Goal: Task Accomplishment & Management: Use online tool/utility

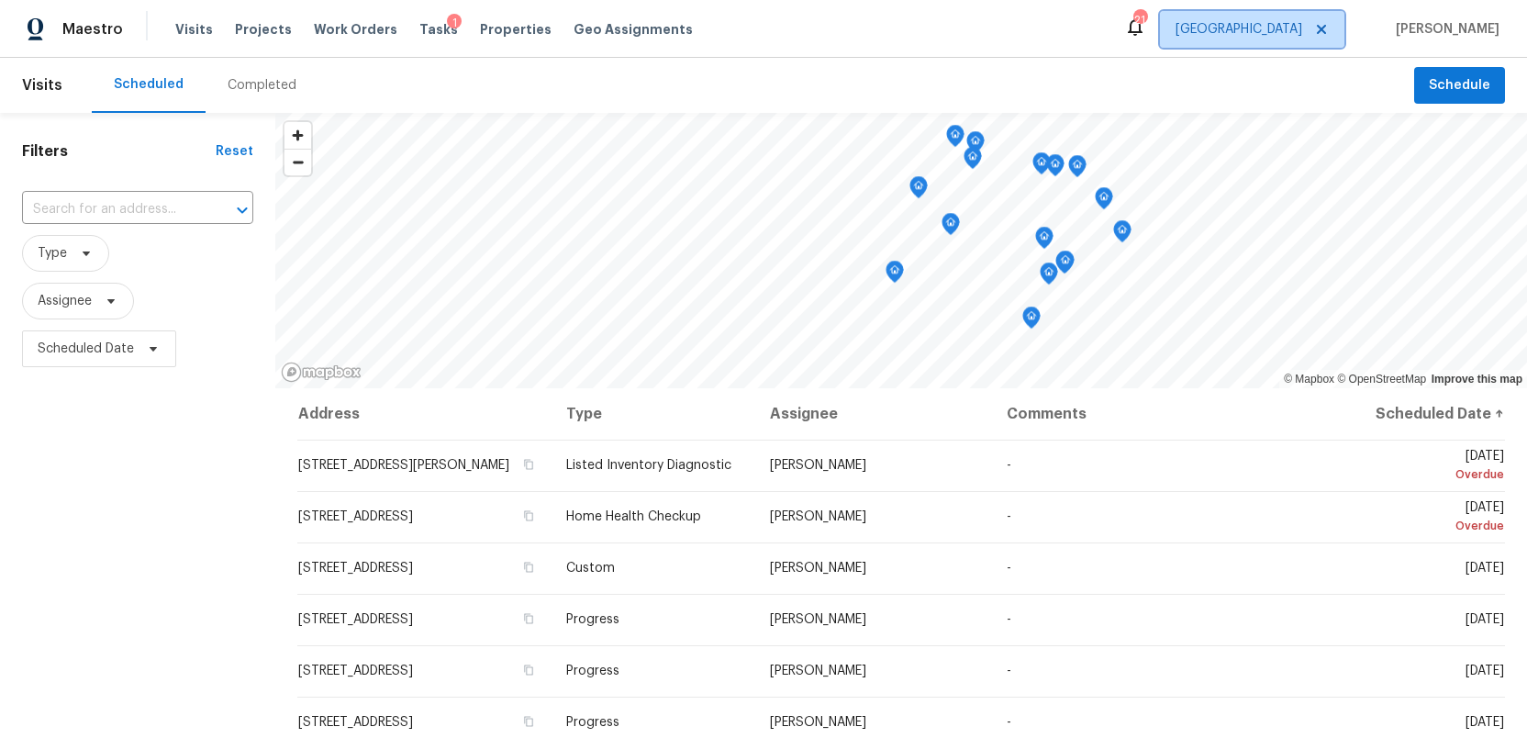
click at [1295, 32] on span "[GEOGRAPHIC_DATA]" at bounding box center [1238, 29] width 127 height 18
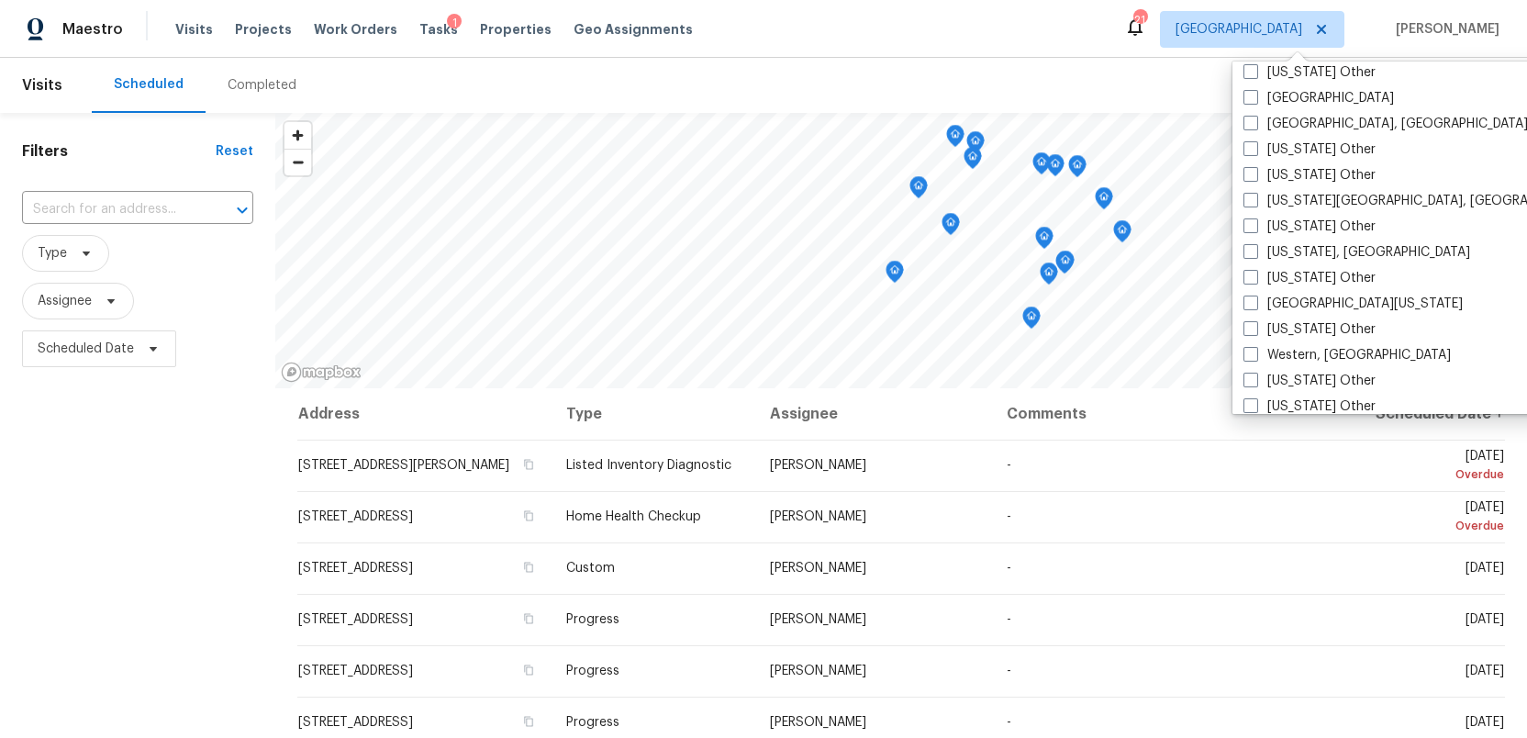
scroll to position [2771, 0]
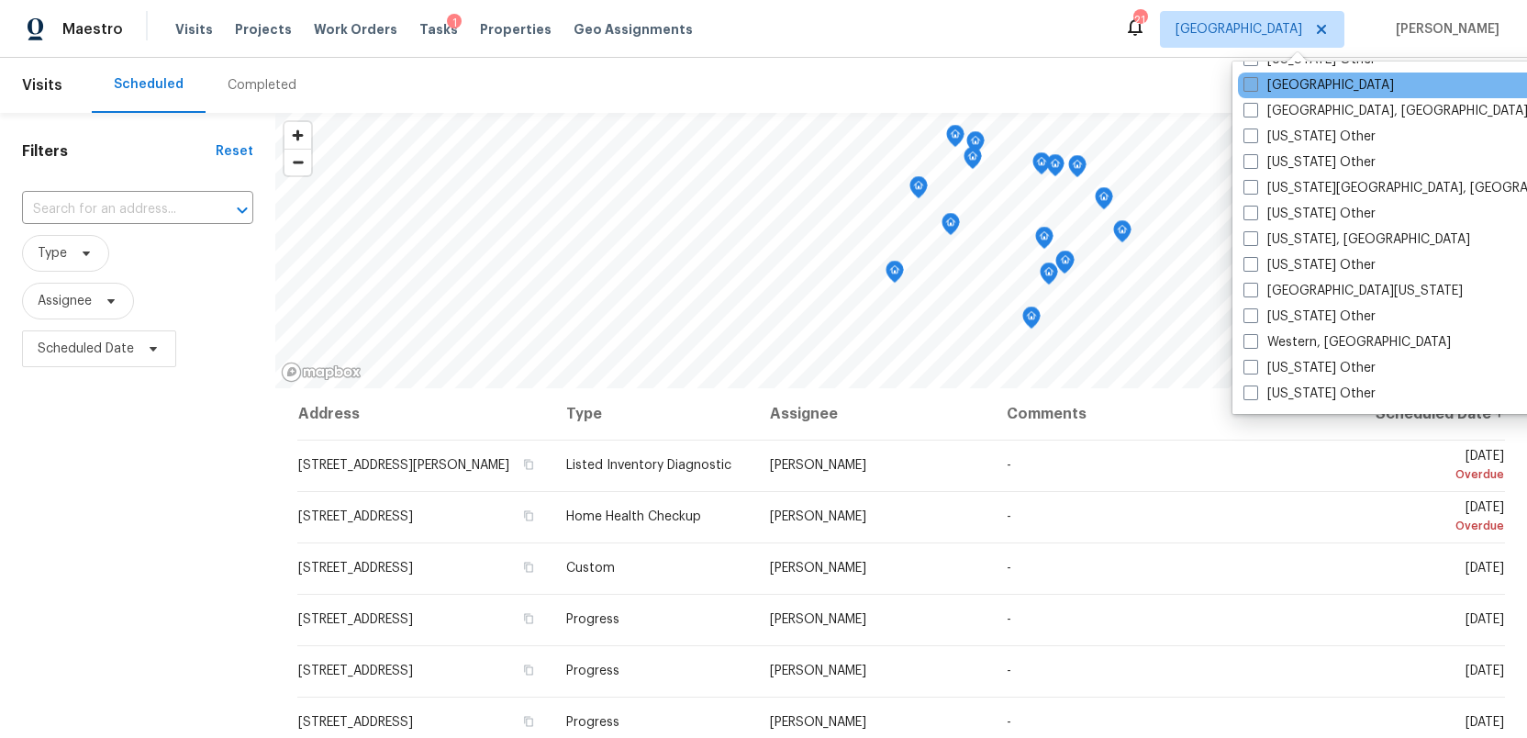
click at [1246, 83] on span at bounding box center [1250, 84] width 15 height 15
click at [1246, 83] on input "Tucson" at bounding box center [1249, 82] width 12 height 12
checkbox input "true"
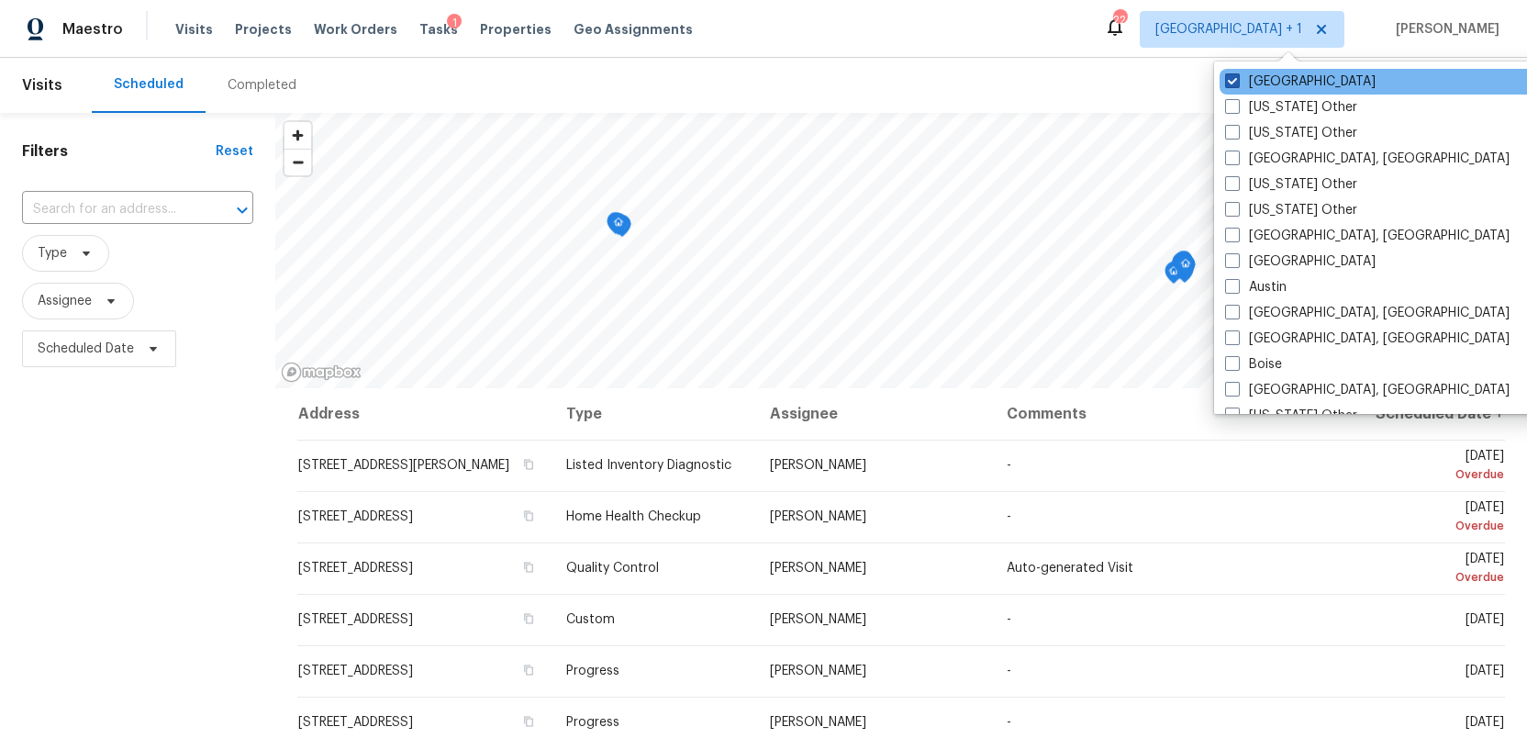
click at [1230, 78] on span at bounding box center [1232, 80] width 15 height 15
click at [1230, 78] on input "[GEOGRAPHIC_DATA]" at bounding box center [1231, 78] width 12 height 12
checkbox input "false"
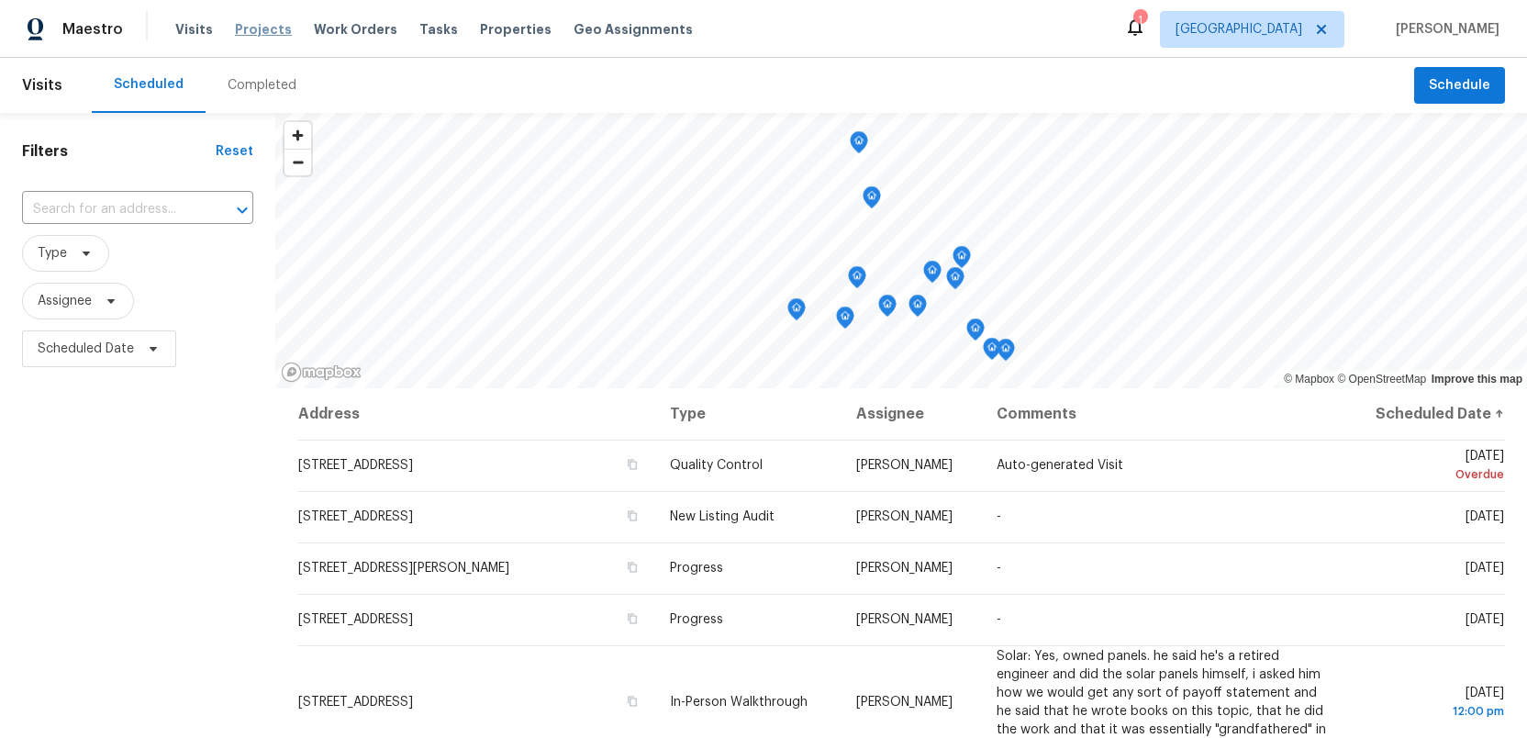
click at [246, 31] on span "Projects" at bounding box center [263, 29] width 57 height 18
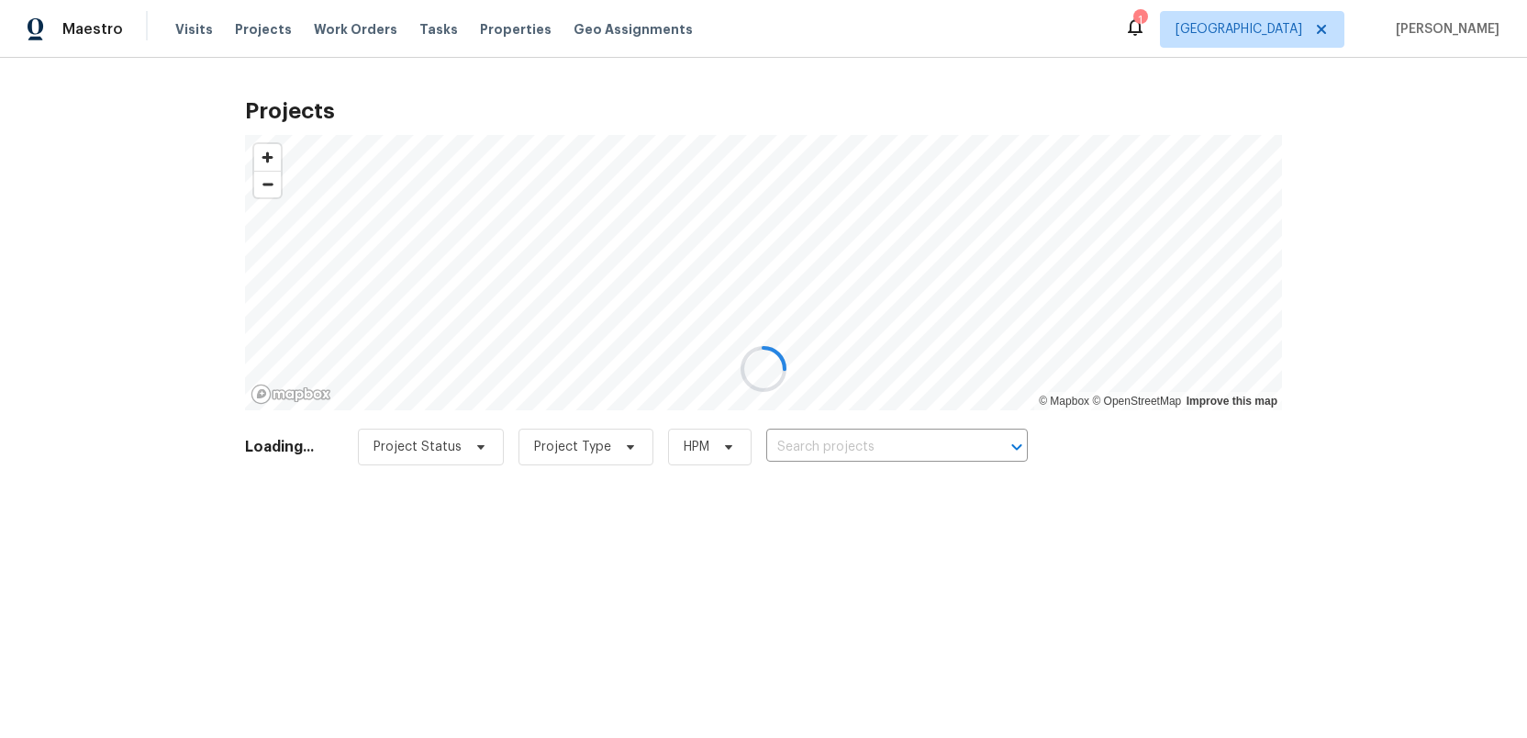
click at [794, 445] on div at bounding box center [763, 369] width 1527 height 738
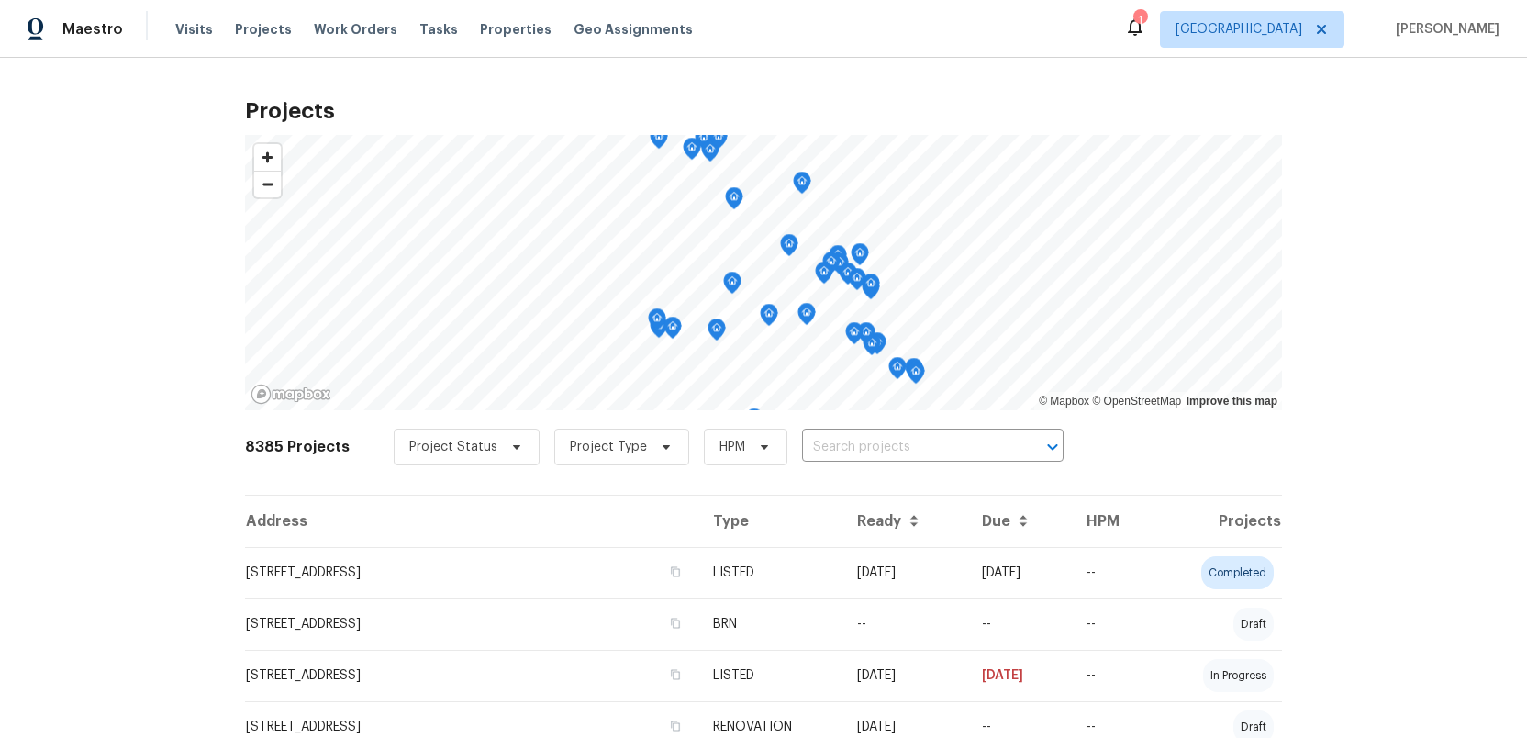
click at [802, 457] on input "text" at bounding box center [907, 447] width 210 height 28
type input "10071"
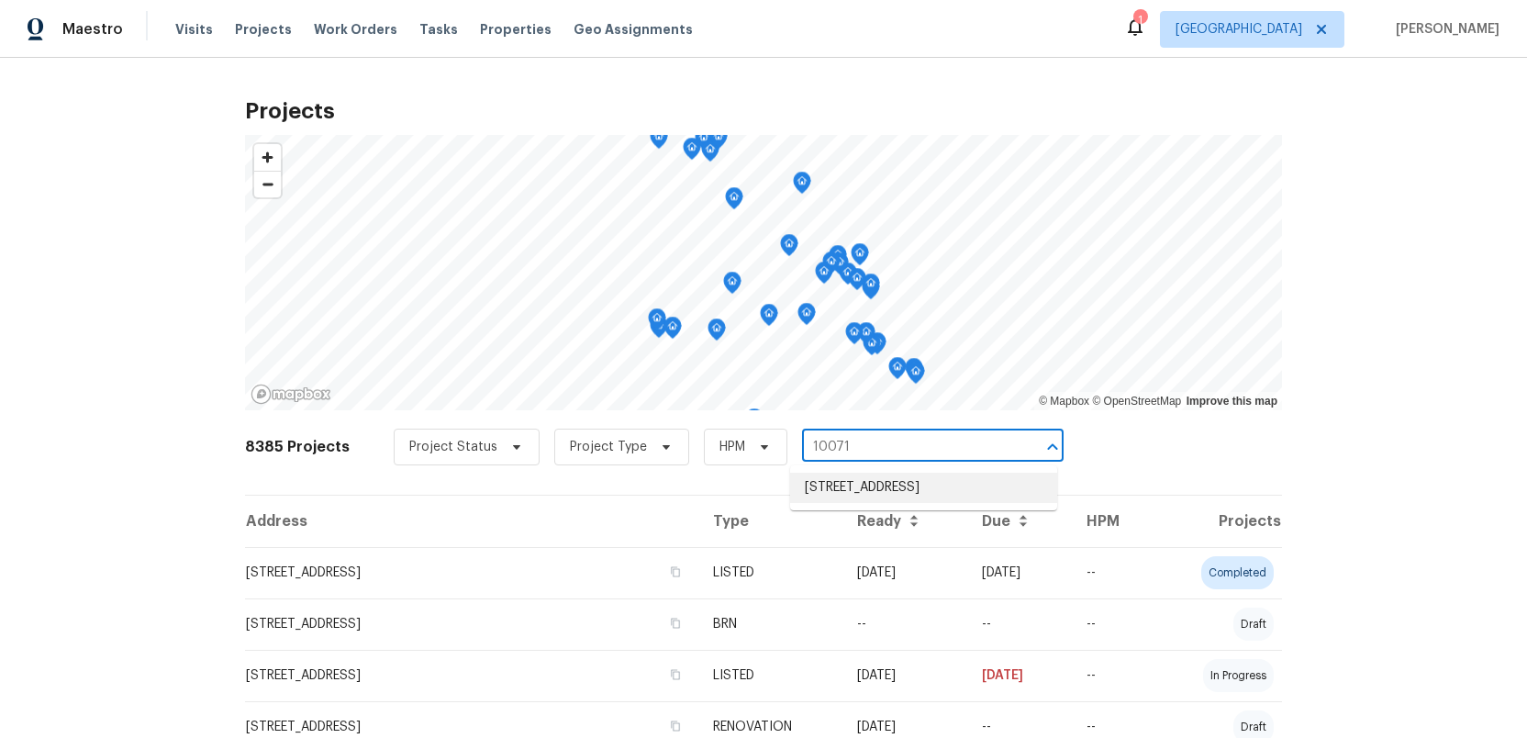
click at [824, 494] on li "10071 E Nicaragua Ln, Tucson, AZ 85730" at bounding box center [923, 487] width 267 height 30
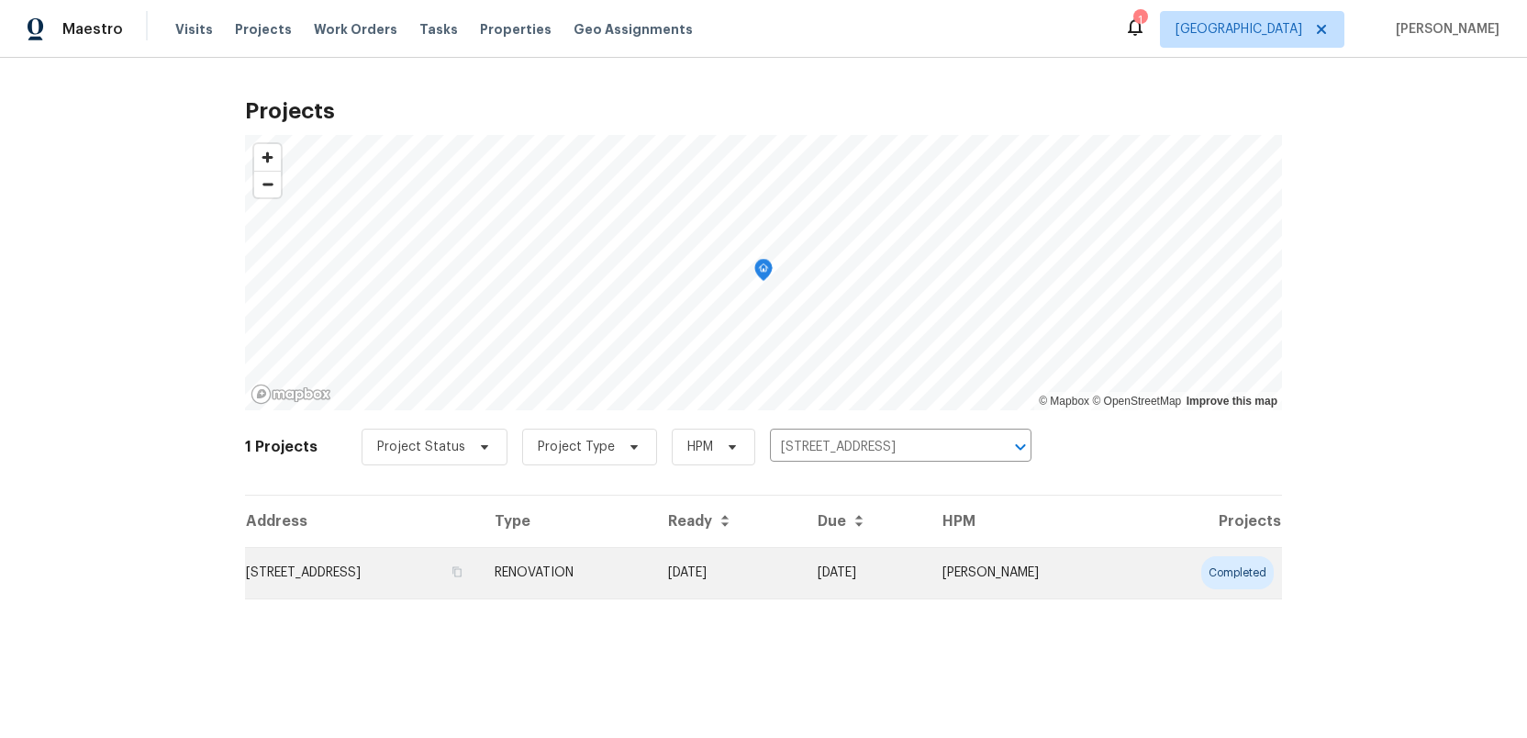
click at [430, 583] on td "10071 E Nicaragua Ln, Tucson, AZ 85730" at bounding box center [362, 572] width 235 height 51
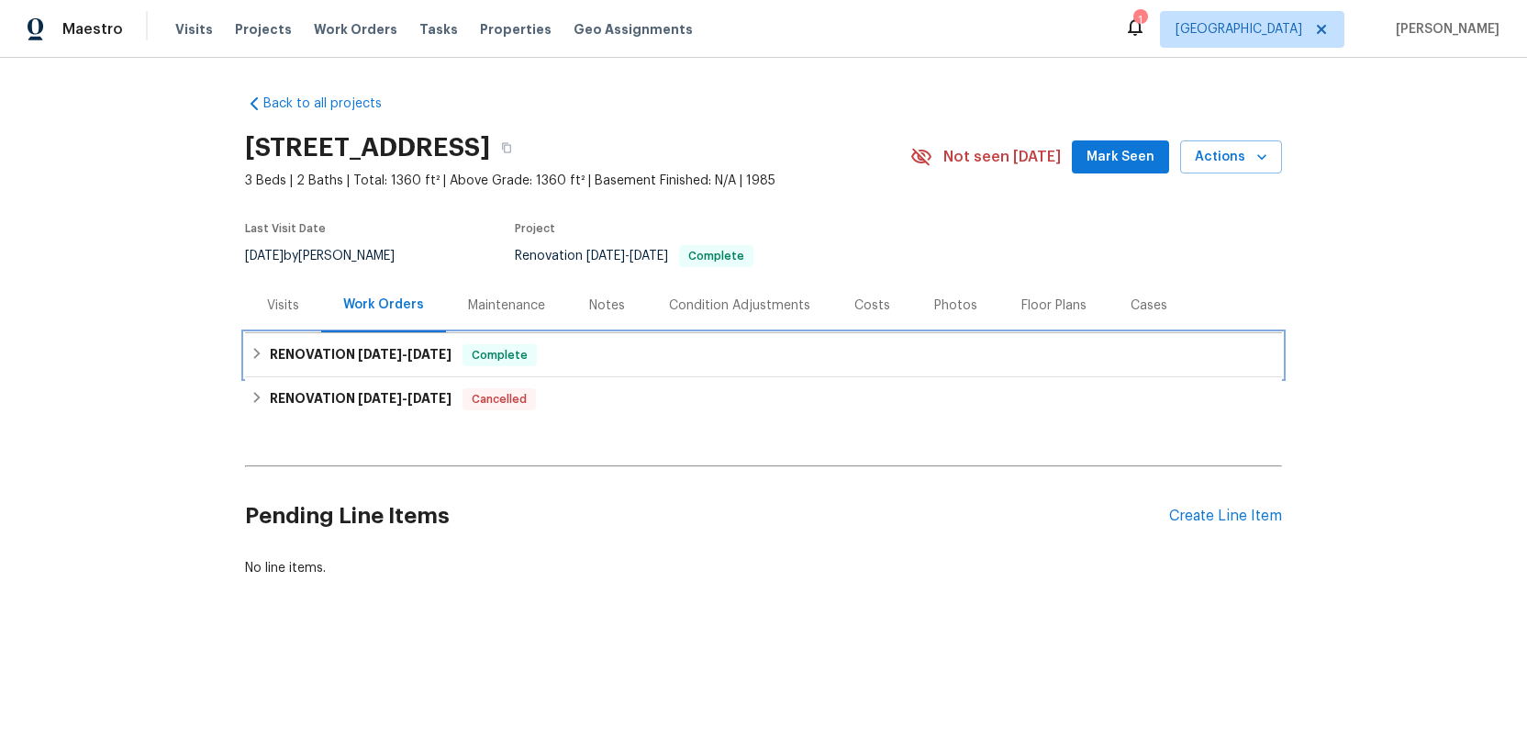
click at [328, 352] on h6 "RENOVATION 9/9/25 - 9/19/25" at bounding box center [361, 355] width 182 height 22
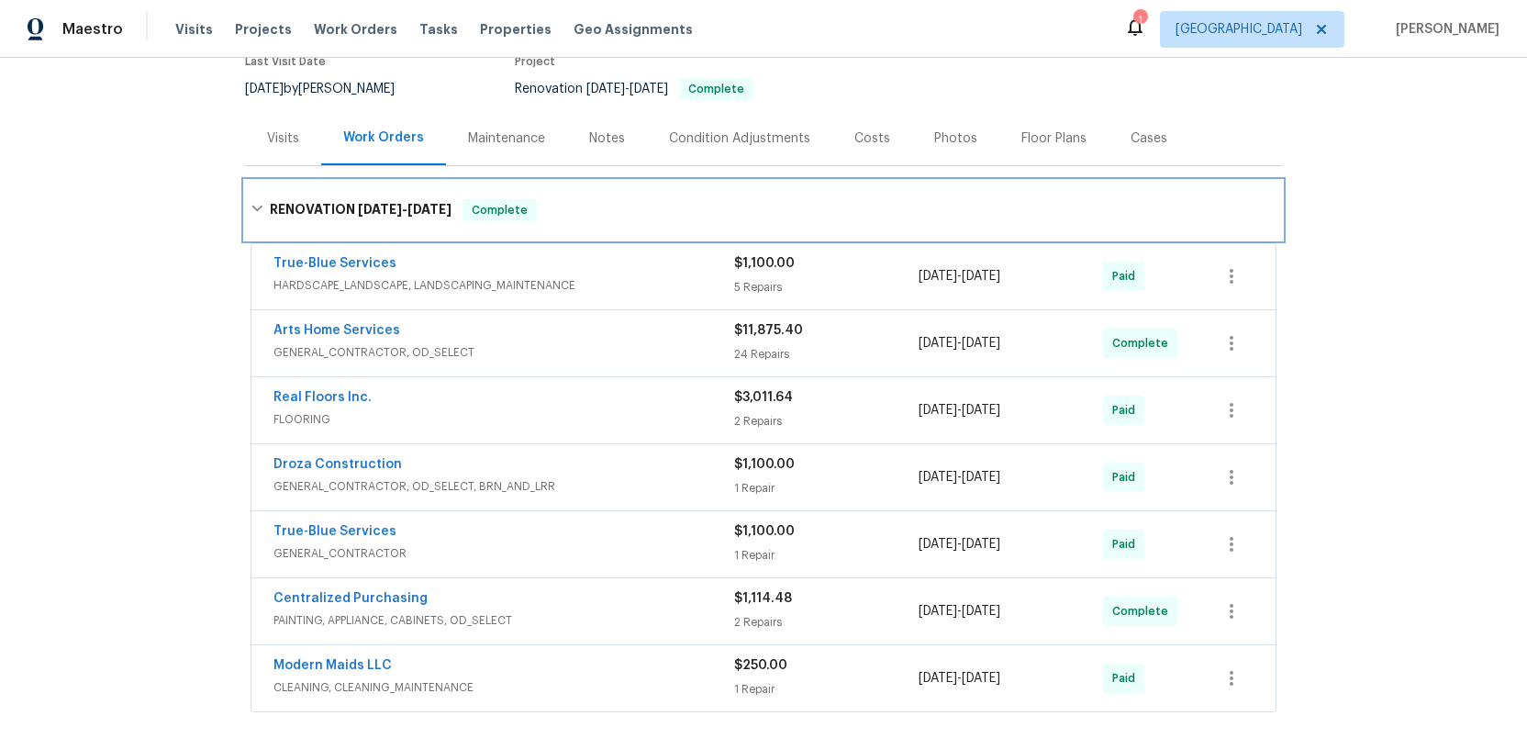
scroll to position [114, 0]
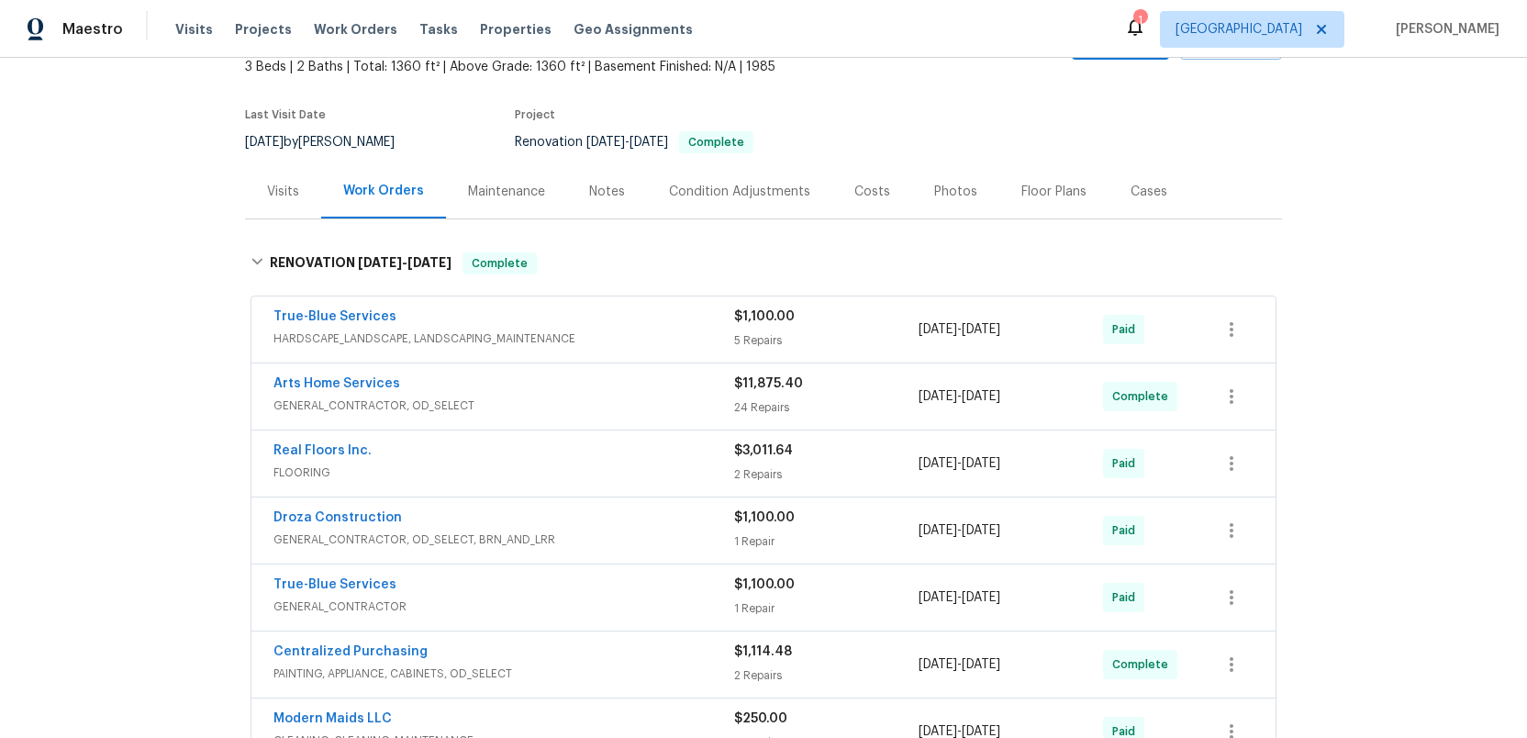
click at [863, 190] on div "Costs" at bounding box center [872, 192] width 36 height 18
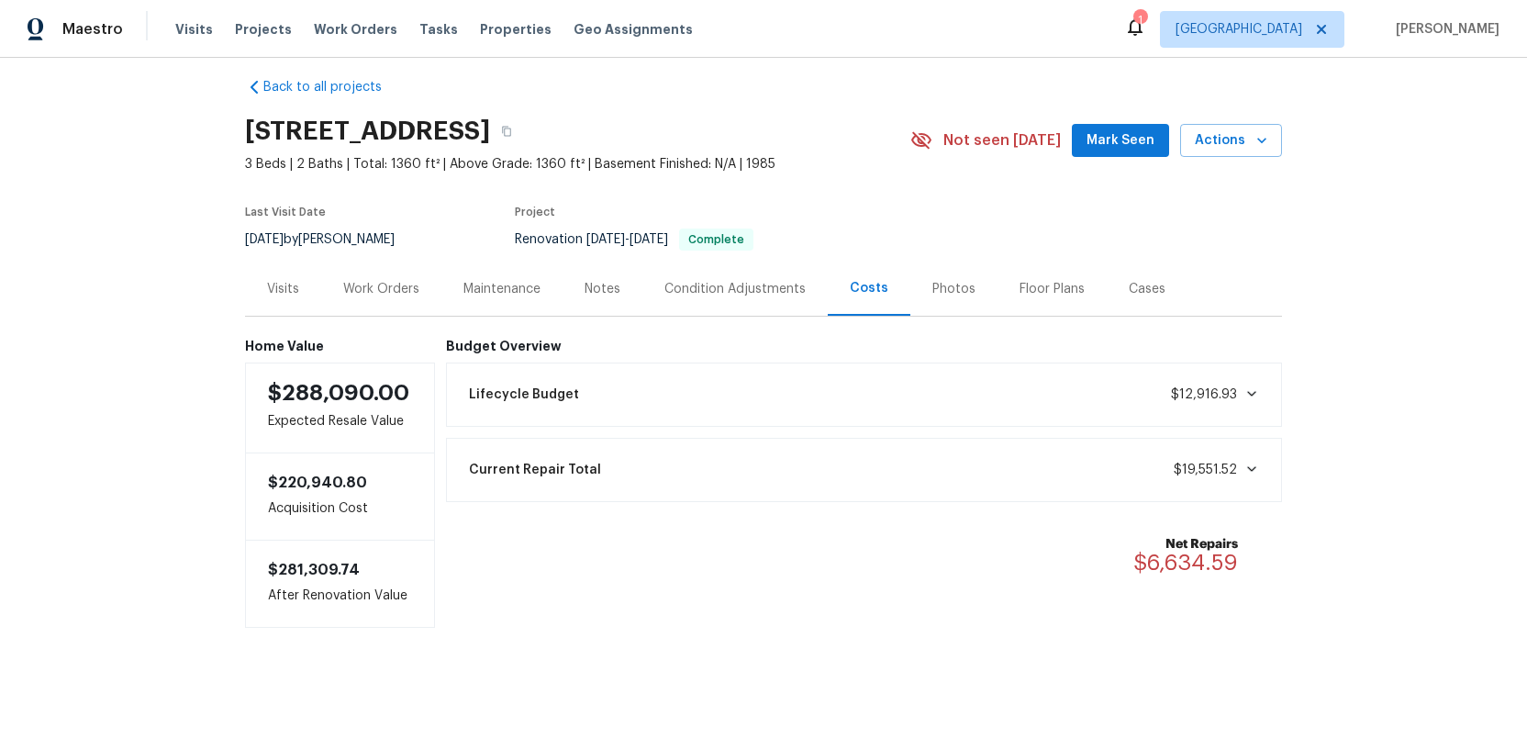
click at [694, 291] on div "Condition Adjustments" at bounding box center [734, 289] width 141 height 18
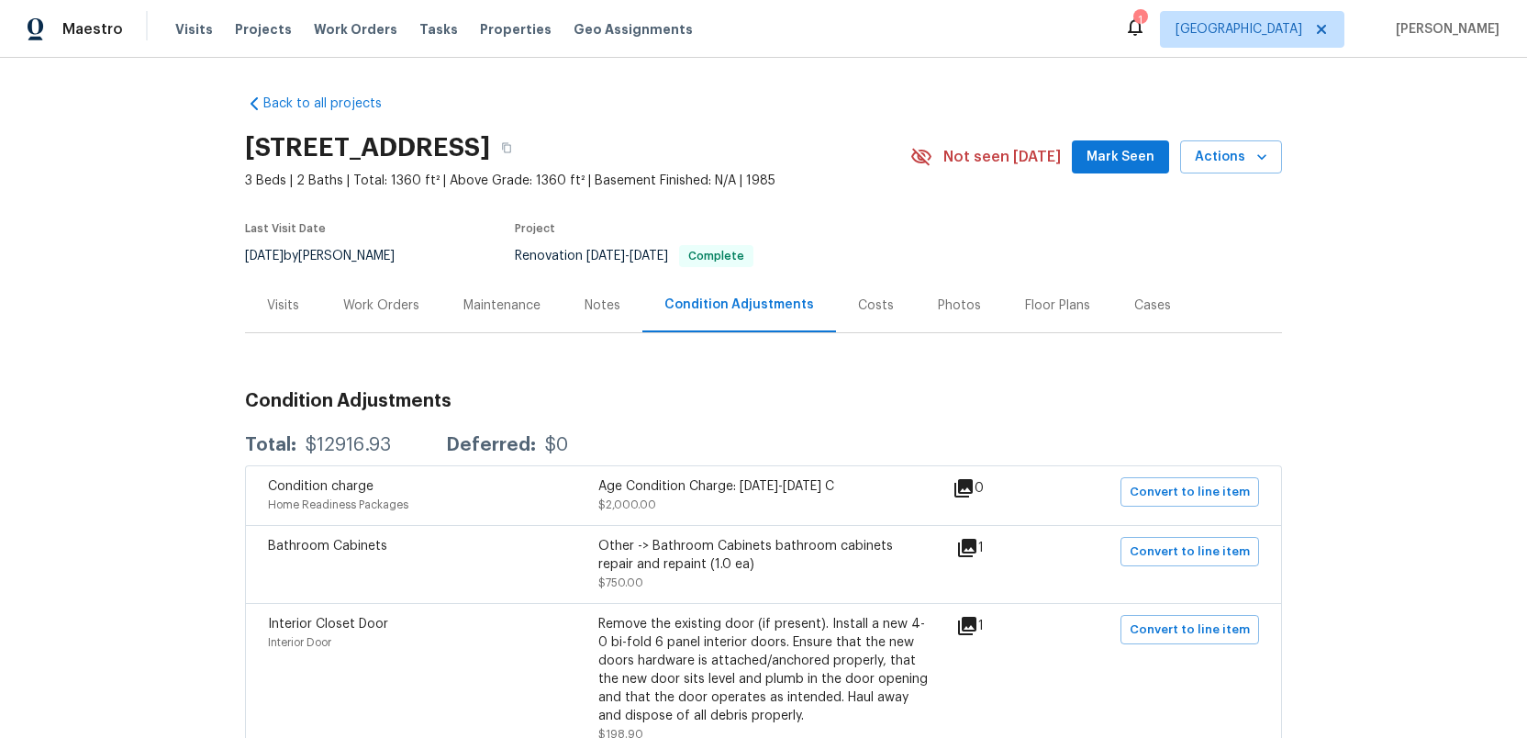
click at [394, 307] on div "Work Orders" at bounding box center [381, 305] width 76 height 18
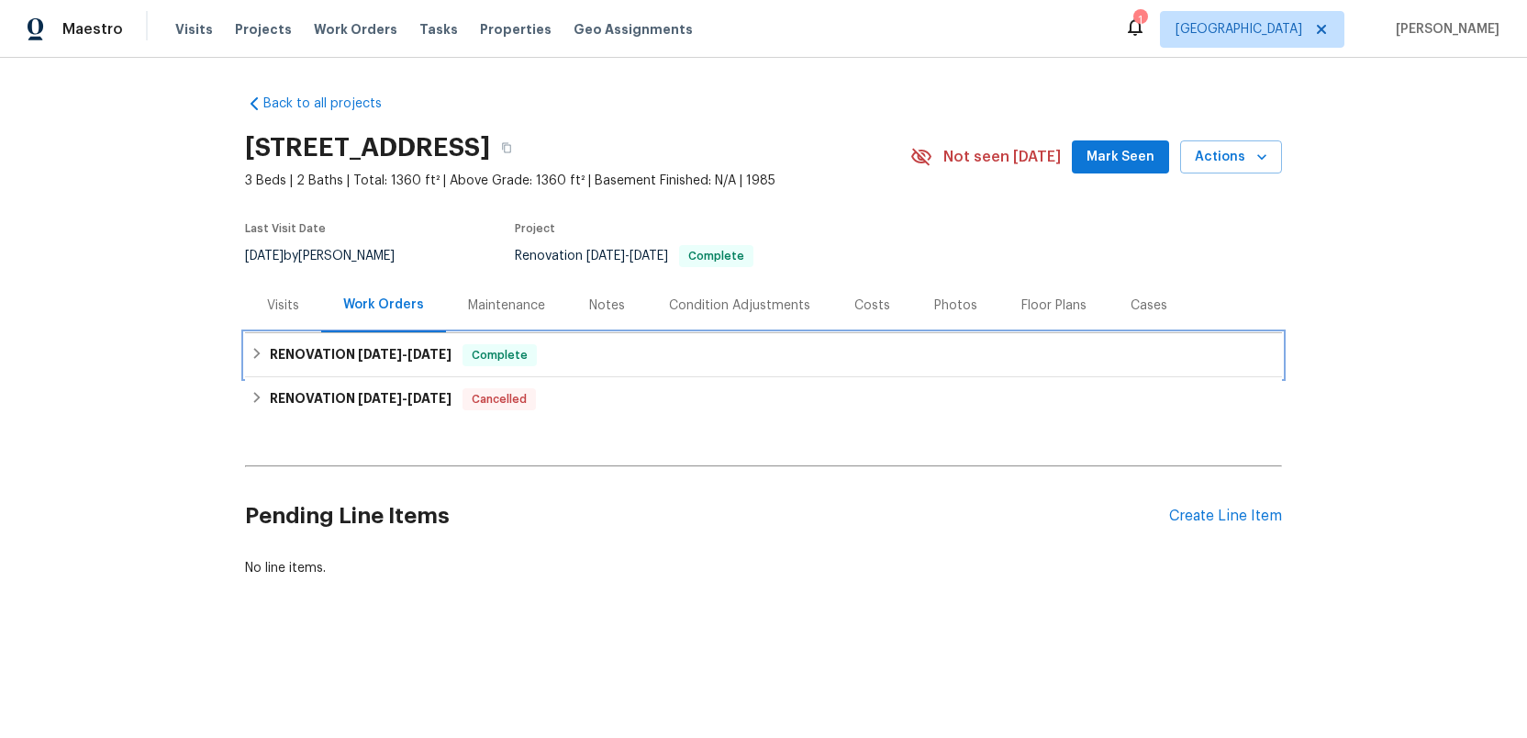
click at [343, 355] on h6 "RENOVATION 9/9/25 - 9/19/25" at bounding box center [361, 355] width 182 height 22
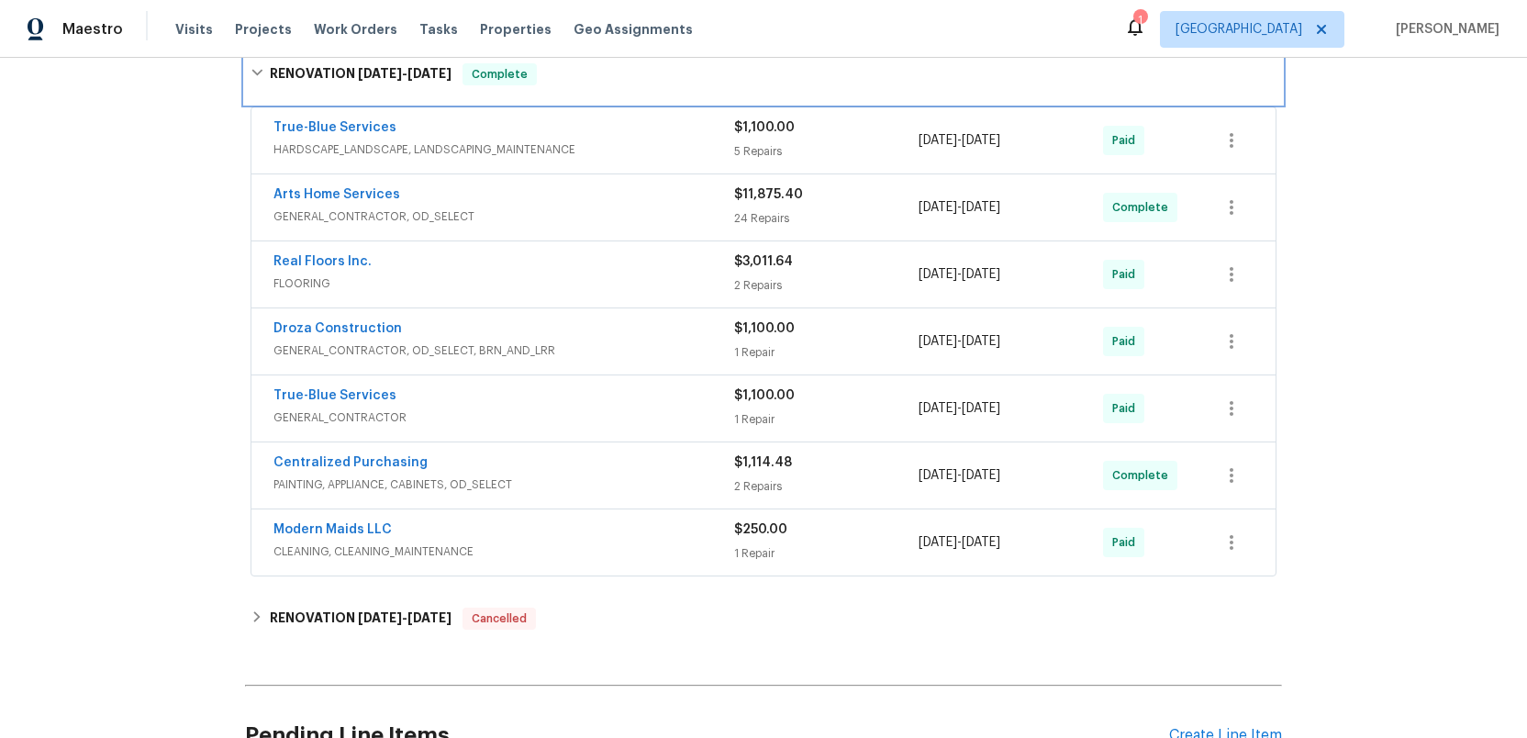
scroll to position [312, 0]
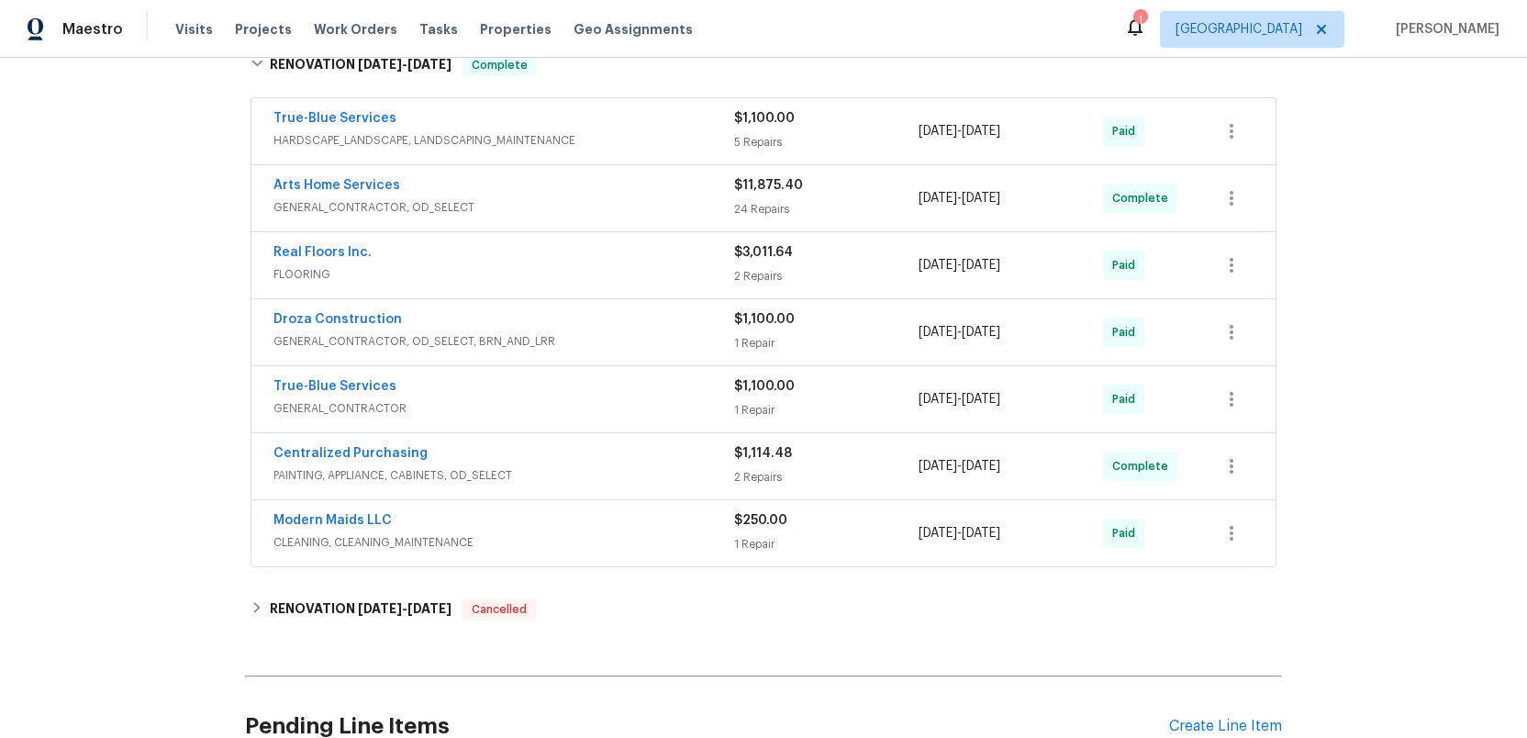
click at [652, 397] on div "True-Blue Services" at bounding box center [503, 388] width 461 height 22
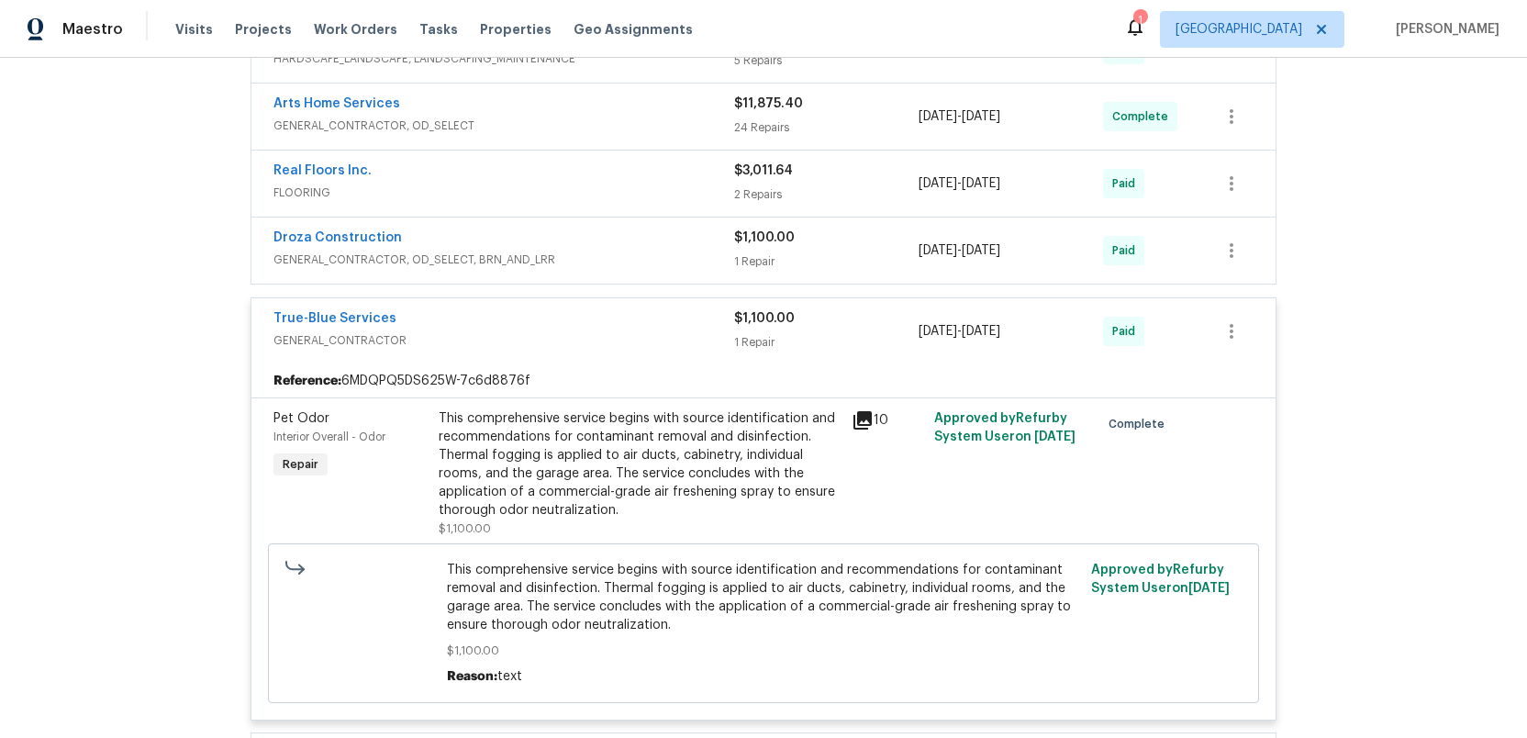
scroll to position [396, 0]
click at [638, 335] on span "GENERAL_CONTRACTOR" at bounding box center [503, 337] width 461 height 18
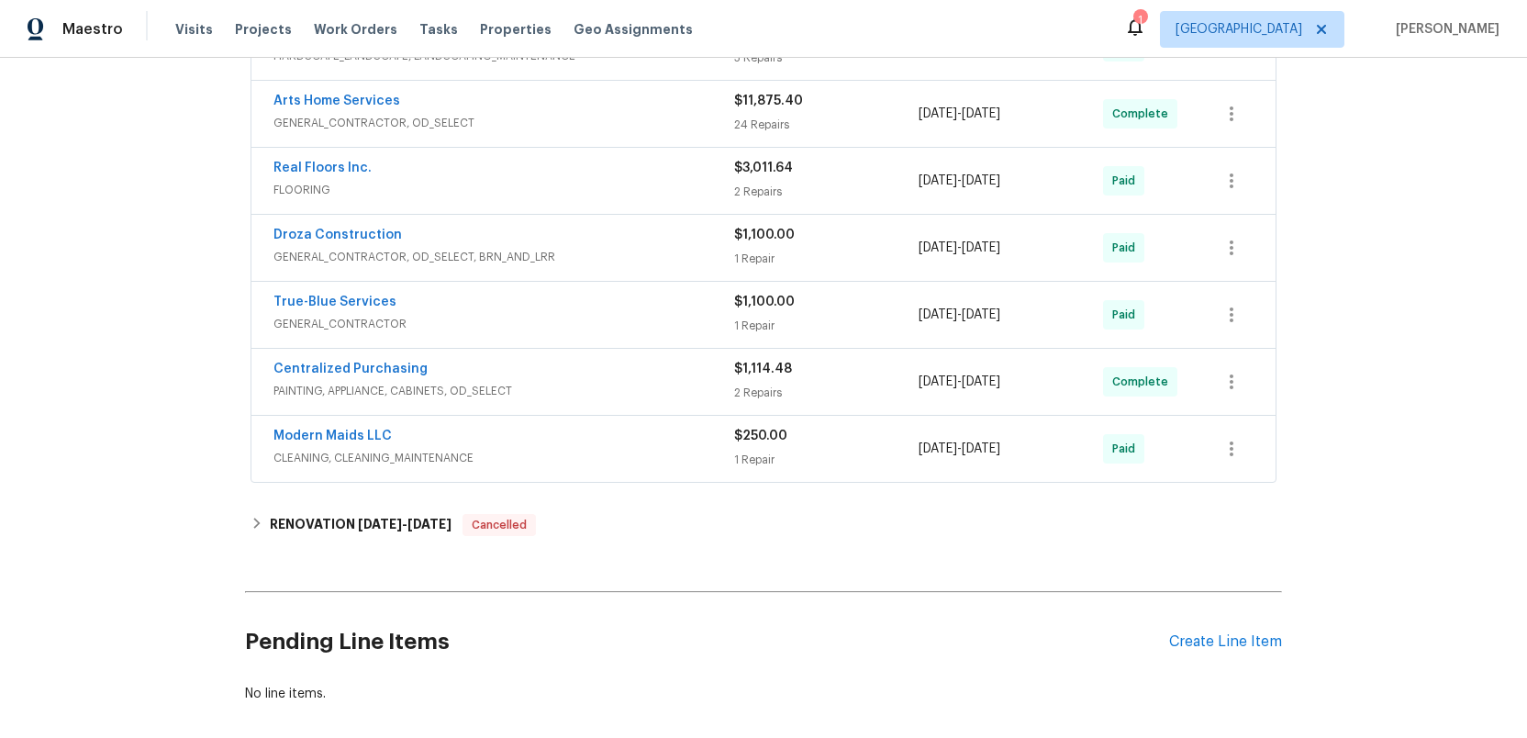
click at [666, 248] on span "GENERAL_CONTRACTOR, OD_SELECT, BRN_AND_LRR" at bounding box center [503, 257] width 461 height 18
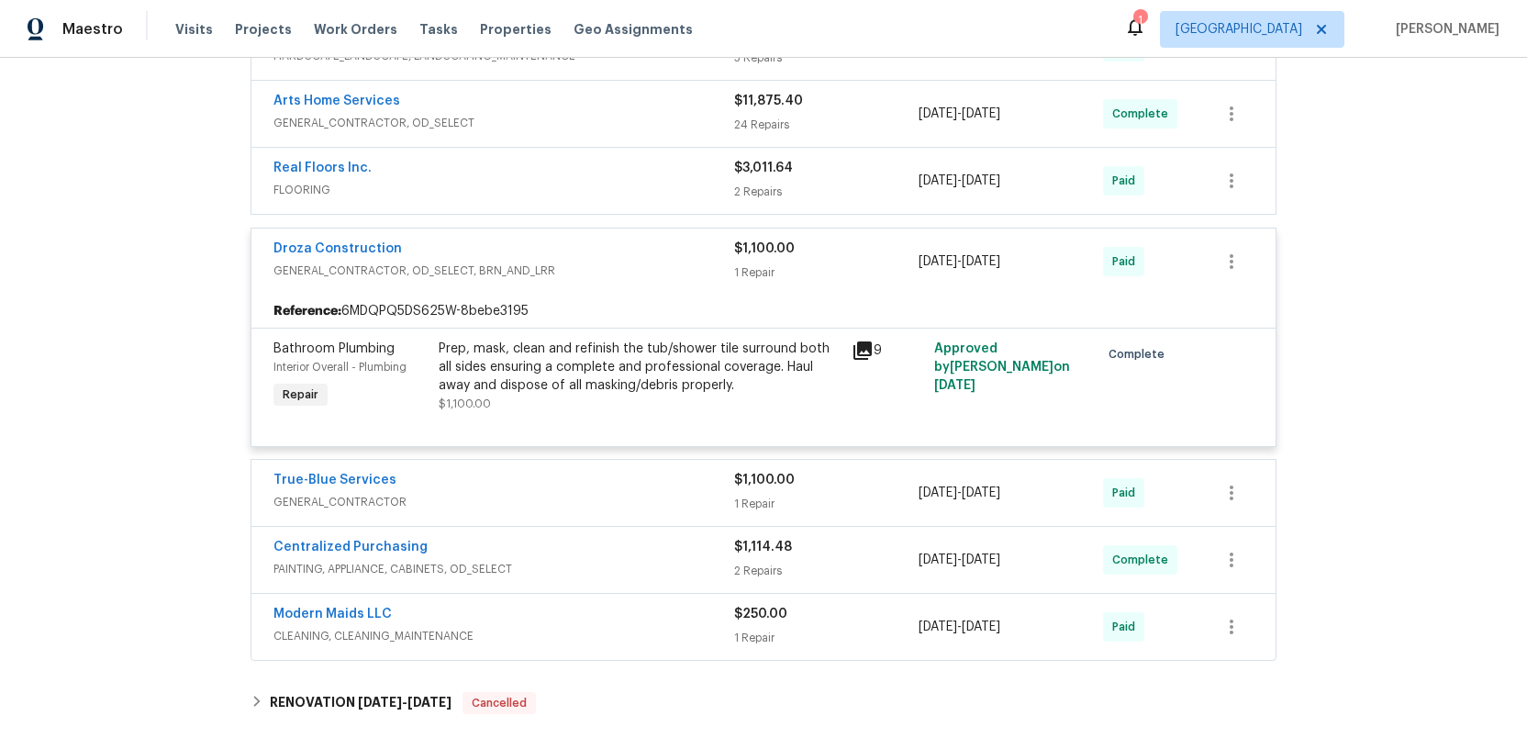
click at [666, 261] on span "GENERAL_CONTRACTOR, OD_SELECT, BRN_AND_LRR" at bounding box center [503, 270] width 461 height 18
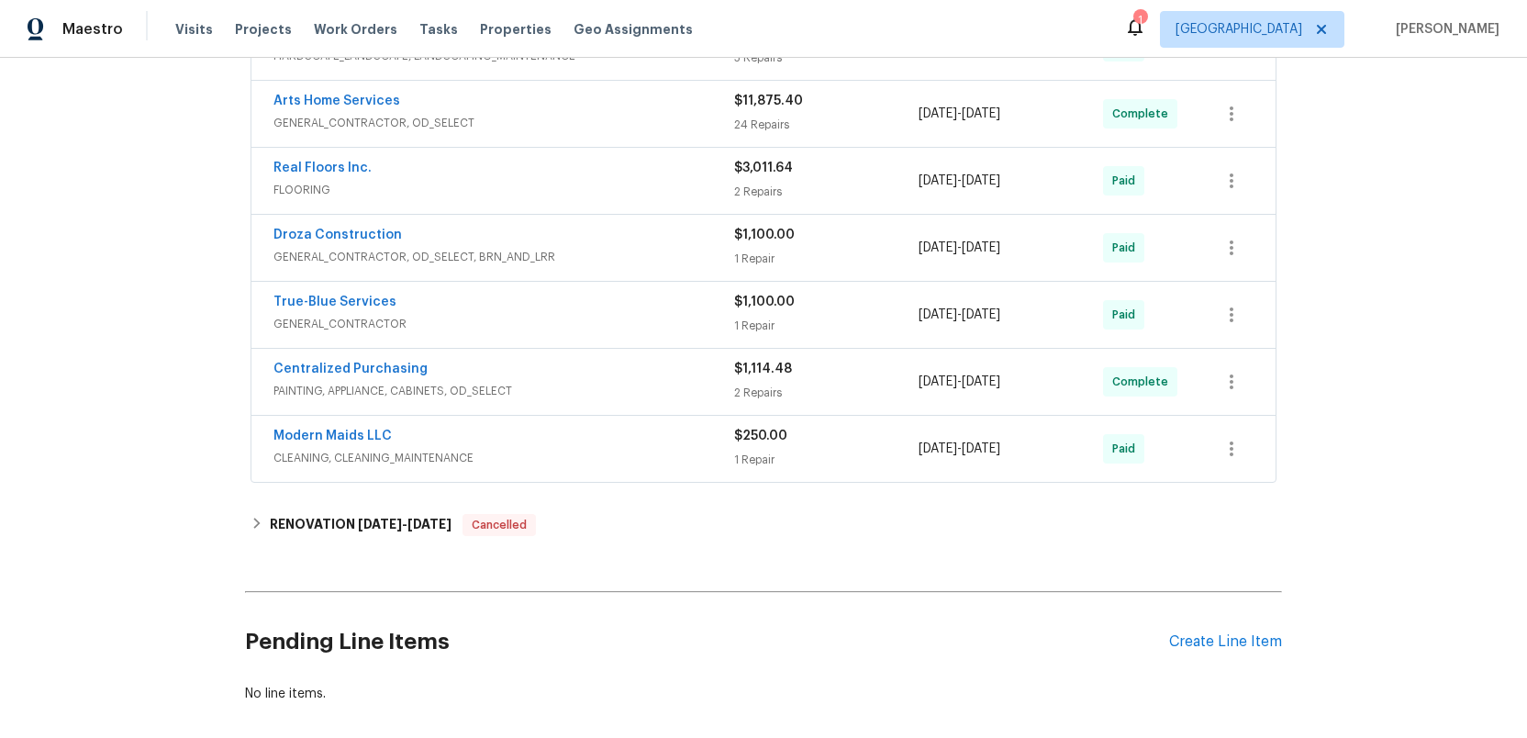
click at [673, 185] on span "FLOORING" at bounding box center [503, 190] width 461 height 18
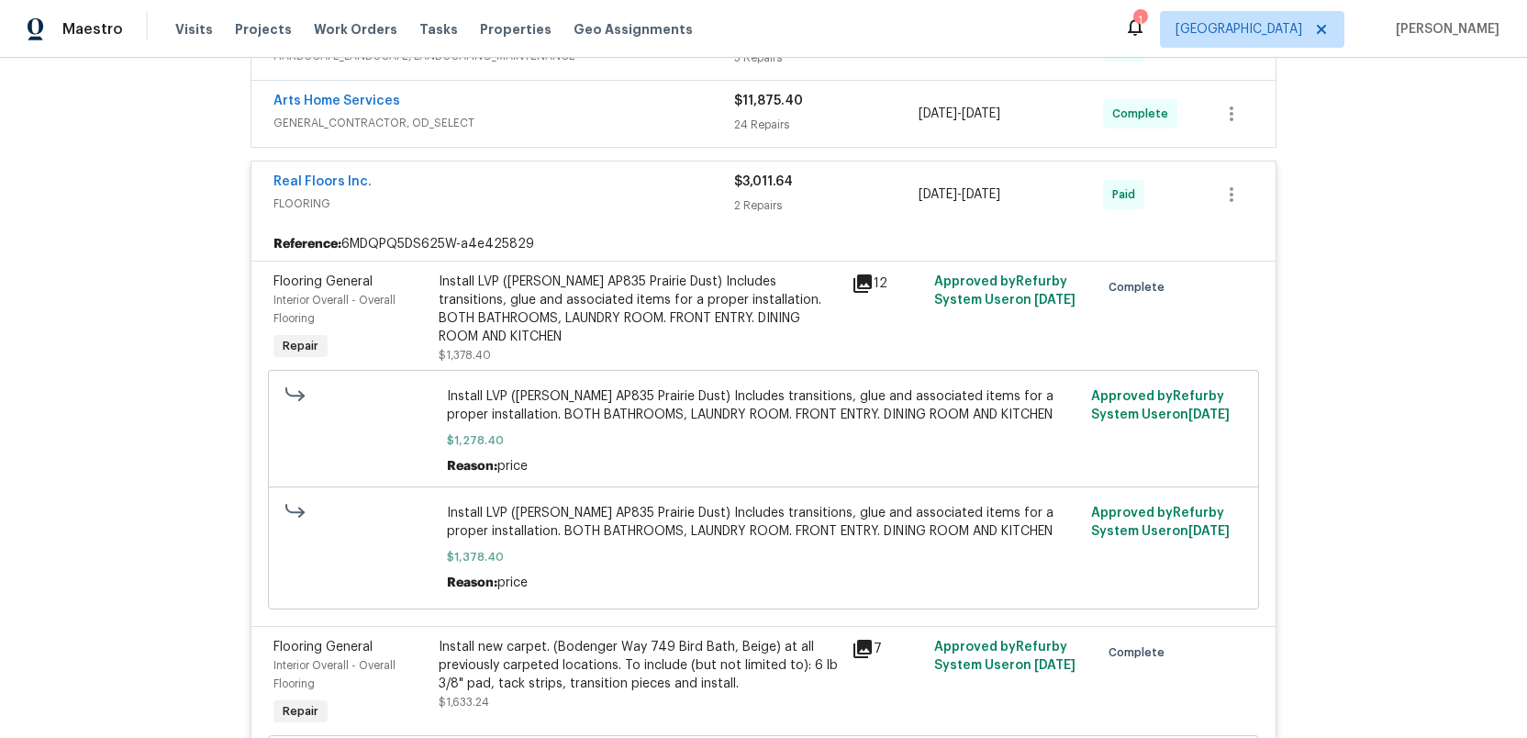
click at [673, 187] on div "Real Floors Inc." at bounding box center [503, 183] width 461 height 22
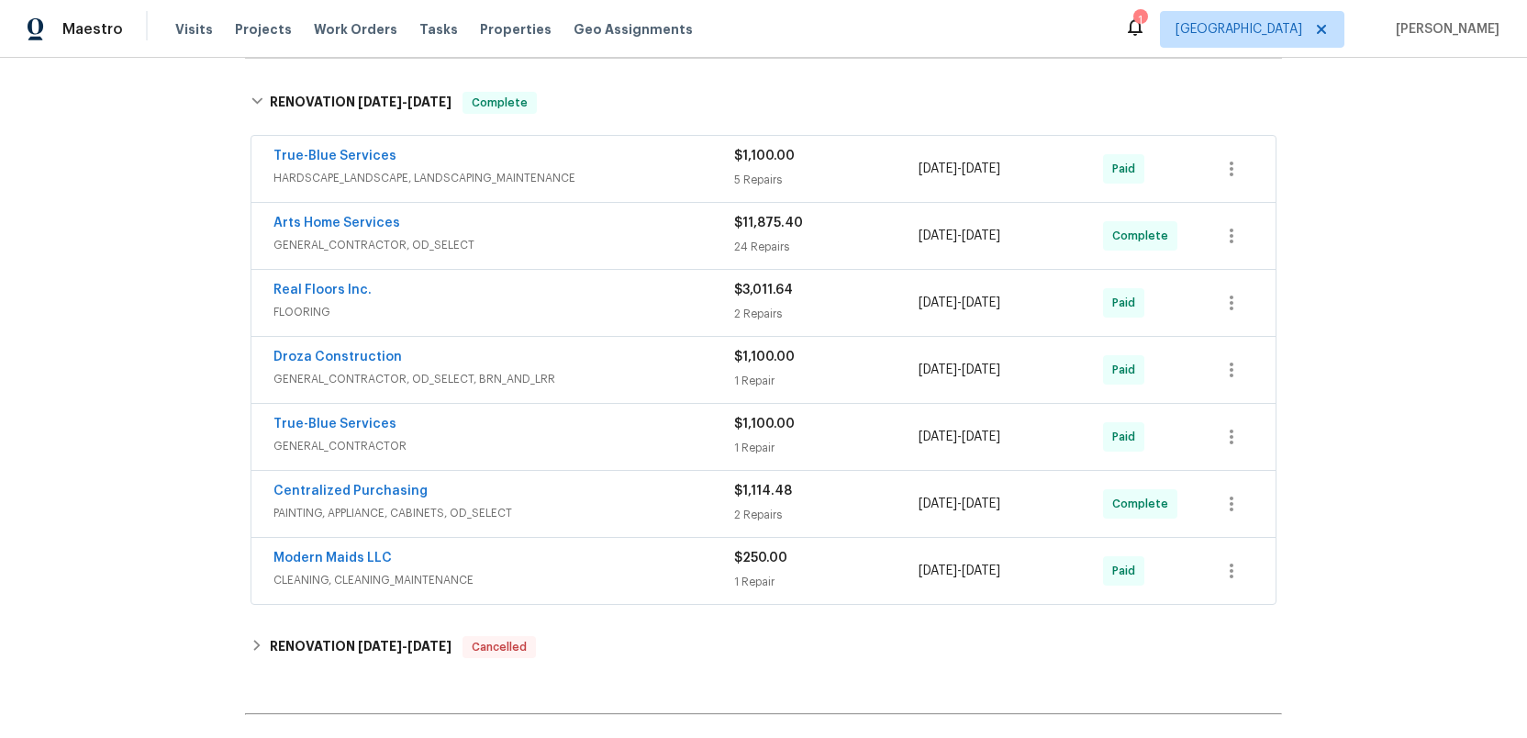
scroll to position [259, 0]
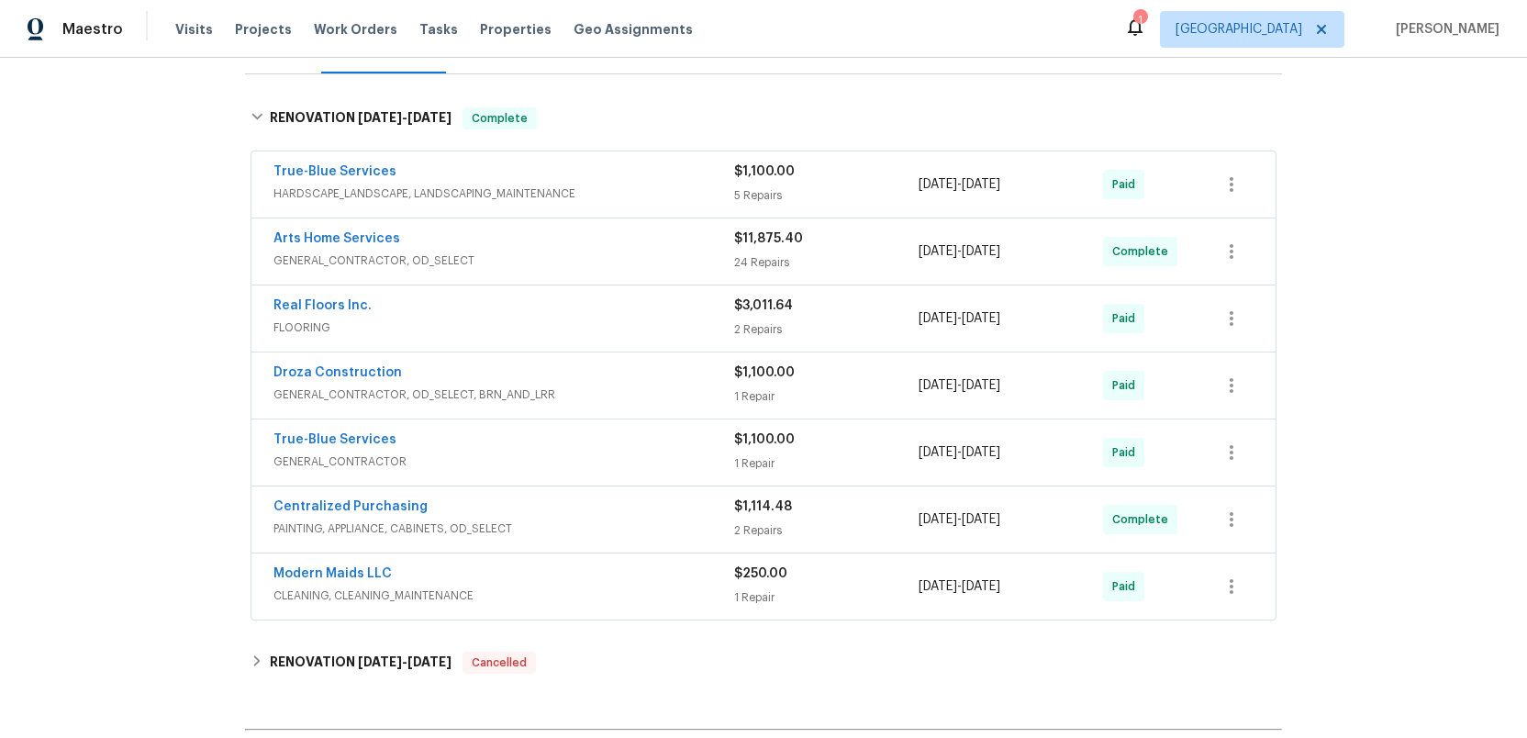
click at [677, 184] on span "HARDSCAPE_LANDSCAPE, LANDSCAPING_MAINTENANCE" at bounding box center [503, 193] width 461 height 18
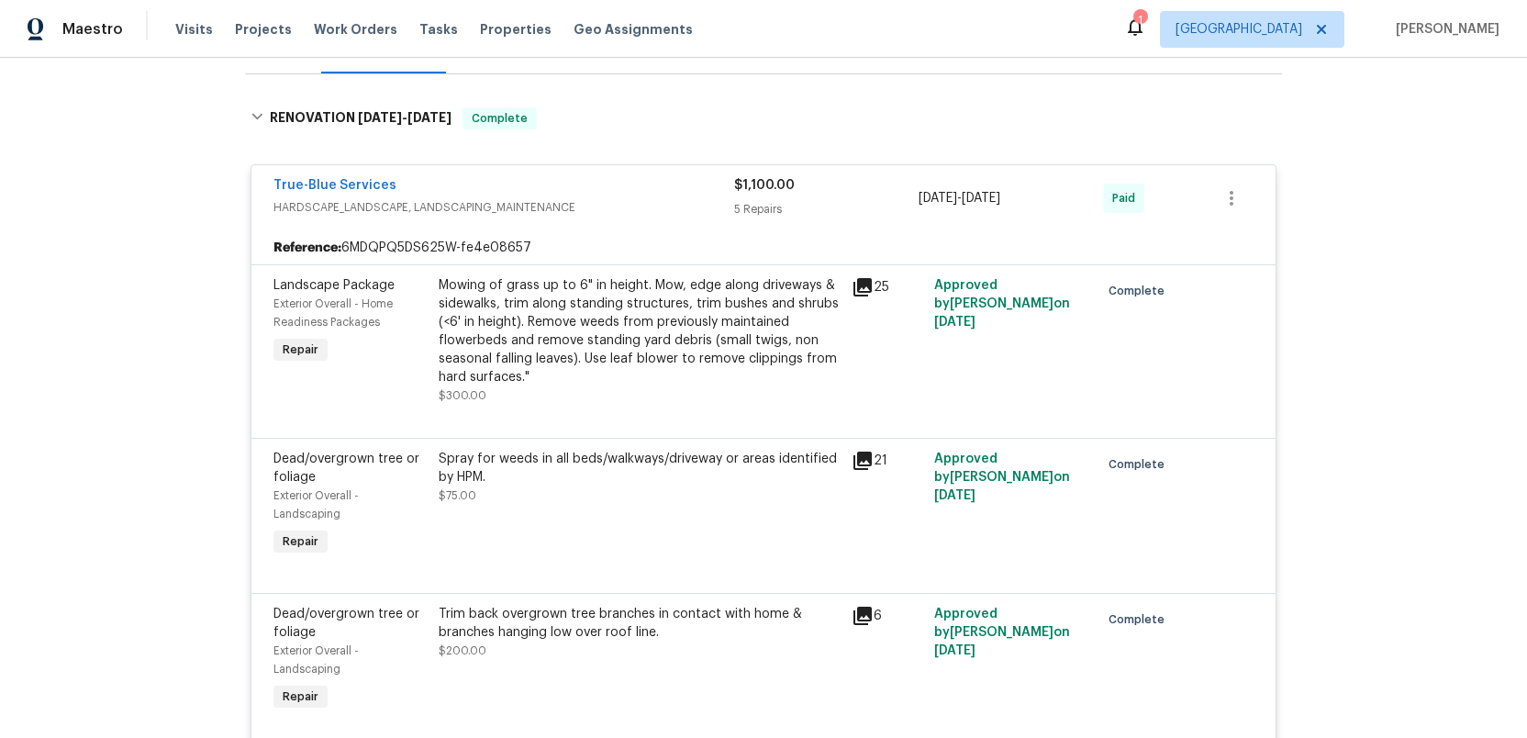
click at [677, 194] on div "True-Blue Services" at bounding box center [503, 187] width 461 height 22
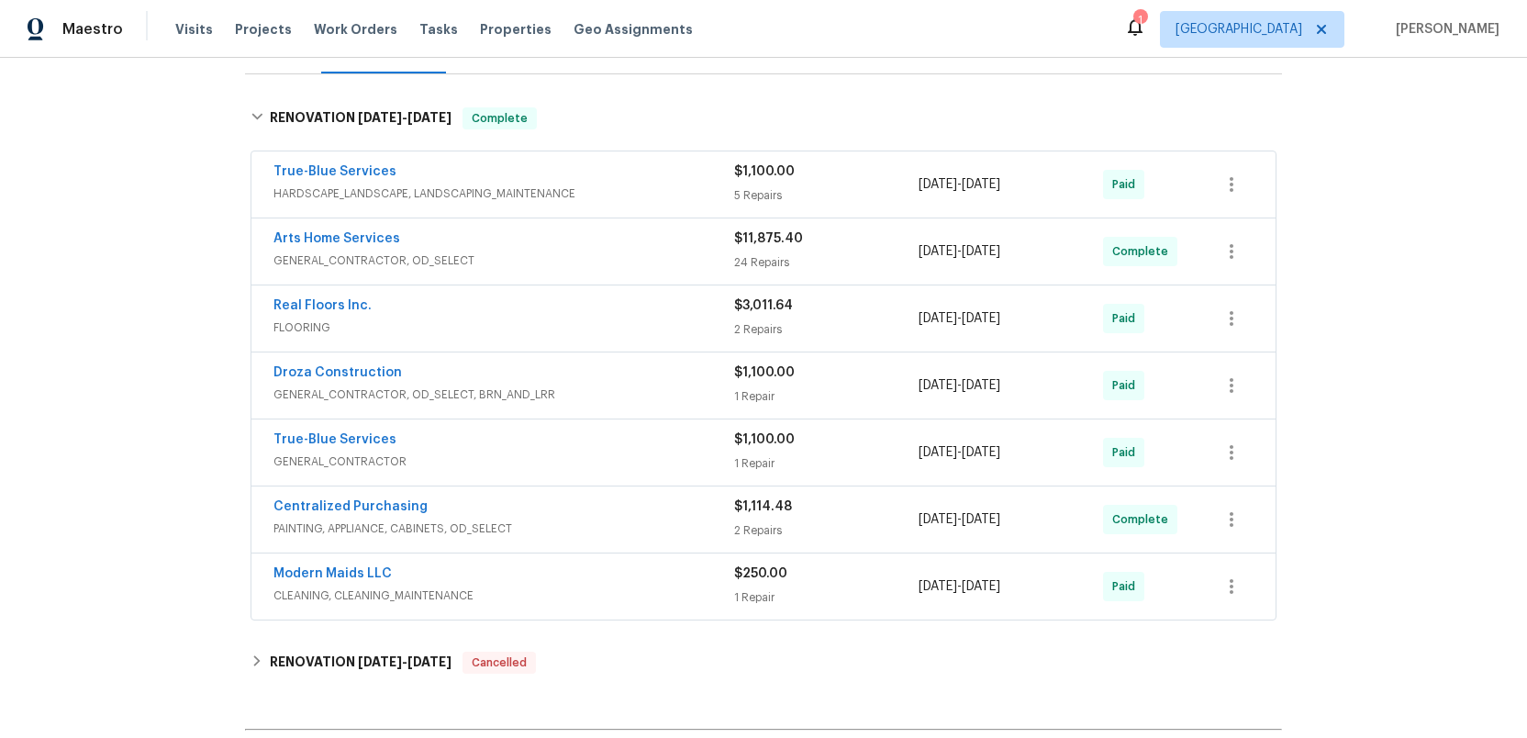
click at [676, 251] on span "GENERAL_CONTRACTOR, OD_SELECT" at bounding box center [503, 260] width 461 height 18
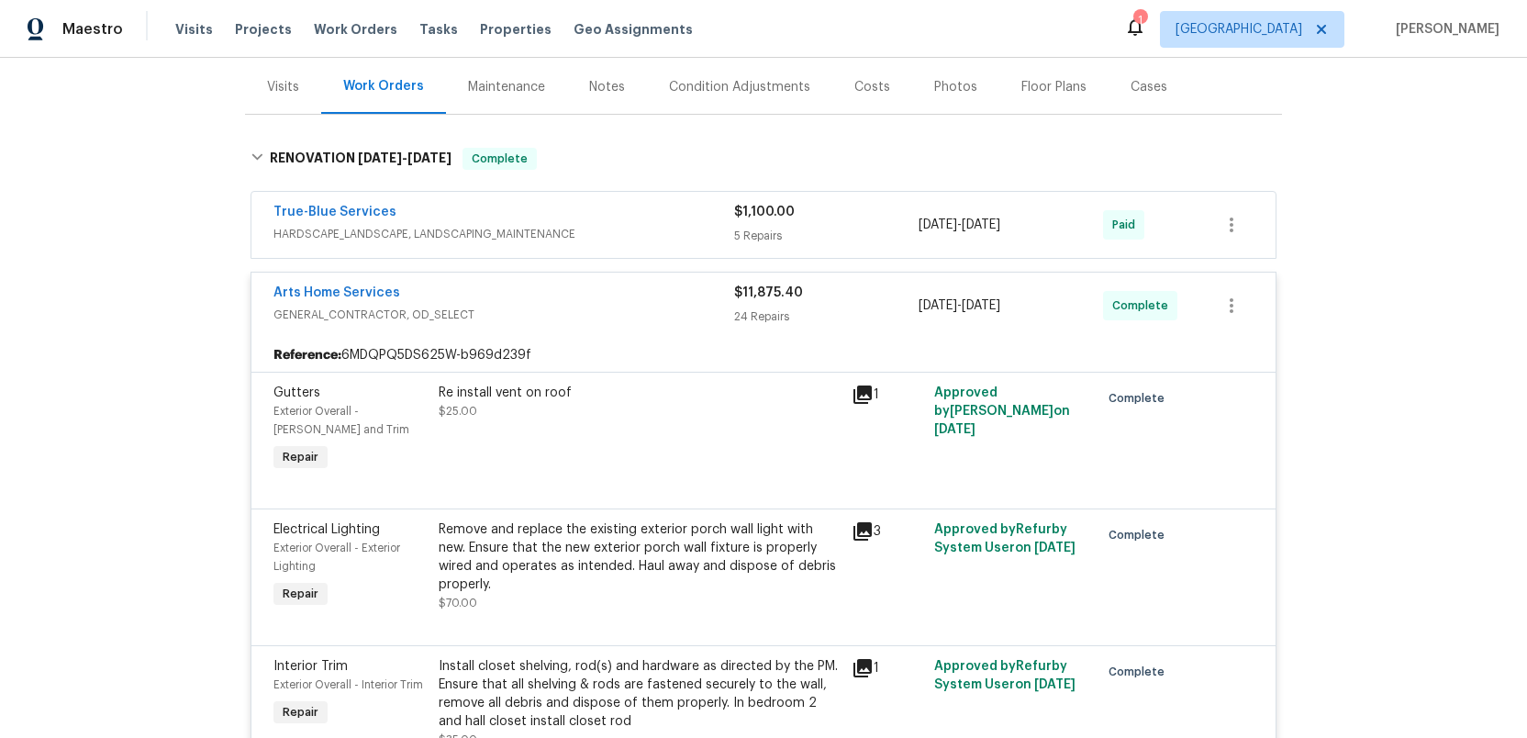
scroll to position [0, 0]
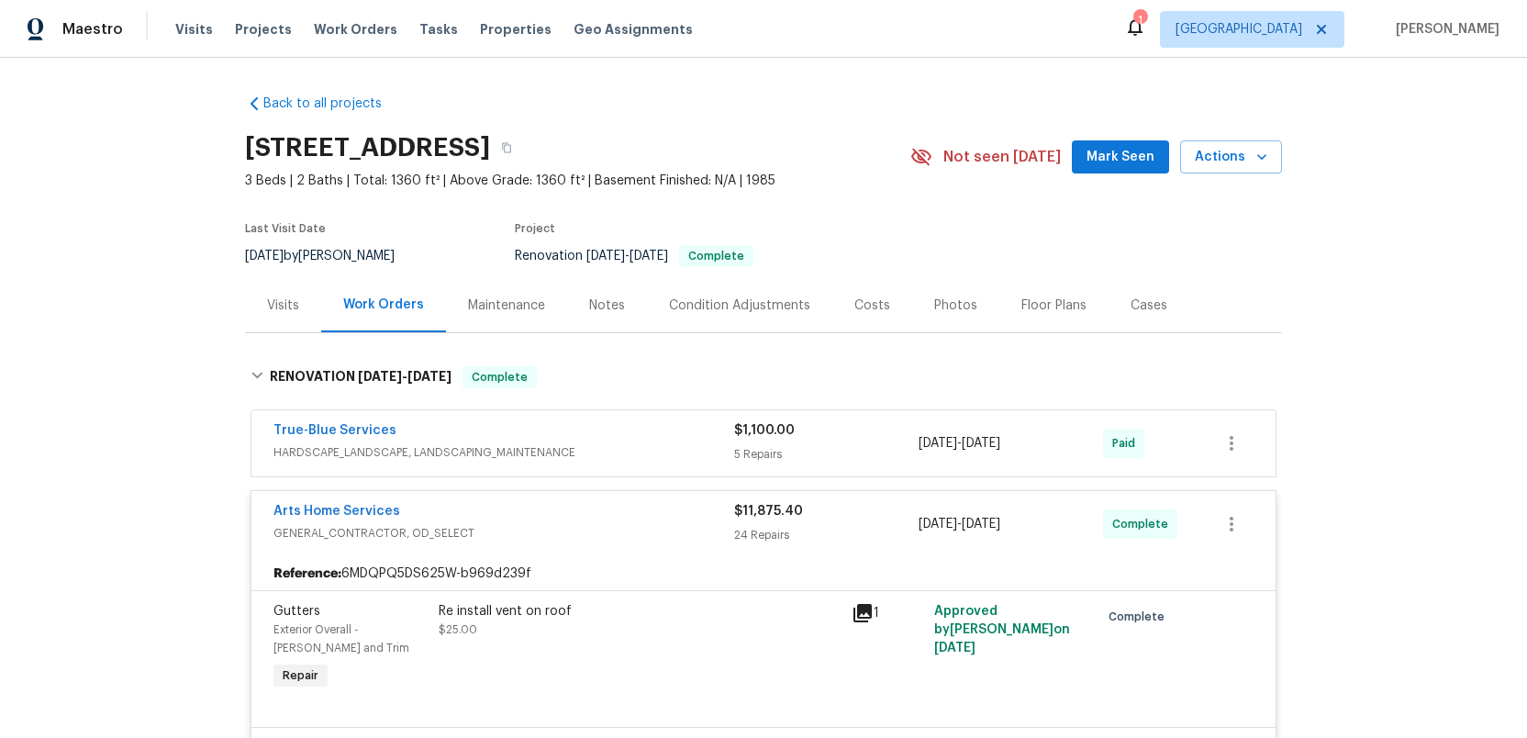
click at [738, 300] on div "Condition Adjustments" at bounding box center [739, 305] width 141 height 18
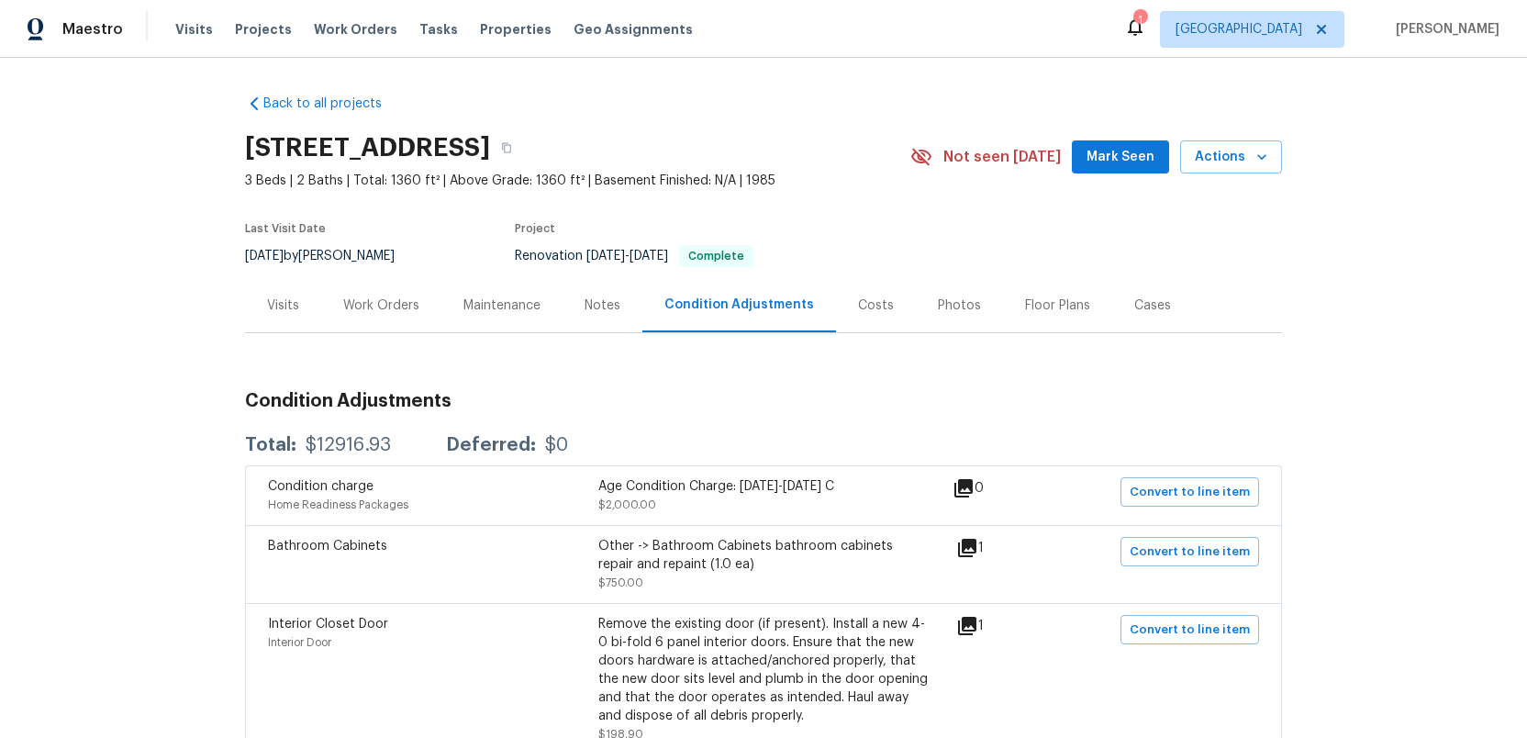
click at [365, 305] on div "Work Orders" at bounding box center [381, 305] width 76 height 18
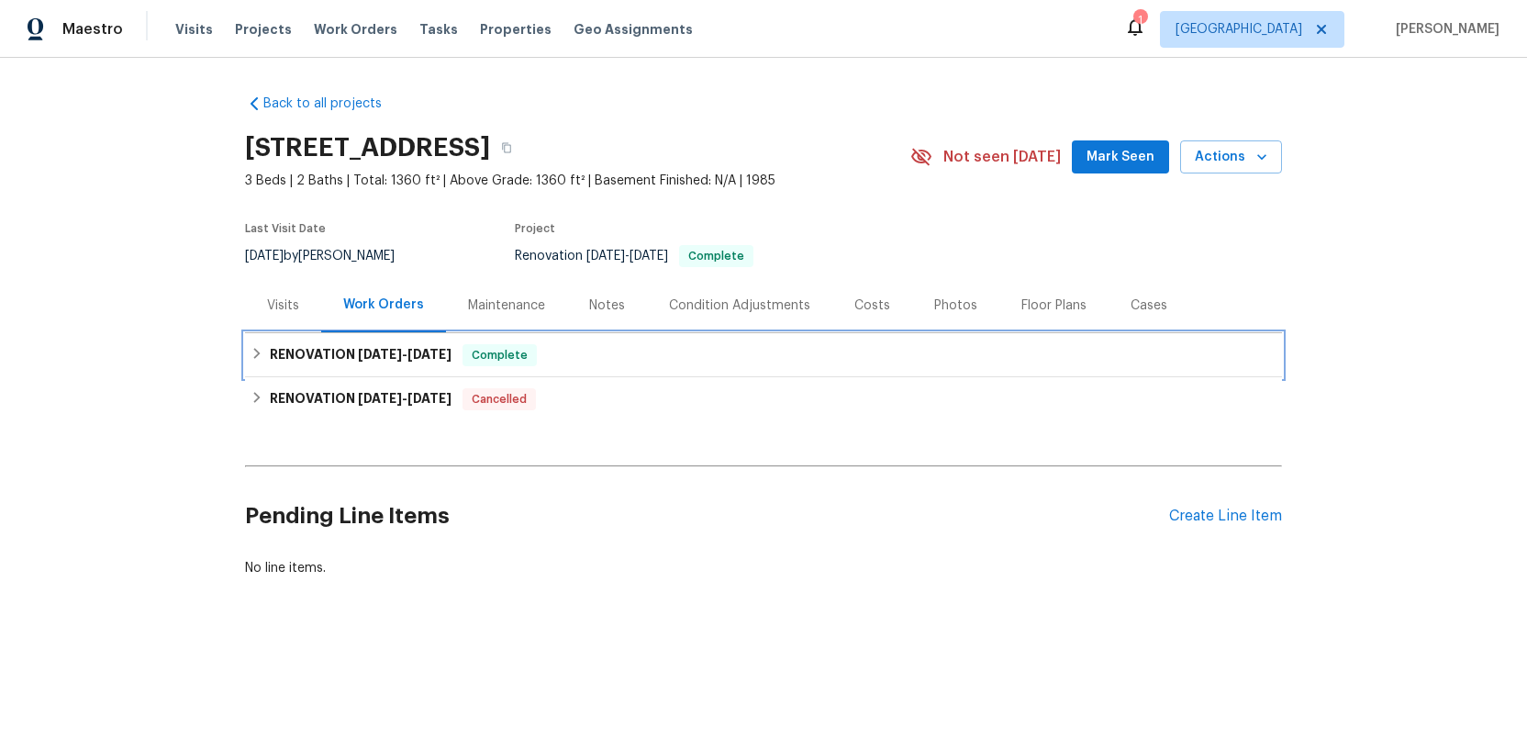
click at [347, 356] on h6 "RENOVATION 9/9/25 - 9/19/25" at bounding box center [361, 355] width 182 height 22
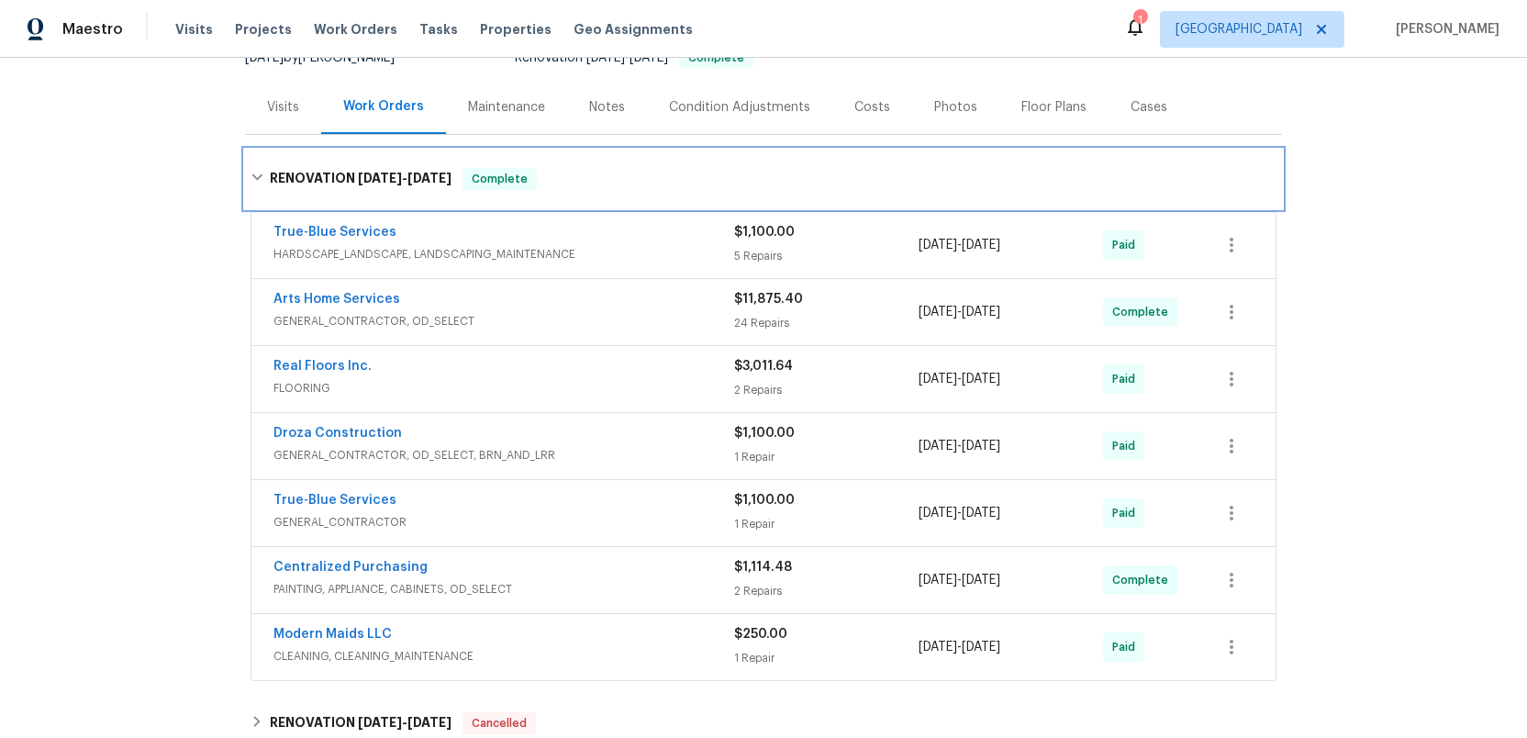
scroll to position [214, 0]
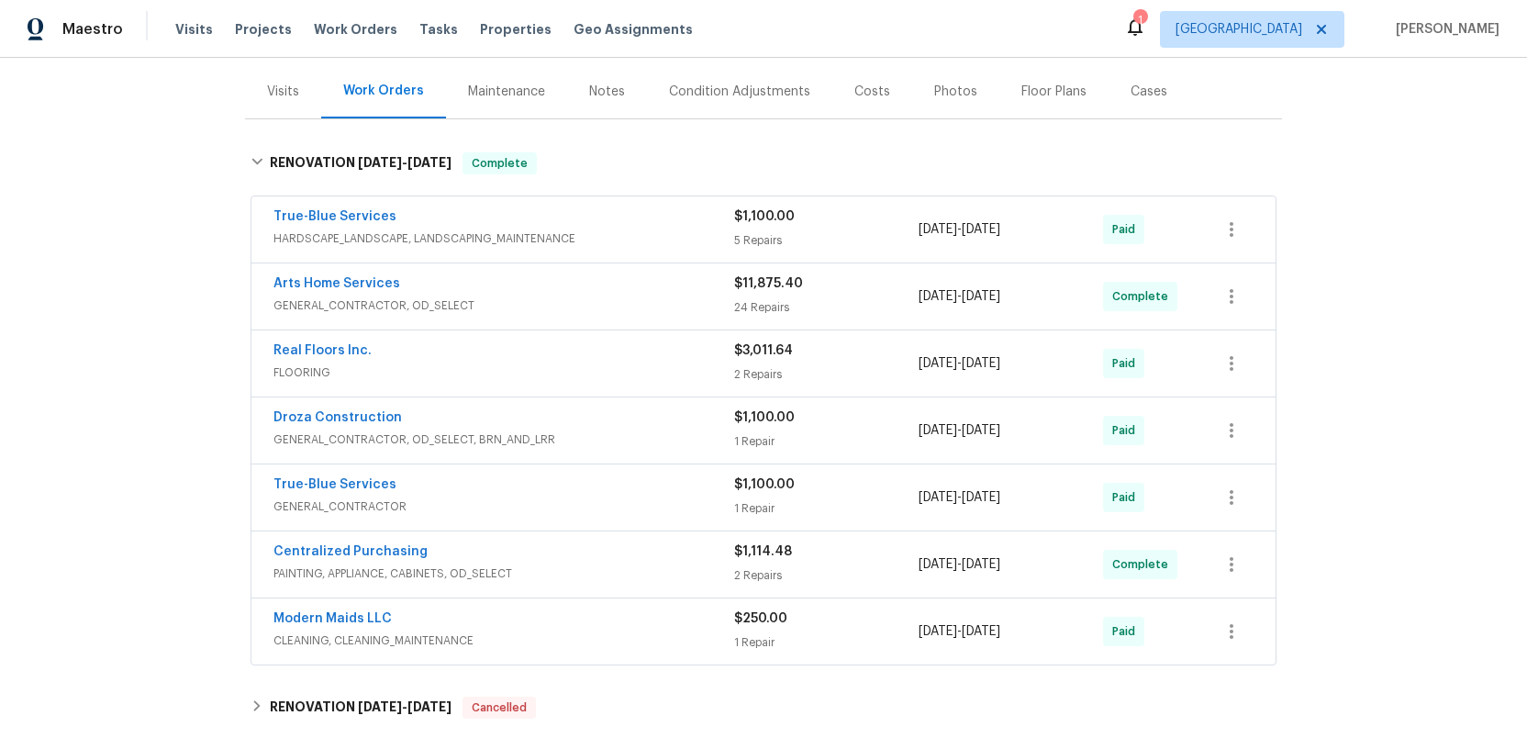
click at [619, 284] on div "Arts Home Services" at bounding box center [503, 285] width 461 height 22
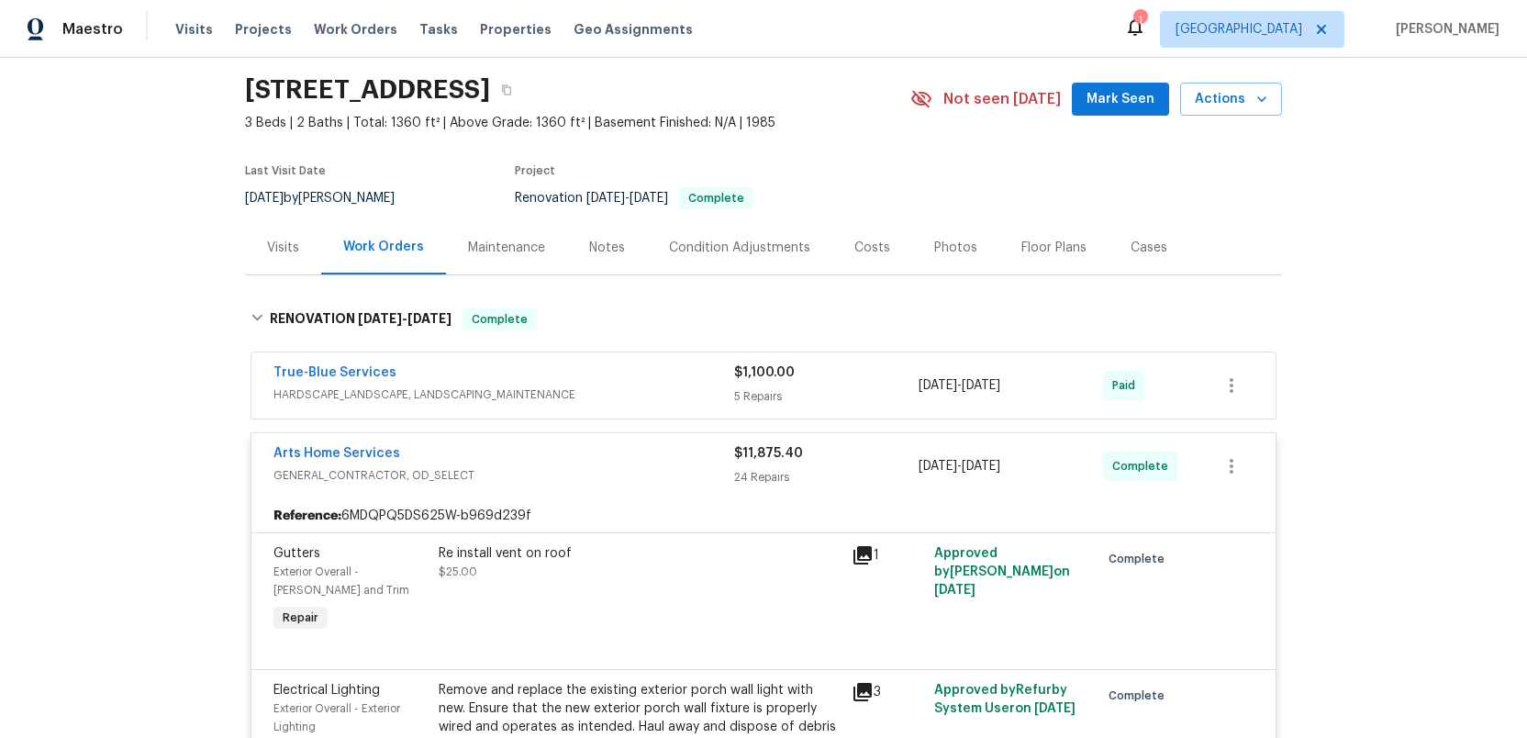
scroll to position [0, 0]
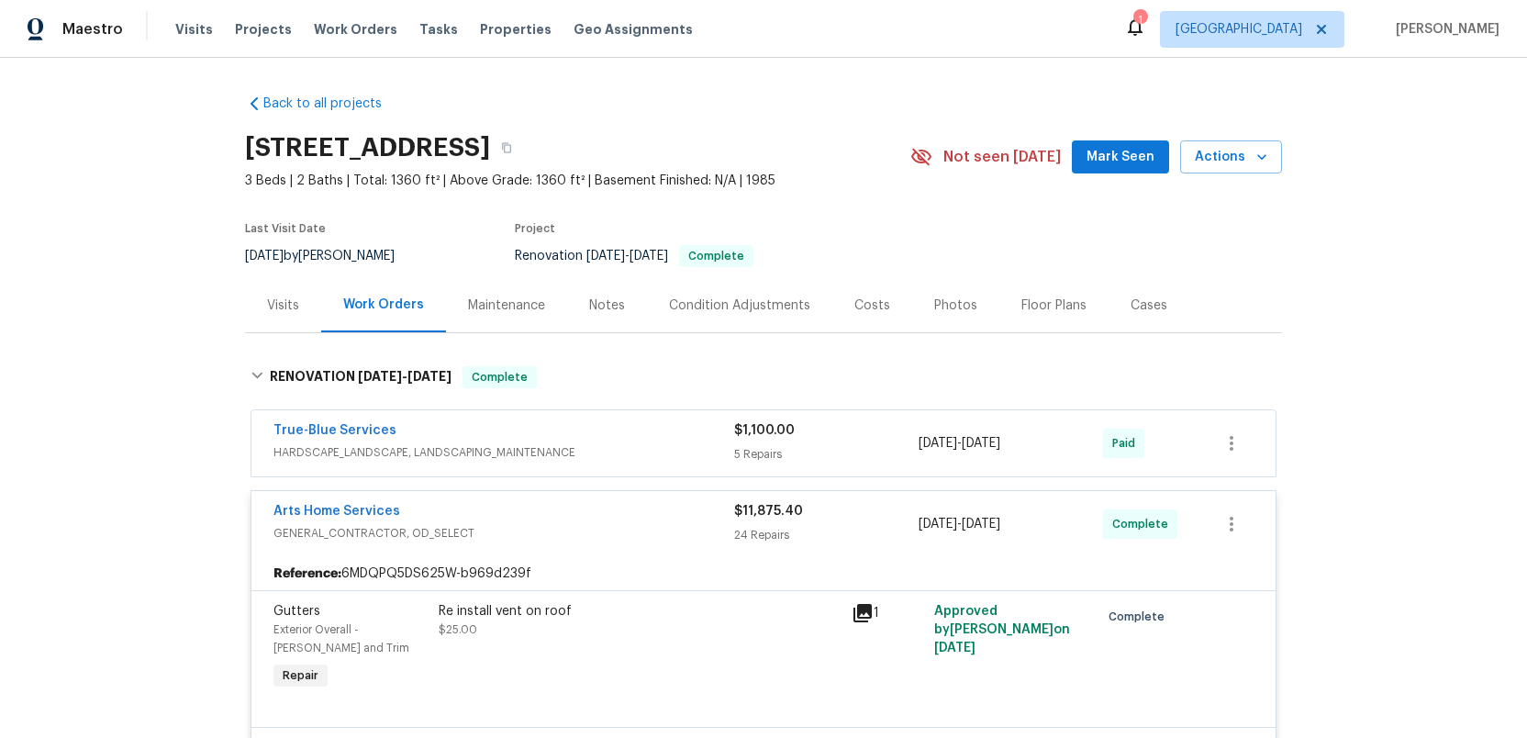
click at [739, 304] on div "Condition Adjustments" at bounding box center [739, 305] width 141 height 18
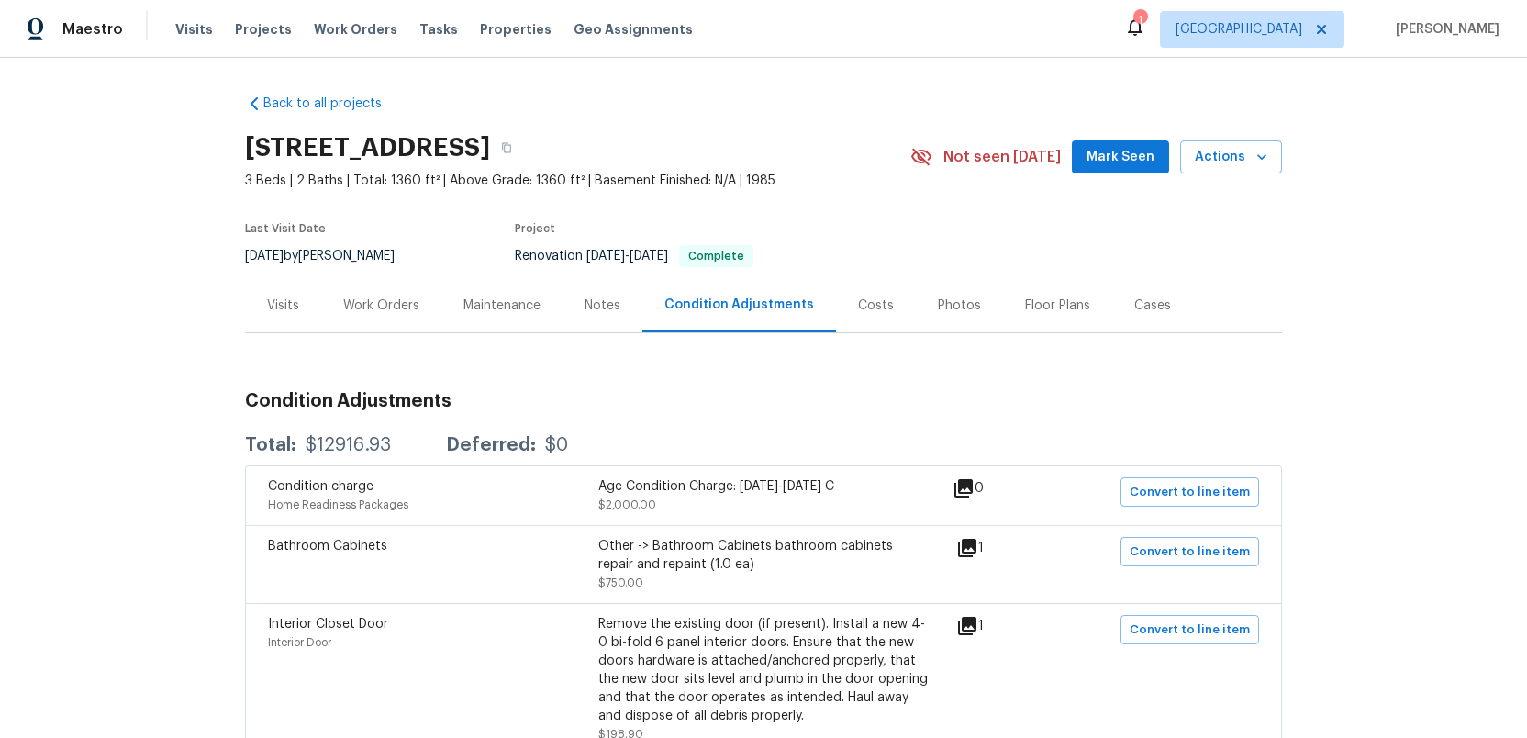
click at [377, 303] on div "Work Orders" at bounding box center [381, 305] width 76 height 18
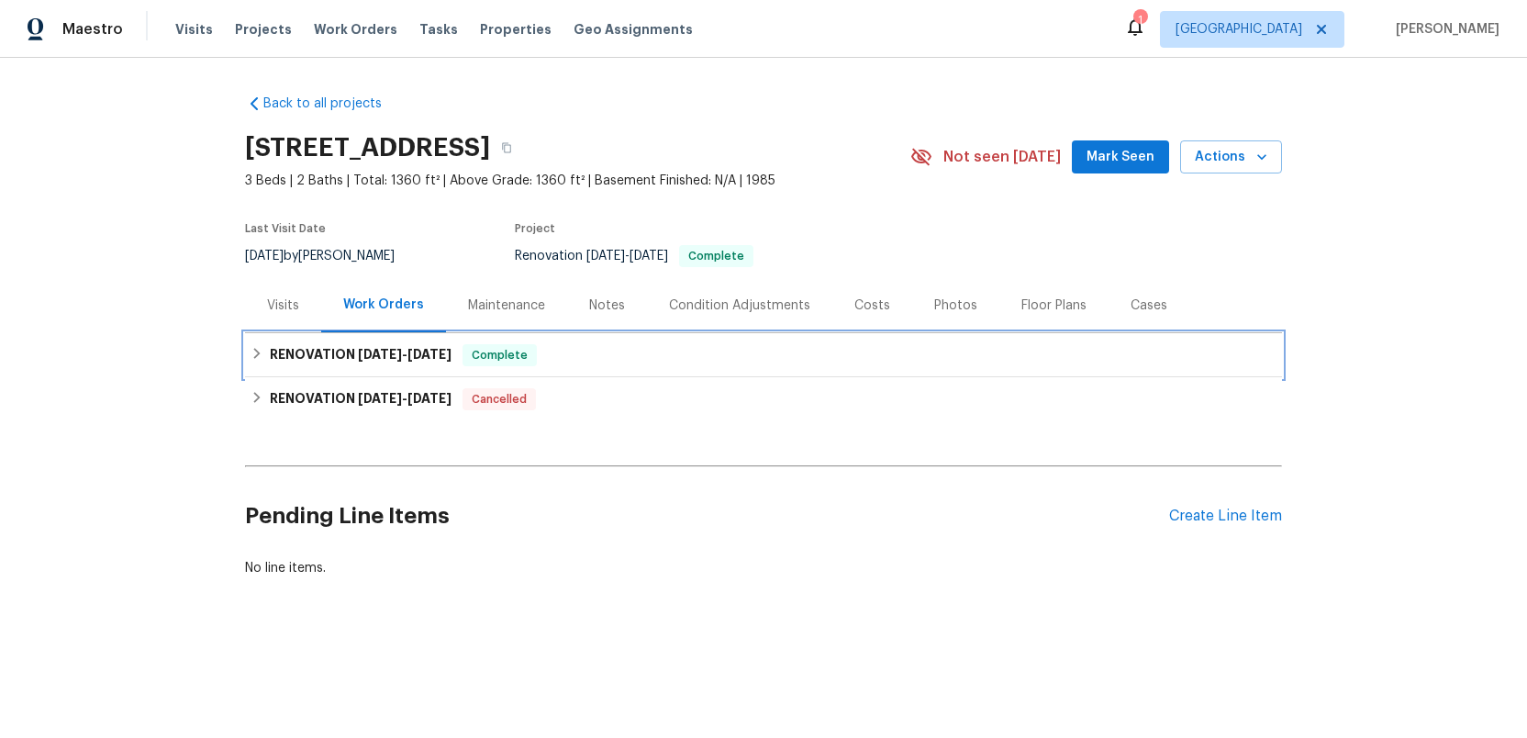
click at [369, 352] on span "9/9/25" at bounding box center [380, 354] width 44 height 13
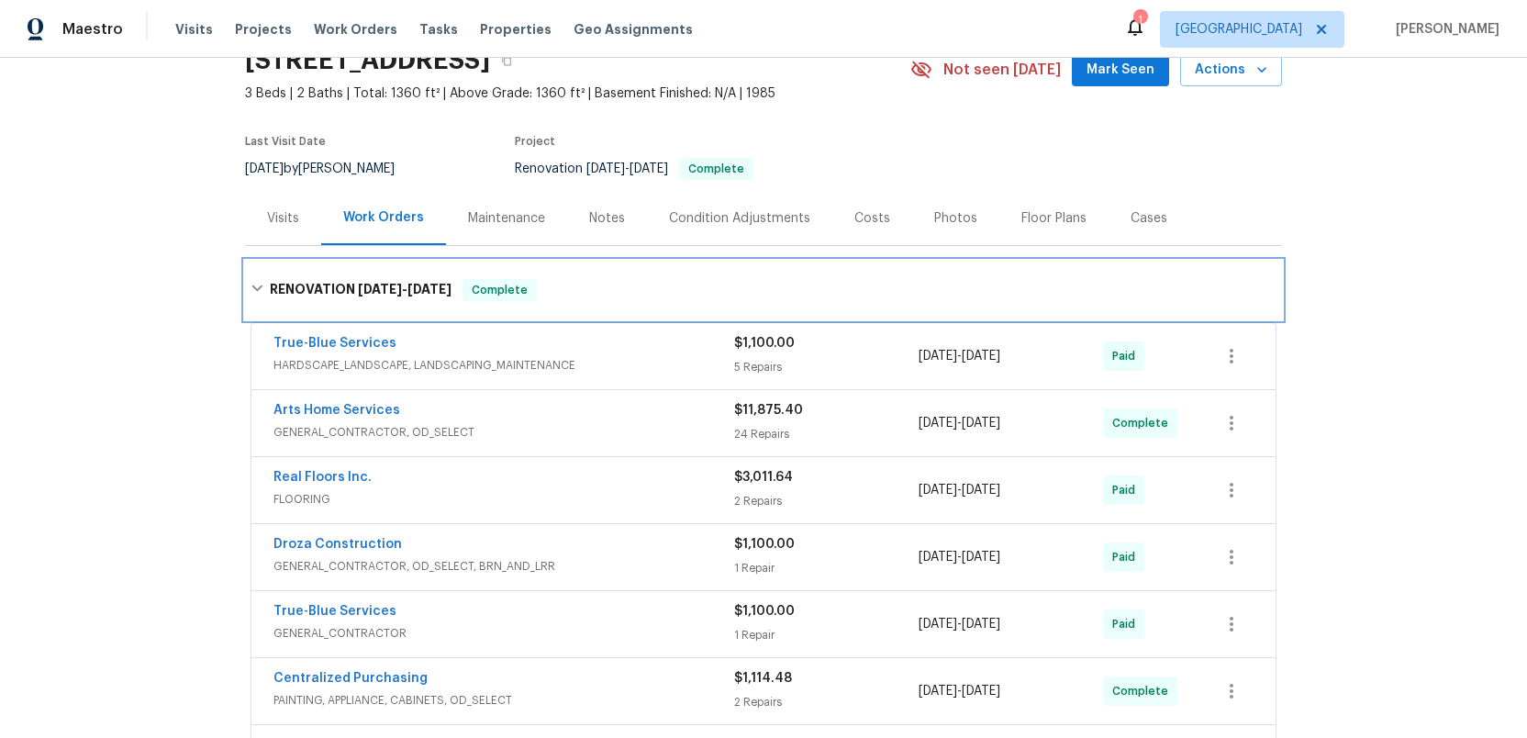
scroll to position [104, 0]
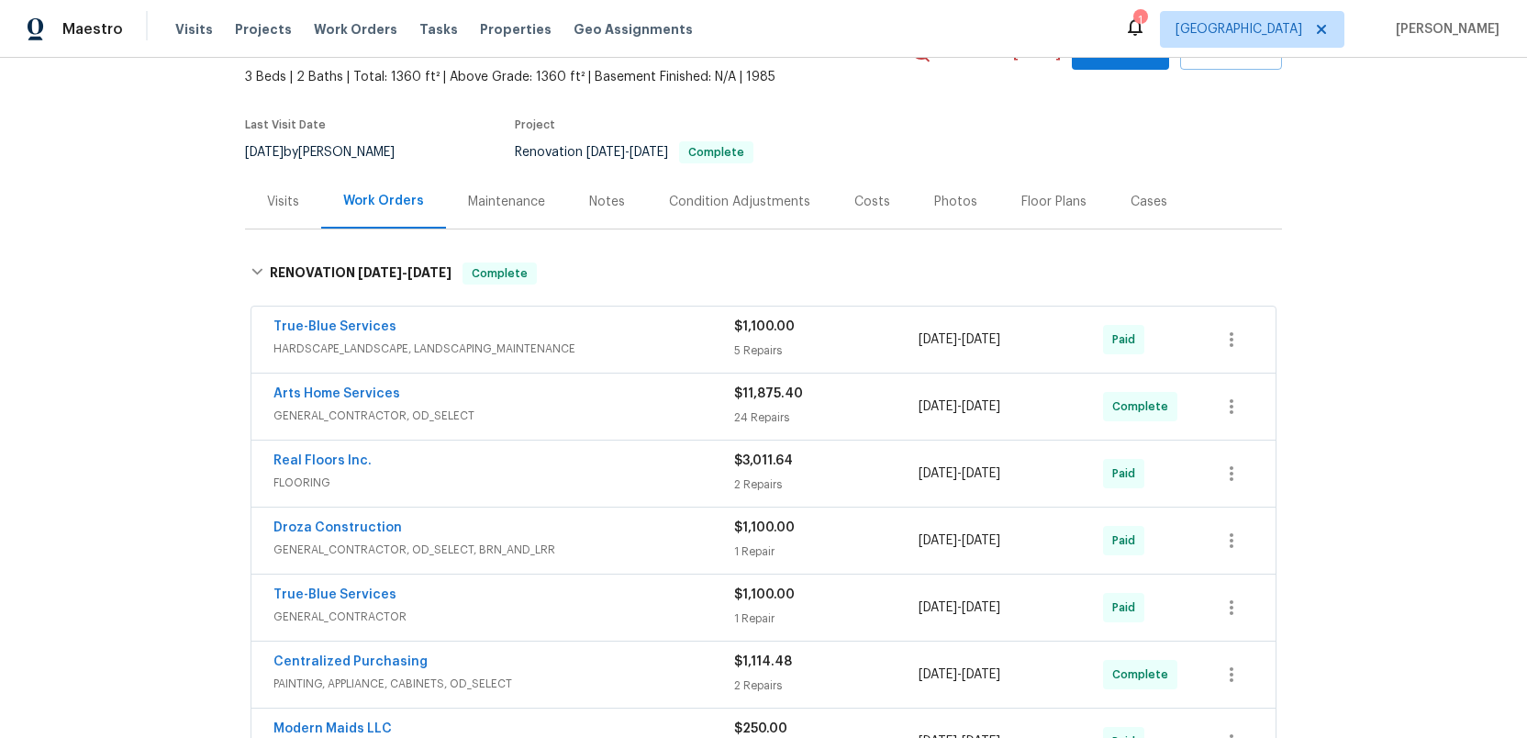
click at [748, 204] on div "Condition Adjustments" at bounding box center [739, 202] width 141 height 18
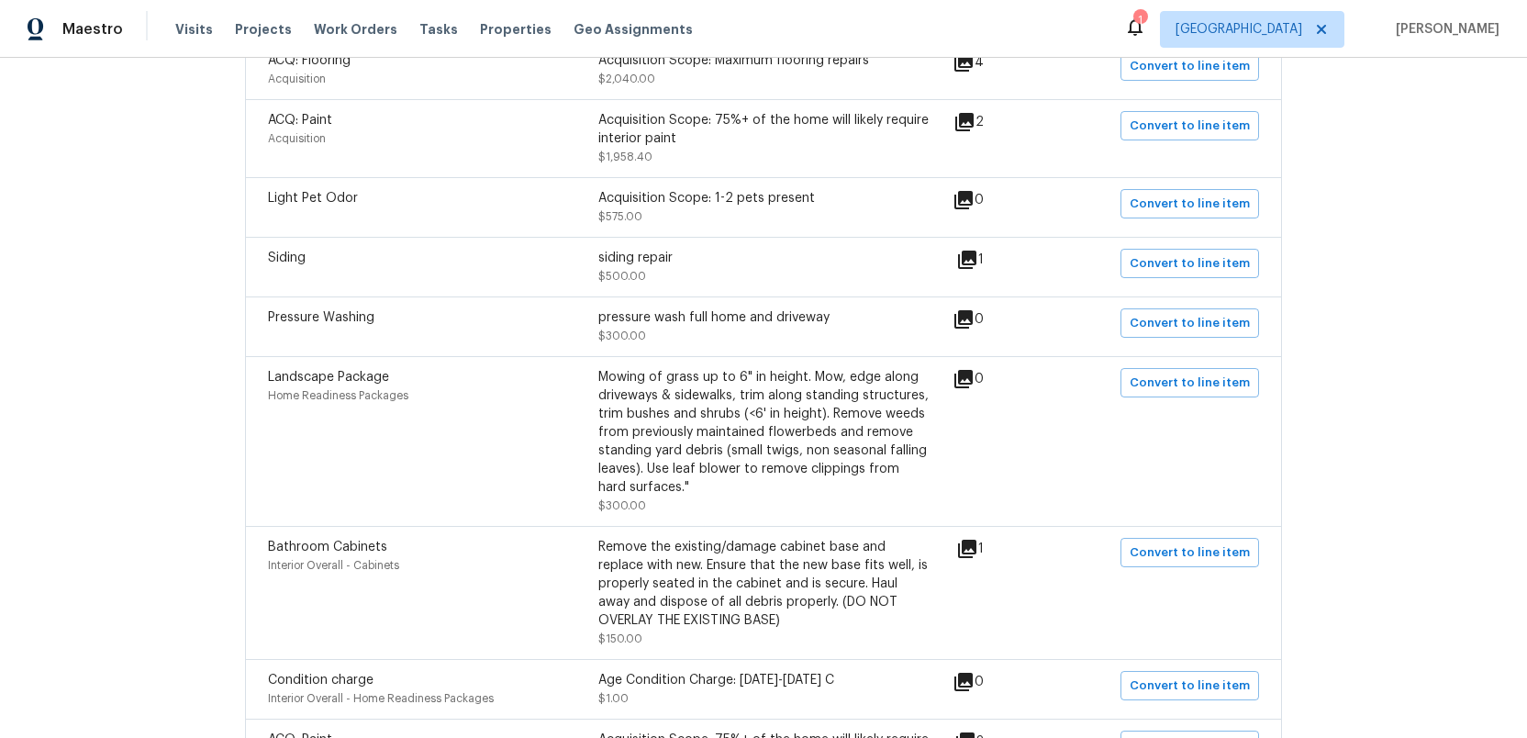
scroll to position [654, 0]
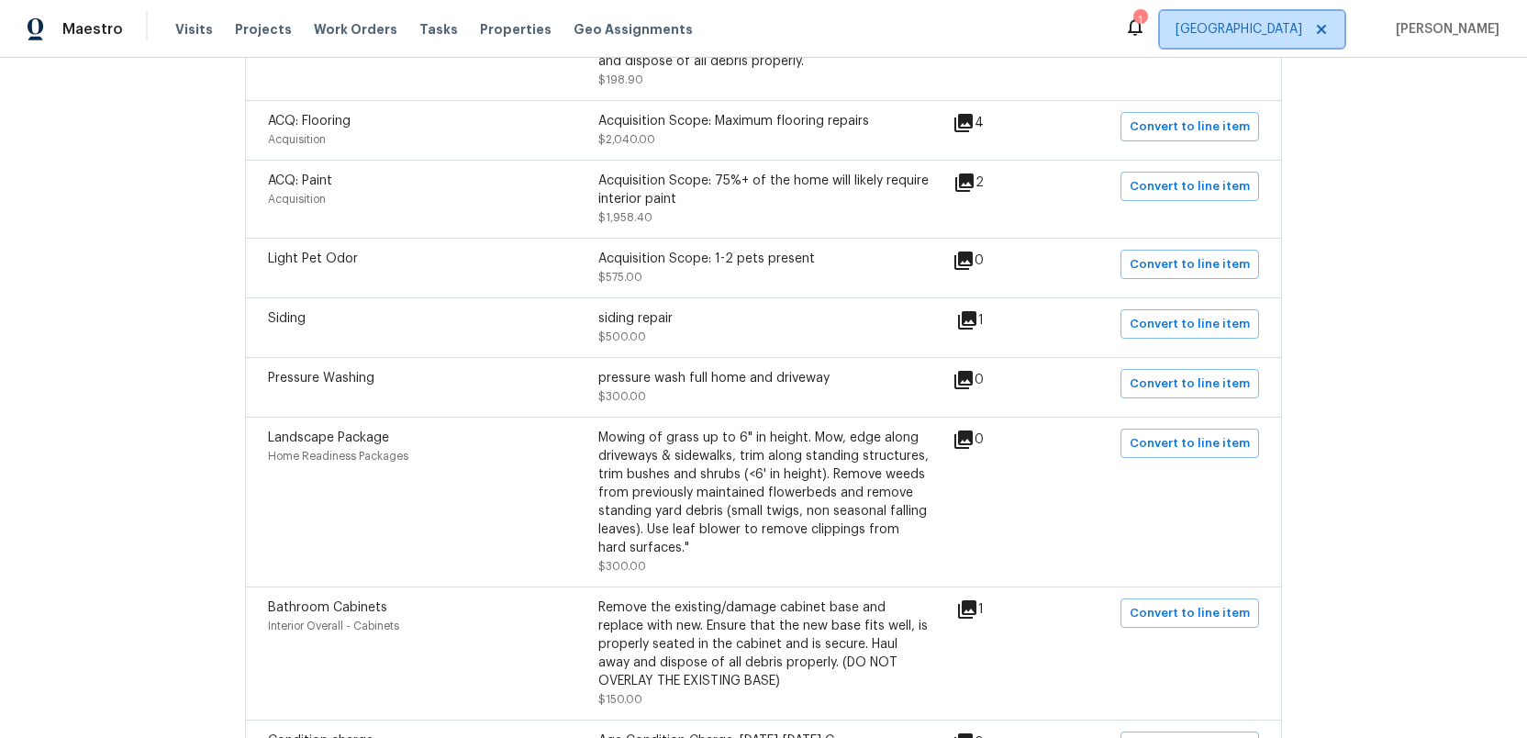
click at [1300, 31] on span "Tucson" at bounding box center [1238, 29] width 127 height 18
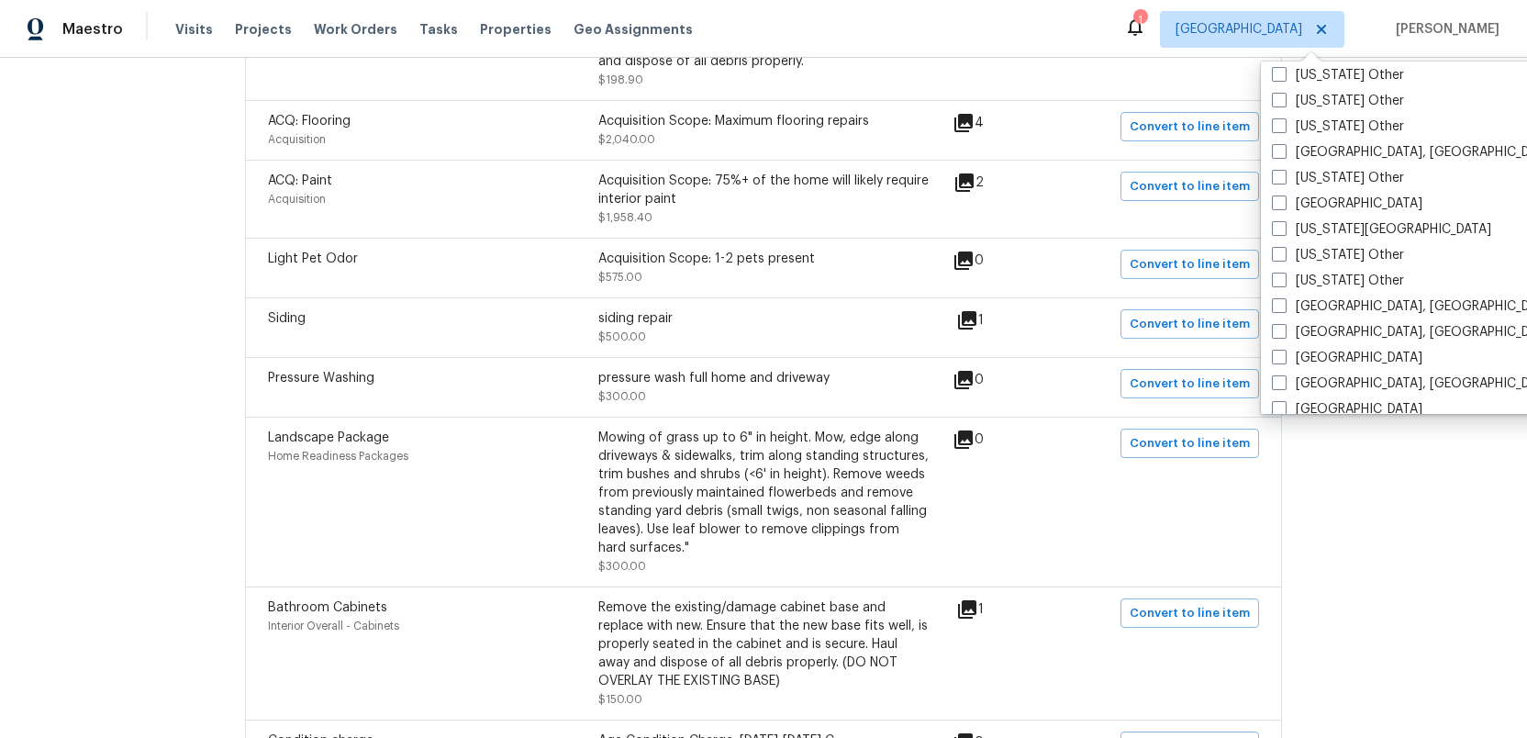
scroll to position [994, 0]
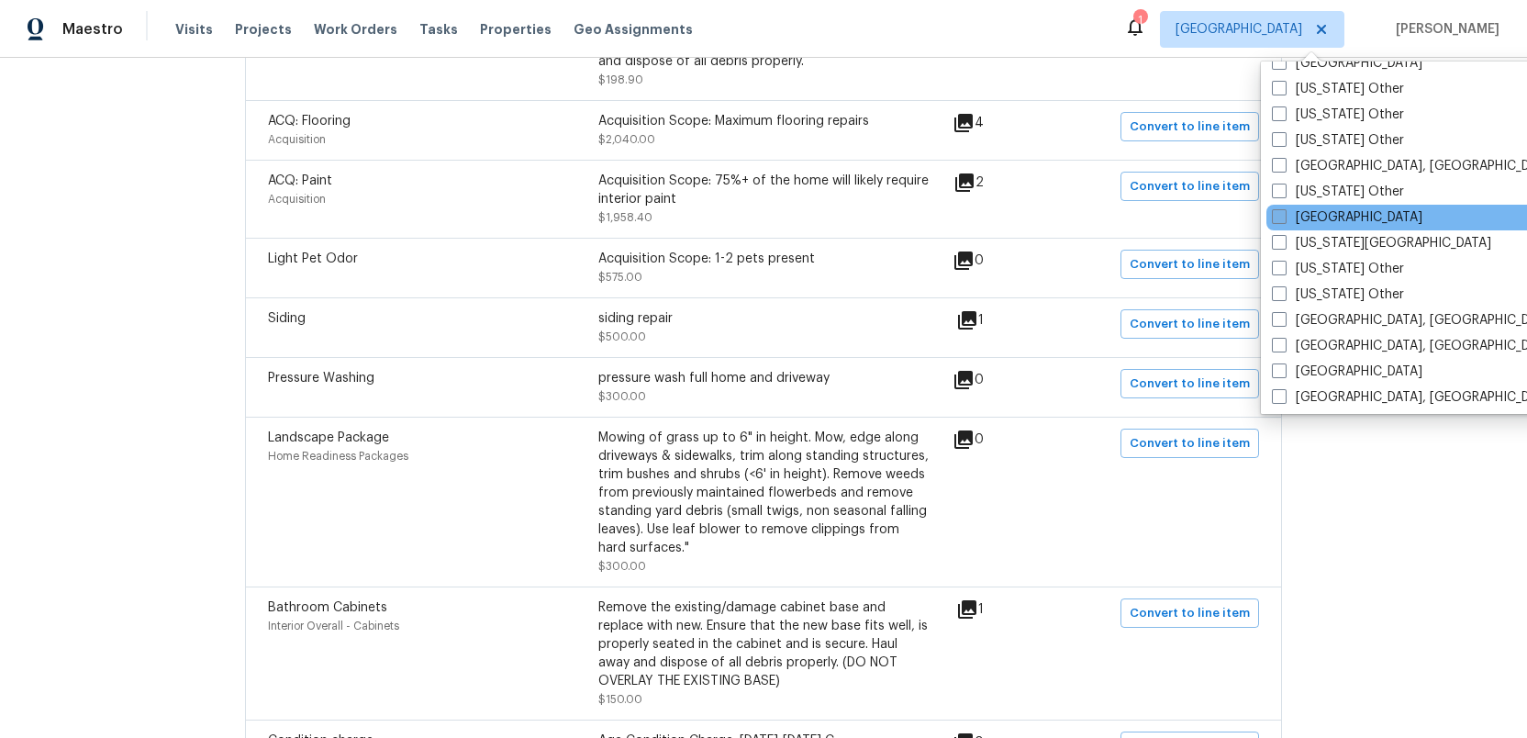
click at [1278, 216] on span at bounding box center [1279, 216] width 15 height 15
click at [1278, 216] on input "[GEOGRAPHIC_DATA]" at bounding box center [1278, 214] width 12 height 12
checkbox input "true"
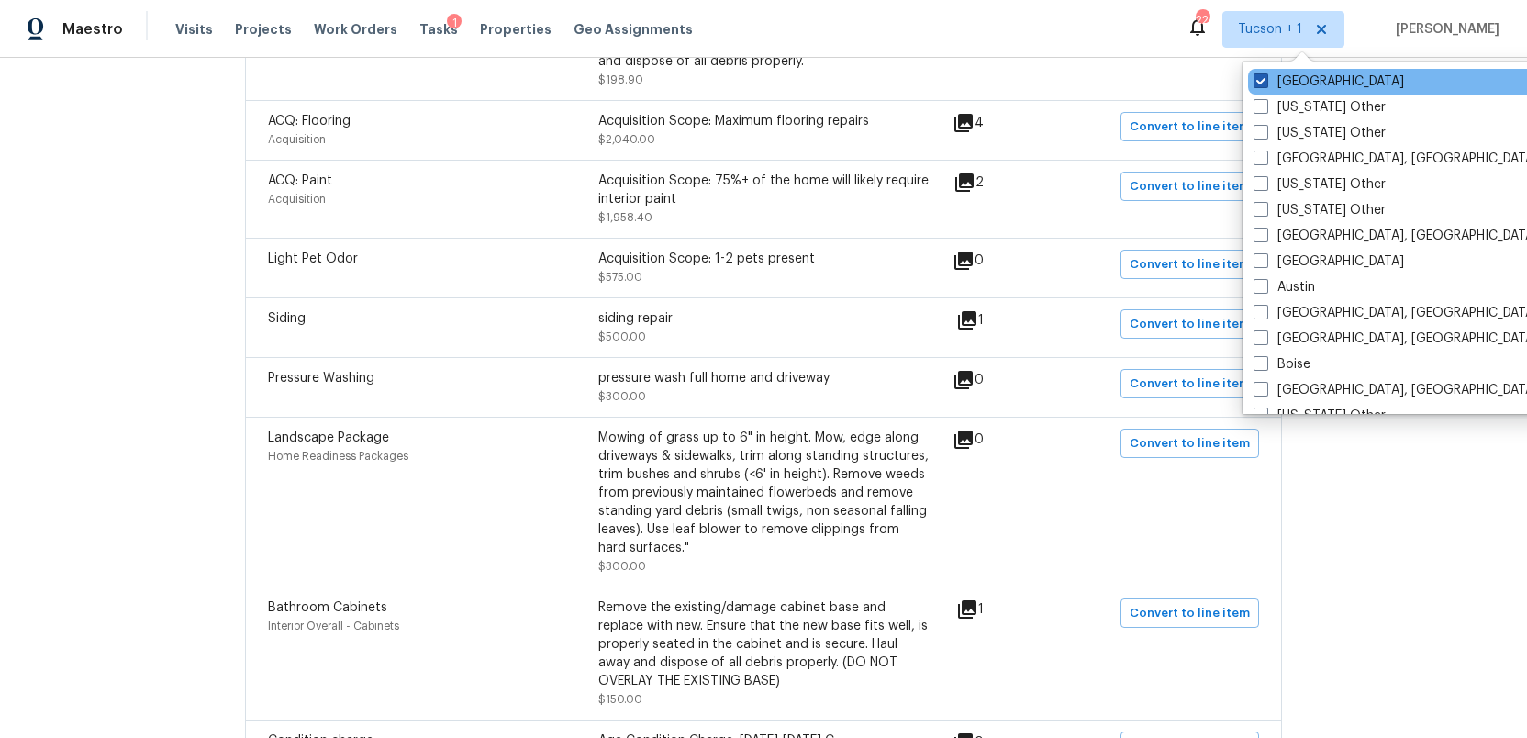
click at [1256, 80] on span at bounding box center [1260, 80] width 15 height 15
click at [1256, 80] on input "Tucson" at bounding box center [1259, 78] width 12 height 12
checkbox input "false"
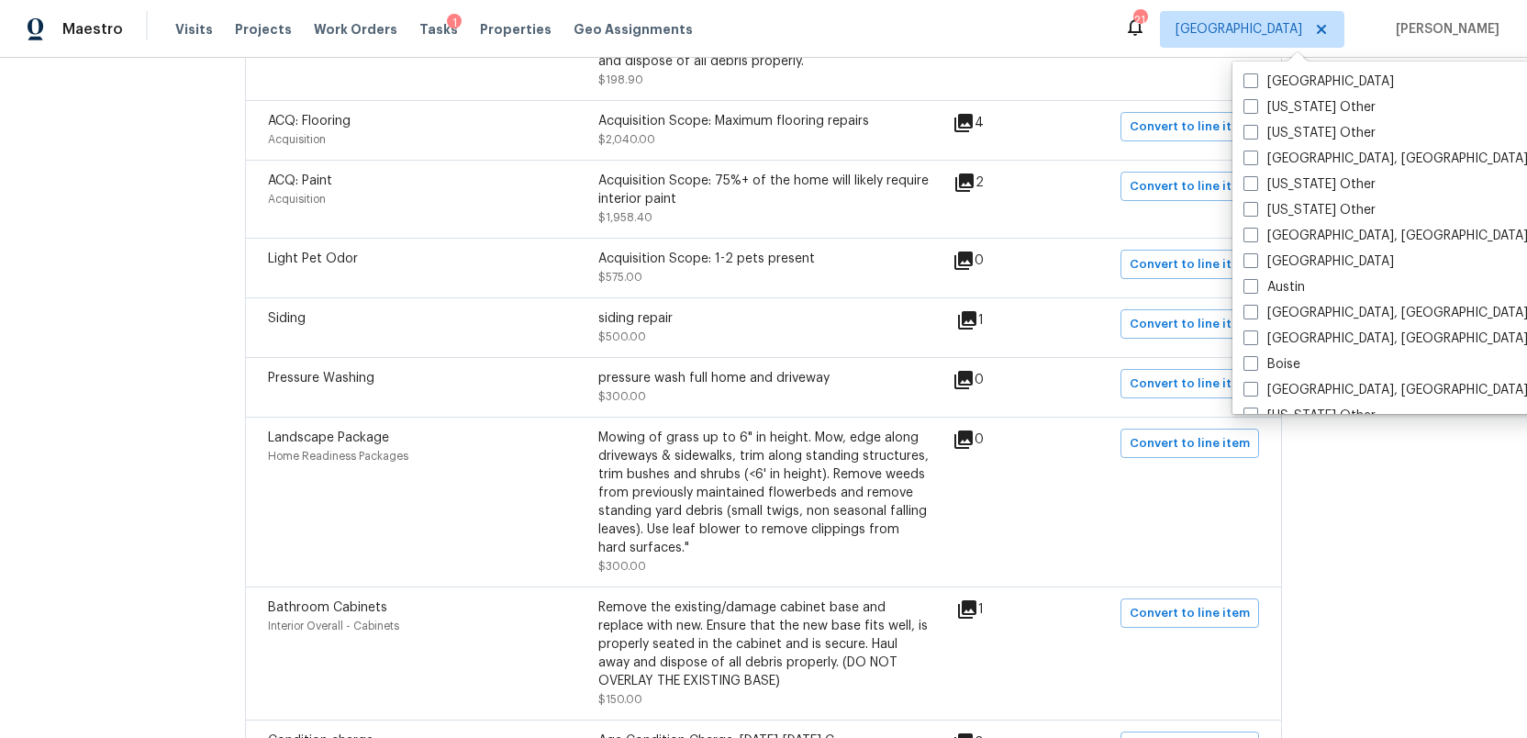
click at [112, 165] on div "Back to all projects 10071 E Nicaragua Ln, Tucson, AZ 85730 3 Beds | 2 Baths | …" at bounding box center [763, 398] width 1527 height 680
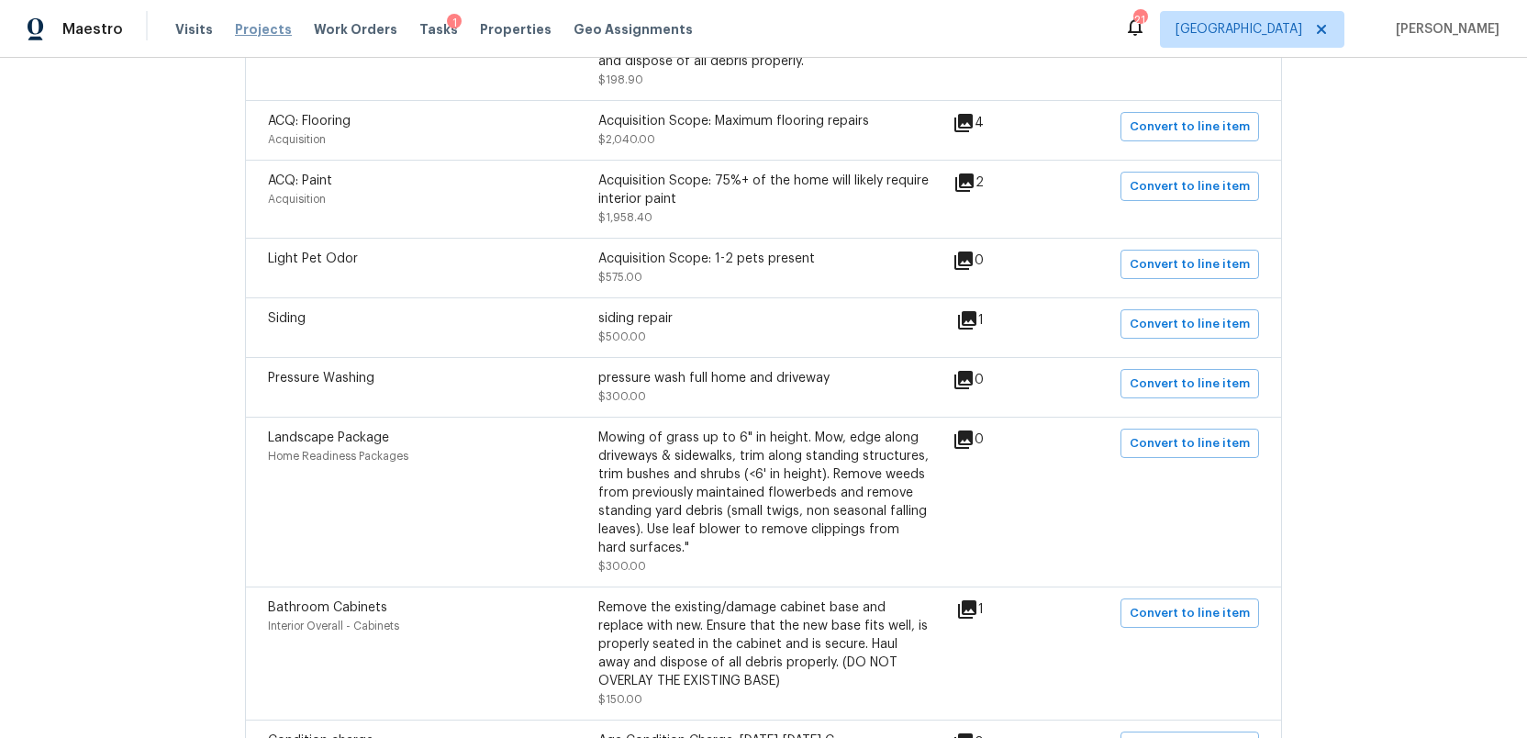
click at [252, 28] on span "Projects" at bounding box center [263, 29] width 57 height 18
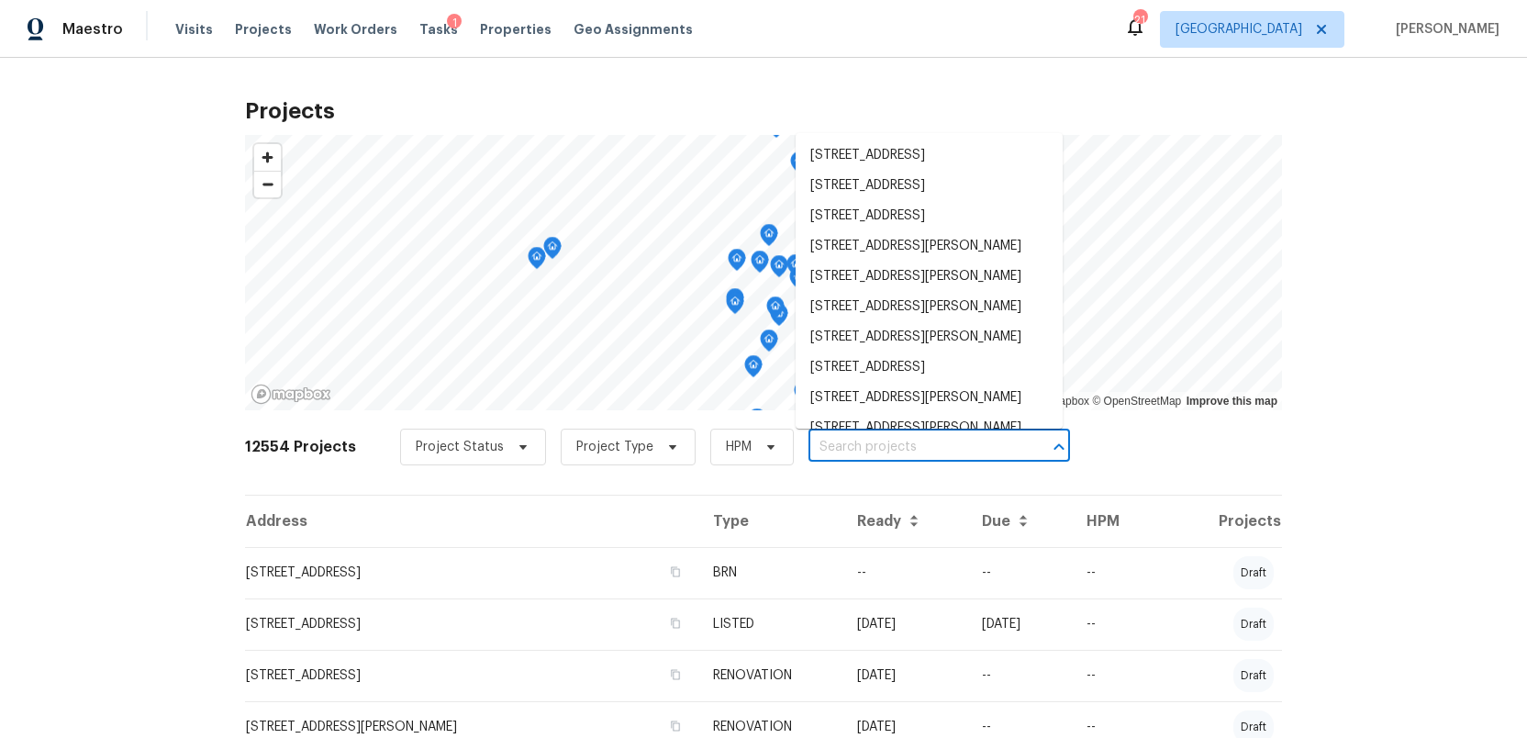
click at [832, 446] on input "text" at bounding box center [913, 447] width 210 height 28
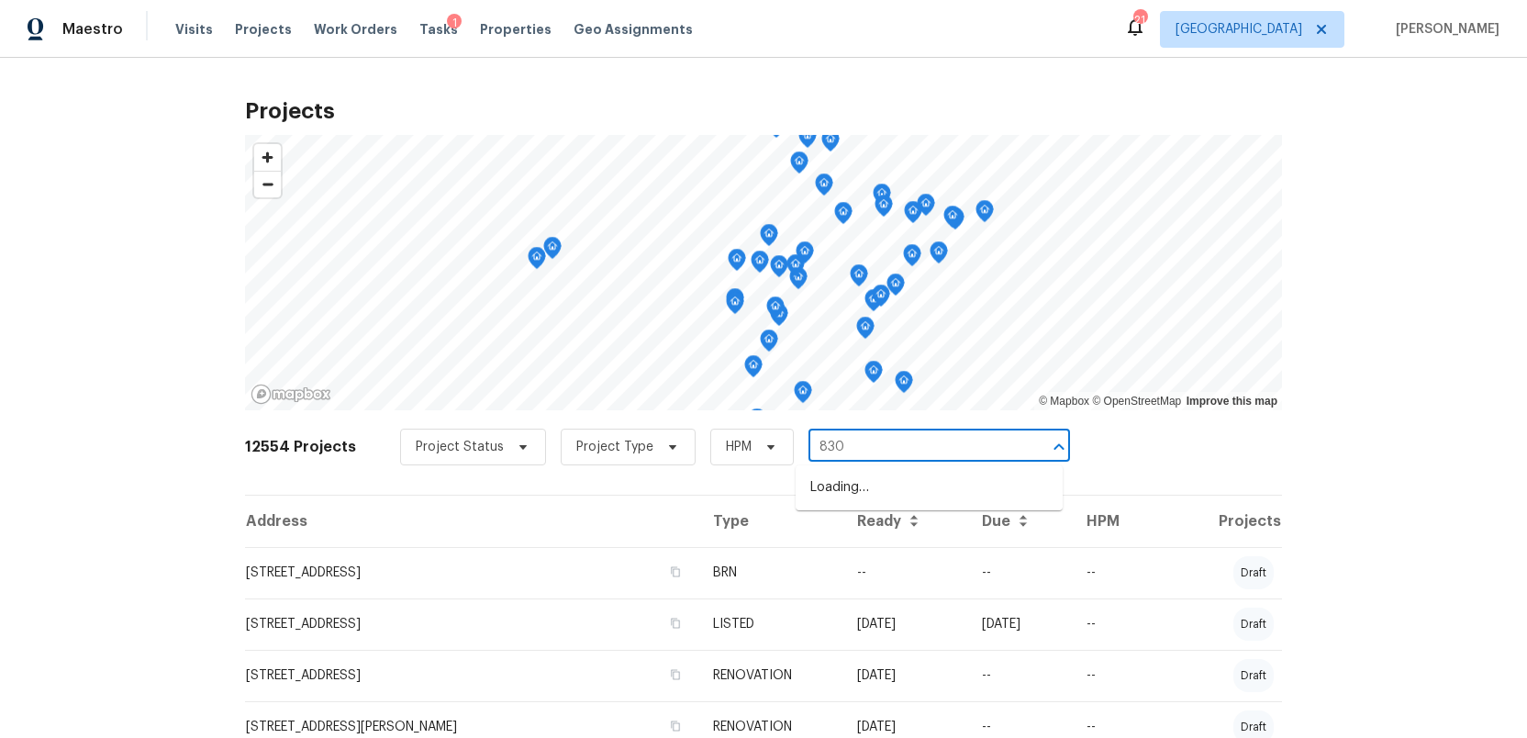
type input "8308"
click at [852, 503] on li "8308 Manavista St, Jacksonville, FL 32211" at bounding box center [928, 487] width 267 height 30
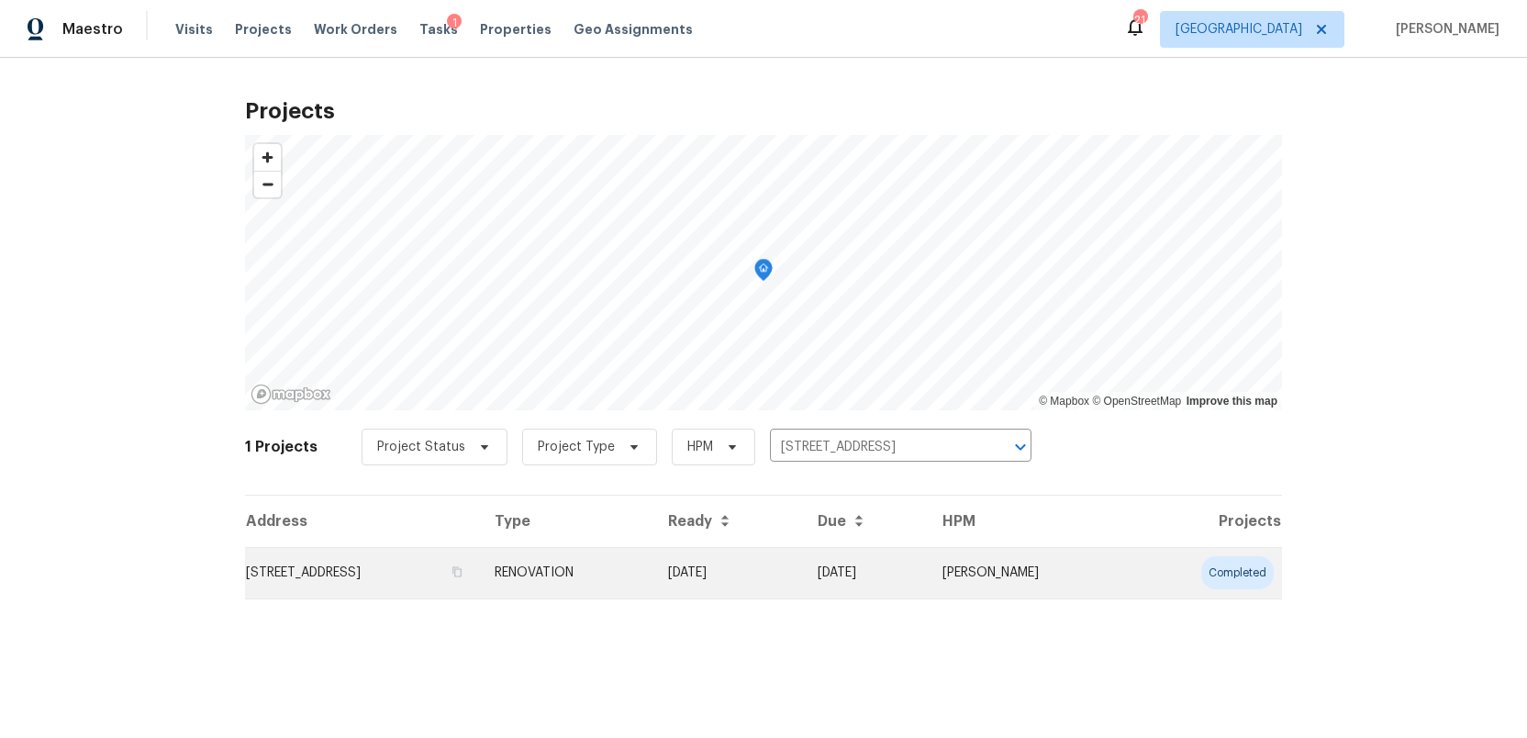
click at [401, 567] on td "8308 Manavista St, Jacksonville, FL 32211" at bounding box center [362, 572] width 235 height 51
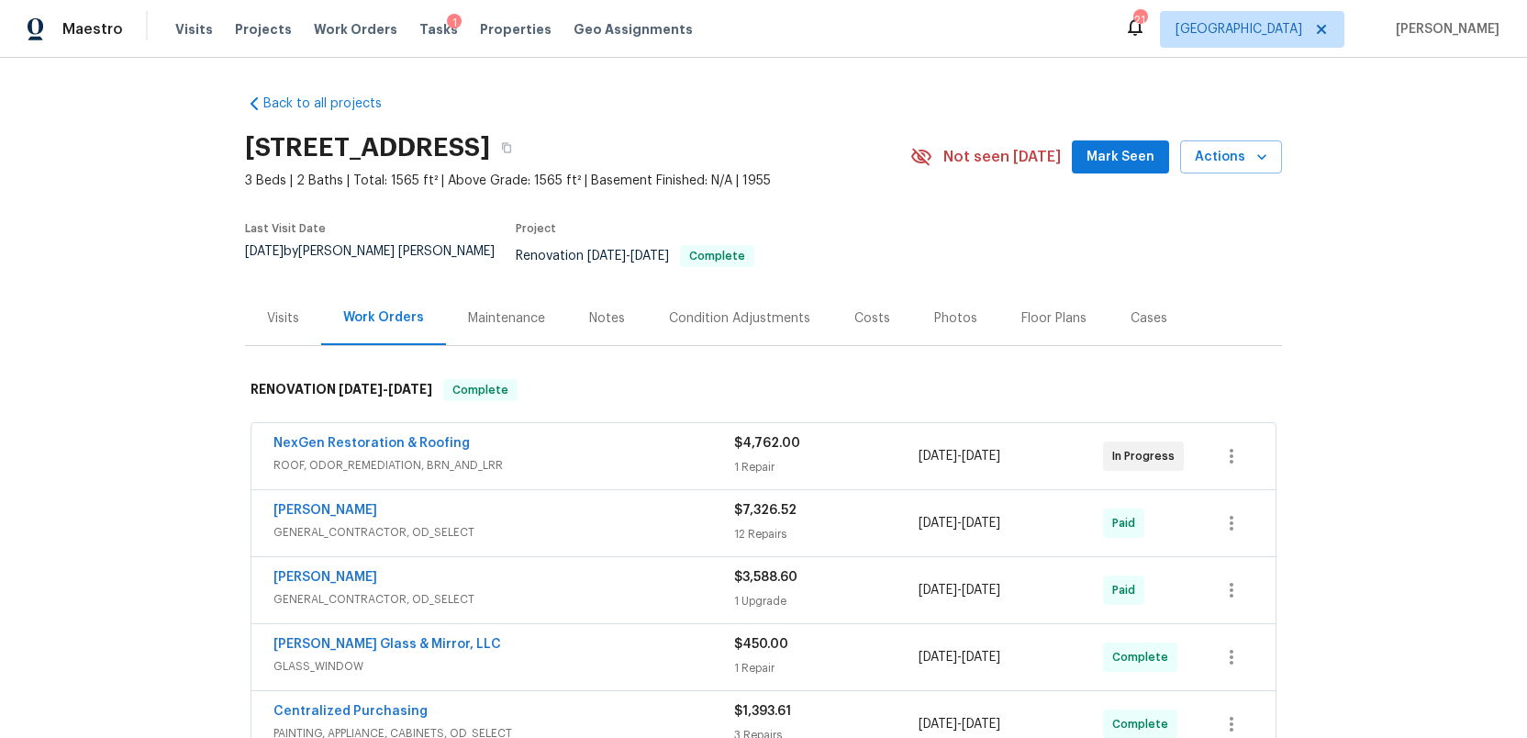
click at [864, 309] on div "Costs" at bounding box center [872, 318] width 36 height 18
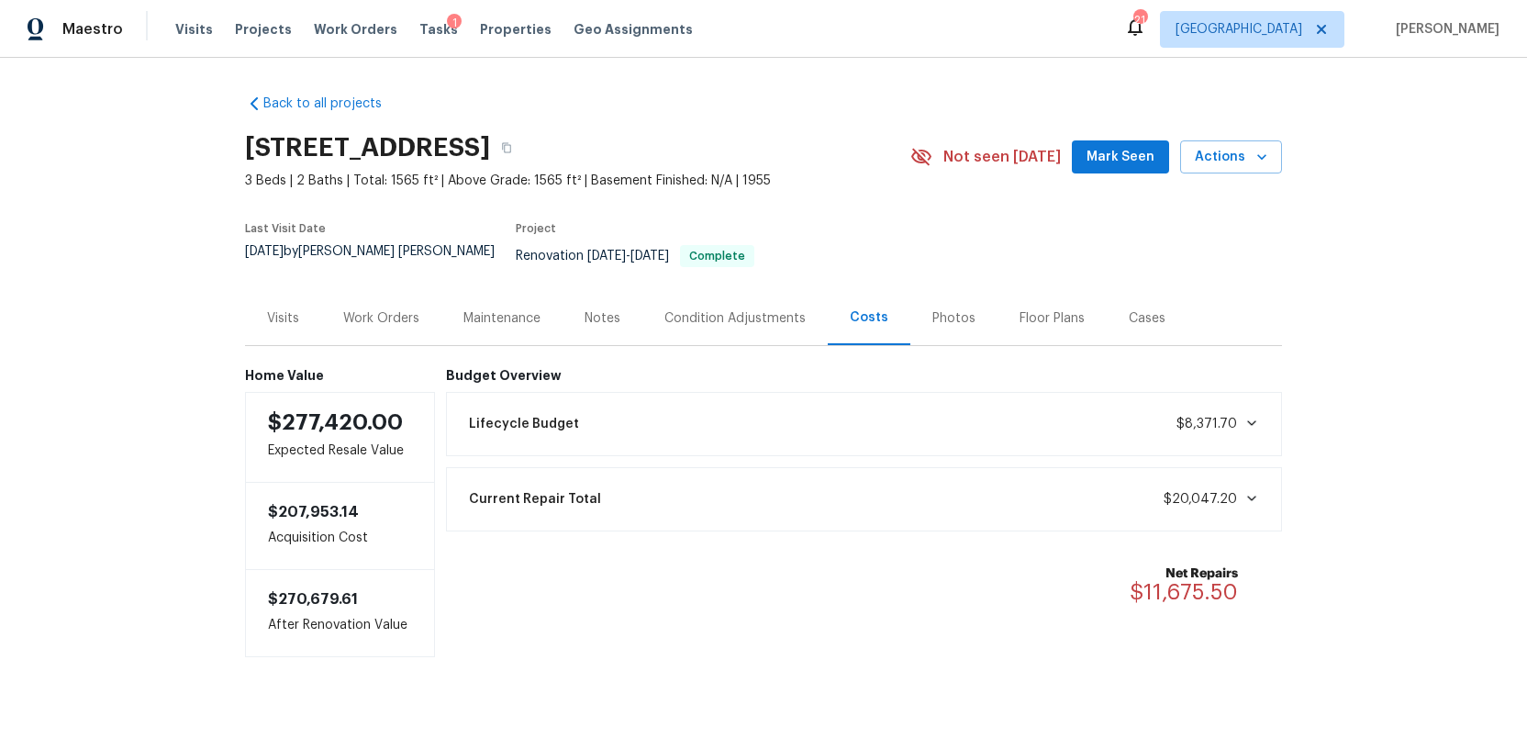
click at [706, 309] on div "Condition Adjustments" at bounding box center [734, 318] width 141 height 18
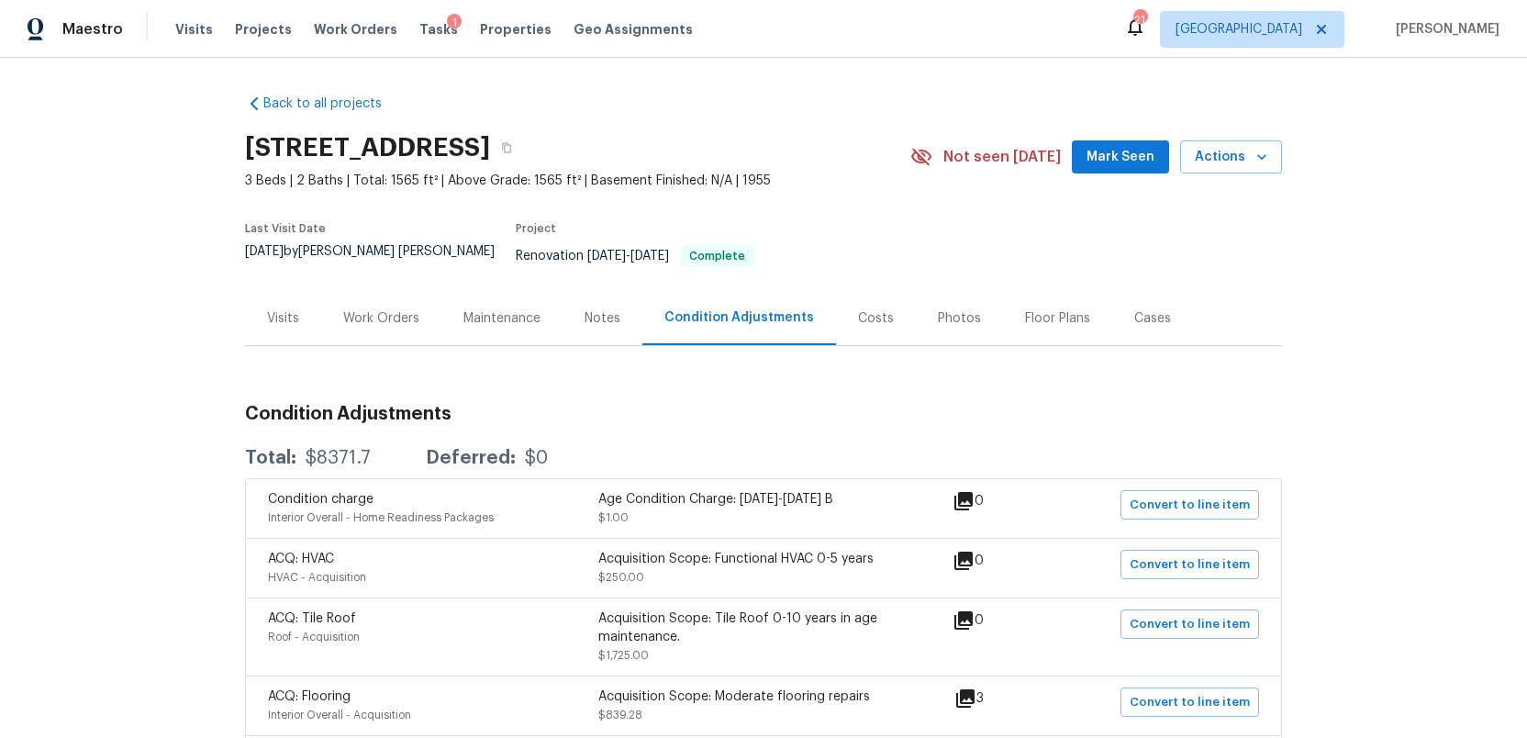
click at [402, 309] on div "Work Orders" at bounding box center [381, 318] width 76 height 18
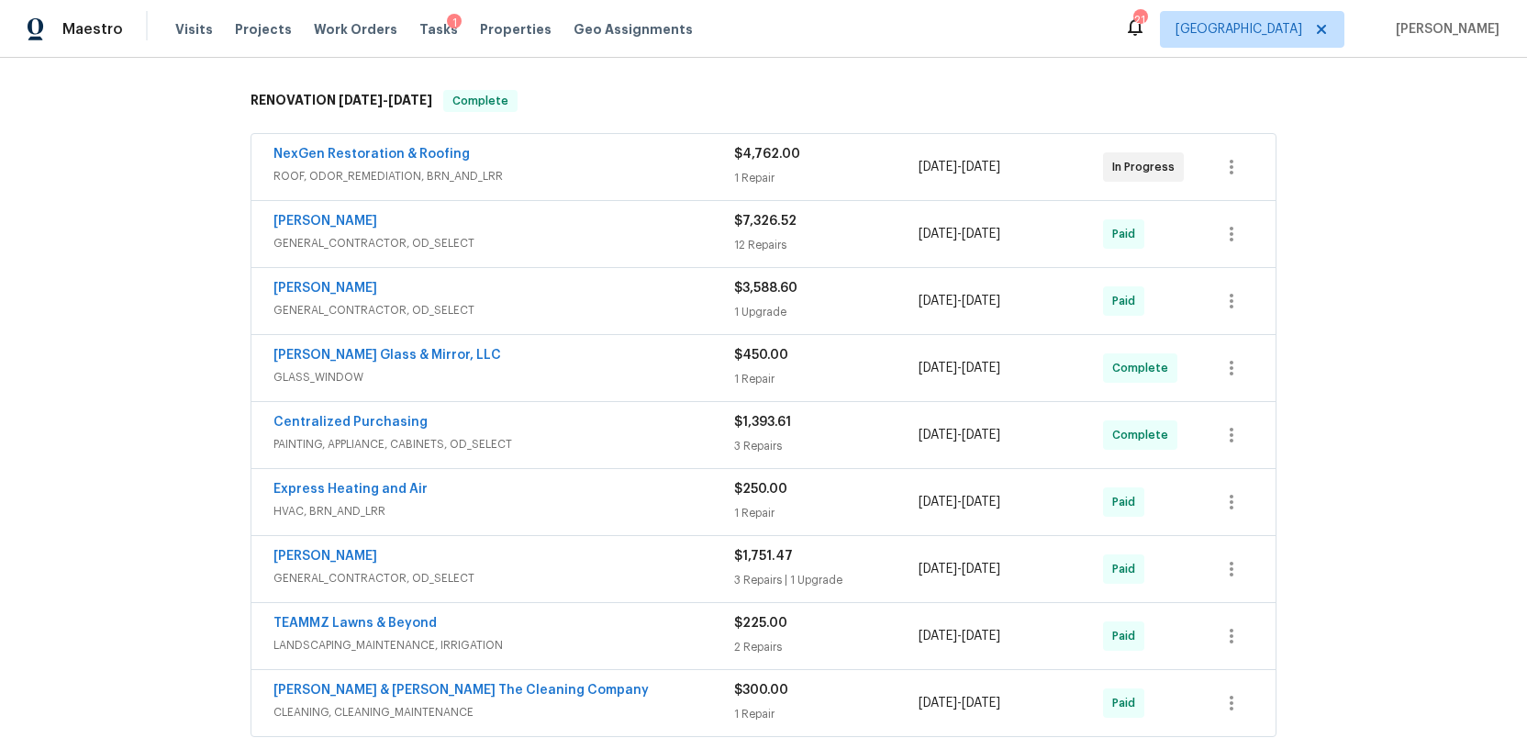
scroll to position [319, 0]
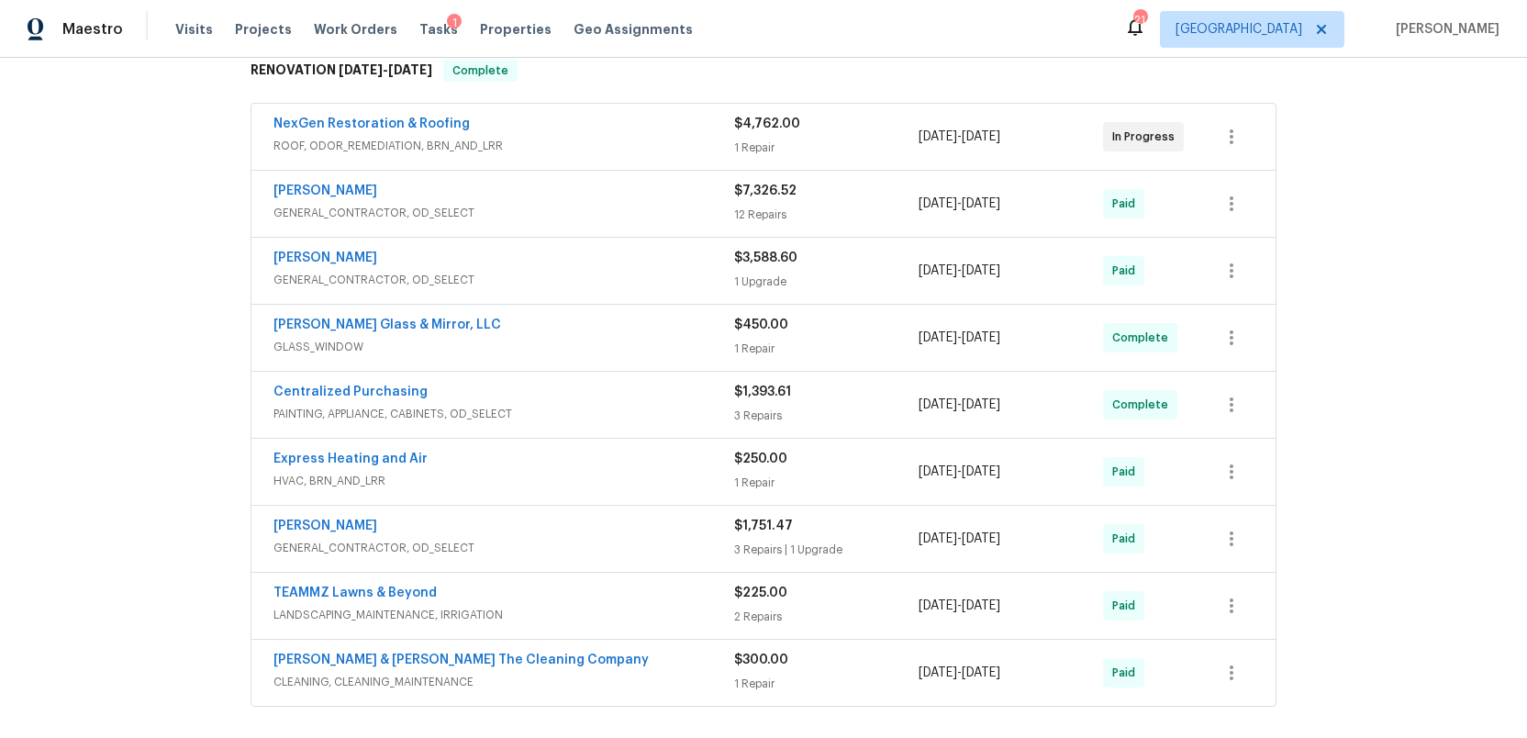
click at [676, 539] on span "GENERAL_CONTRACTOR, OD_SELECT" at bounding box center [503, 548] width 461 height 18
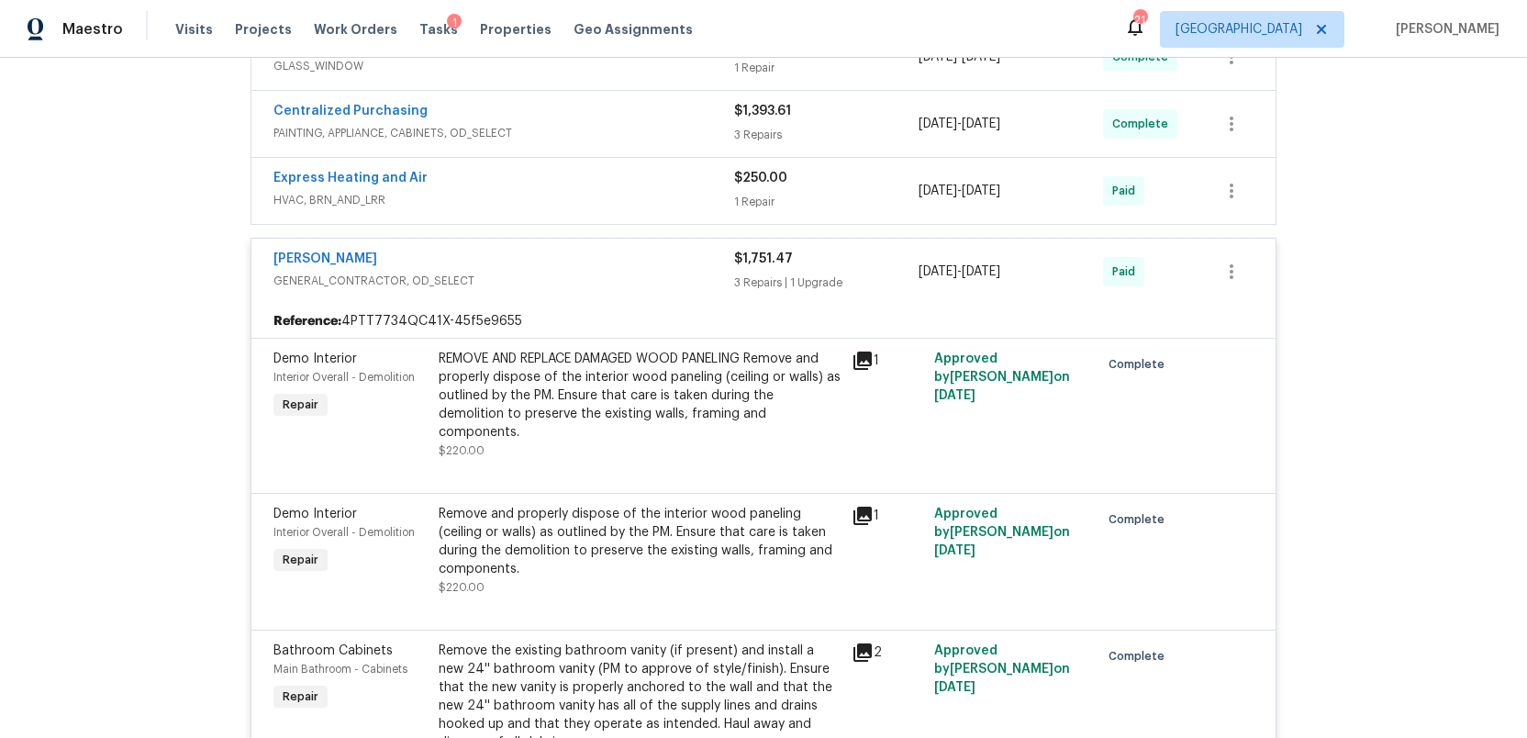
scroll to position [566, 0]
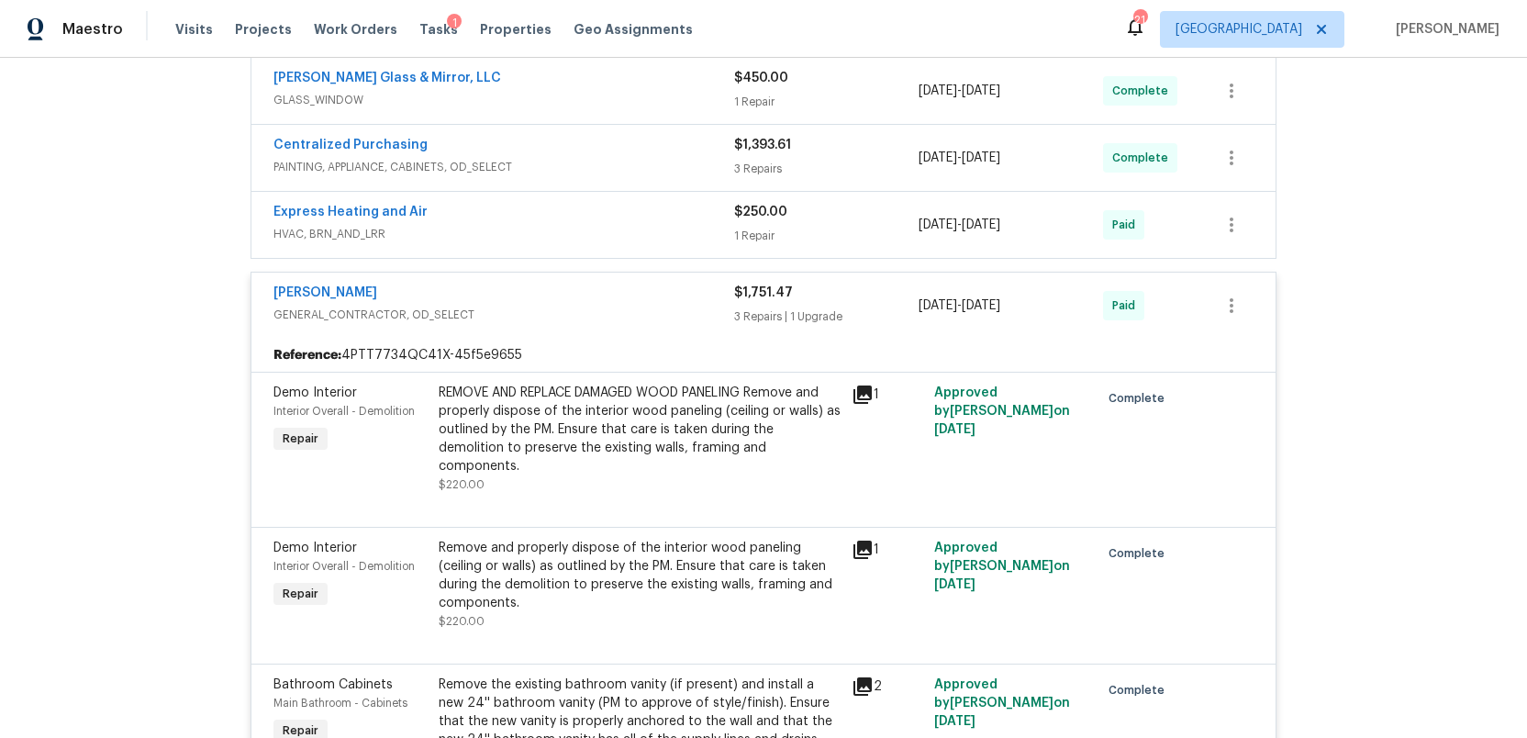
click at [650, 307] on span "GENERAL_CONTRACTOR, OD_SELECT" at bounding box center [503, 315] width 461 height 18
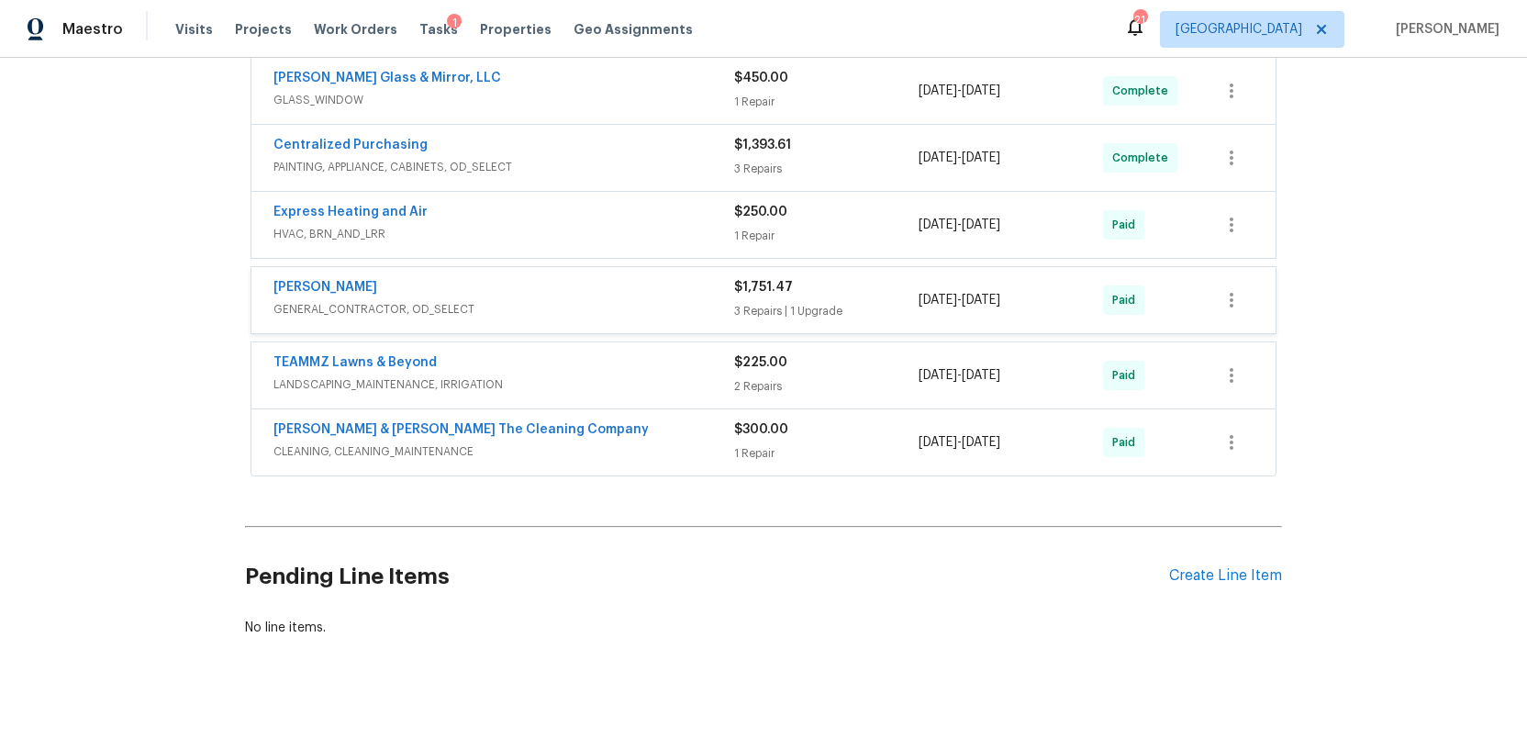
scroll to position [561, 0]
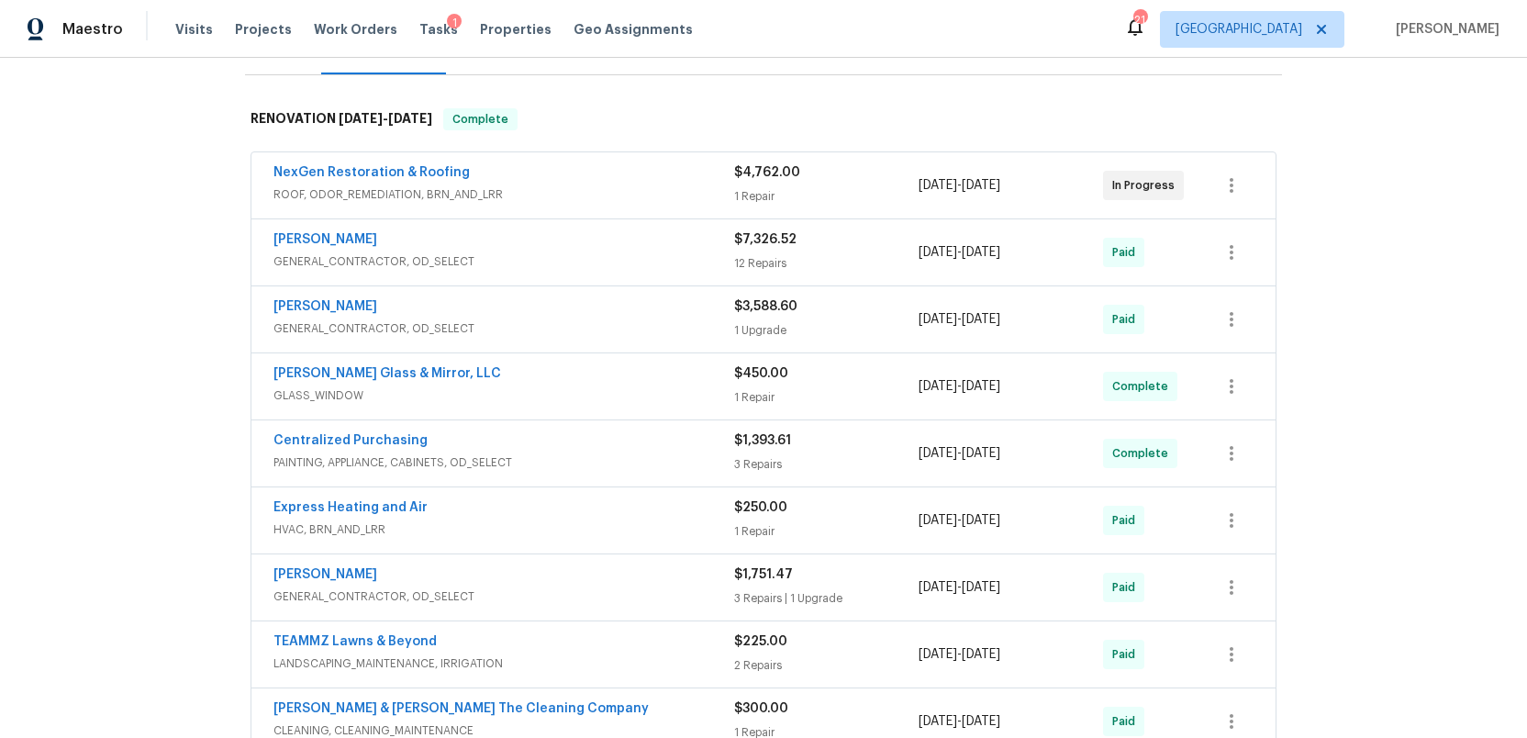
click at [651, 319] on span "GENERAL_CONTRACTOR, OD_SELECT" at bounding box center [503, 328] width 461 height 18
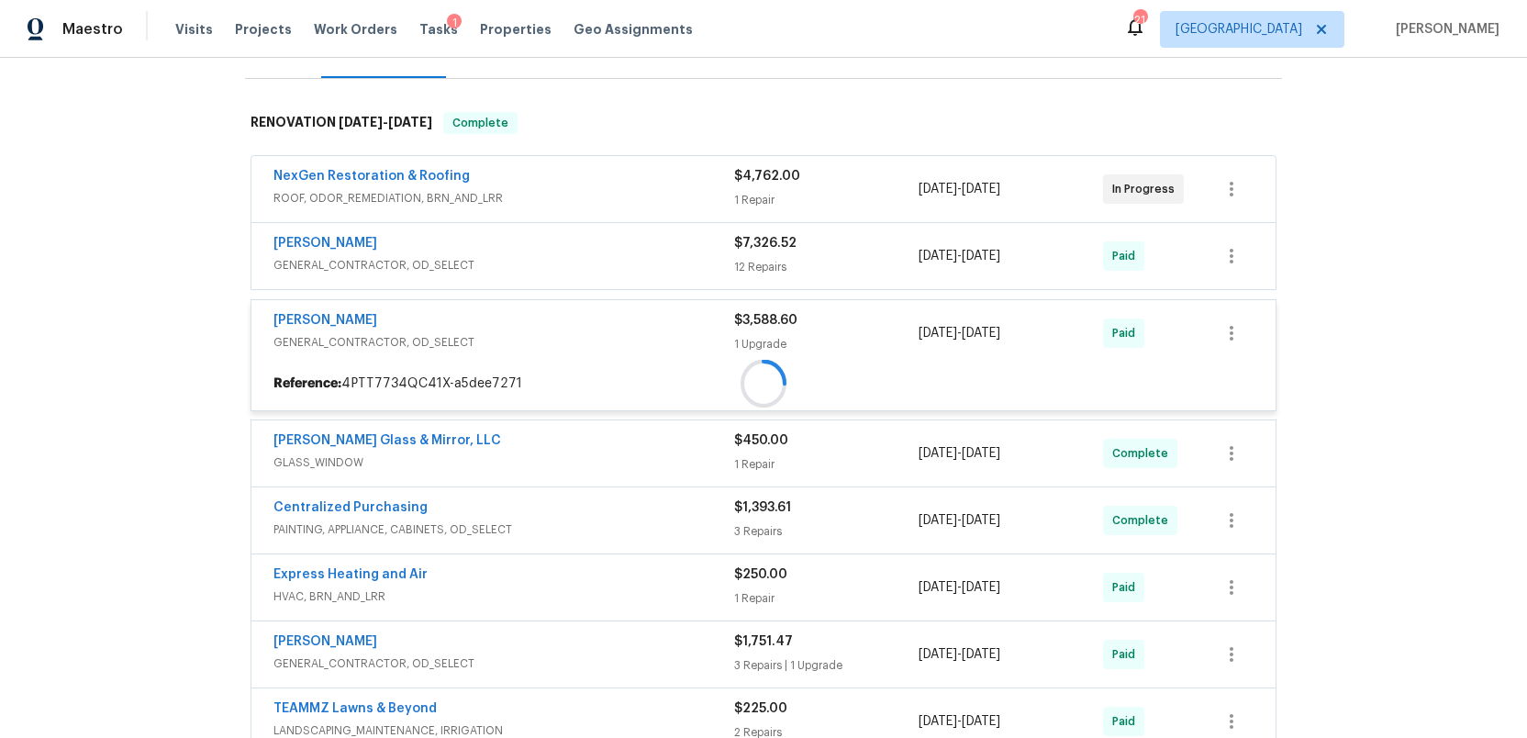
scroll to position [263, 0]
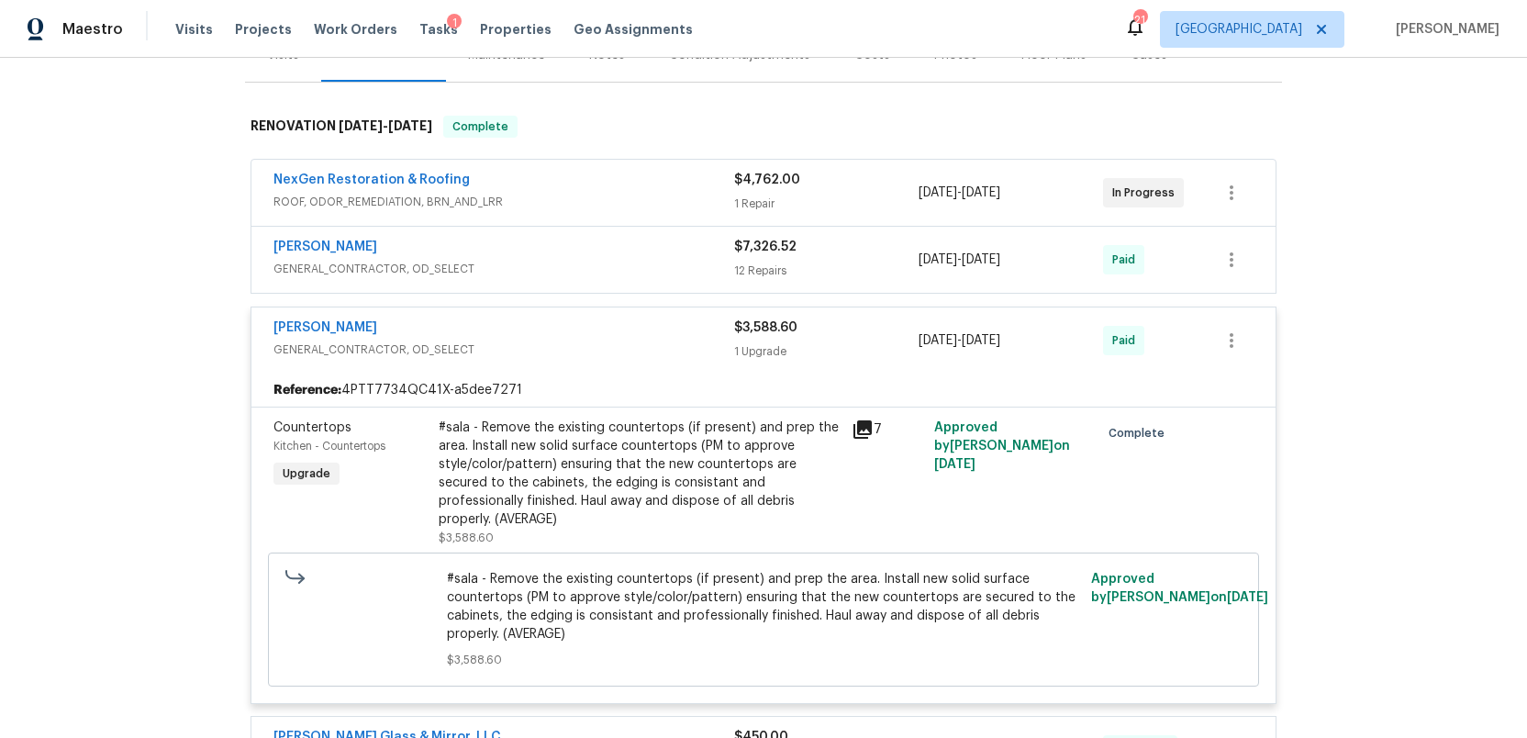
click at [649, 320] on div "Eric Hernandez" at bounding box center [503, 329] width 461 height 22
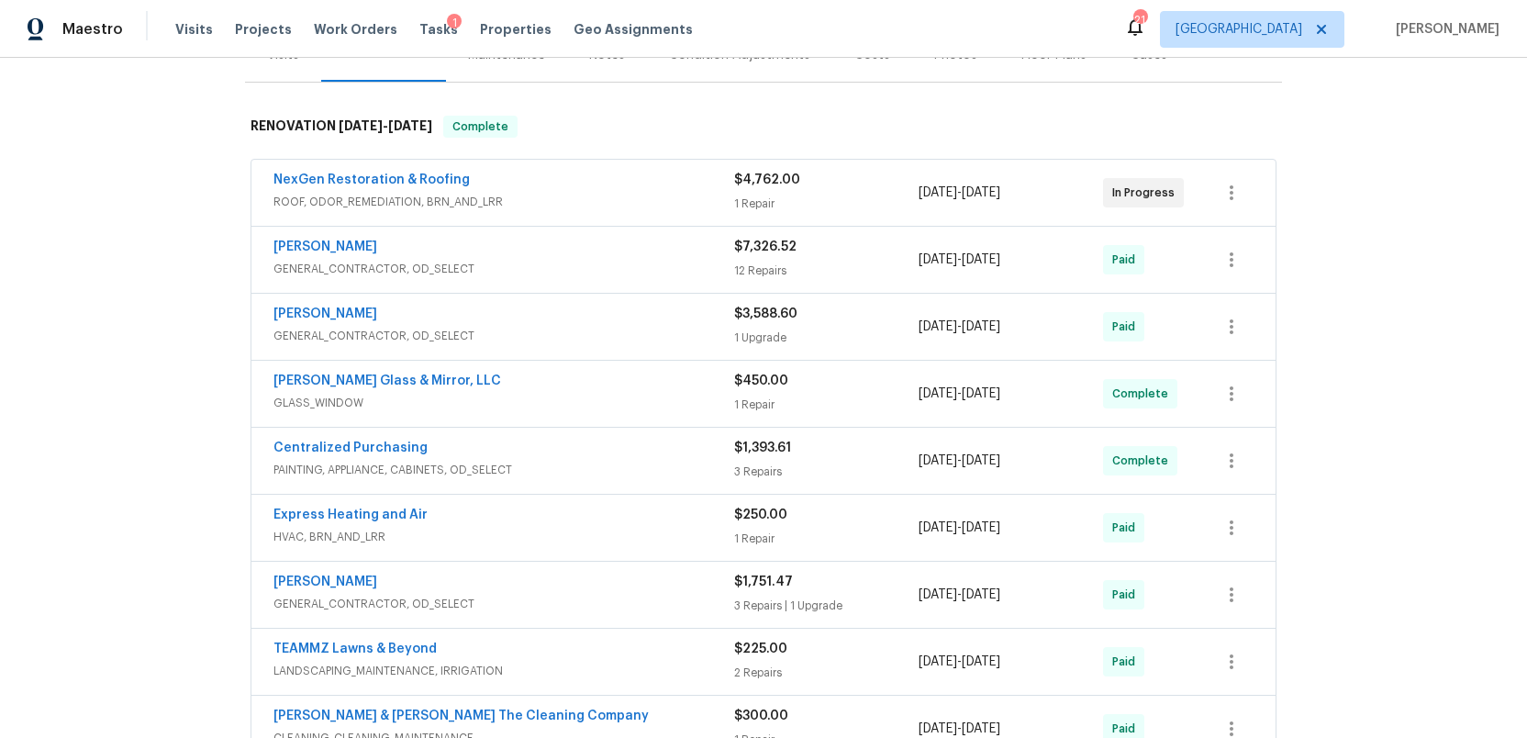
scroll to position [268, 0]
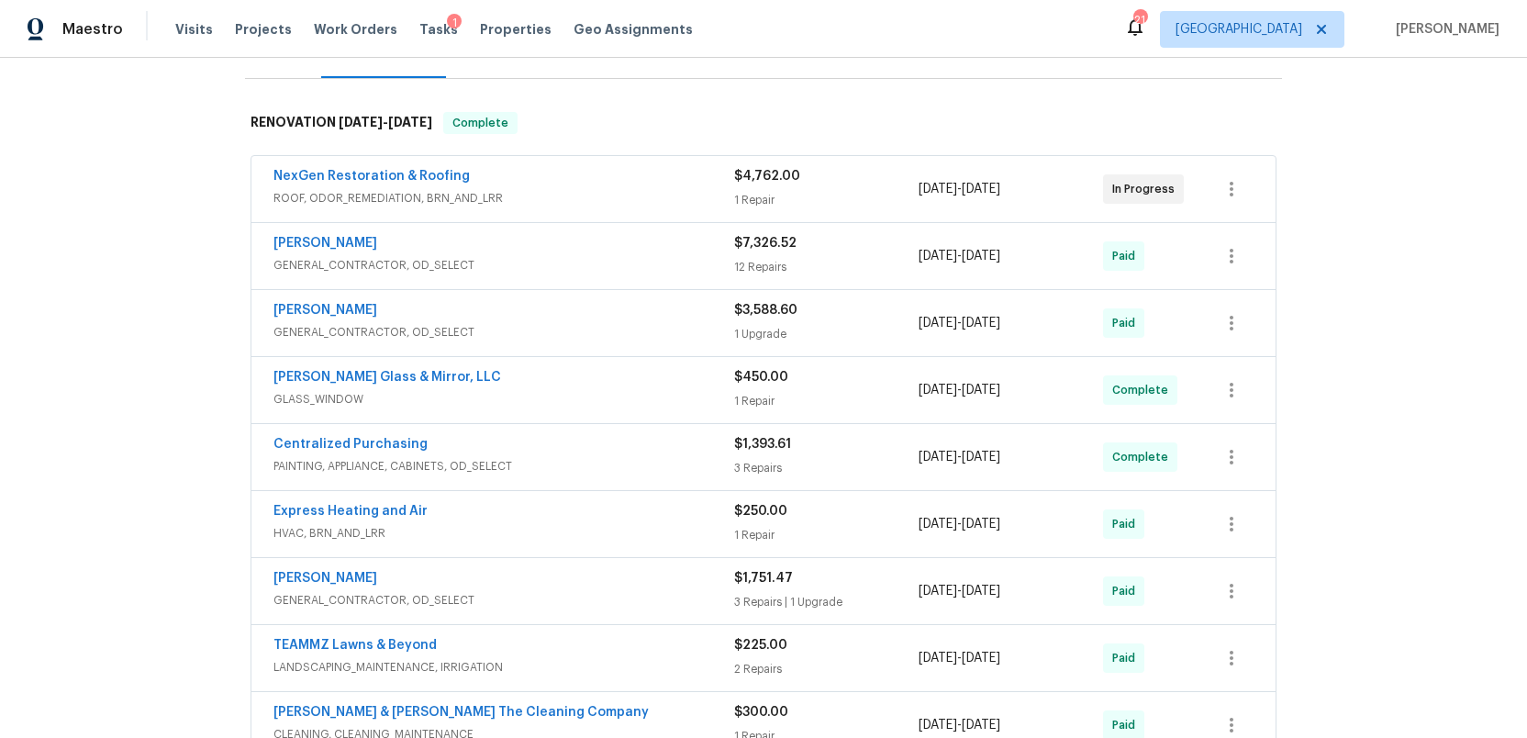
click at [655, 241] on div "Eric Hernandez" at bounding box center [503, 245] width 461 height 22
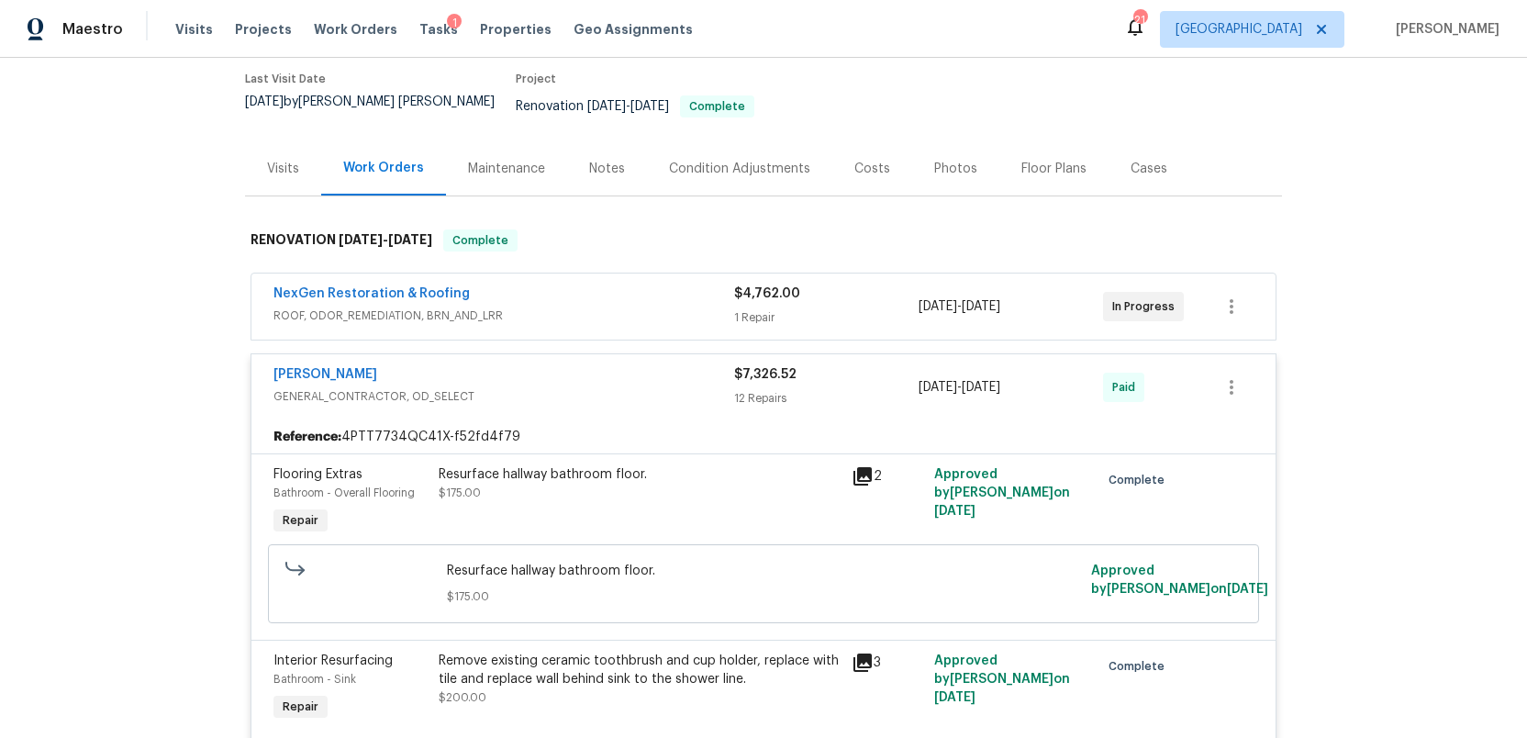
scroll to position [0, 0]
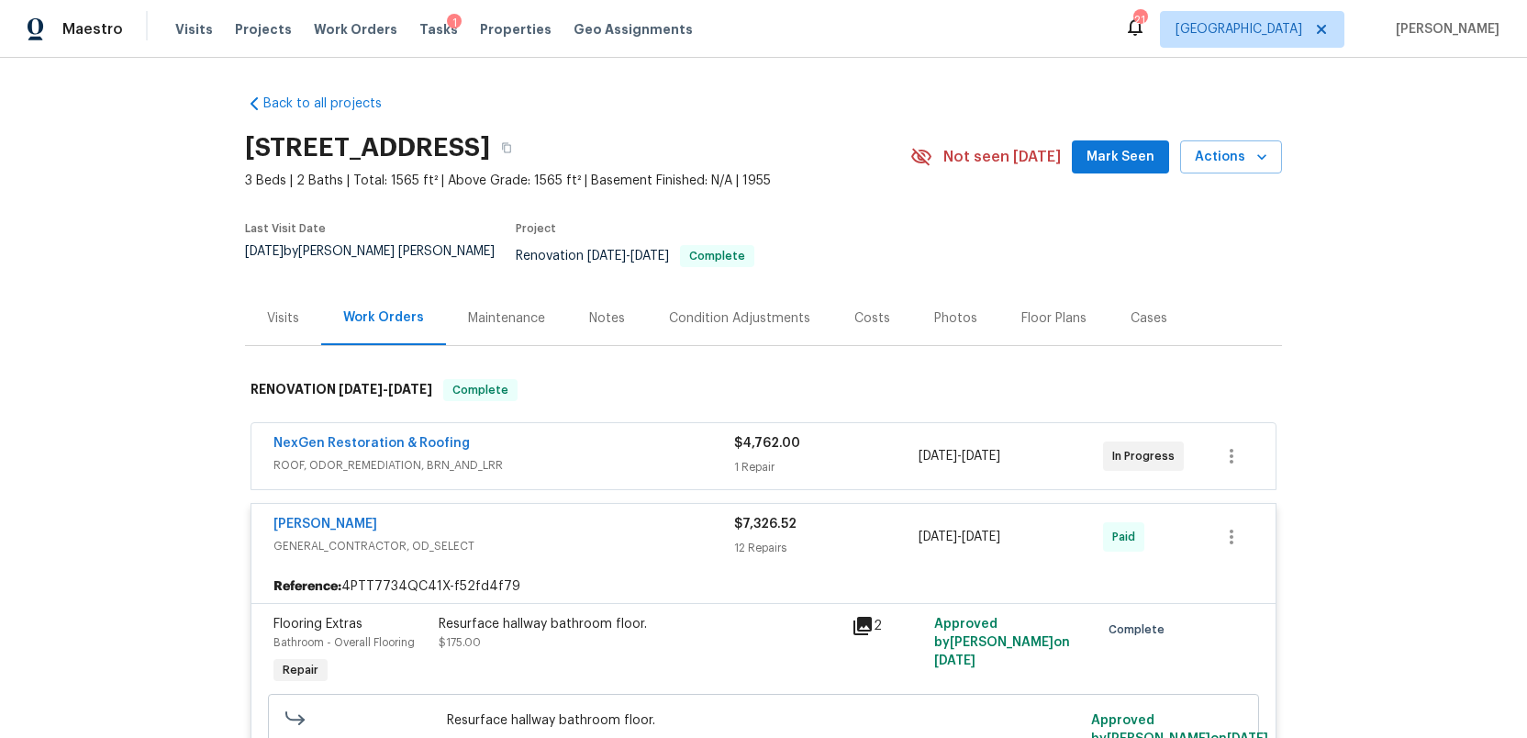
click at [730, 309] on div "Condition Adjustments" at bounding box center [739, 318] width 141 height 18
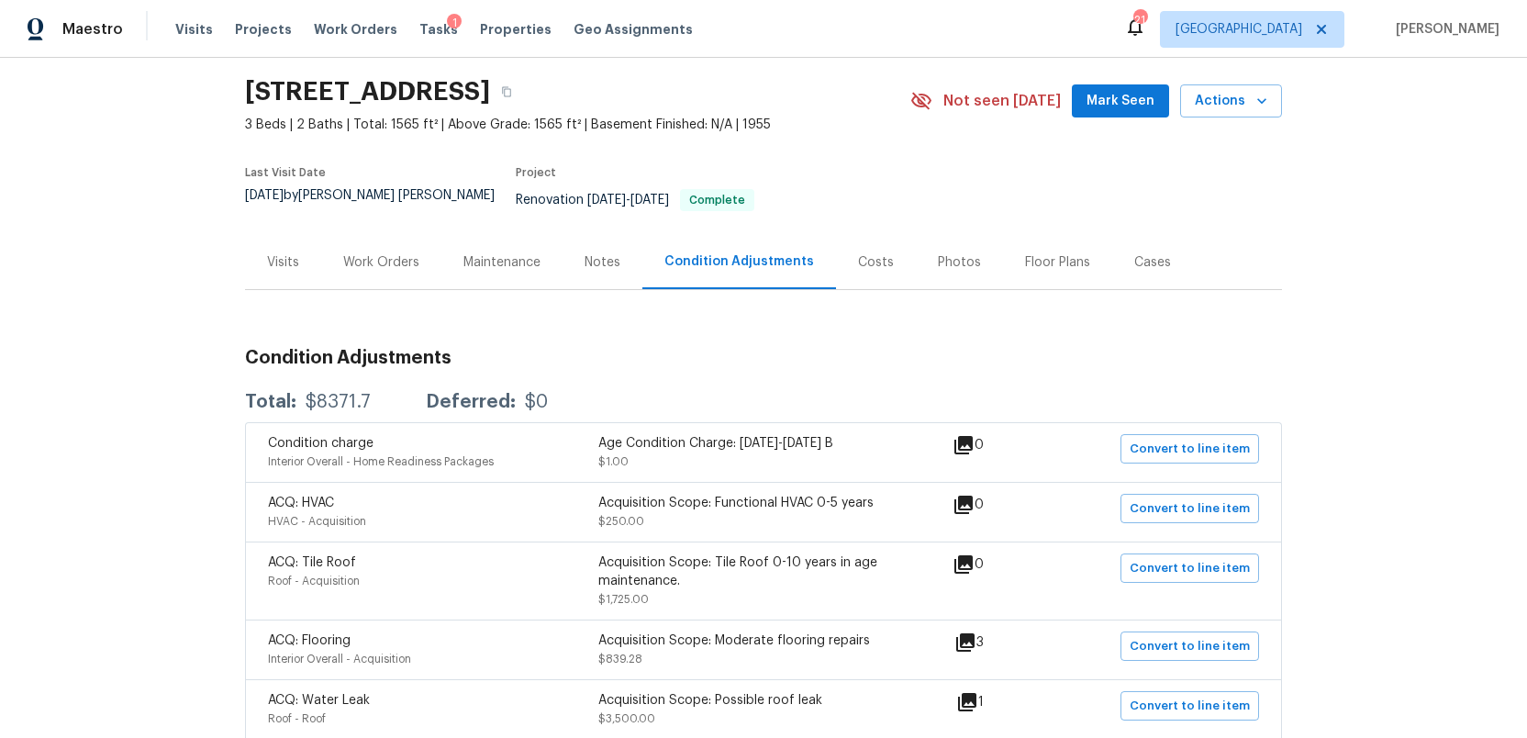
scroll to position [43, 0]
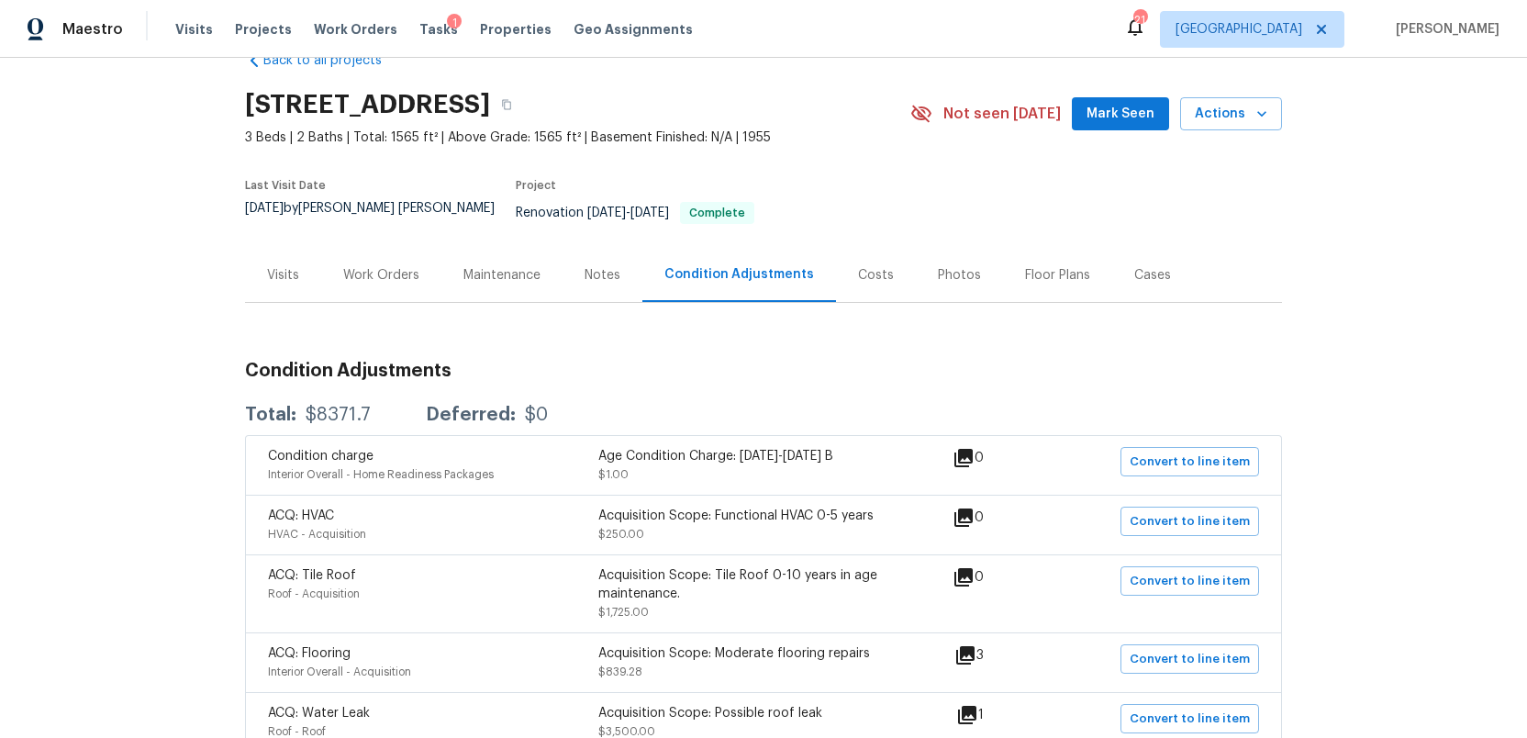
click at [406, 266] on div "Work Orders" at bounding box center [381, 275] width 76 height 18
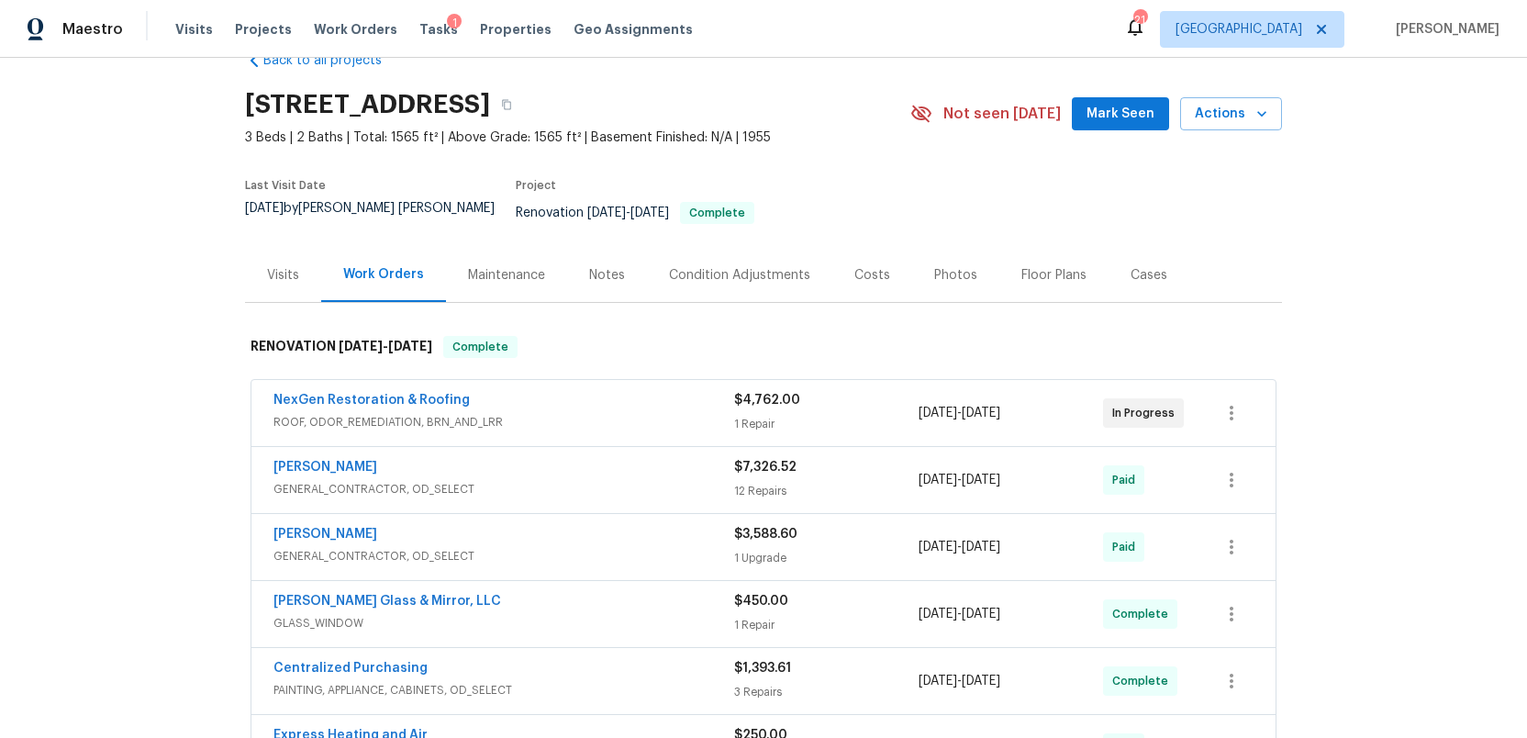
click at [640, 413] on span "ROOF, ODOR_REMEDIATION, BRN_AND_LRR" at bounding box center [503, 422] width 461 height 18
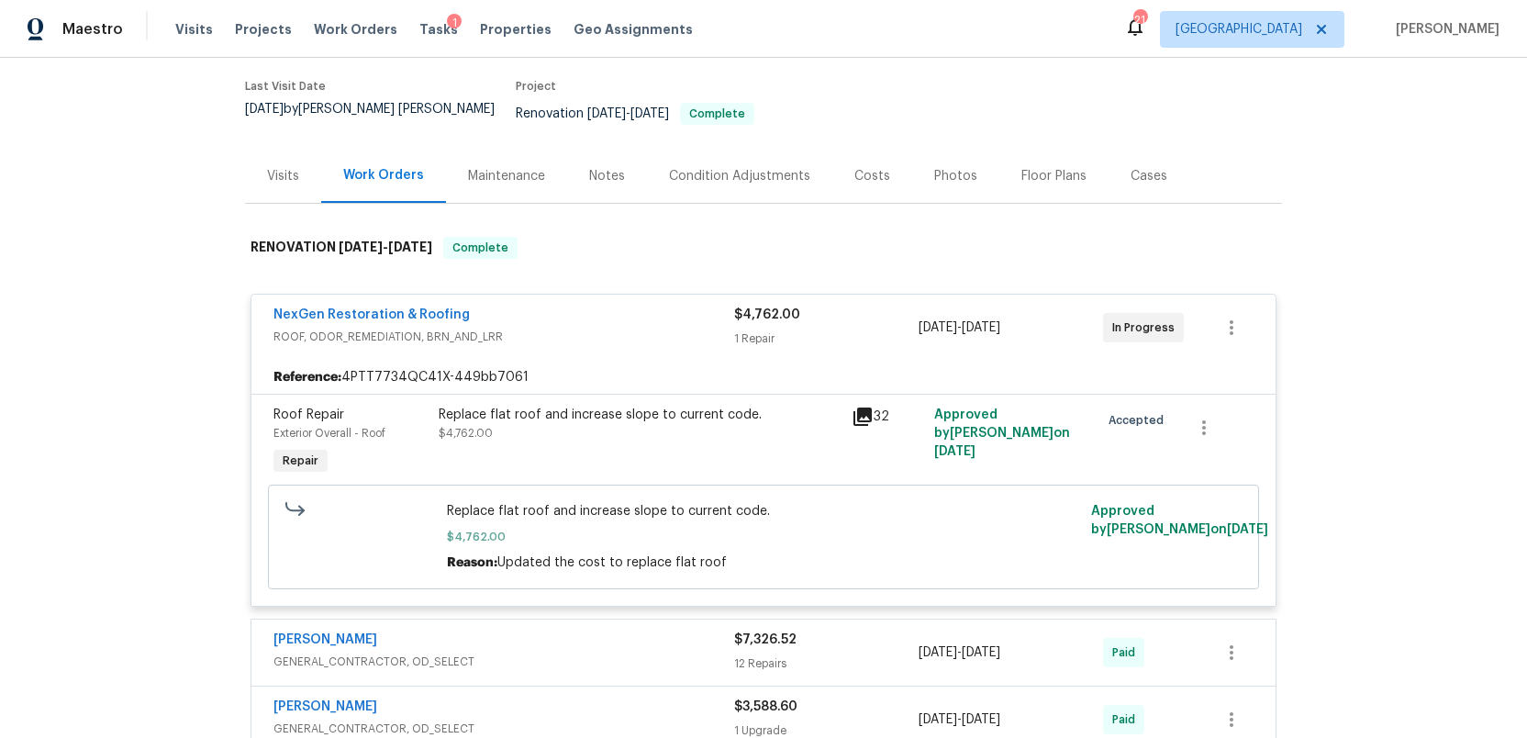
scroll to position [145, 0]
click at [717, 164] on div "Condition Adjustments" at bounding box center [739, 173] width 141 height 18
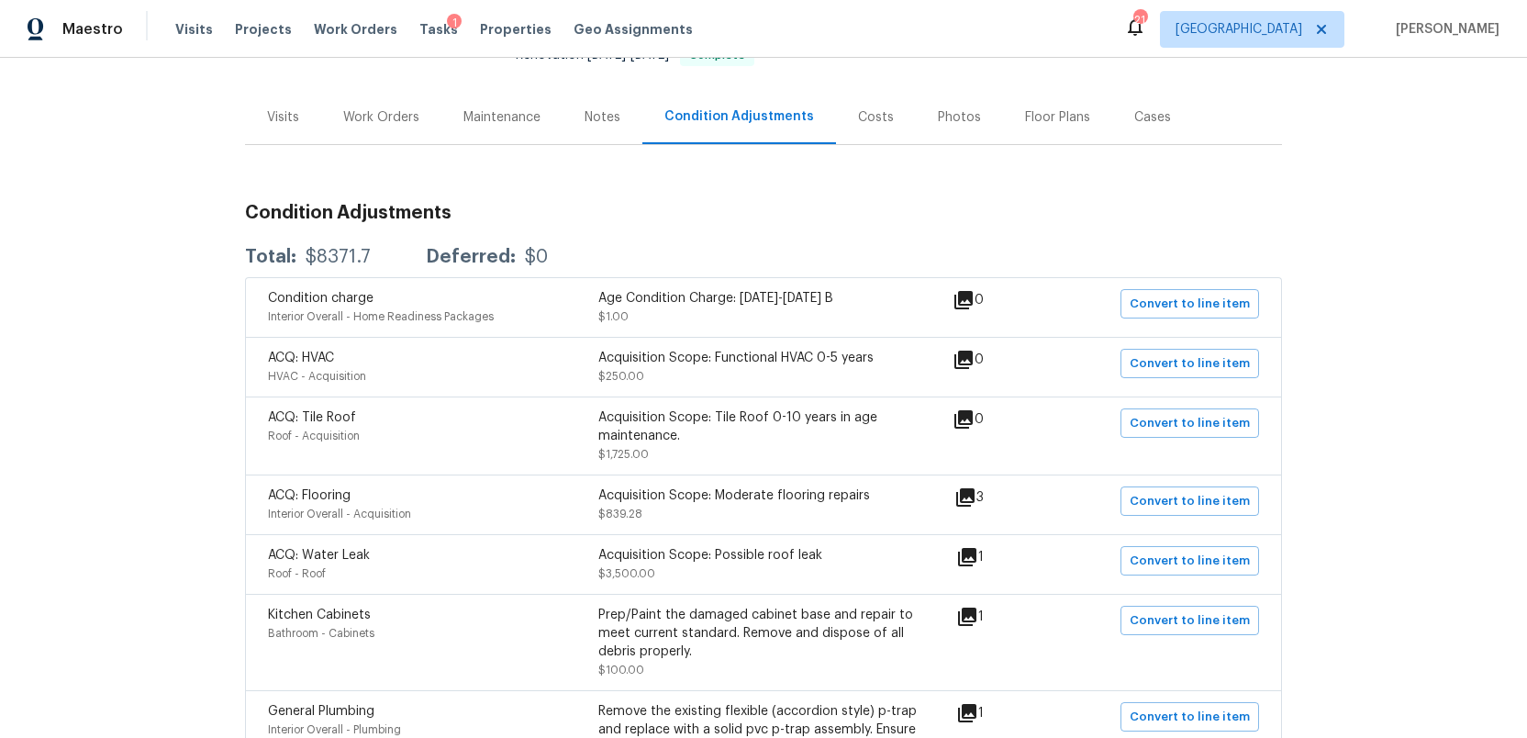
scroll to position [205, 0]
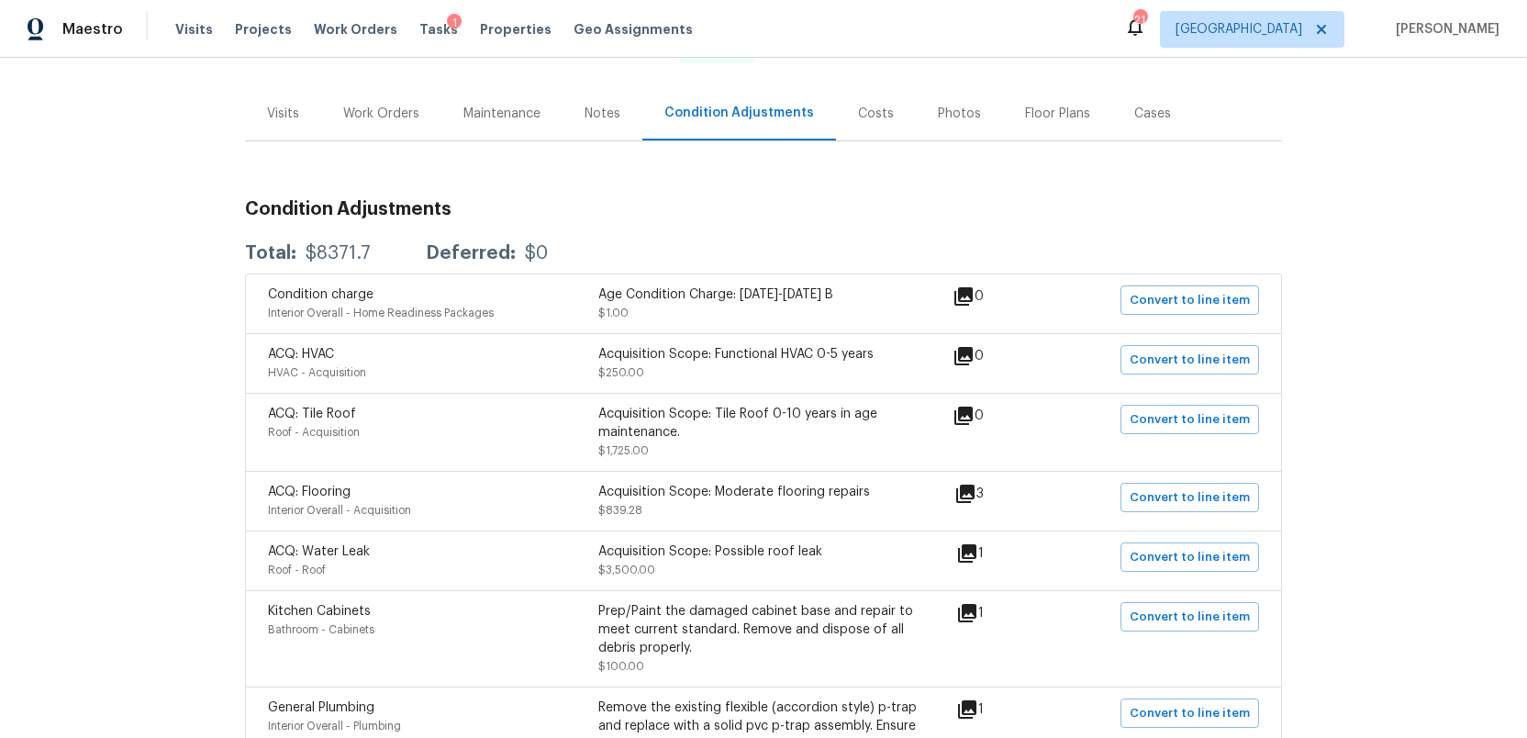
click at [372, 105] on div "Work Orders" at bounding box center [381, 114] width 76 height 18
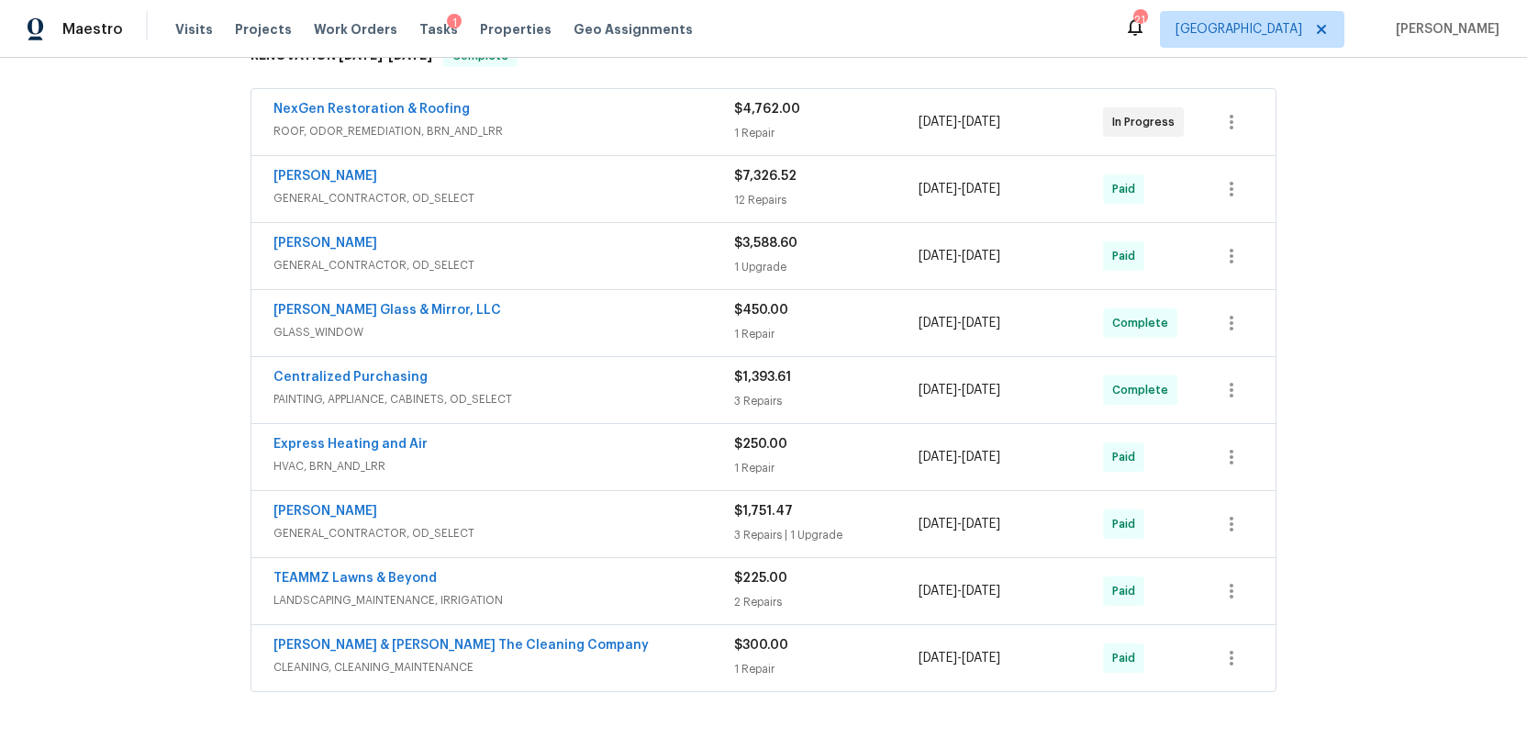
scroll to position [330, 0]
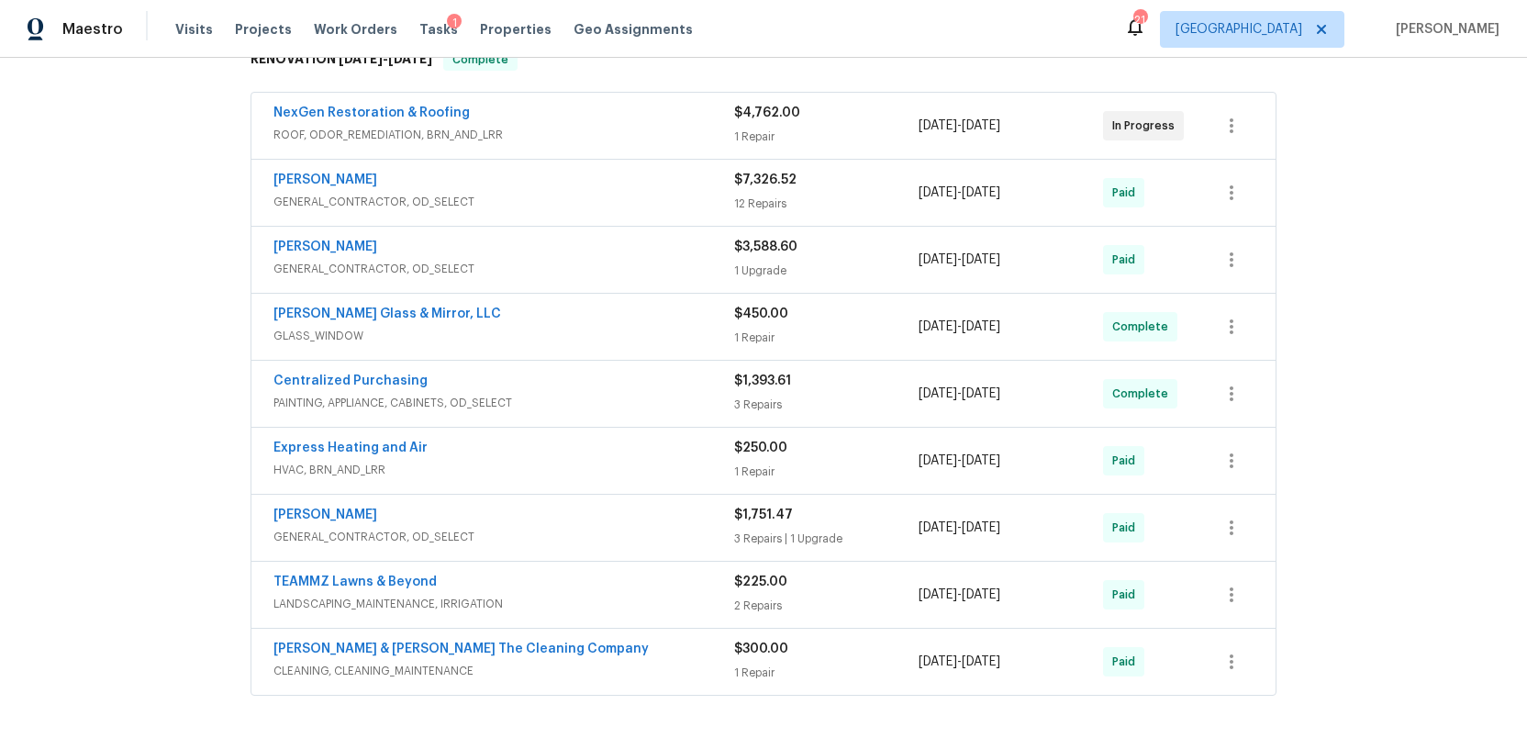
click at [687, 505] on div "Eric Hernandez" at bounding box center [503, 516] width 461 height 22
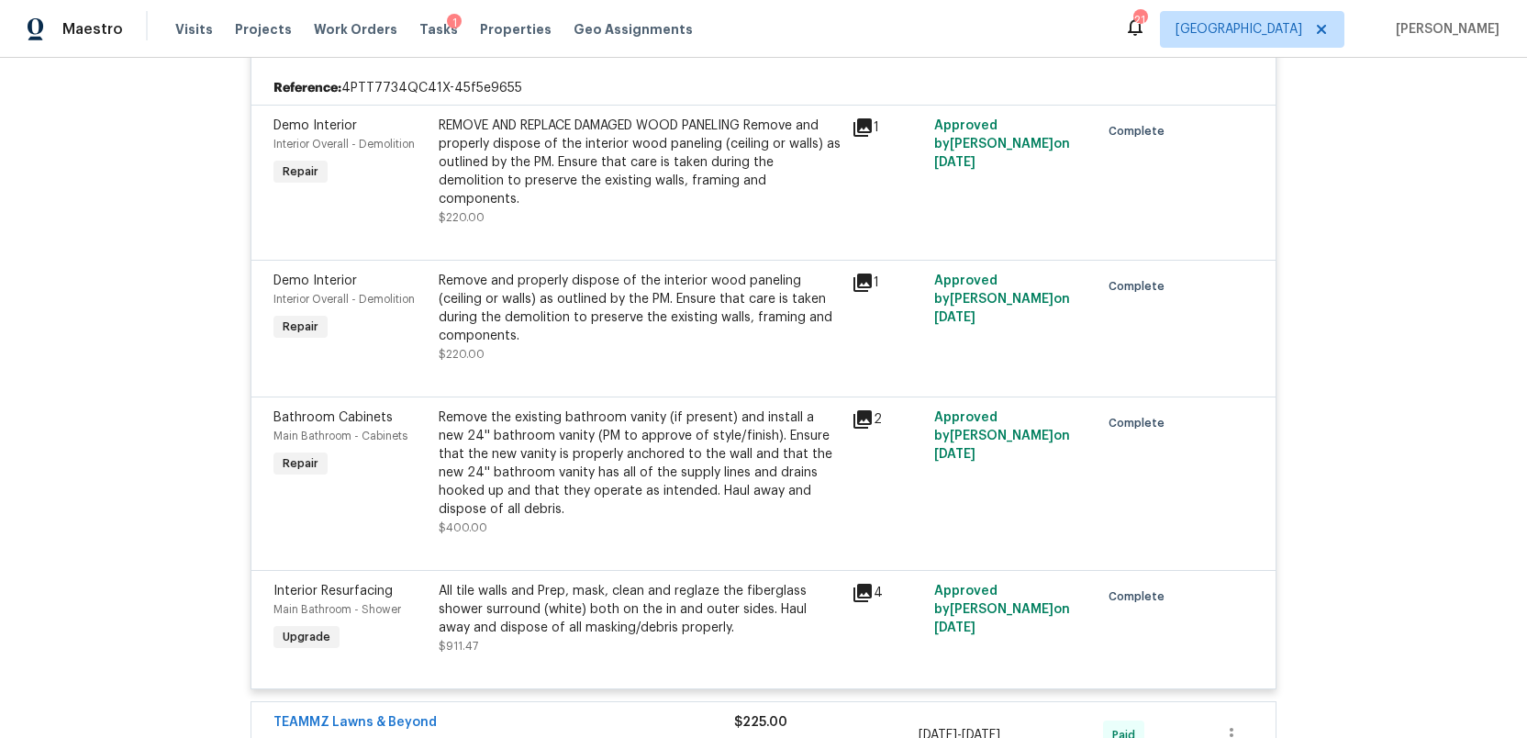
scroll to position [890, 0]
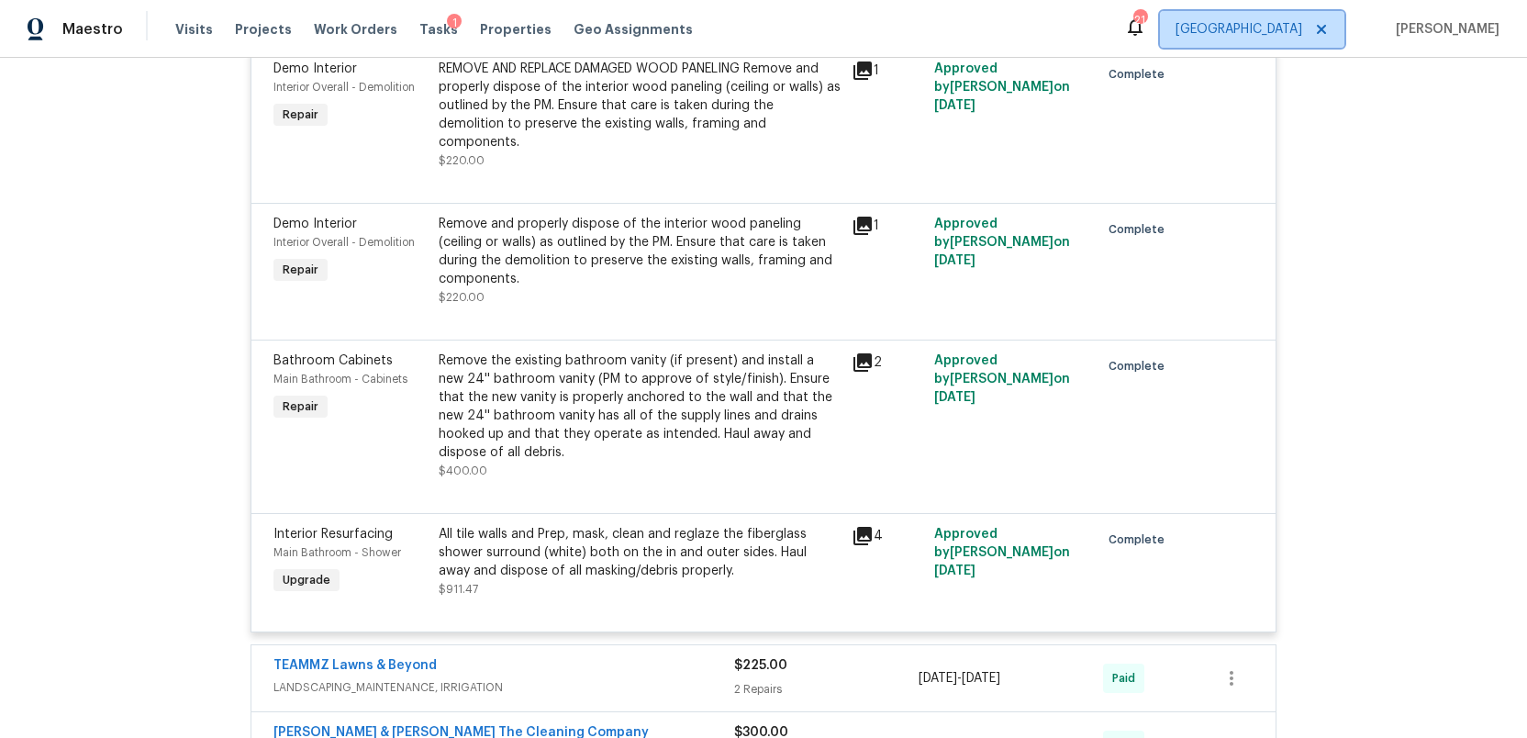
click at [1272, 38] on span "[GEOGRAPHIC_DATA]" at bounding box center [1238, 29] width 127 height 18
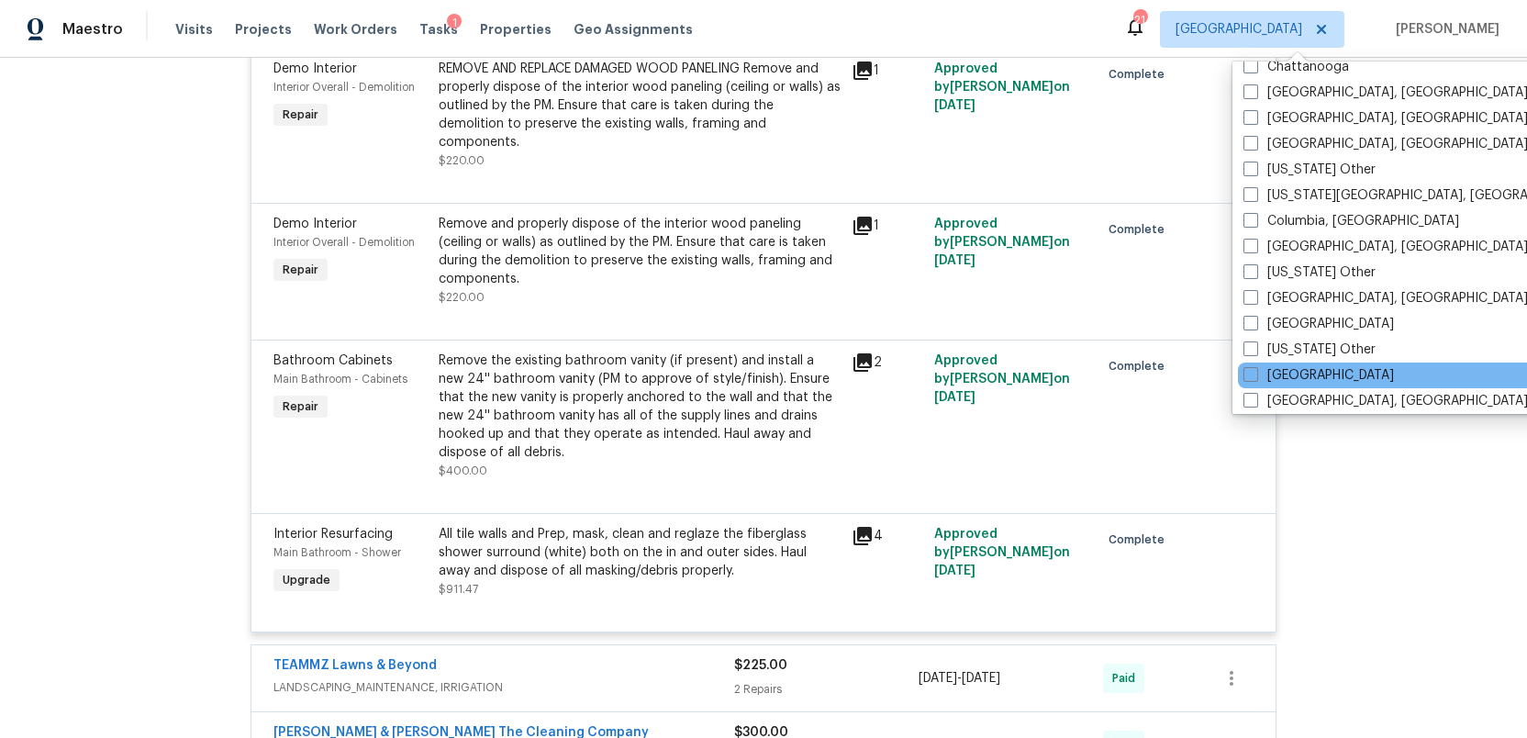
scroll to position [466, 0]
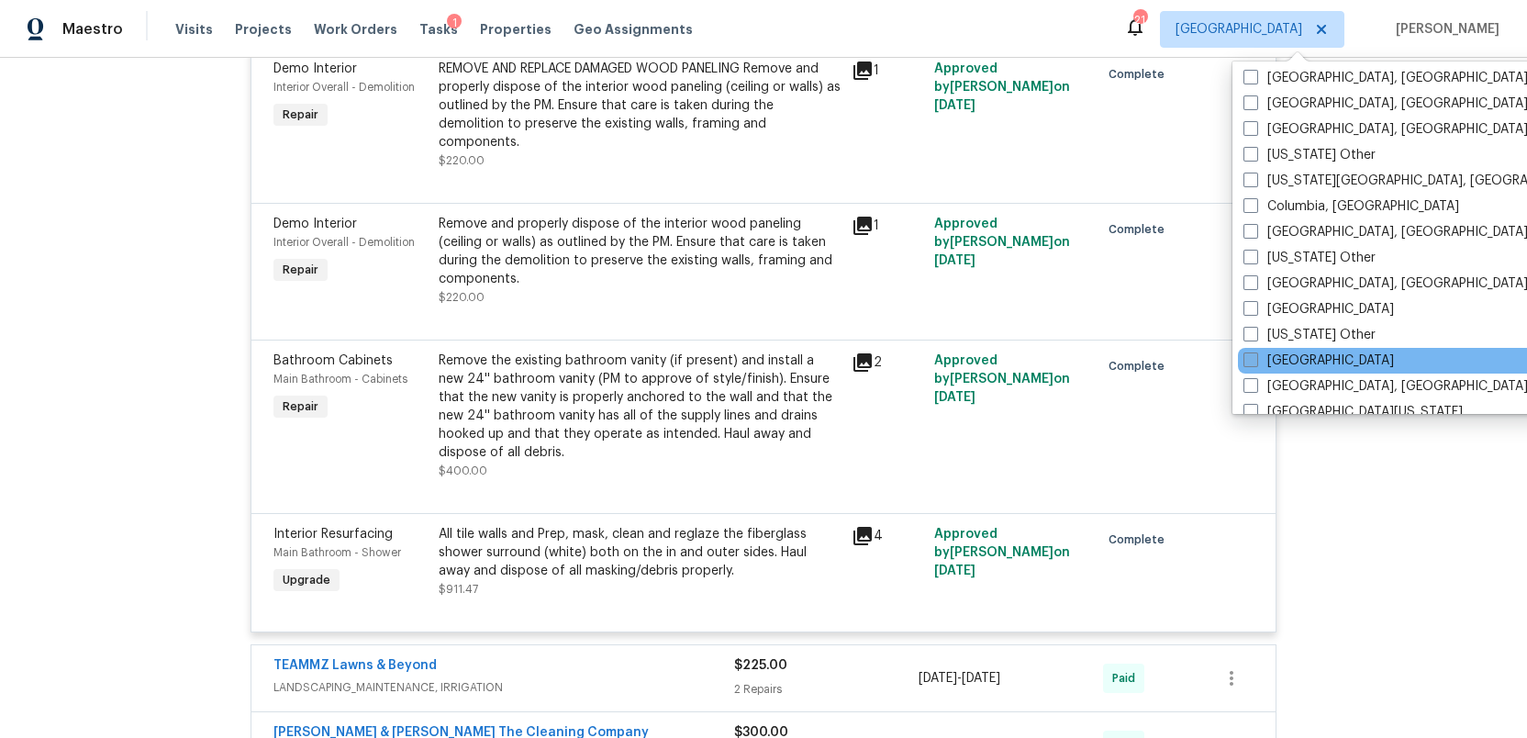
click at [1255, 361] on span at bounding box center [1250, 359] width 15 height 15
click at [1255, 361] on input "Denver" at bounding box center [1249, 357] width 12 height 12
checkbox input "true"
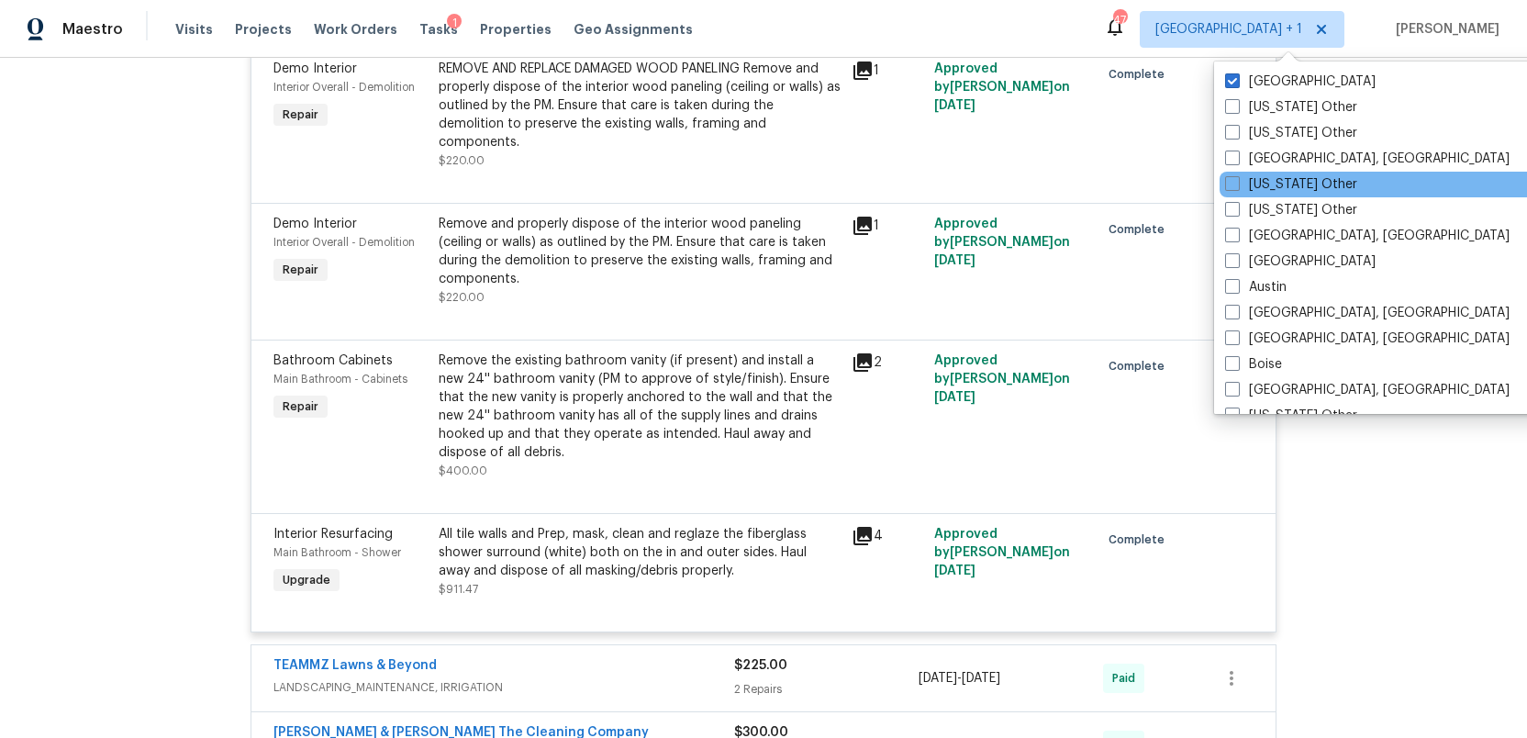
scroll to position [1, 0]
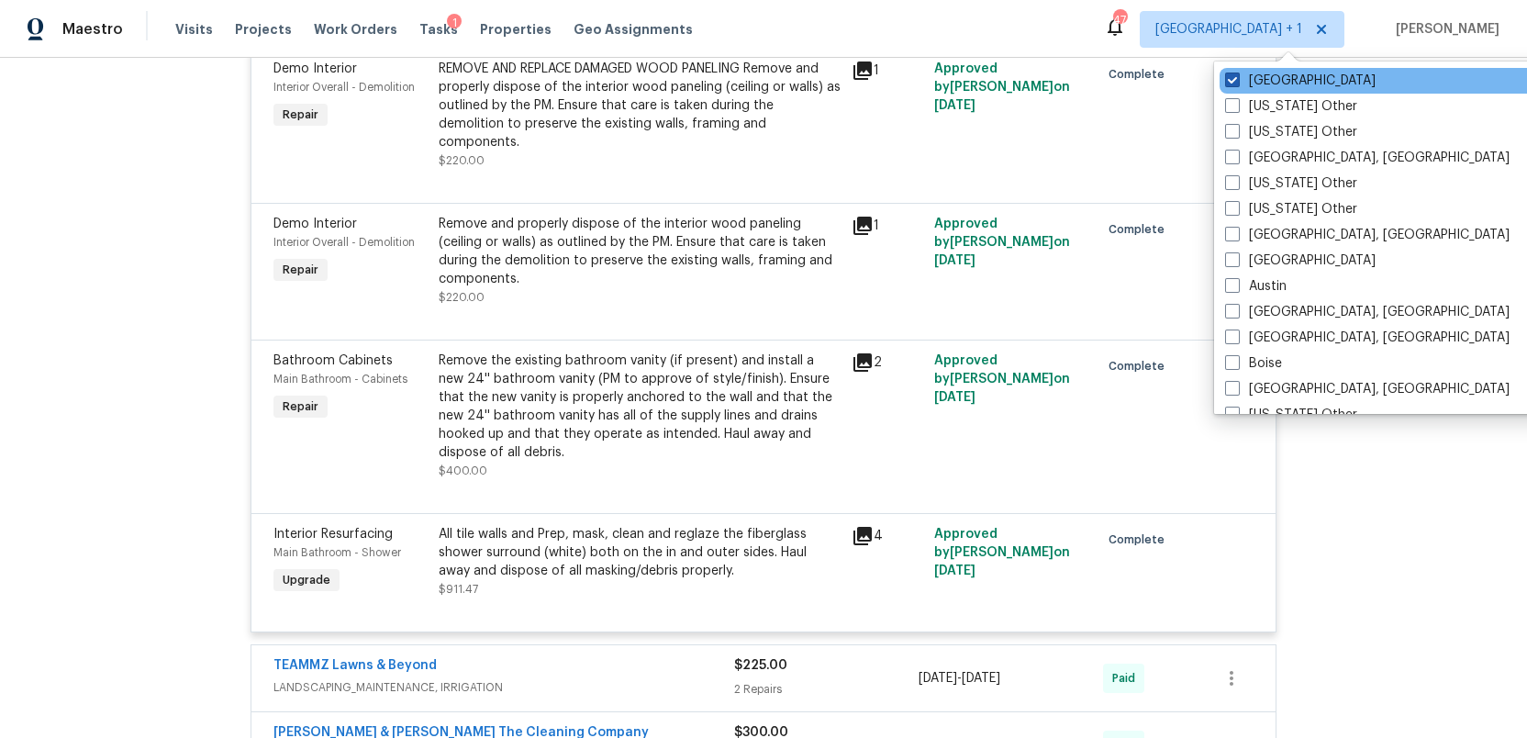
click at [1226, 83] on span at bounding box center [1232, 79] width 15 height 15
click at [1226, 83] on input "[GEOGRAPHIC_DATA]" at bounding box center [1231, 78] width 12 height 12
checkbox input "false"
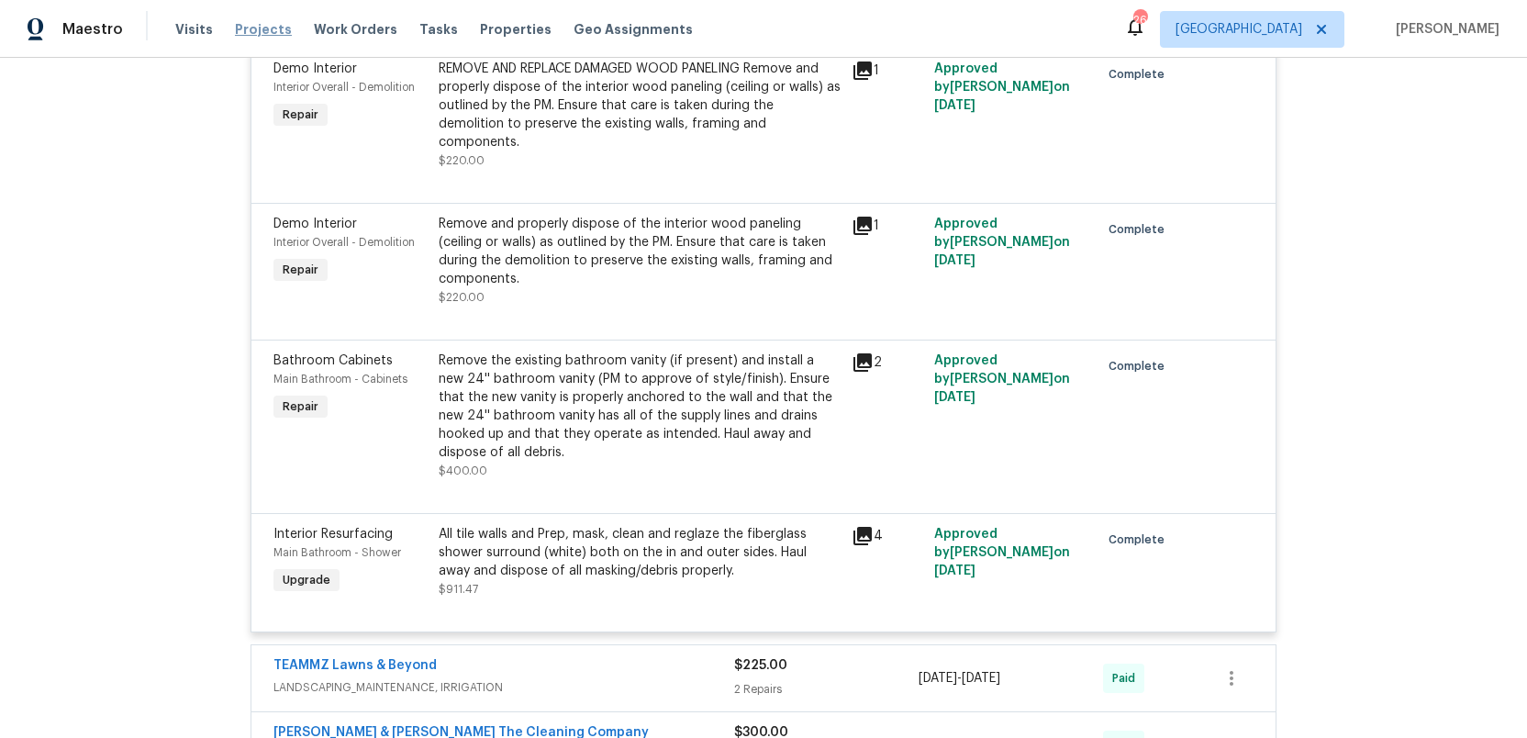
click at [270, 32] on span "Projects" at bounding box center [263, 29] width 57 height 18
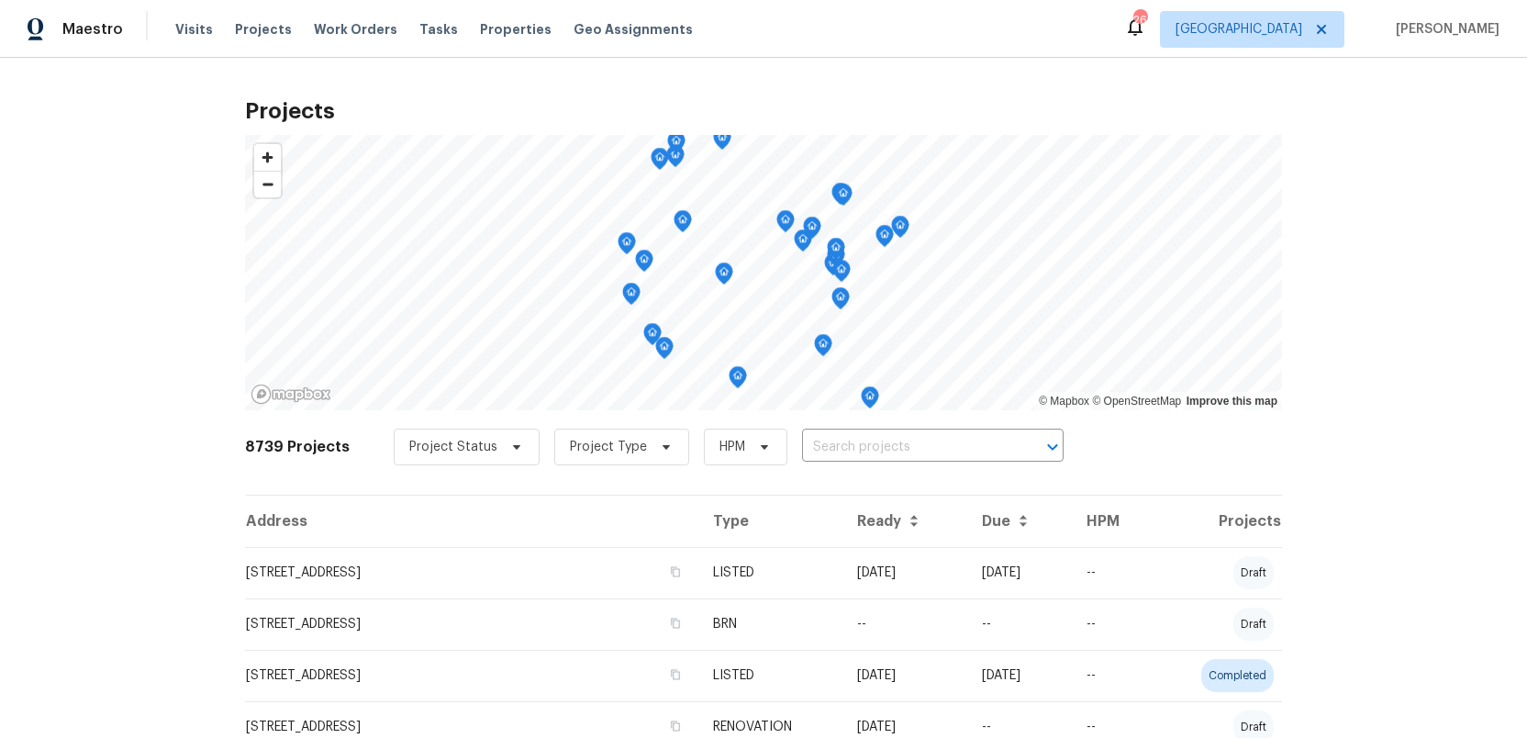
click at [813, 448] on input "text" at bounding box center [907, 447] width 210 height 28
paste input "27895 E 7th Pl Aurora, CO 80018"
type input "27895 E 7th Pl Aurora, CO 80018"
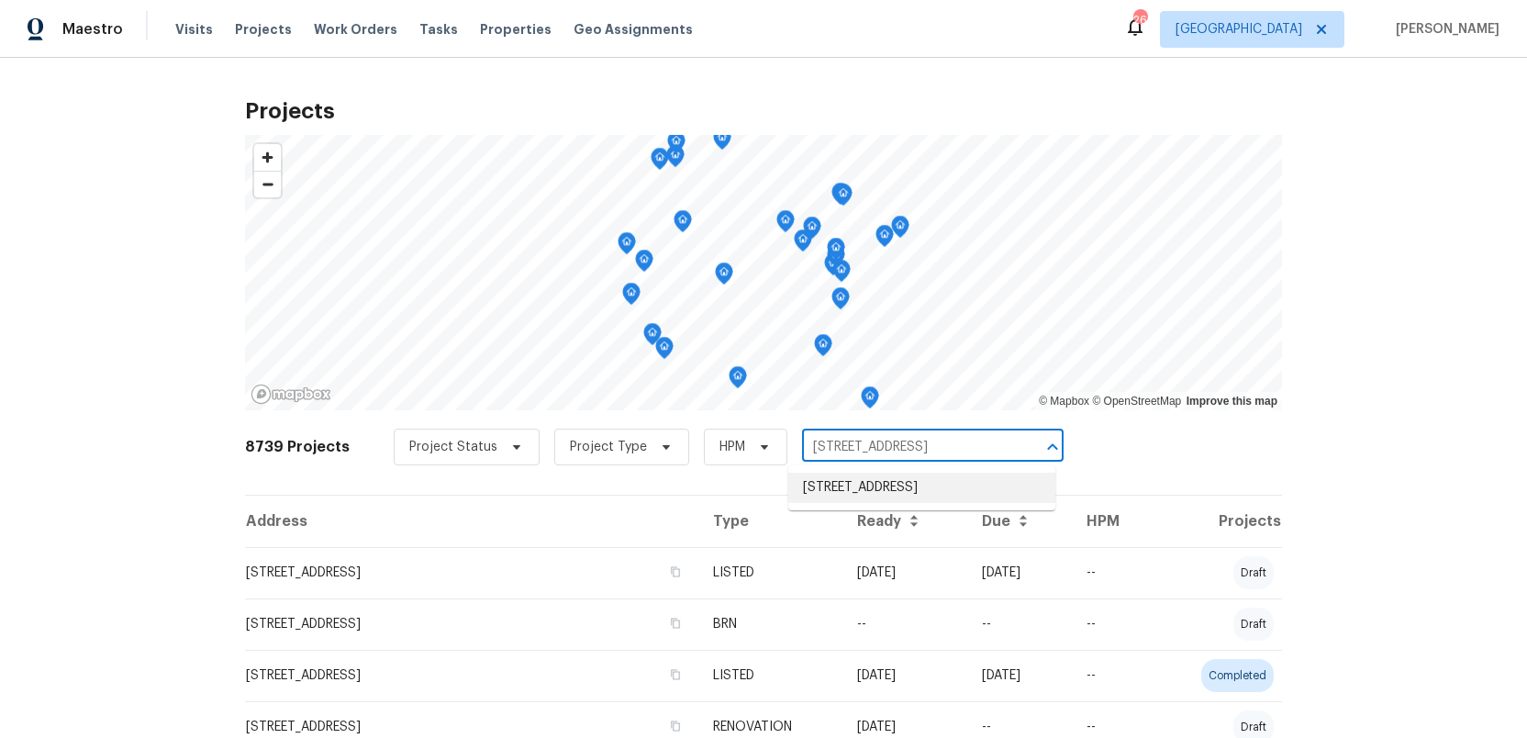
click at [838, 483] on li "27895 E 7th Pl, Aurora, CO 80018" at bounding box center [921, 487] width 267 height 30
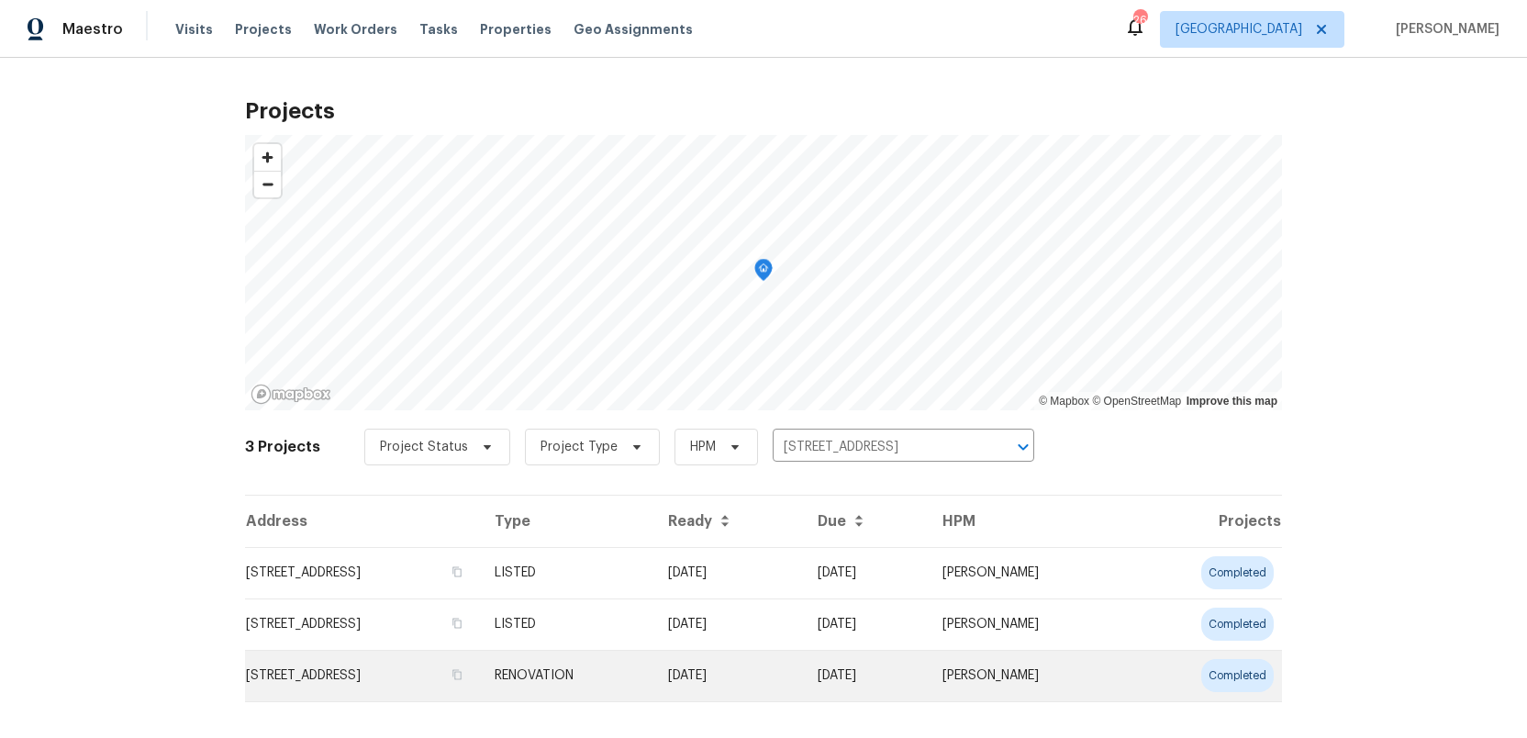
click at [394, 680] on td "27895 E 7th Pl, Aurora, CO 80018" at bounding box center [362, 675] width 235 height 51
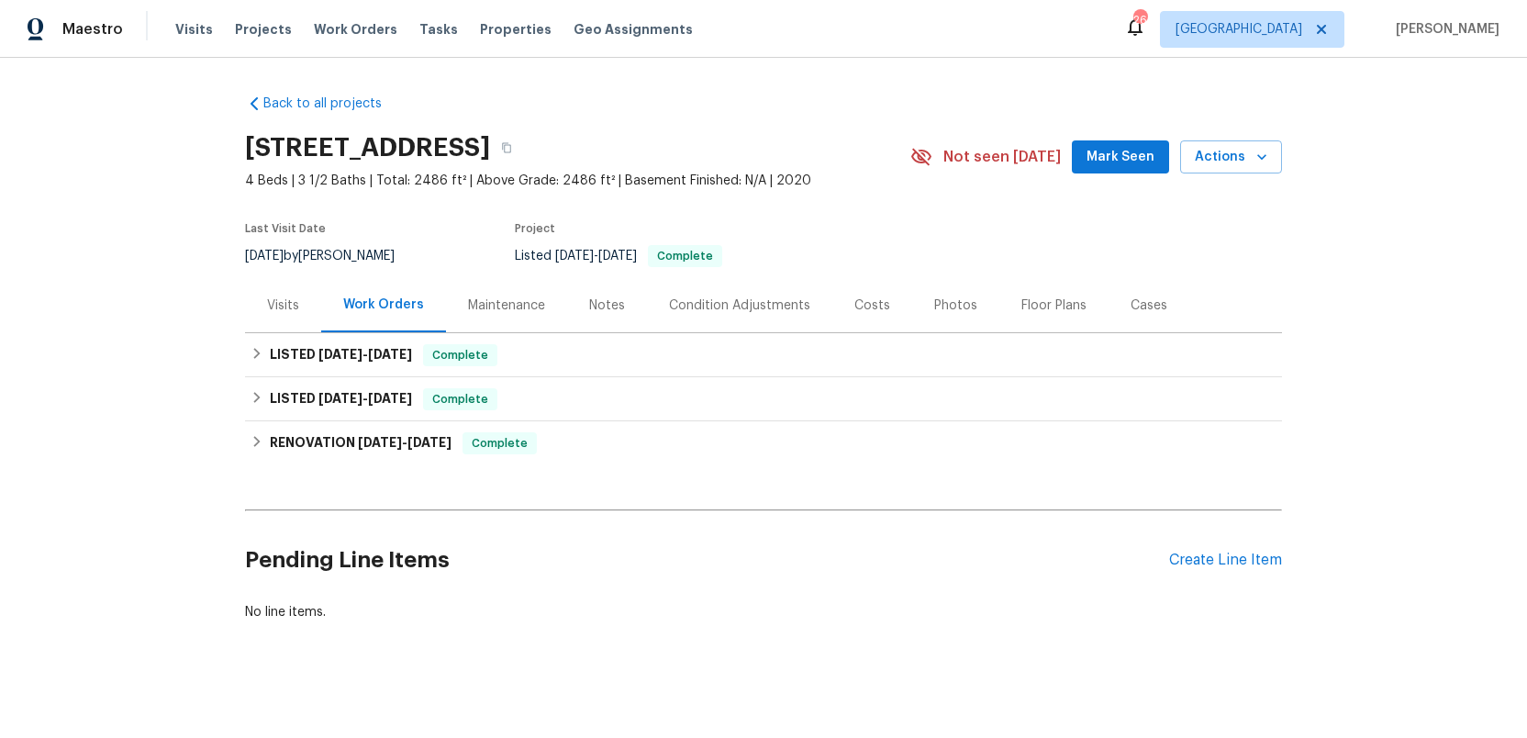
click at [855, 305] on div "Costs" at bounding box center [872, 305] width 36 height 18
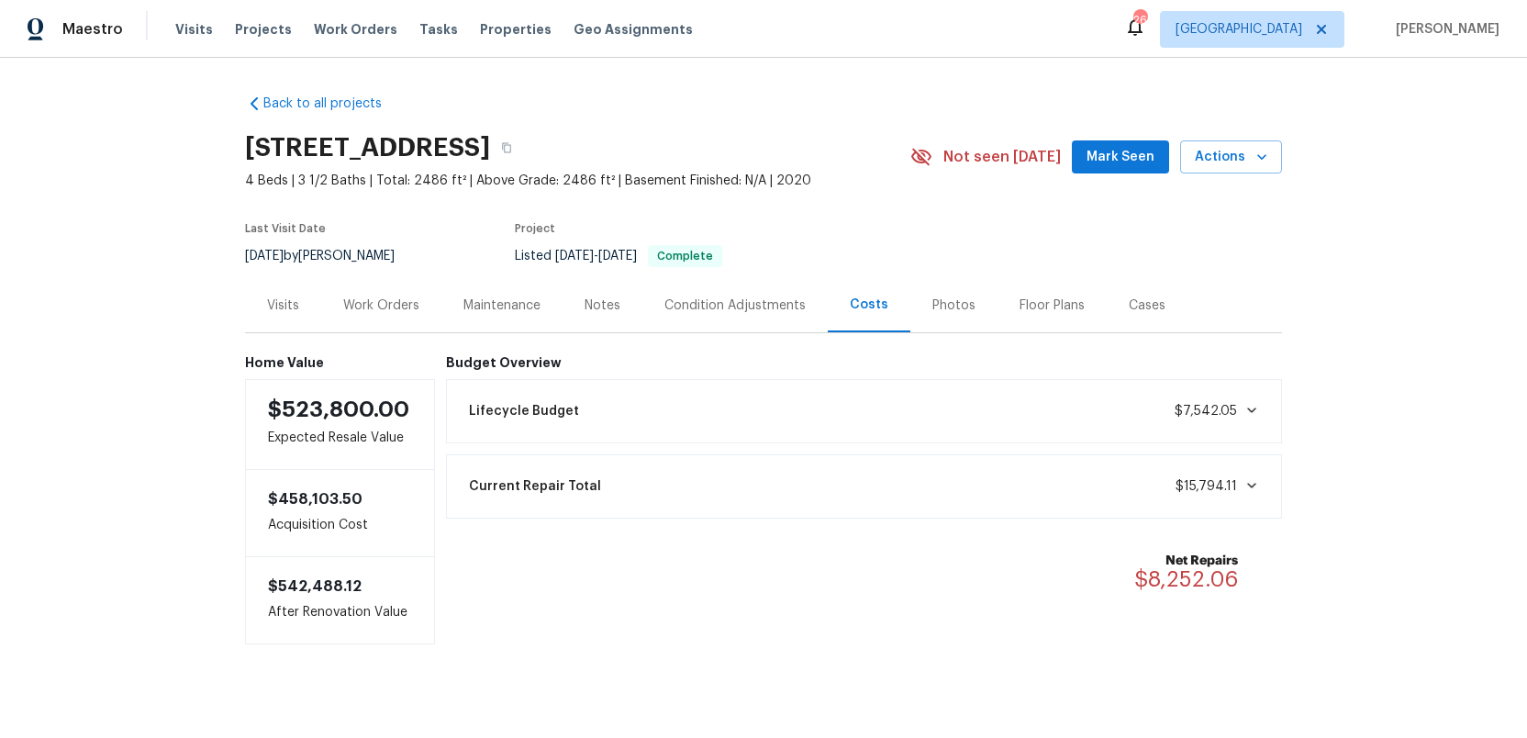
click at [391, 307] on div "Work Orders" at bounding box center [381, 305] width 76 height 18
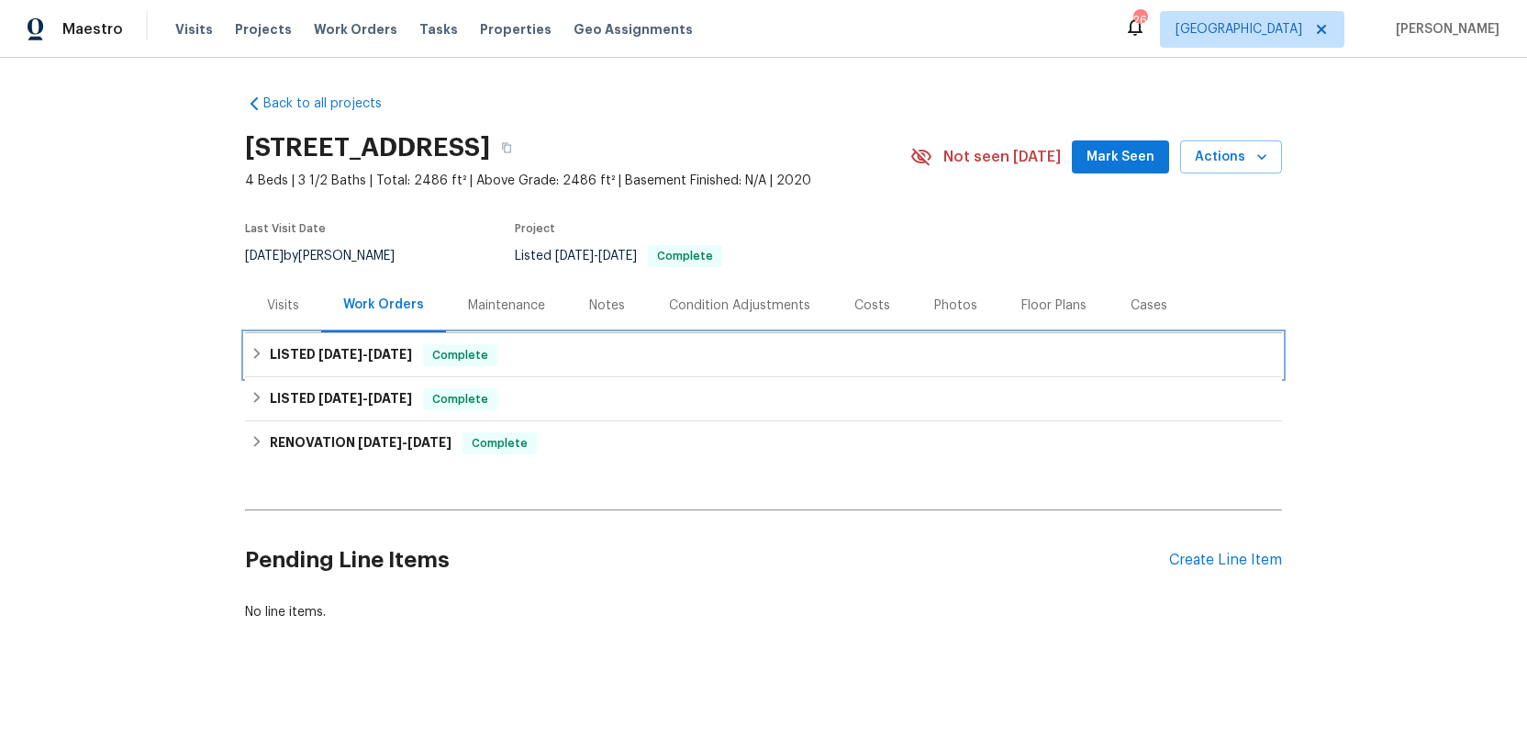
click at [377, 350] on span "10/10/25" at bounding box center [390, 354] width 44 height 13
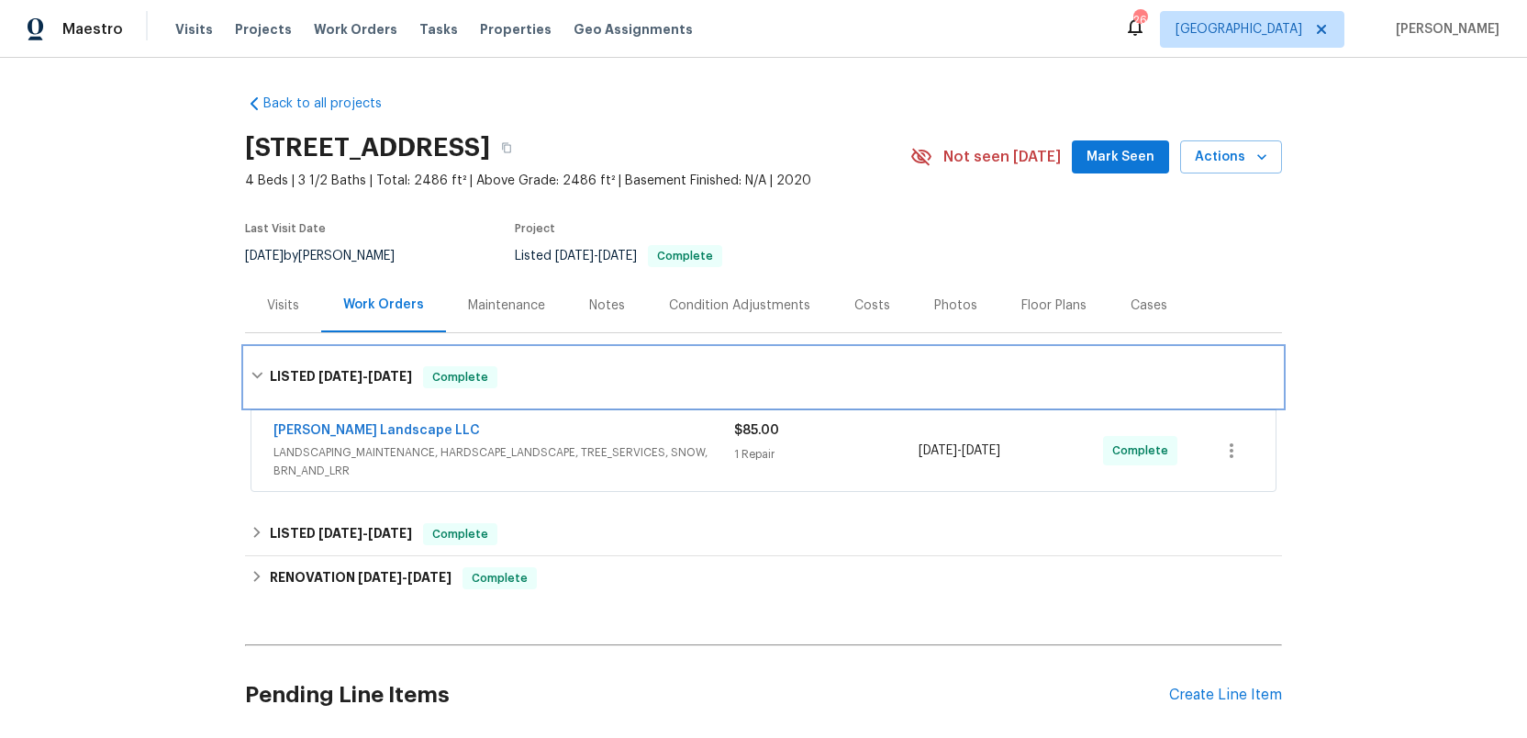
click at [376, 365] on div "LISTED 9/29/25 - 10/10/25 Complete" at bounding box center [763, 377] width 1037 height 59
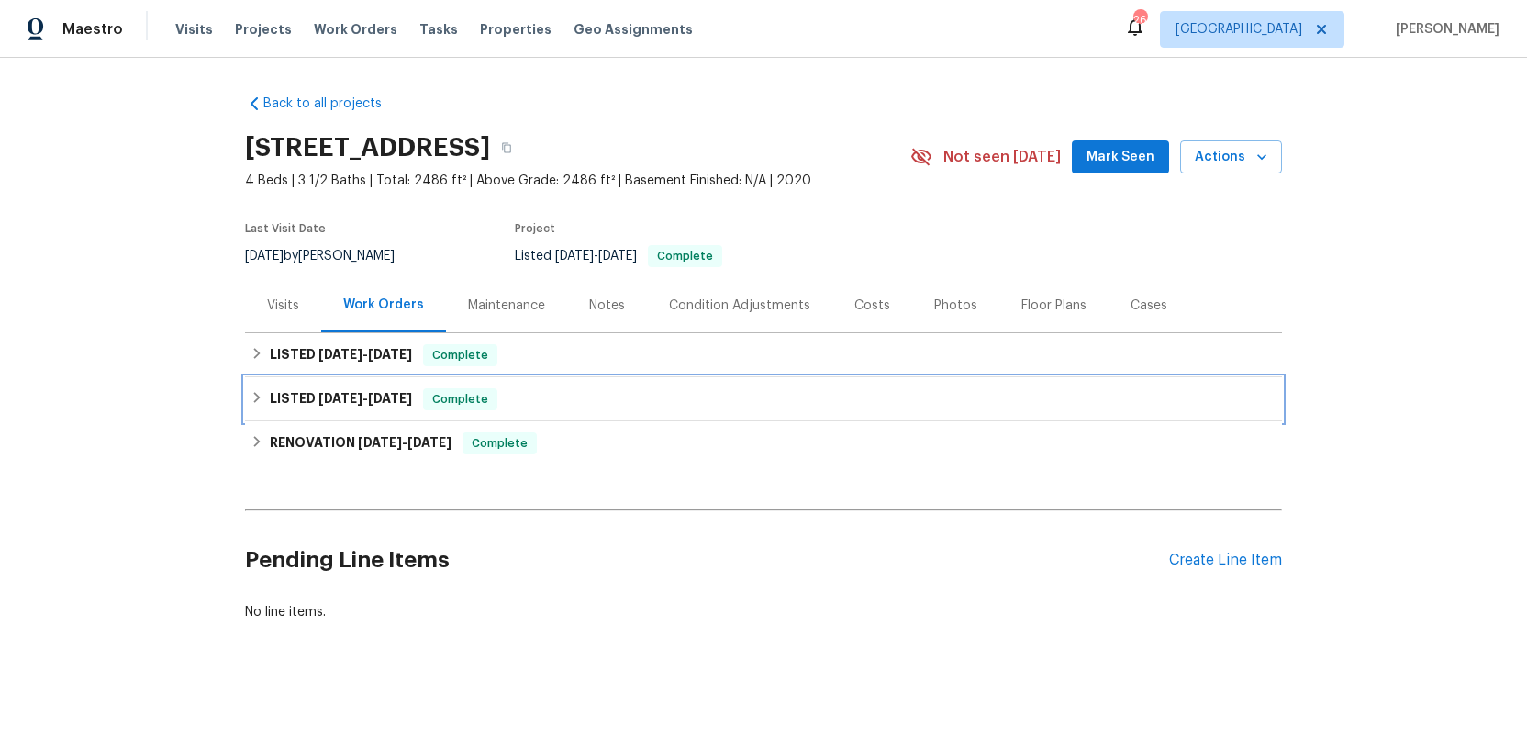
click at [376, 394] on span "9/17/25" at bounding box center [390, 398] width 44 height 13
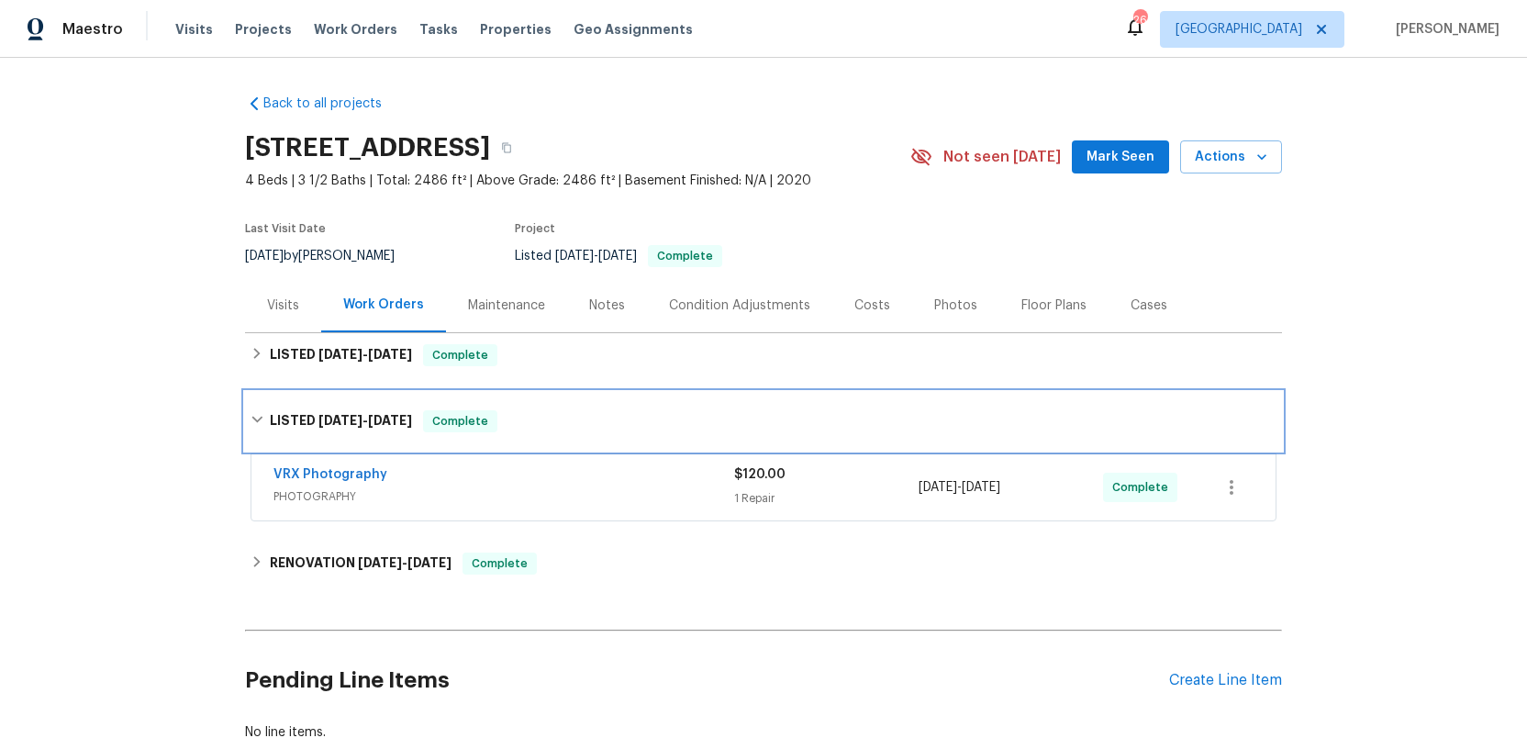
click at [372, 404] on div "LISTED 9/16/25 - 9/17/25 Complete" at bounding box center [763, 421] width 1037 height 59
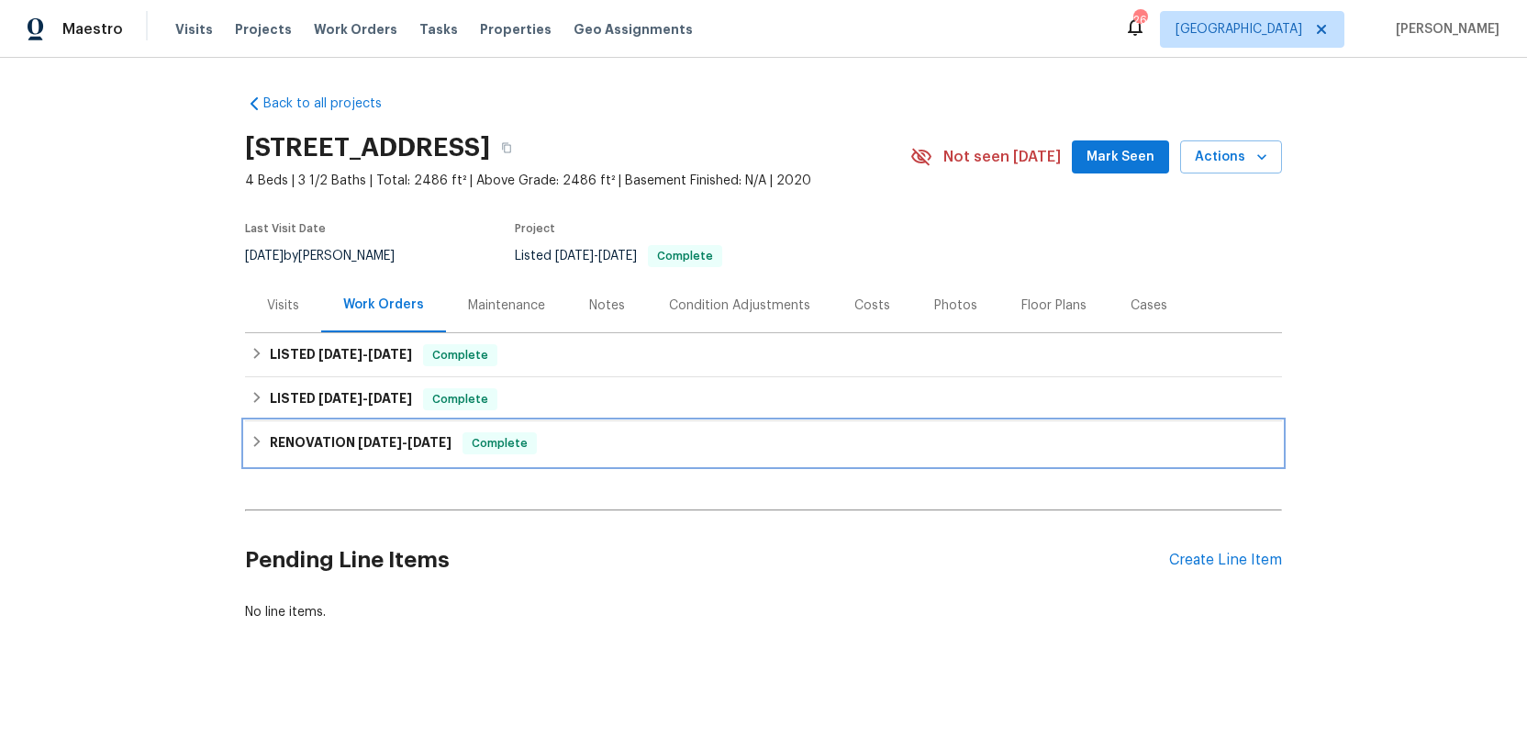
click at [371, 442] on span "9/2/25" at bounding box center [380, 442] width 44 height 13
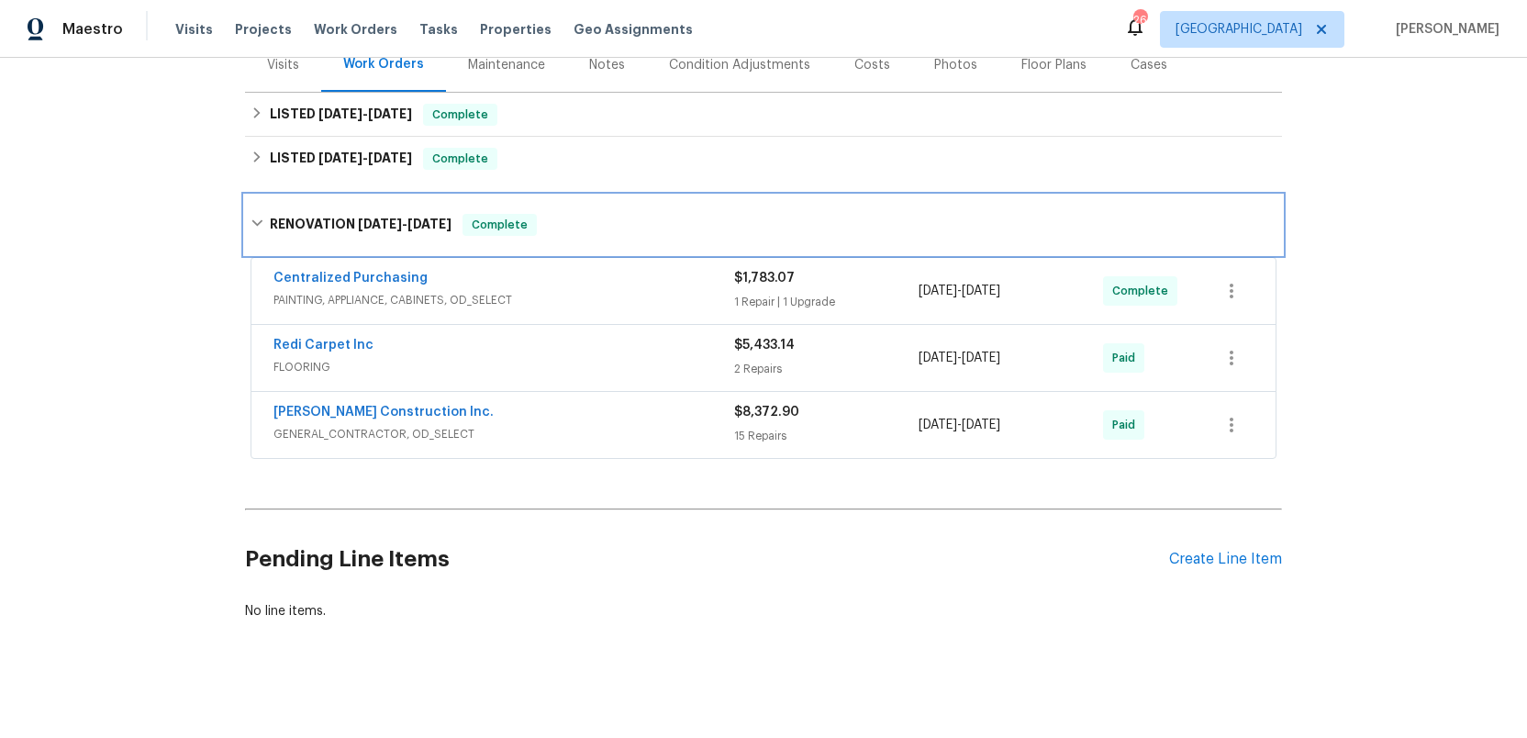
scroll to position [248, 0]
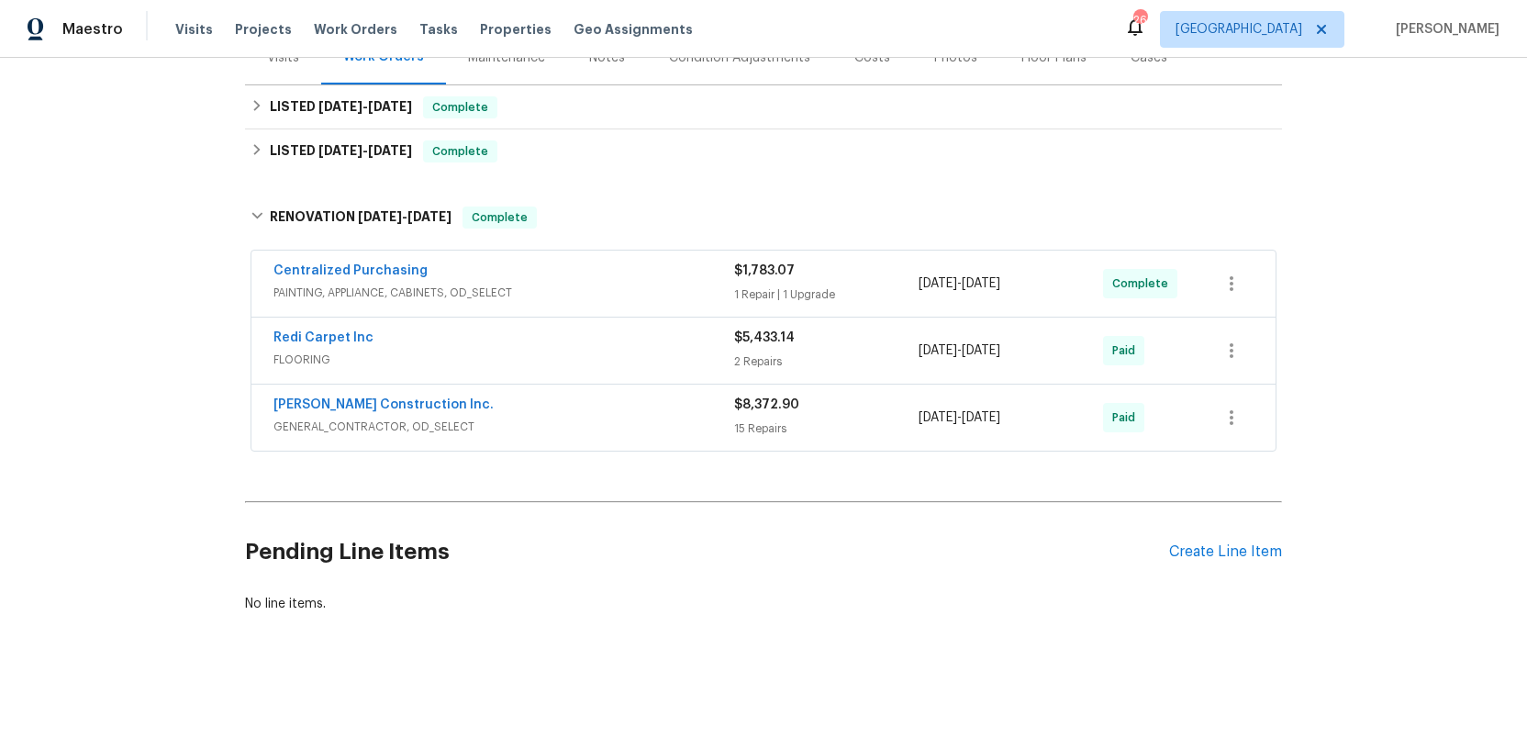
click at [690, 425] on span "GENERAL_CONTRACTOR, OD_SELECT" at bounding box center [503, 426] width 461 height 18
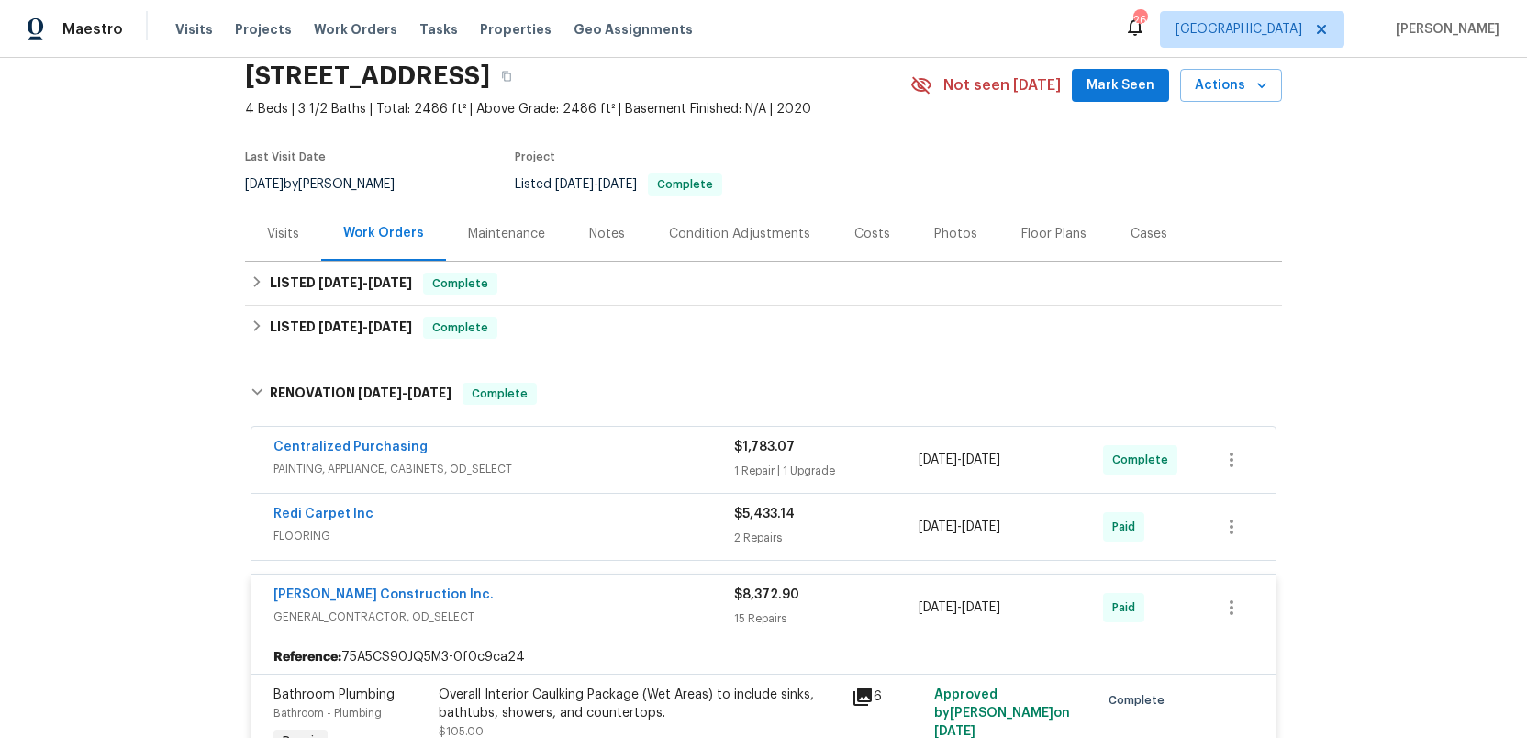
scroll to position [0, 0]
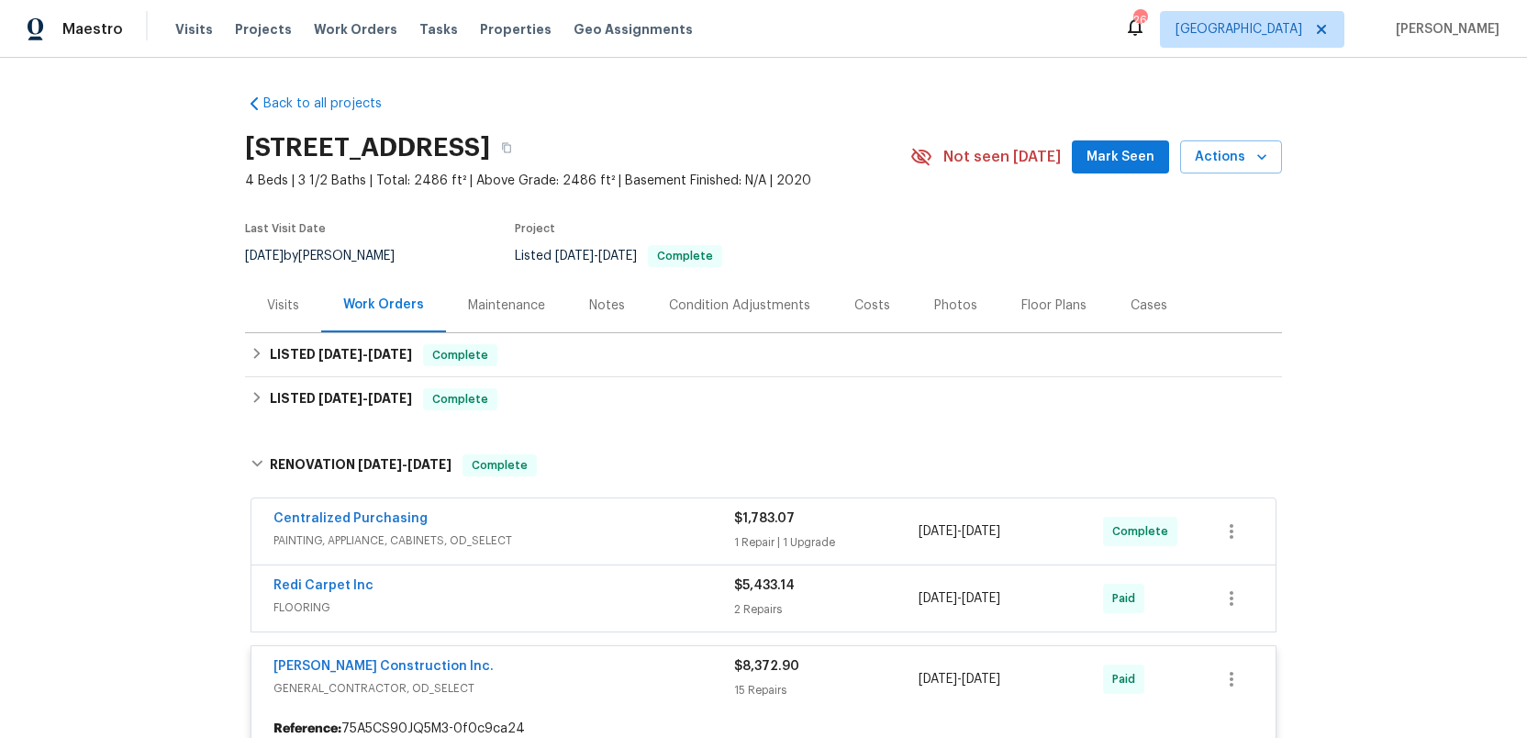
click at [704, 304] on div "Condition Adjustments" at bounding box center [739, 305] width 141 height 18
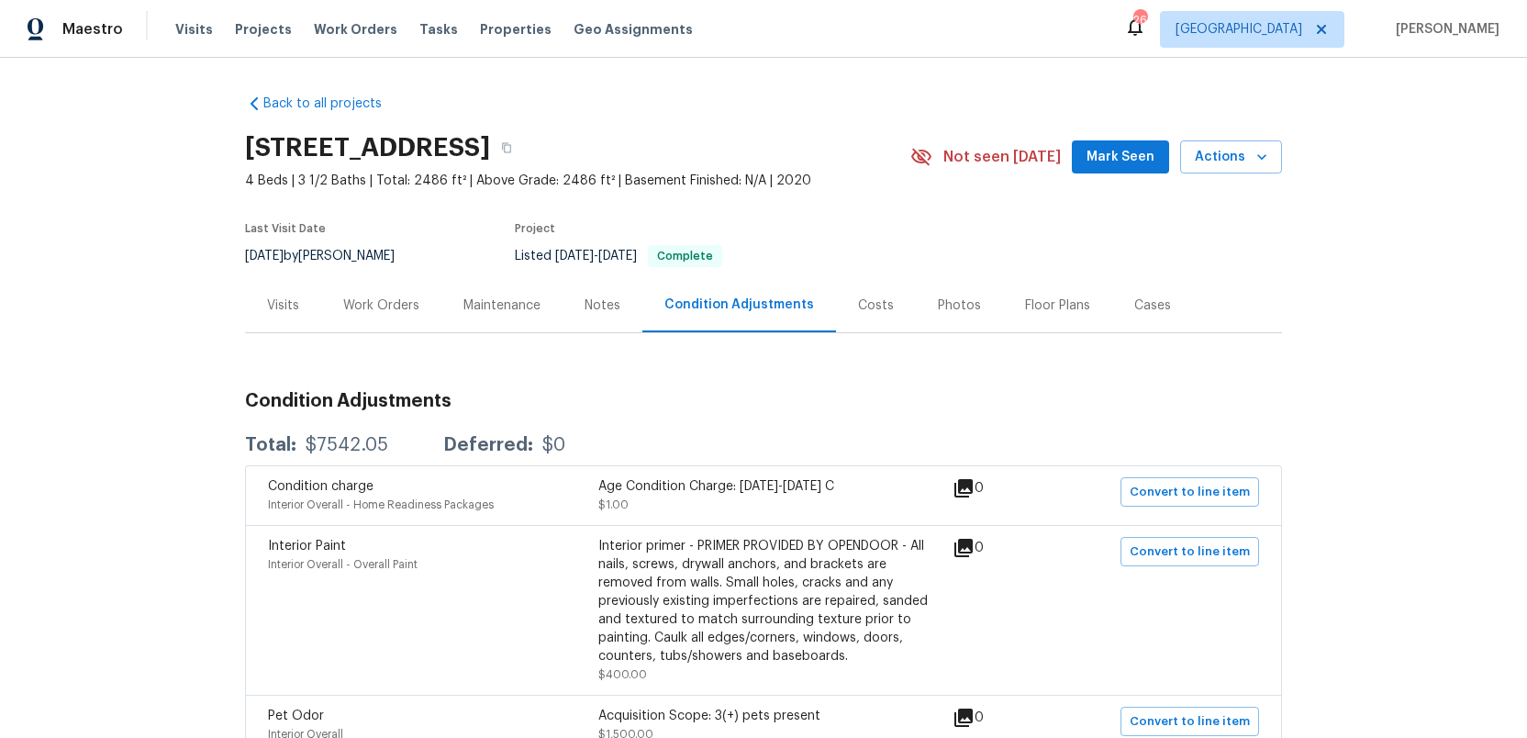
click at [368, 297] on div "Work Orders" at bounding box center [381, 305] width 76 height 18
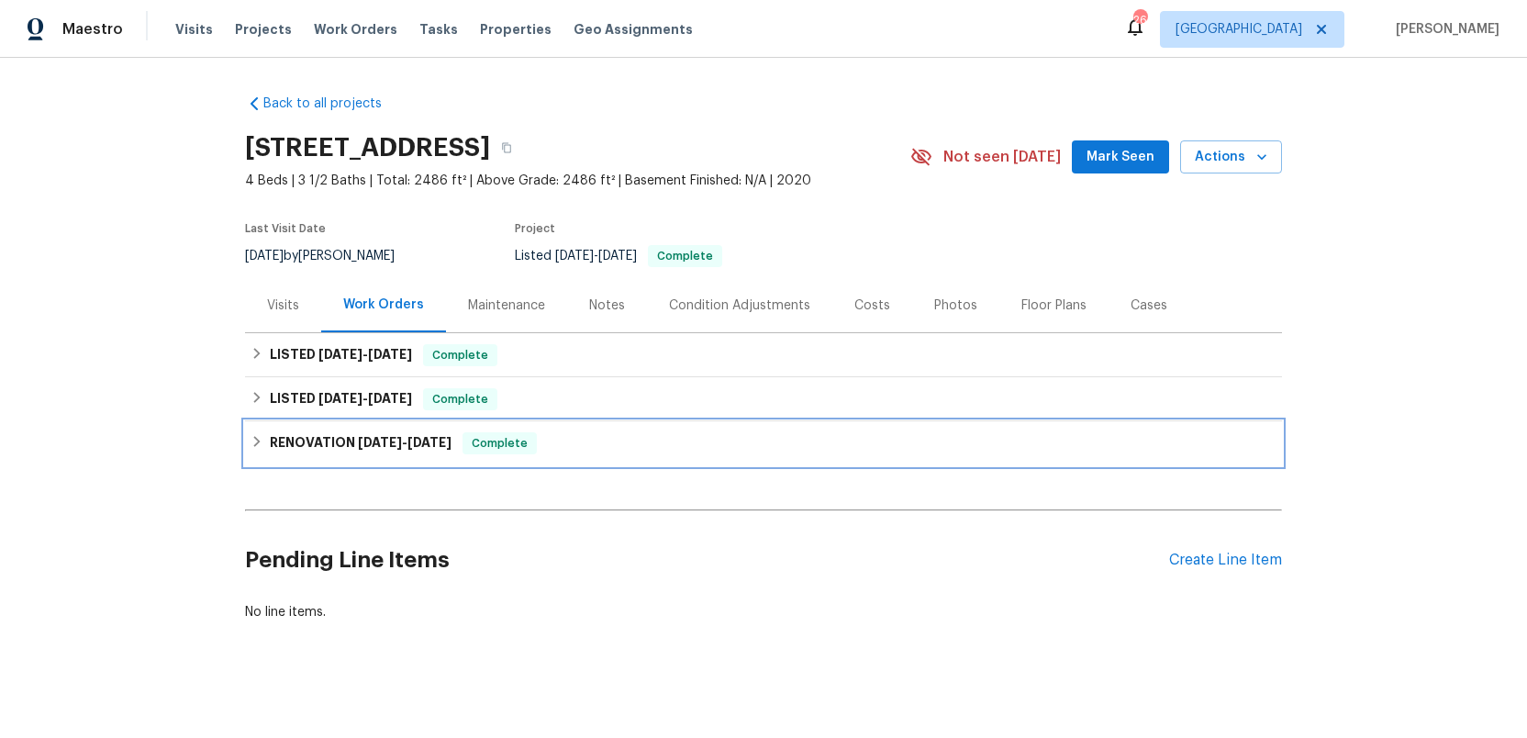
click at [354, 451] on h6 "RENOVATION 9/2/25 - 9/12/25" at bounding box center [361, 443] width 182 height 22
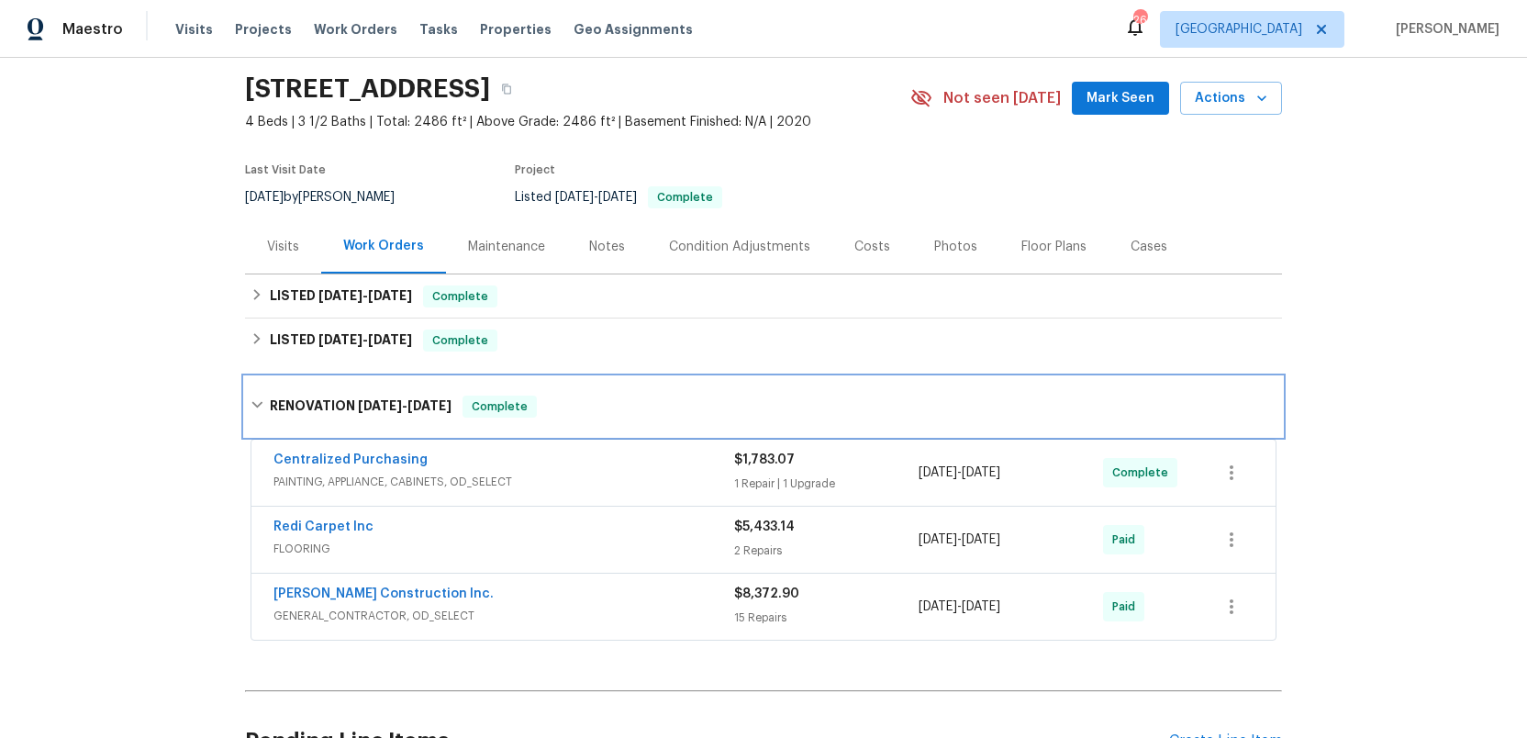
scroll to position [66, 0]
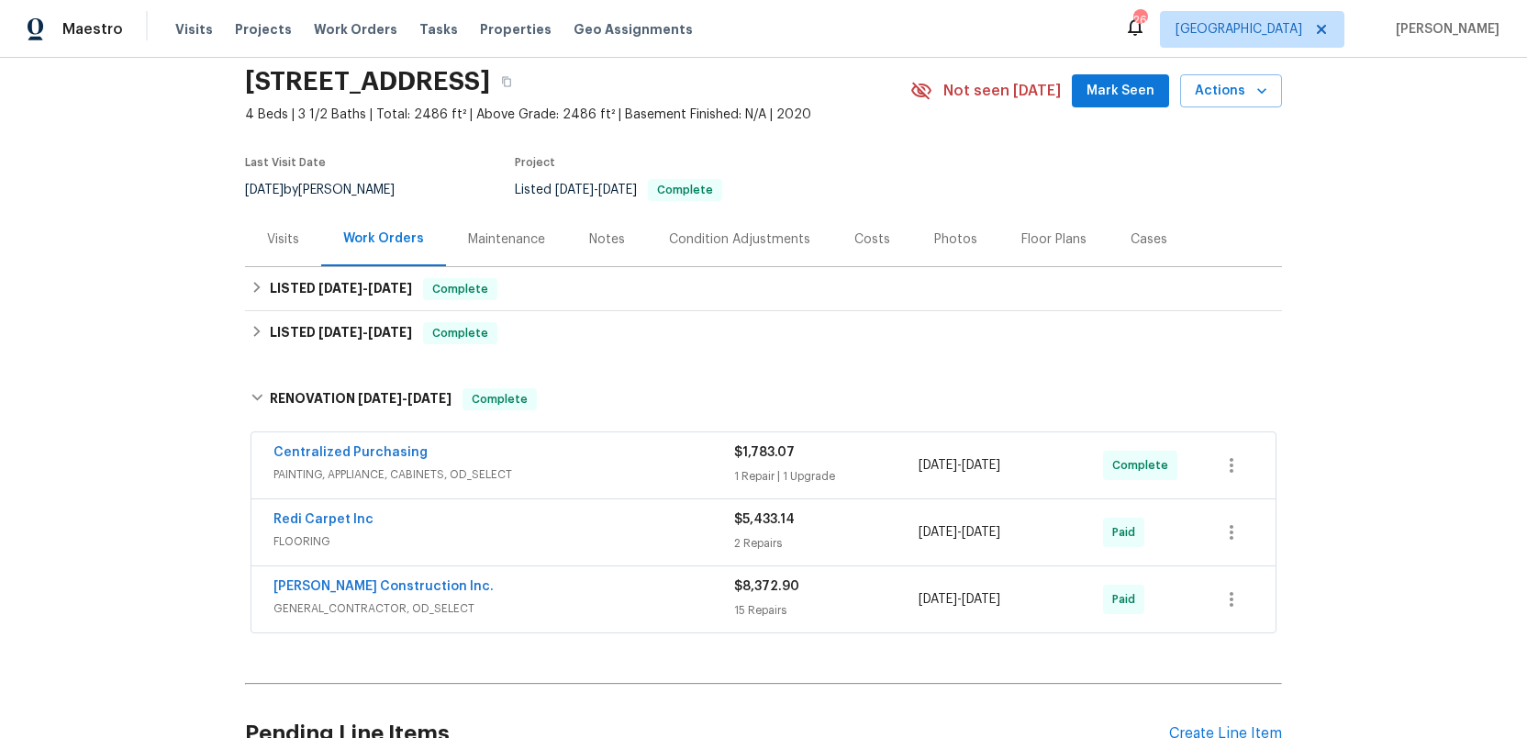
click at [623, 606] on span "GENERAL_CONTRACTOR, OD_SELECT" at bounding box center [503, 608] width 461 height 18
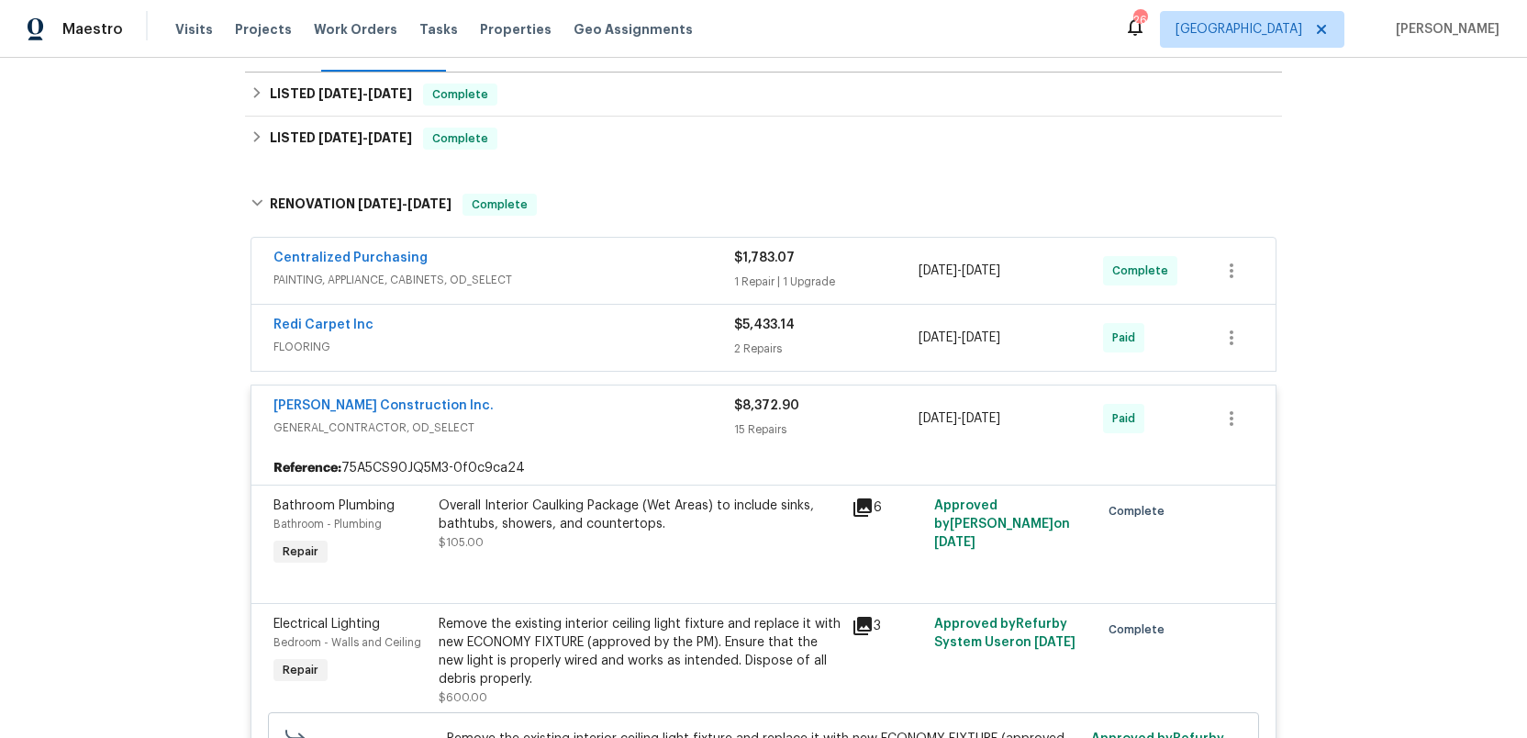
scroll to position [238, 0]
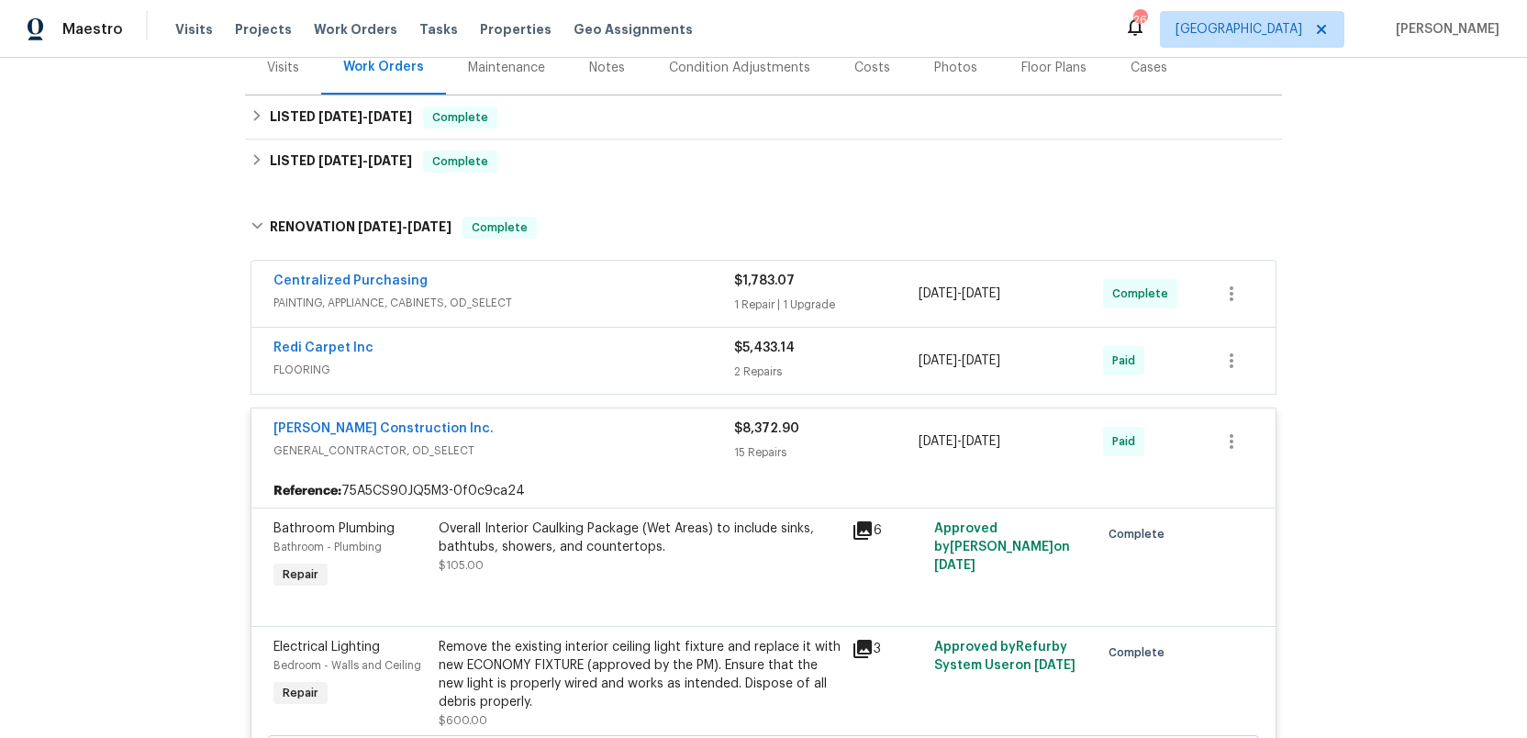
click at [718, 72] on div "Condition Adjustments" at bounding box center [739, 68] width 141 height 18
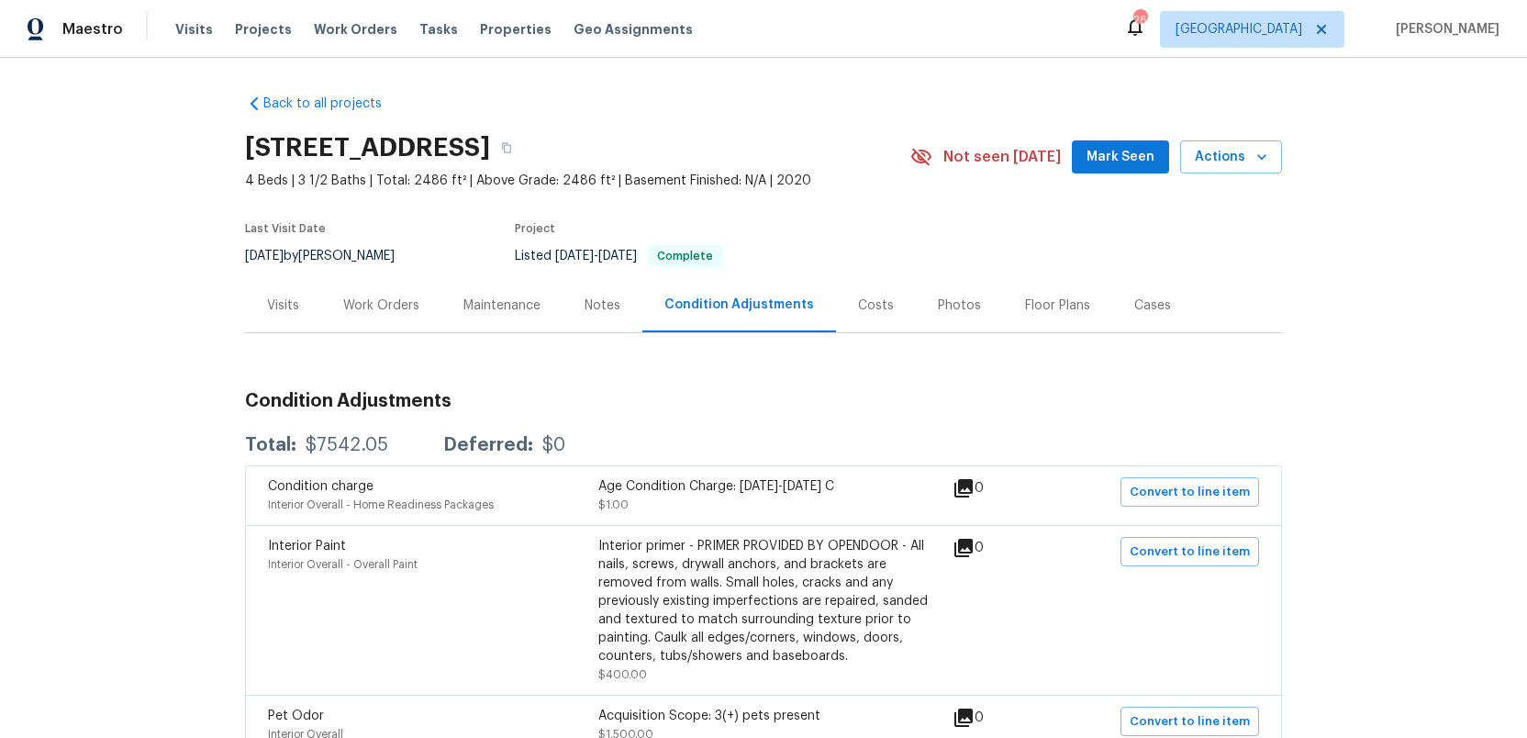
click at [864, 304] on div "Costs" at bounding box center [876, 305] width 36 height 18
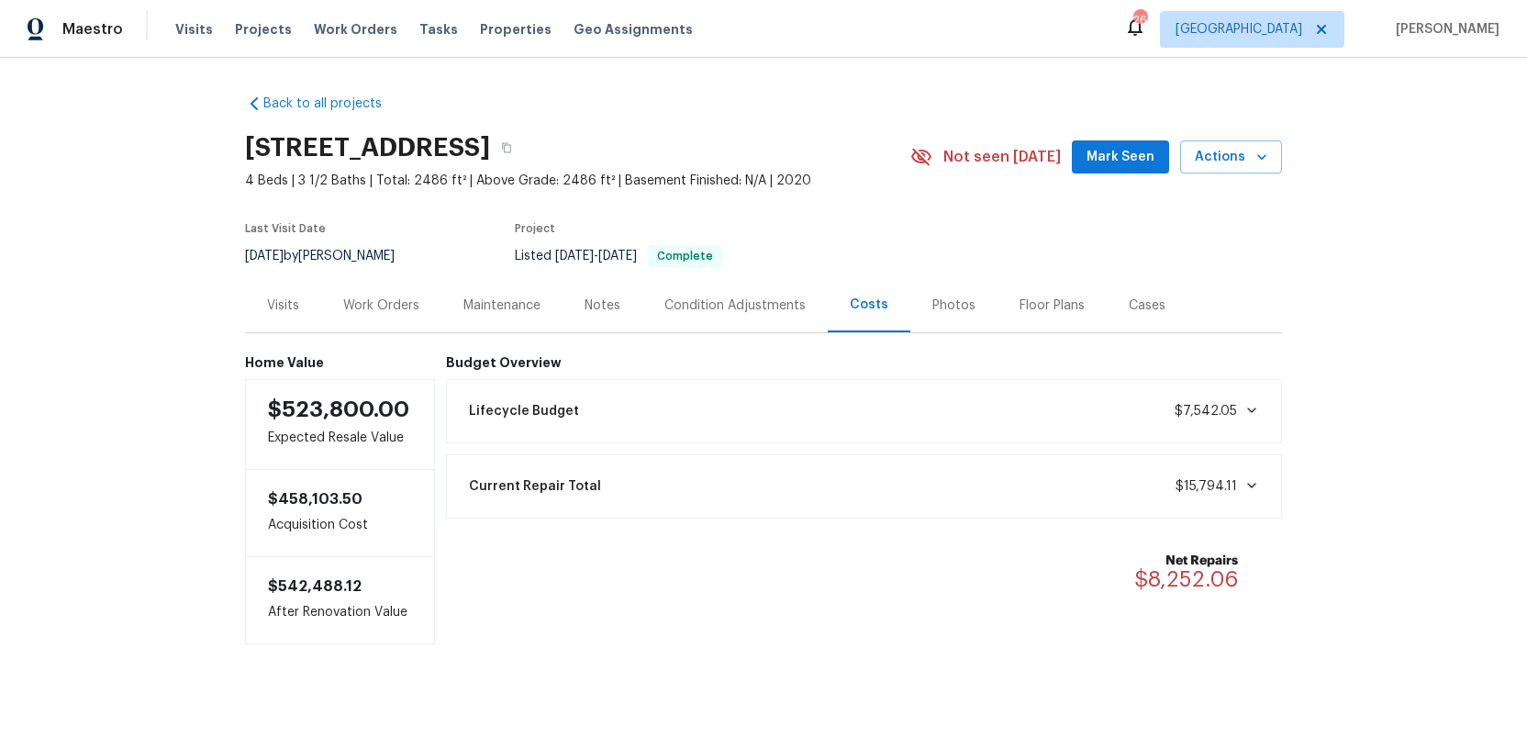
click at [719, 304] on div "Condition Adjustments" at bounding box center [734, 305] width 141 height 18
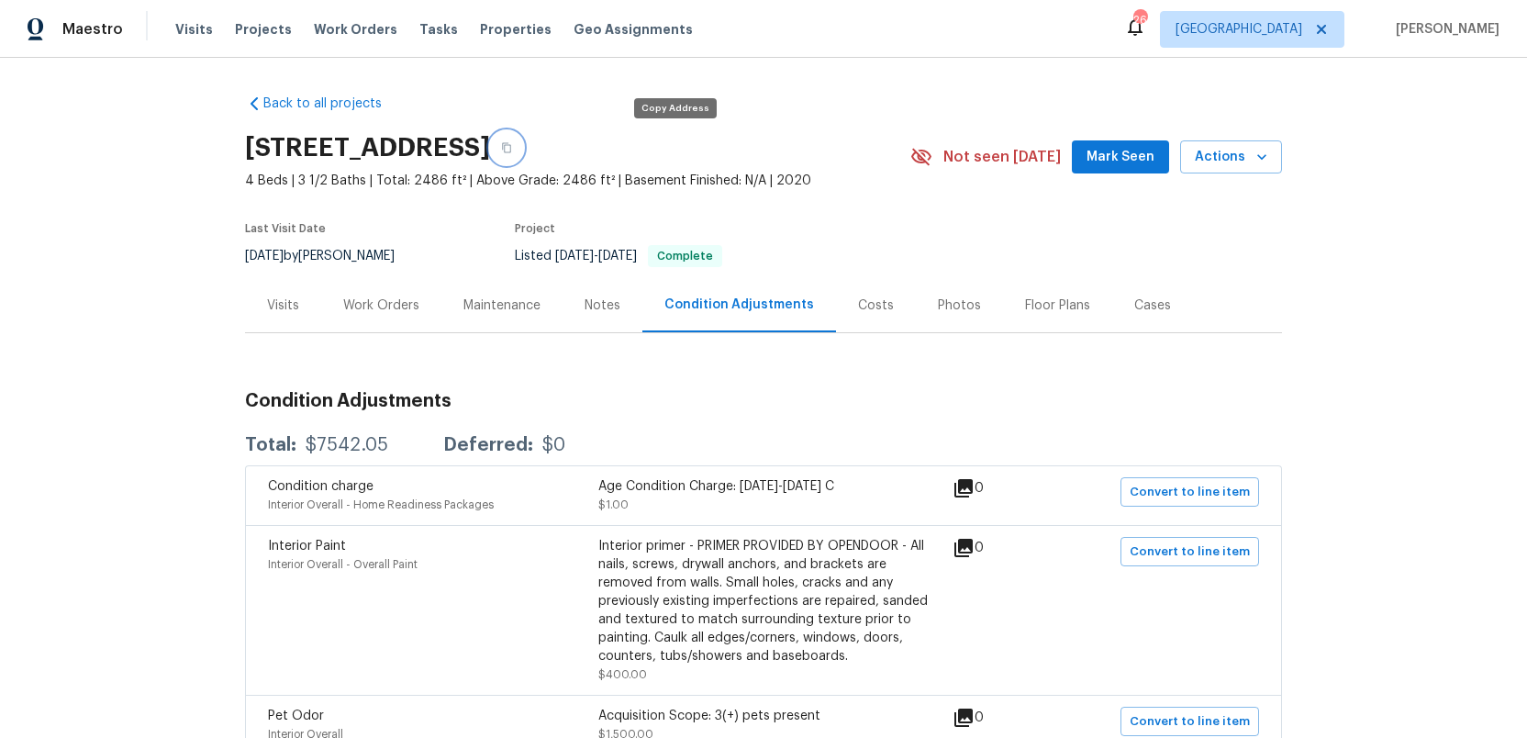
click at [523, 147] on button "button" at bounding box center [506, 147] width 33 height 33
click at [866, 302] on div "Costs" at bounding box center [876, 305] width 36 height 18
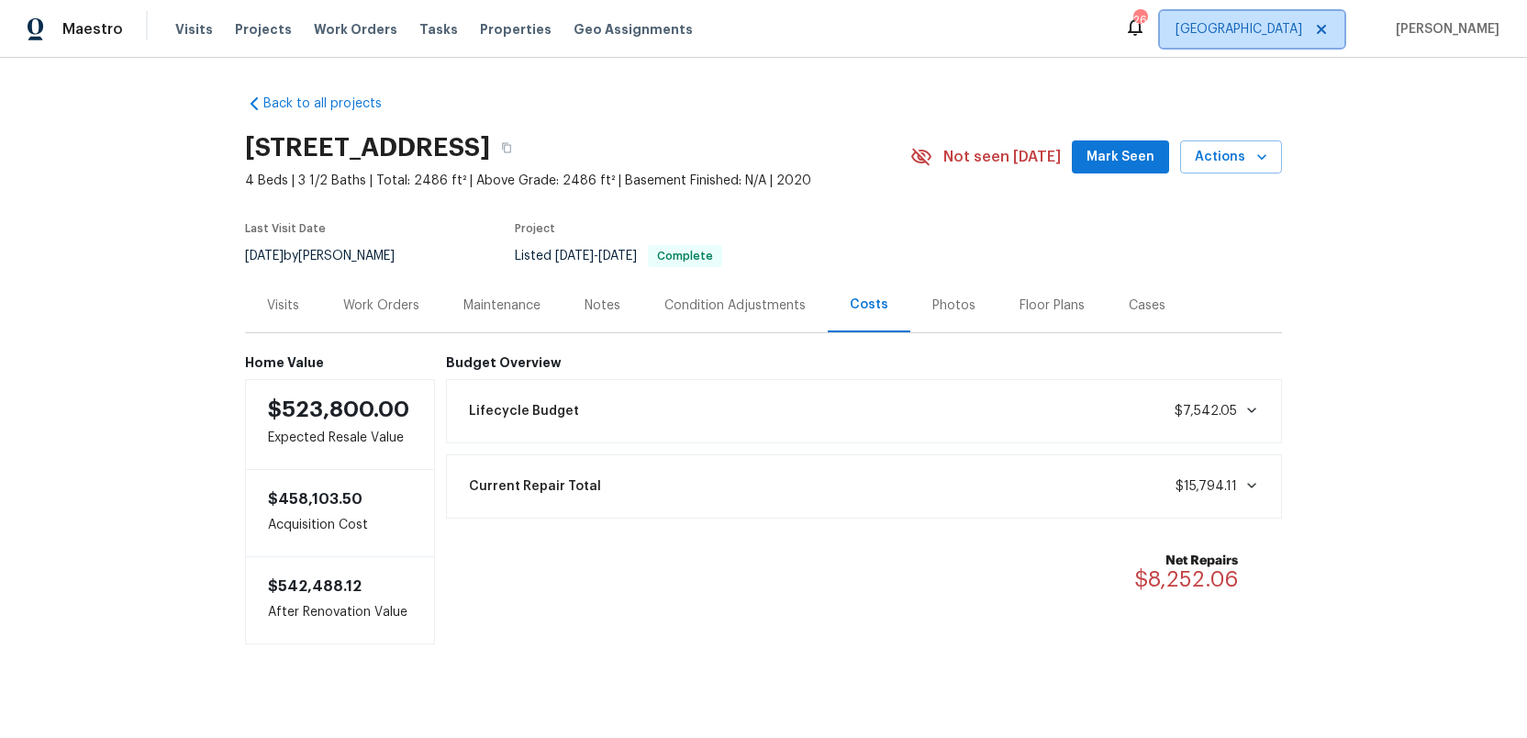
click at [1302, 31] on span "Denver" at bounding box center [1238, 29] width 127 height 18
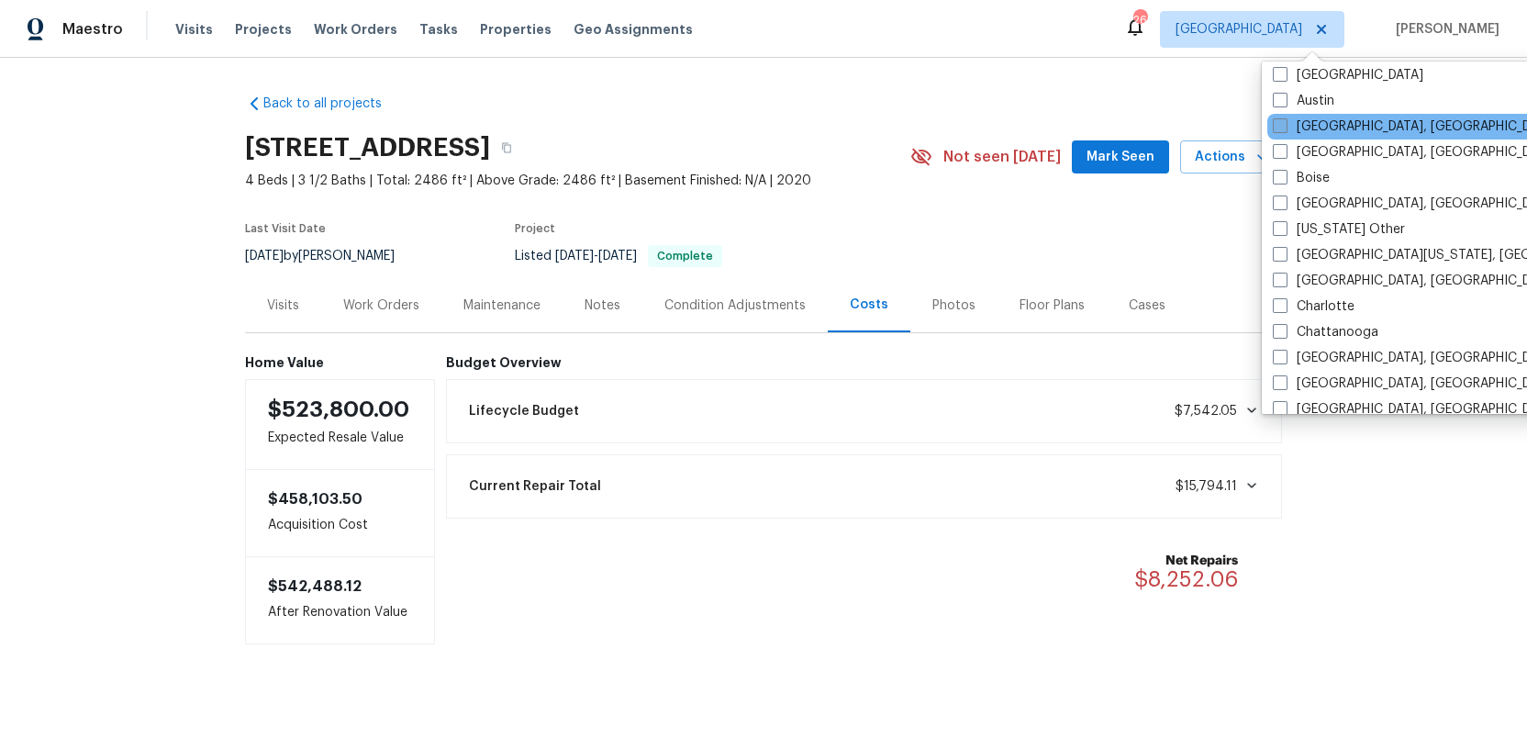
scroll to position [271, 0]
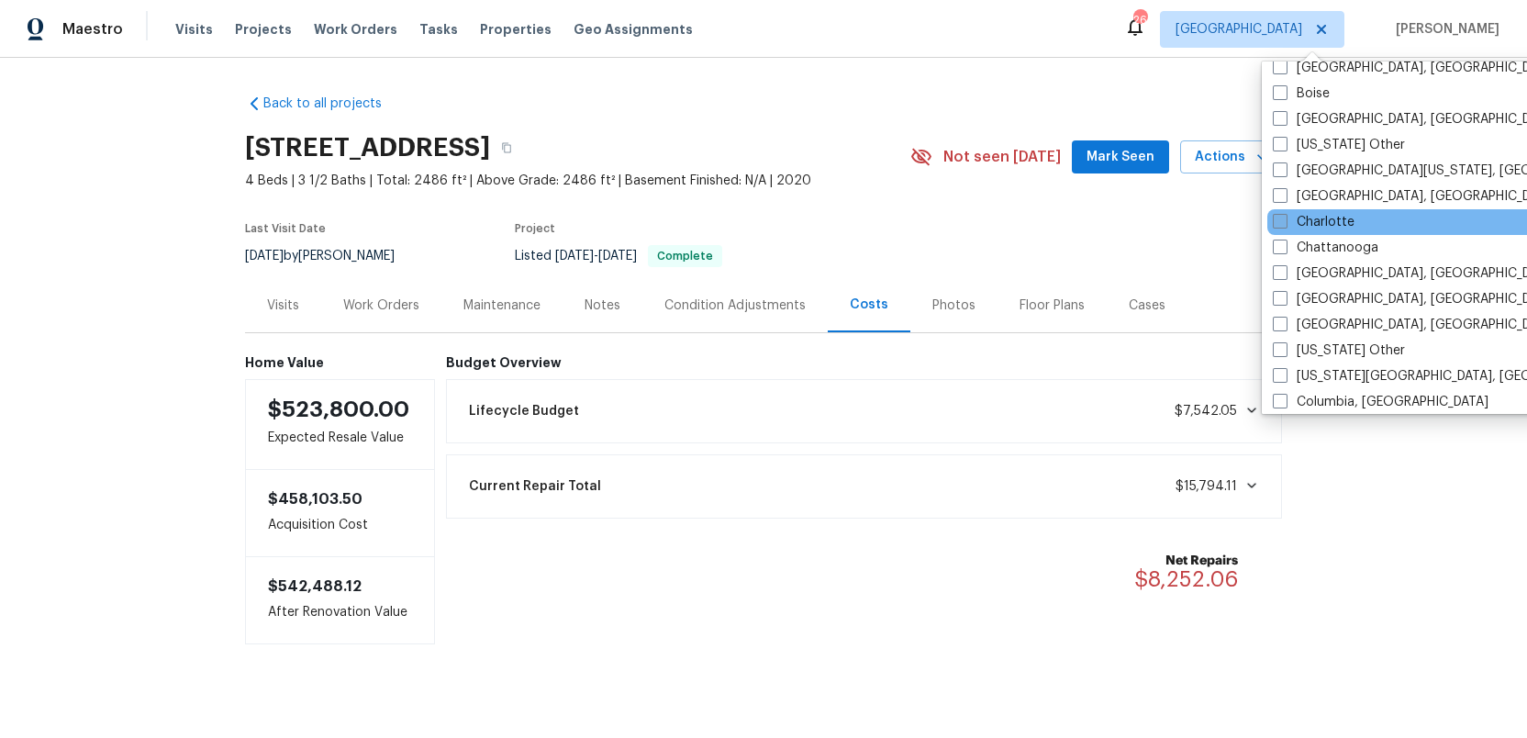
click at [1277, 223] on span at bounding box center [1279, 221] width 15 height 15
click at [1277, 223] on input "Charlotte" at bounding box center [1278, 219] width 12 height 12
checkbox input "true"
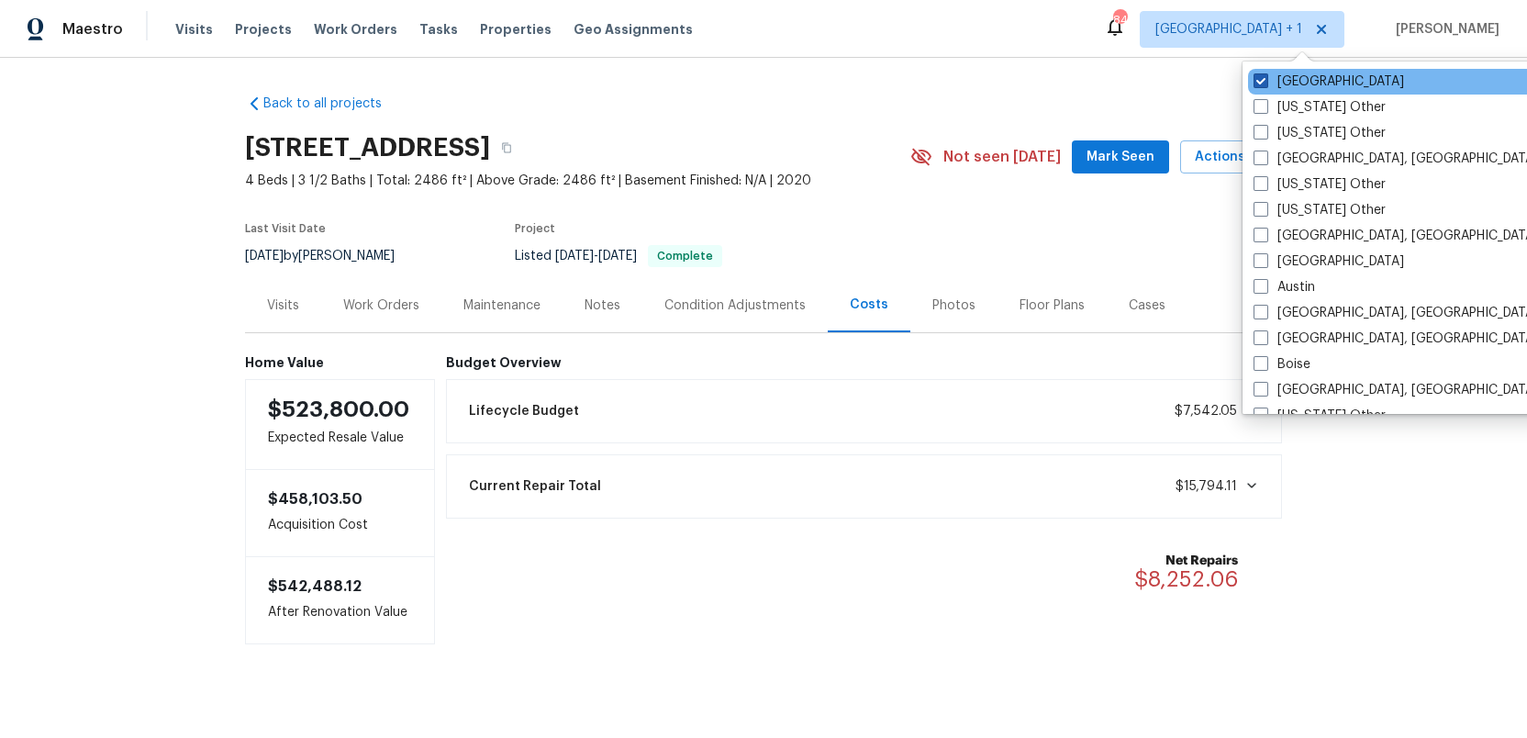
click at [1259, 83] on span at bounding box center [1260, 80] width 15 height 15
click at [1259, 83] on input "Denver" at bounding box center [1259, 78] width 12 height 12
checkbox input "false"
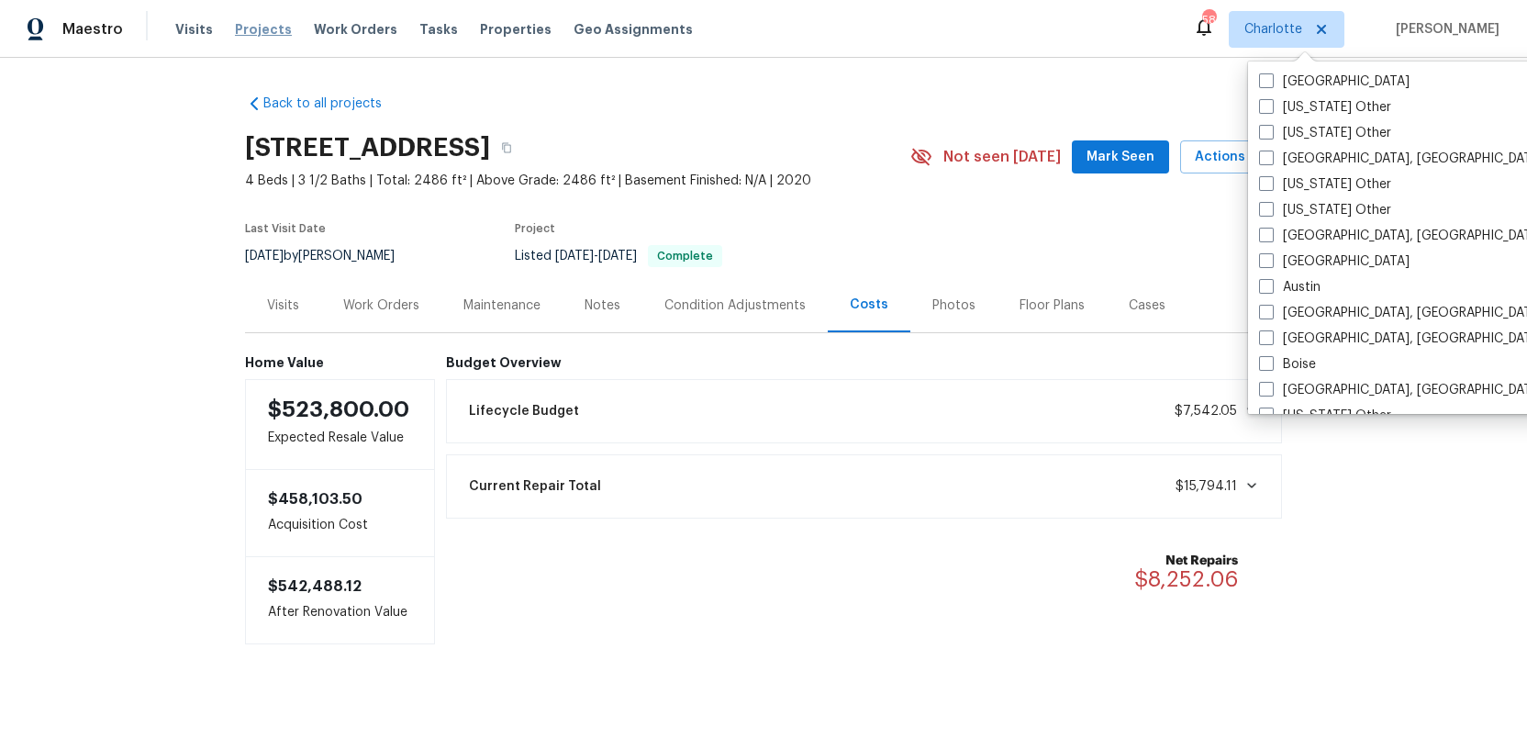
click at [248, 31] on span "Projects" at bounding box center [263, 29] width 57 height 18
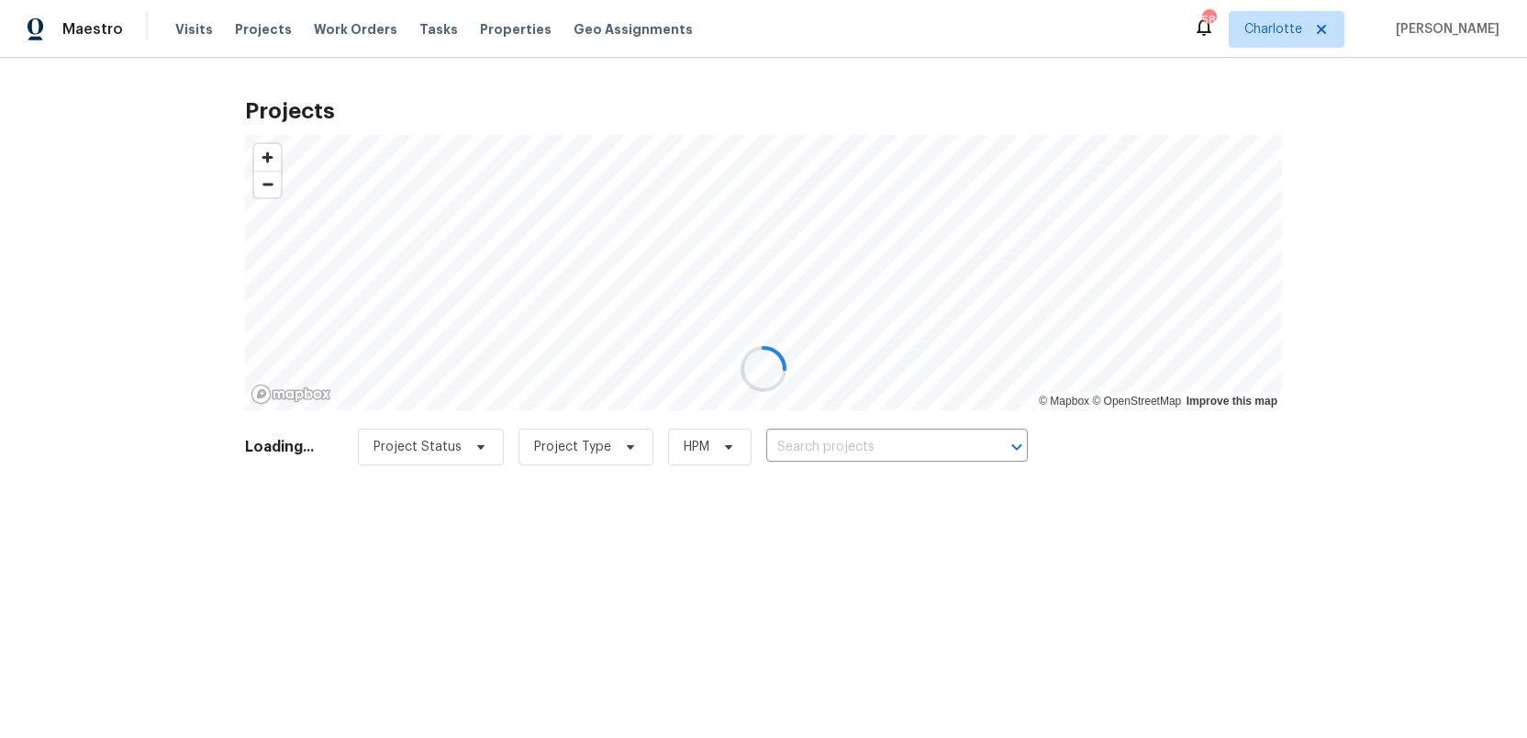
click at [805, 446] on div at bounding box center [763, 369] width 1527 height 738
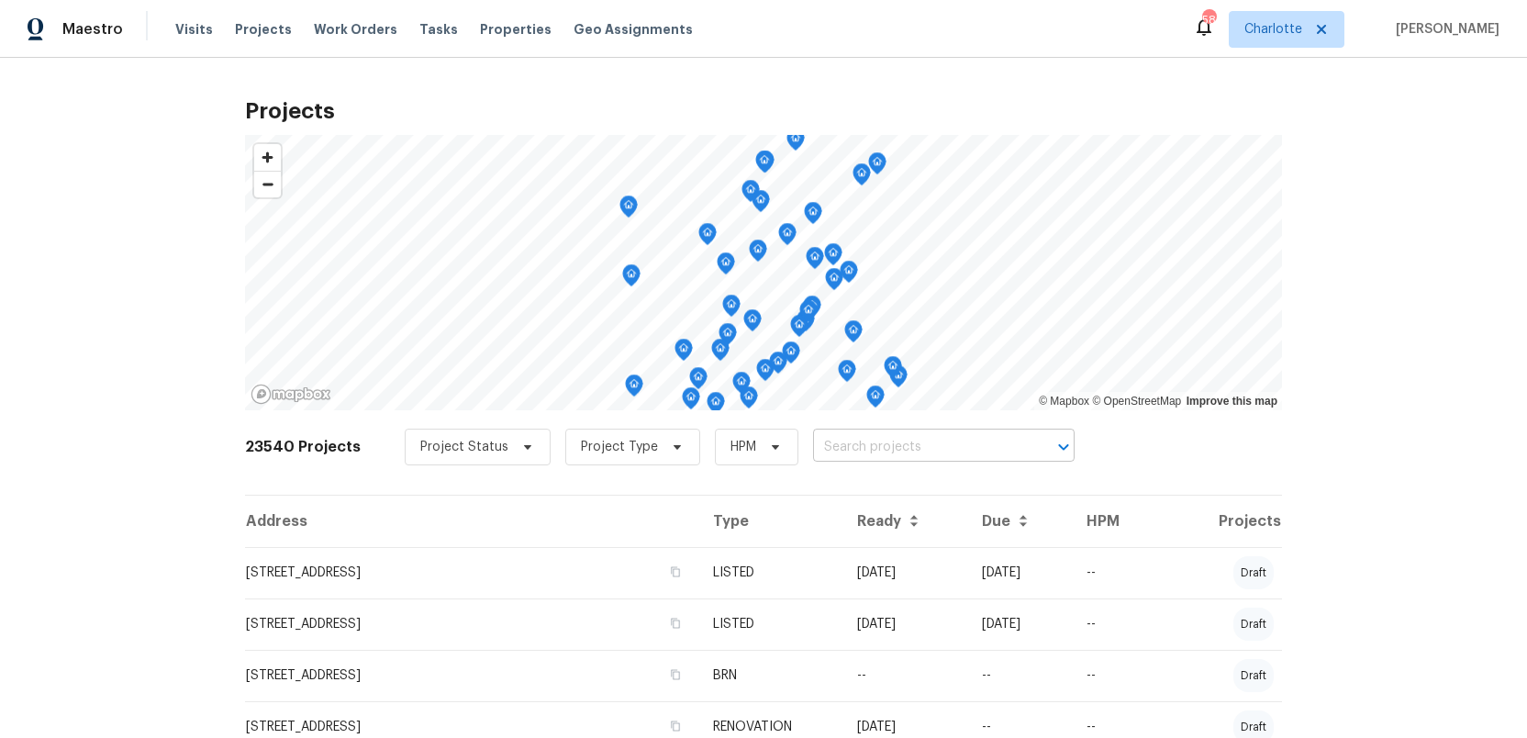
click at [845, 443] on input "text" at bounding box center [918, 447] width 210 height 28
paste input "4324 Dianne Dr Charlotte, NC 28215"
type input "4324 Dianne Dr Charlotte, NC 28215"
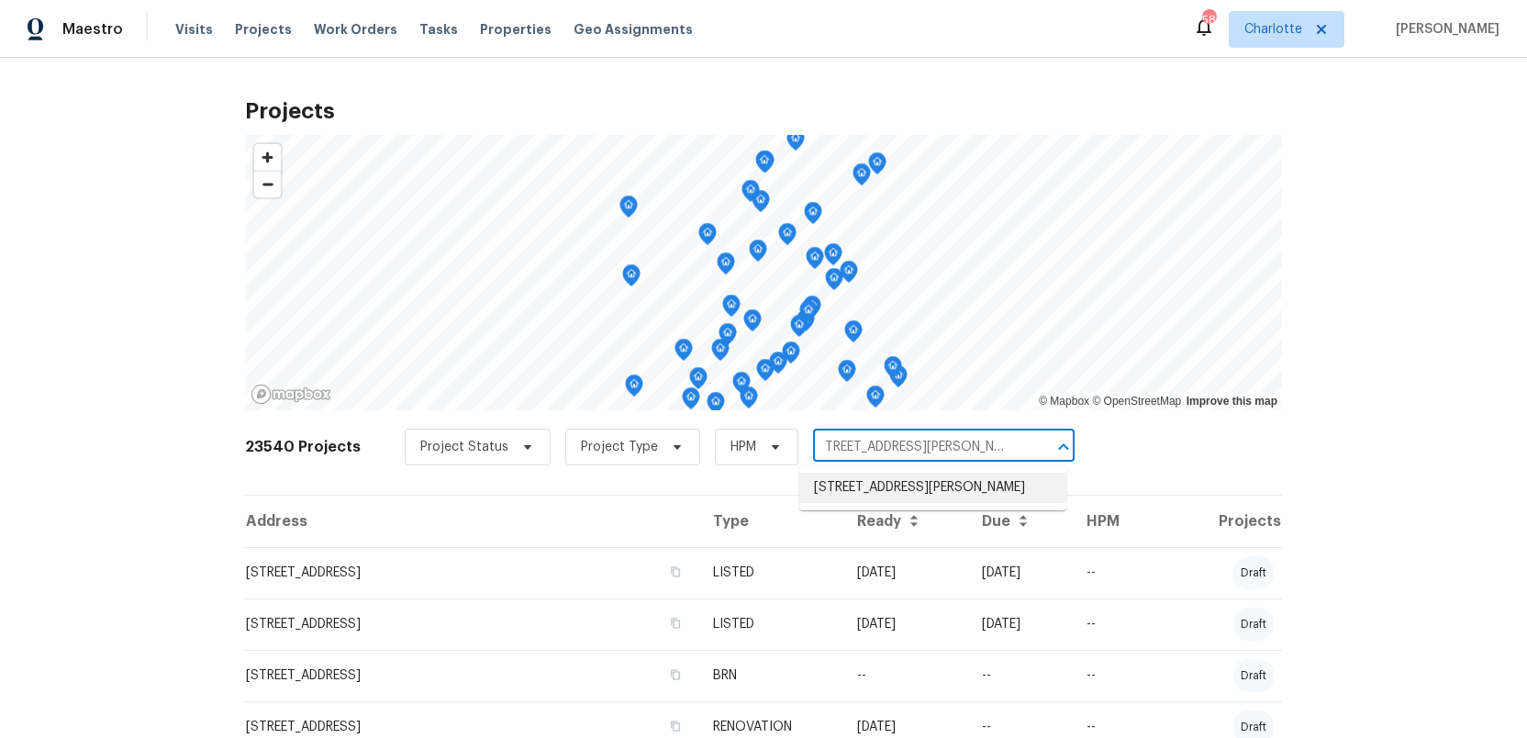
click at [849, 491] on li "4324 Dianne Dr, Charlotte, NC 28215" at bounding box center [932, 487] width 267 height 30
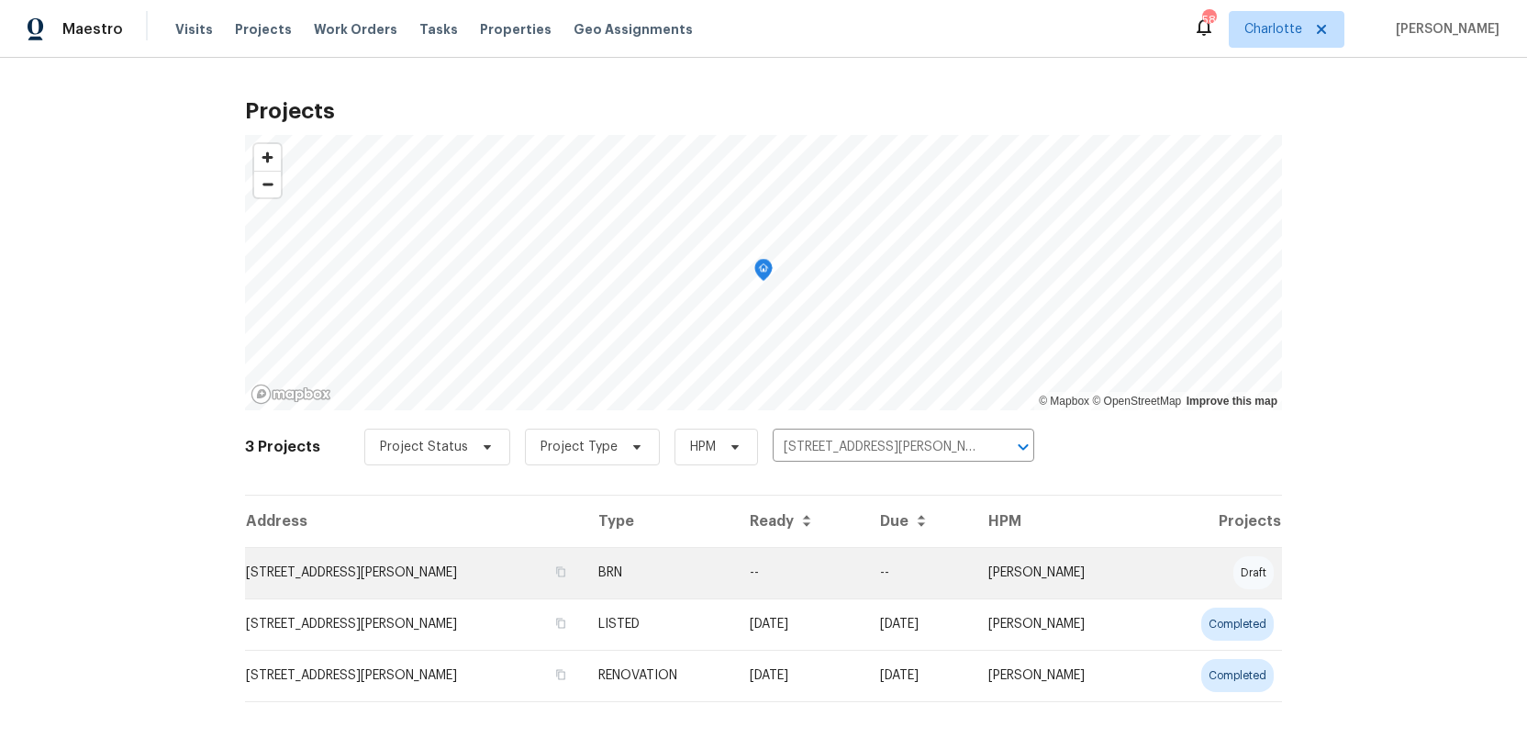
scroll to position [22, 0]
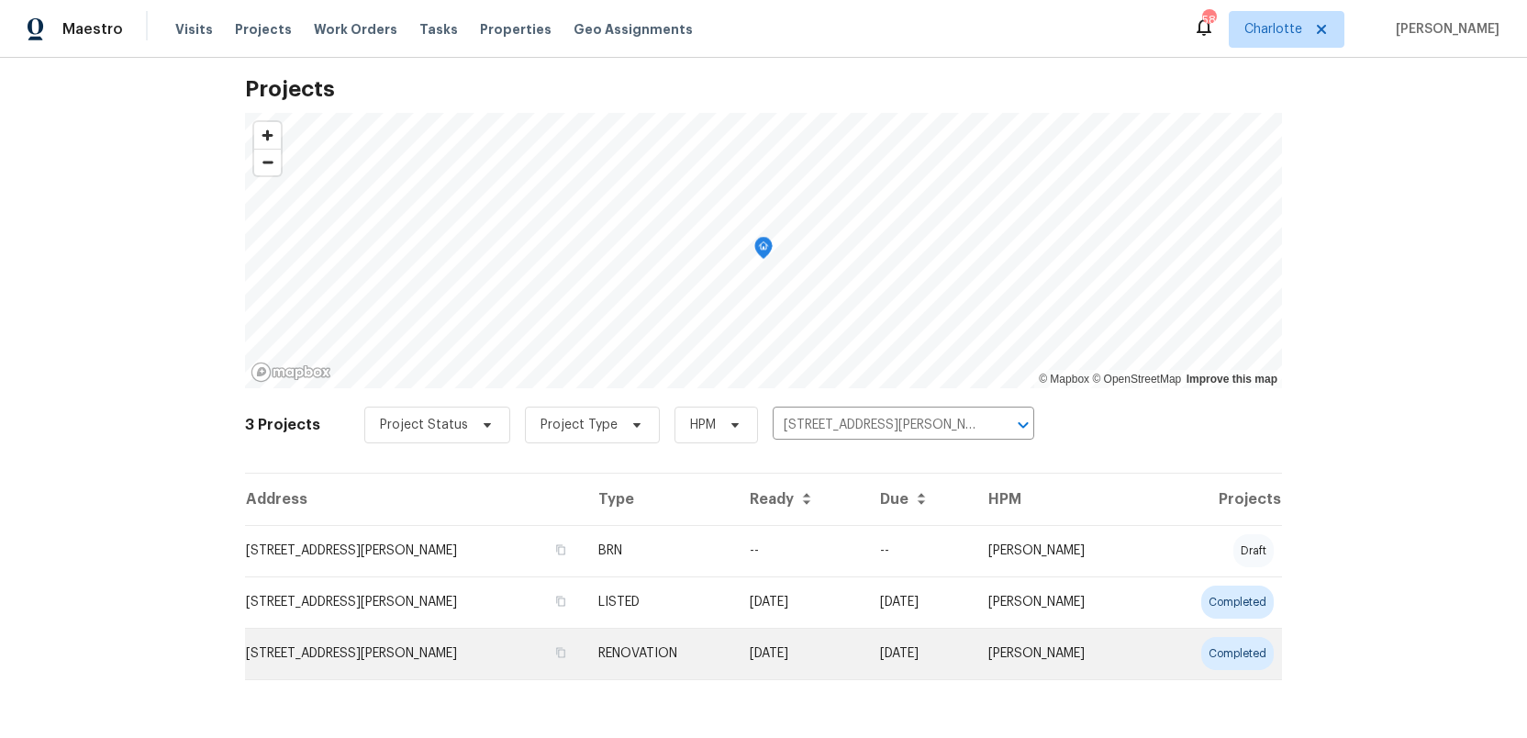
click at [350, 650] on td "4324 Dianne Dr, Charlotte, NC 28215" at bounding box center [414, 653] width 339 height 51
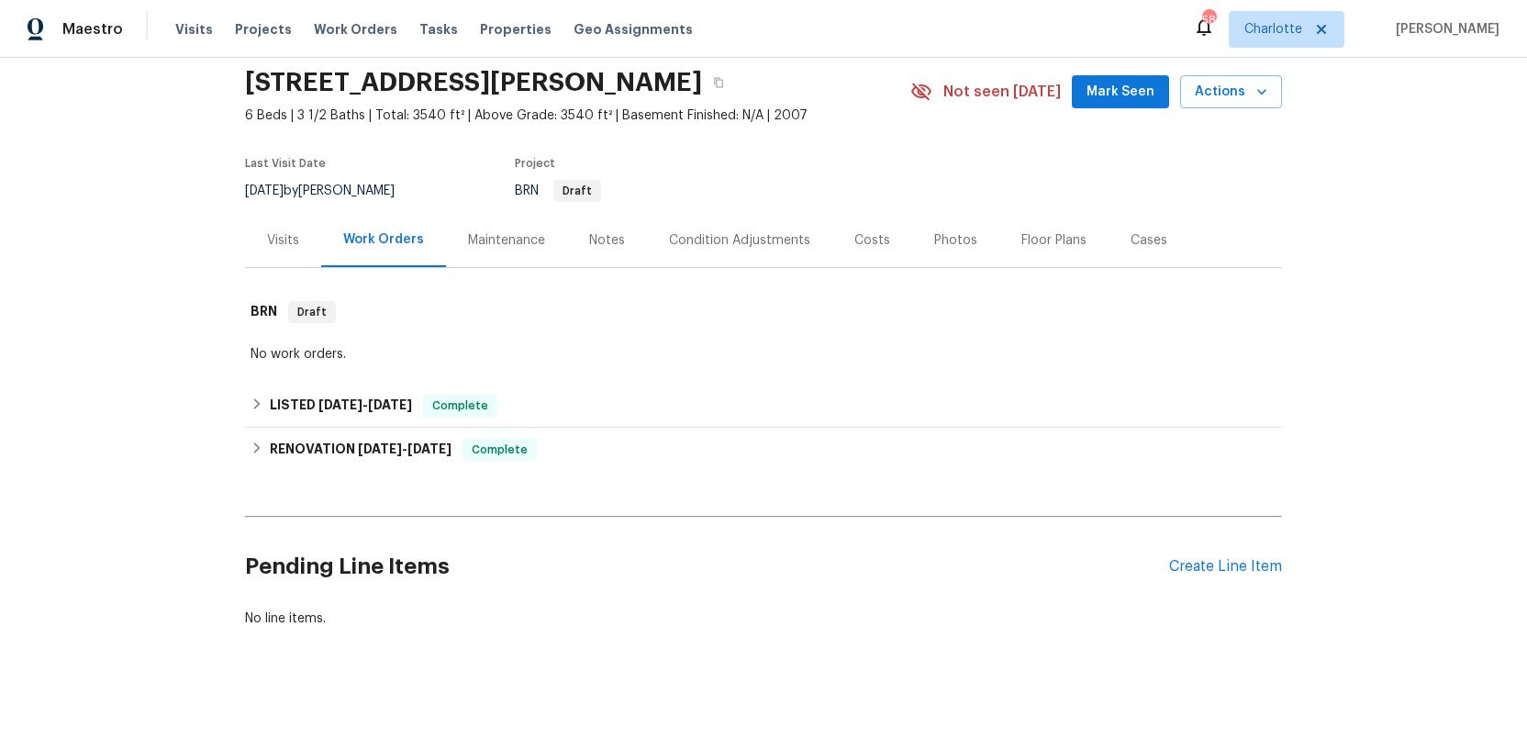
scroll to position [73, 0]
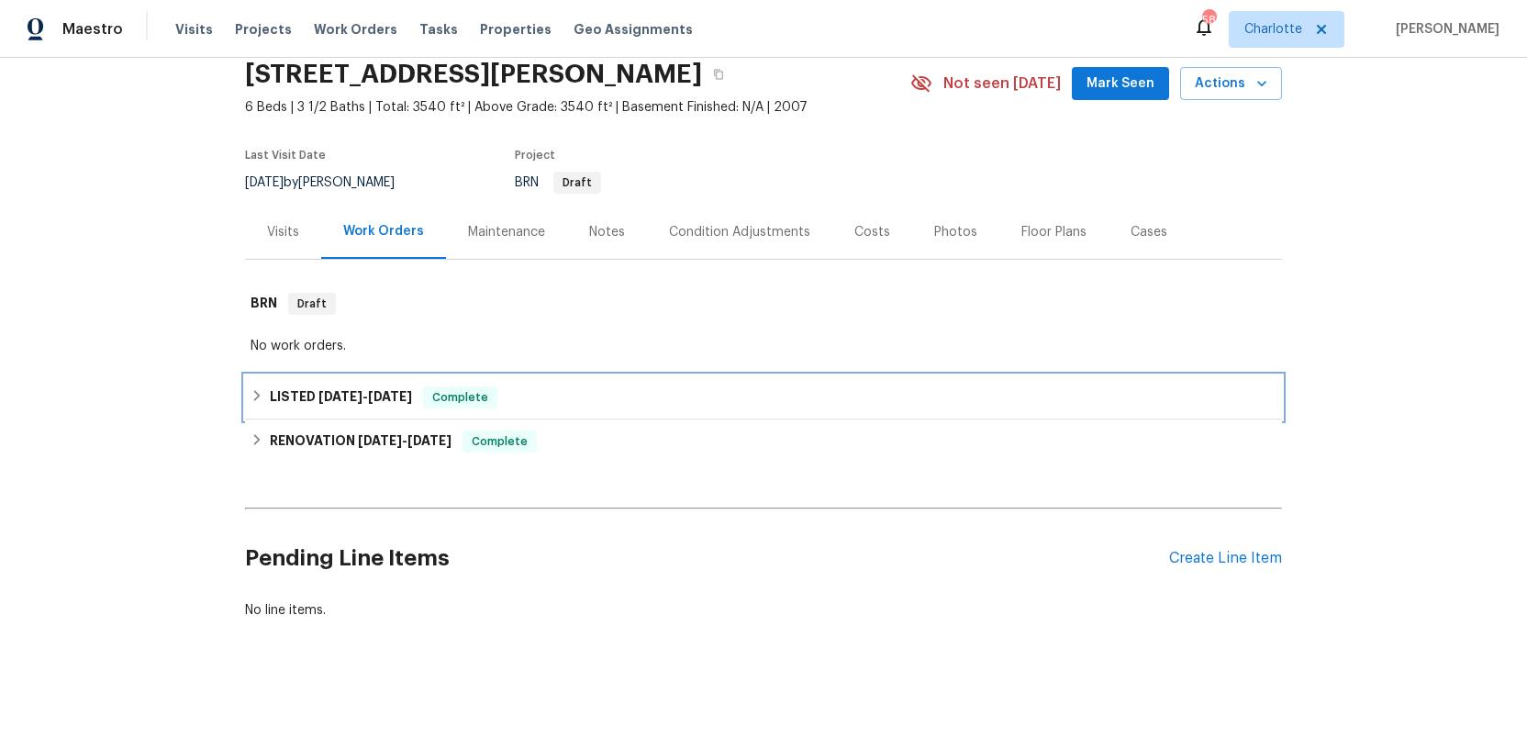
click at [336, 402] on span "9/16/25" at bounding box center [340, 396] width 44 height 13
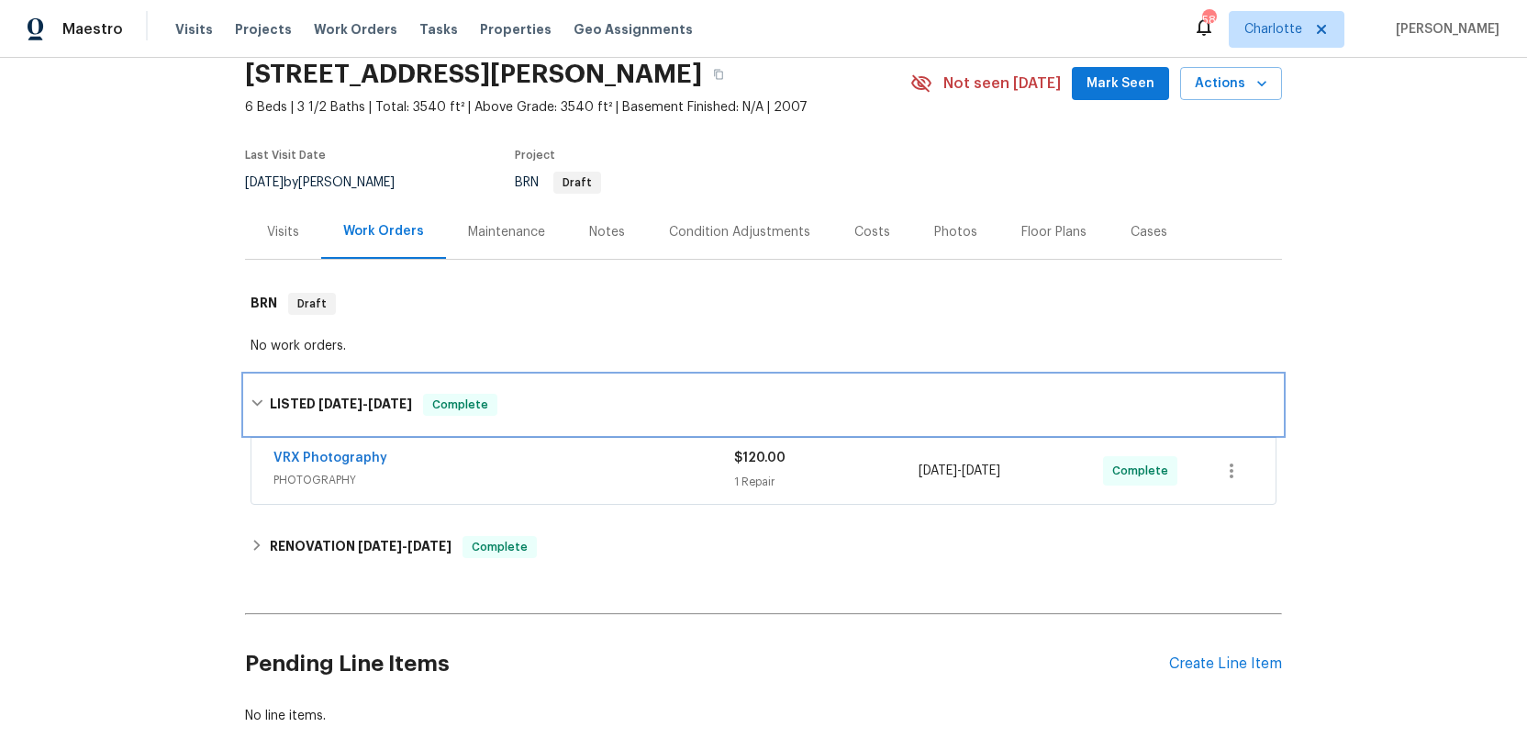
click at [336, 403] on span "9/16/25" at bounding box center [340, 403] width 44 height 13
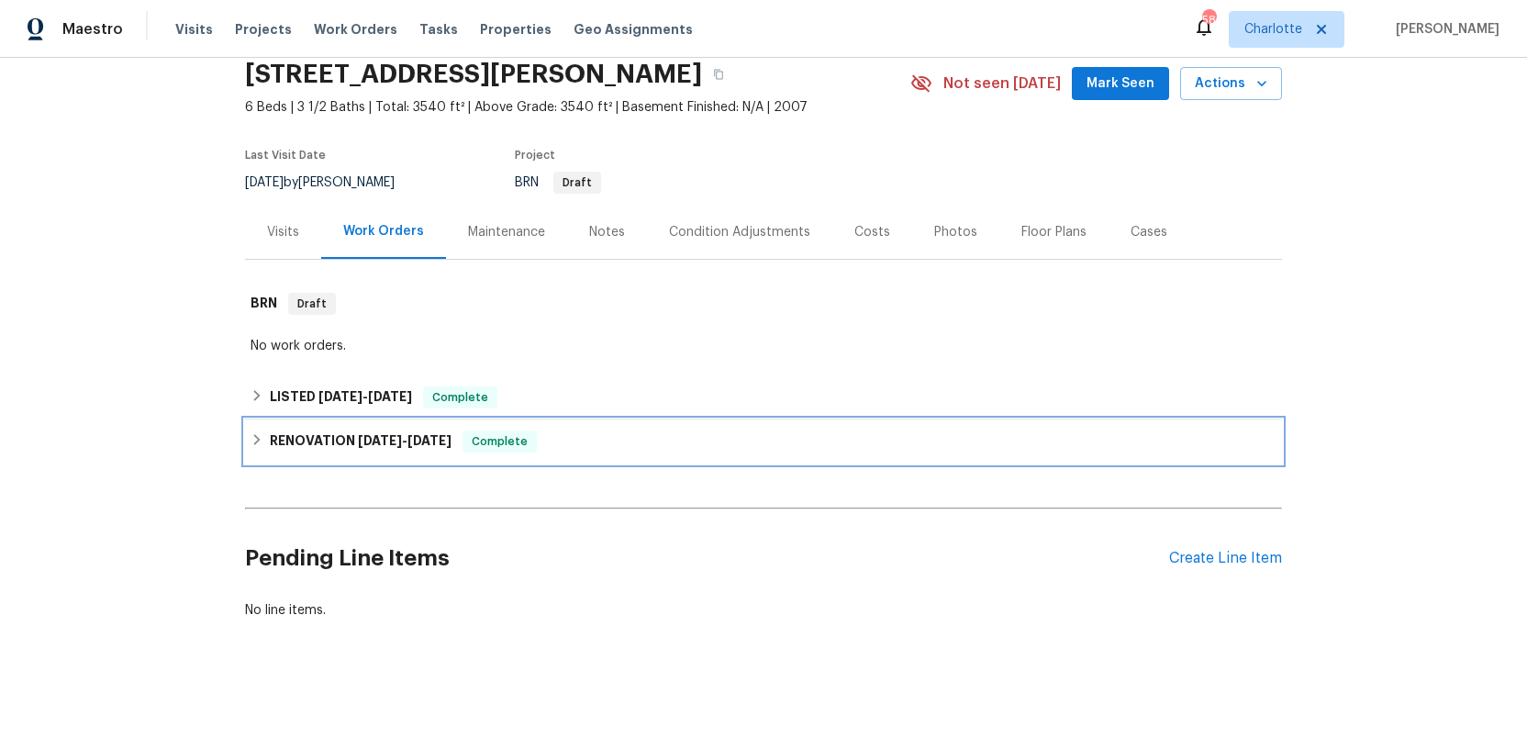
click at [330, 443] on h6 "RENOVATION 9/2/25 - 10/3/25" at bounding box center [361, 441] width 182 height 22
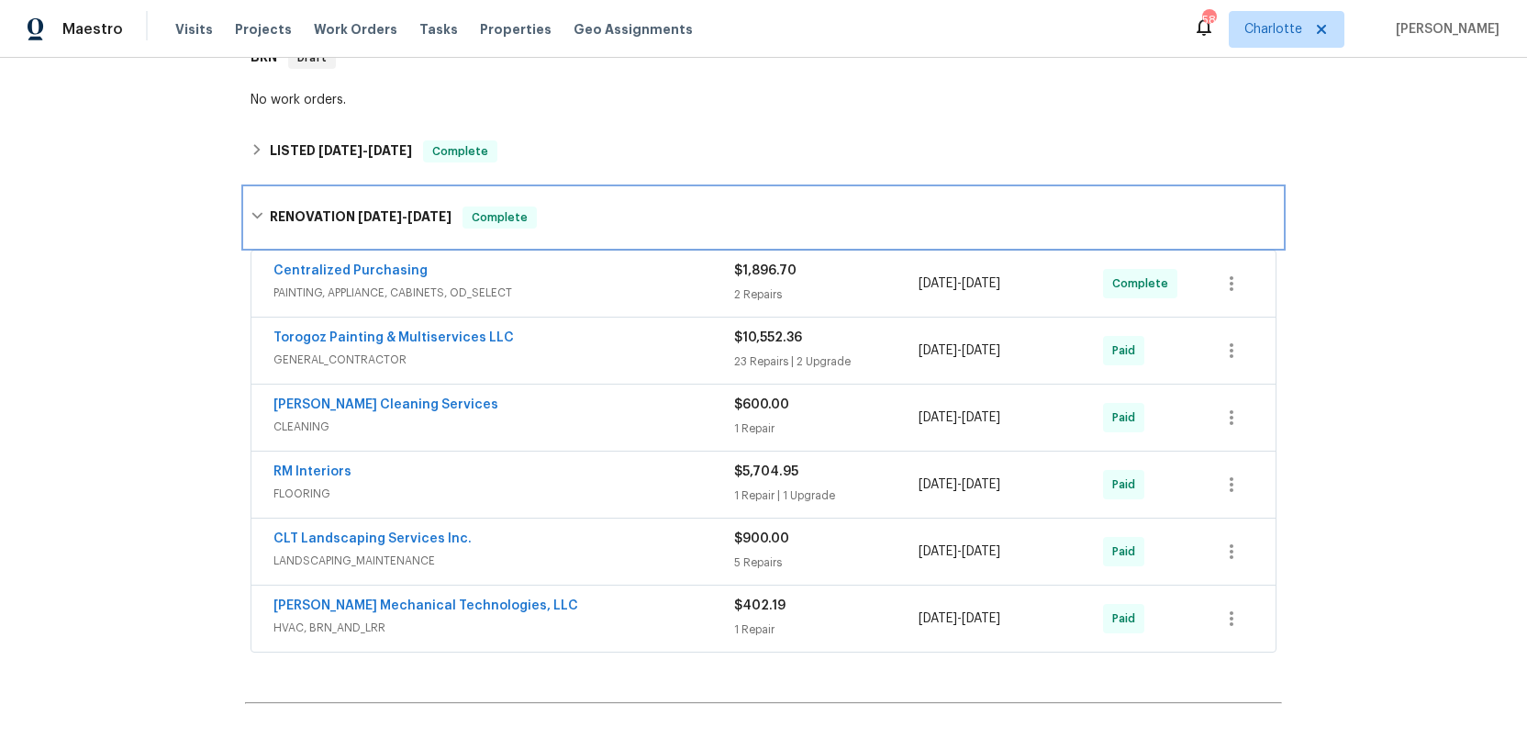
scroll to position [322, 0]
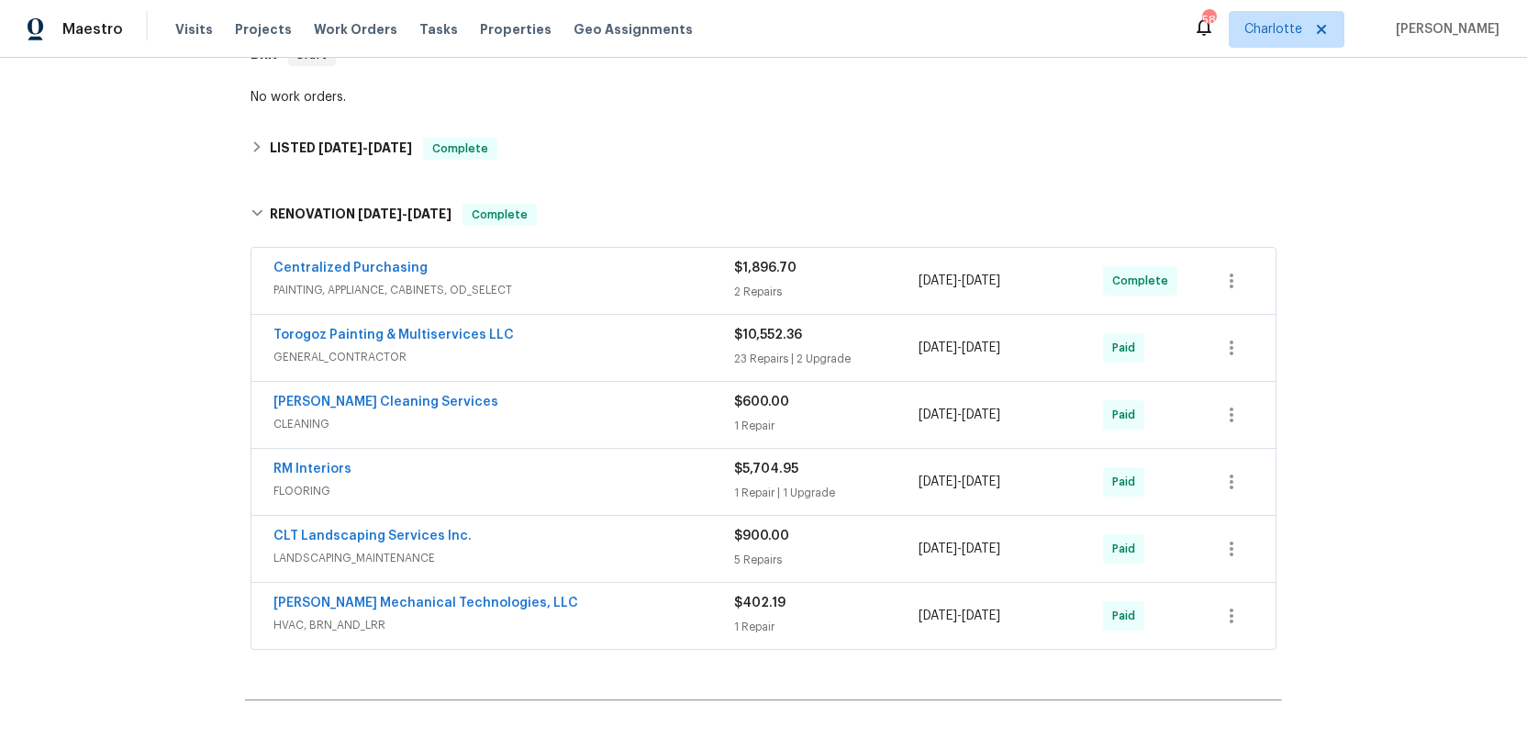
click at [661, 620] on span "HVAC, BRN_AND_LRR" at bounding box center [503, 625] width 461 height 18
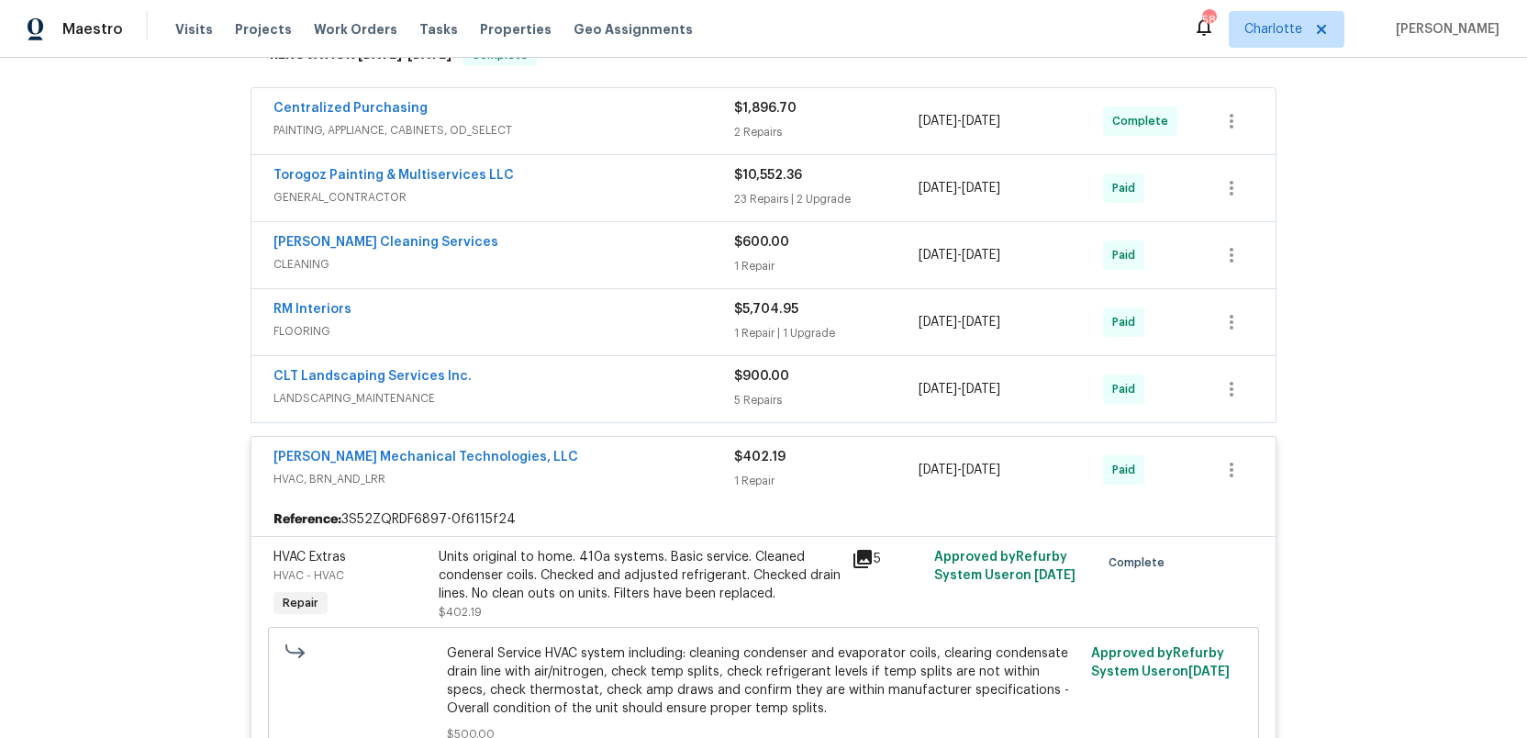
scroll to position [483, 0]
click at [636, 473] on span "HVAC, BRN_AND_LRR" at bounding box center [503, 478] width 461 height 18
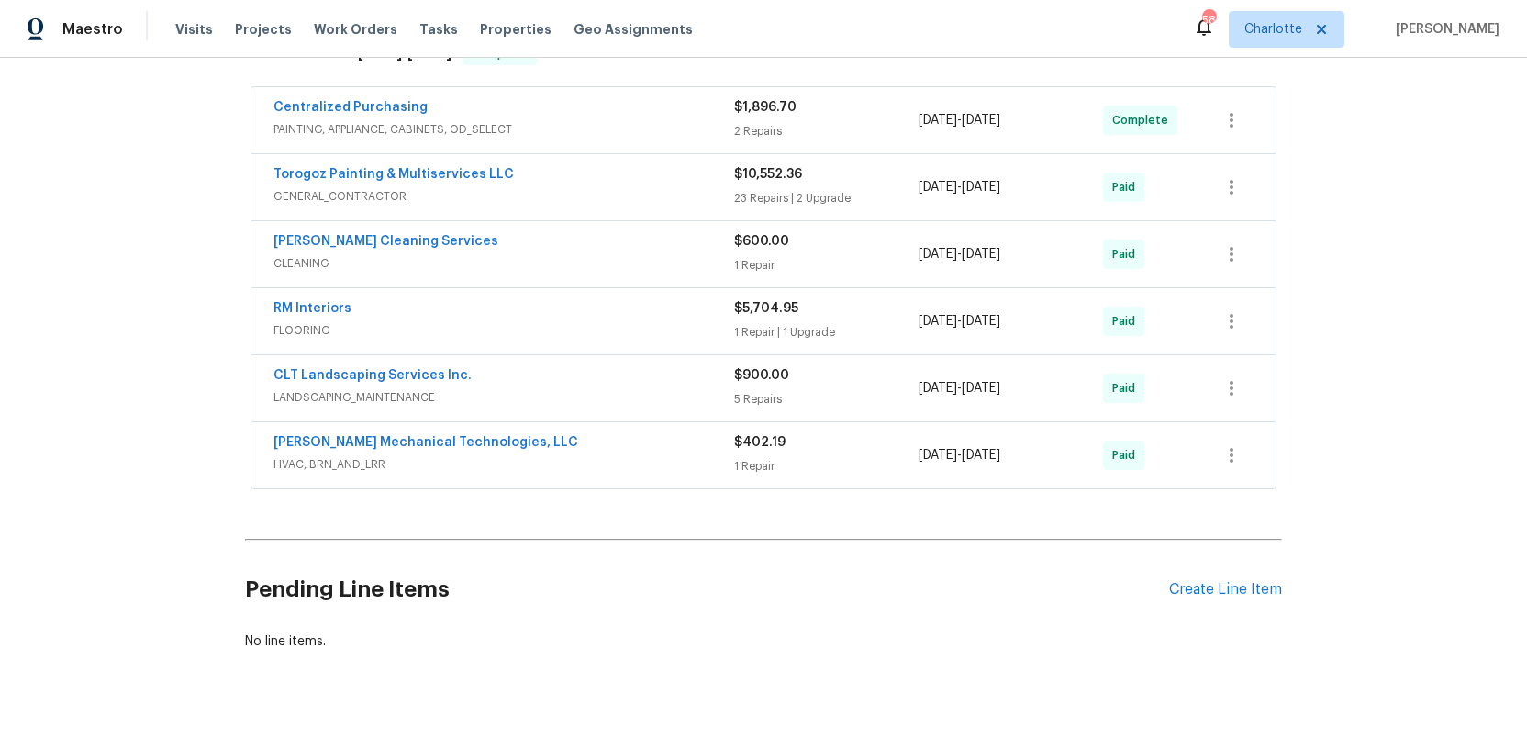
click at [654, 398] on span "LANDSCAPING_MAINTENANCE" at bounding box center [503, 397] width 461 height 18
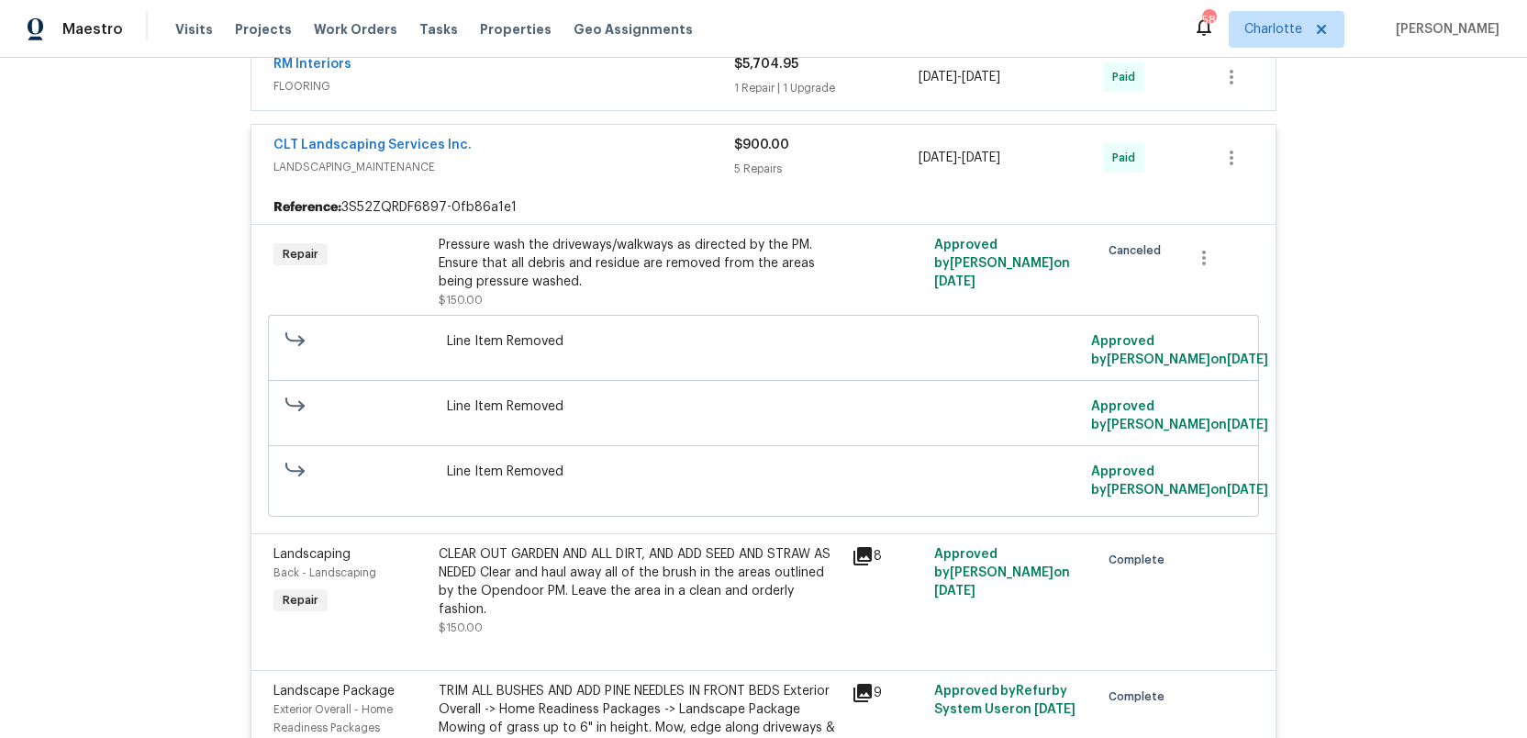
scroll to position [425, 0]
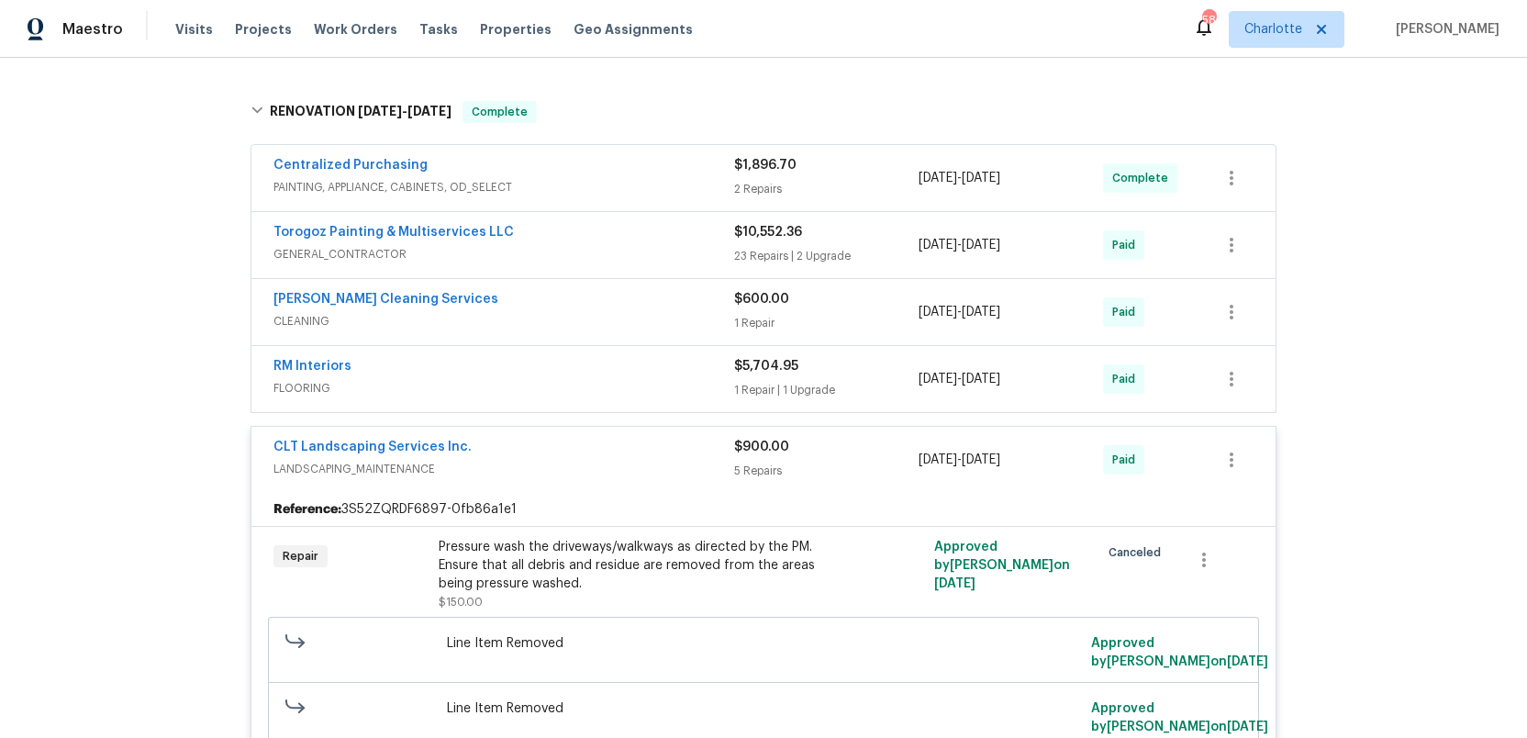
click at [650, 462] on span "LANDSCAPING_MAINTENANCE" at bounding box center [503, 469] width 461 height 18
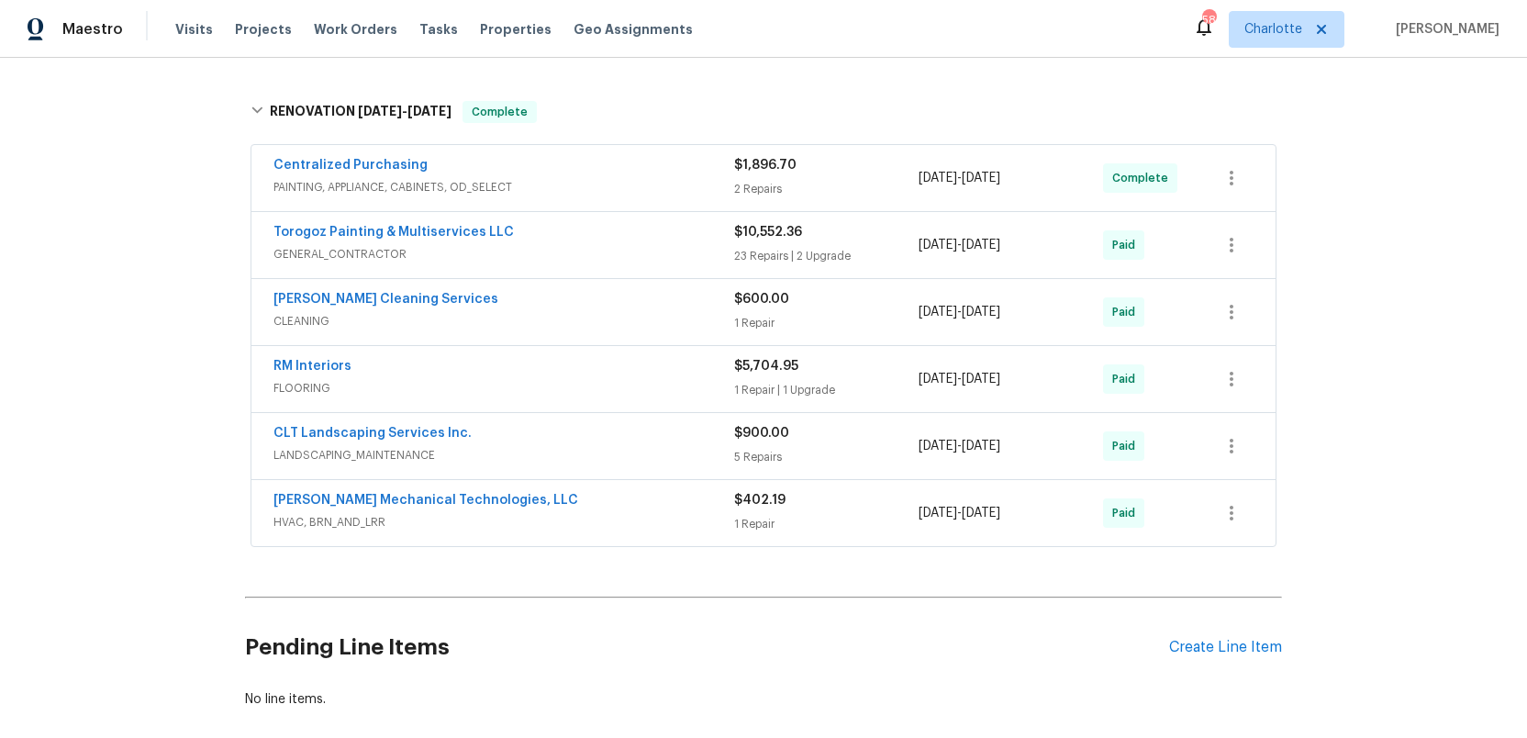
click at [646, 390] on span "FLOORING" at bounding box center [503, 388] width 461 height 18
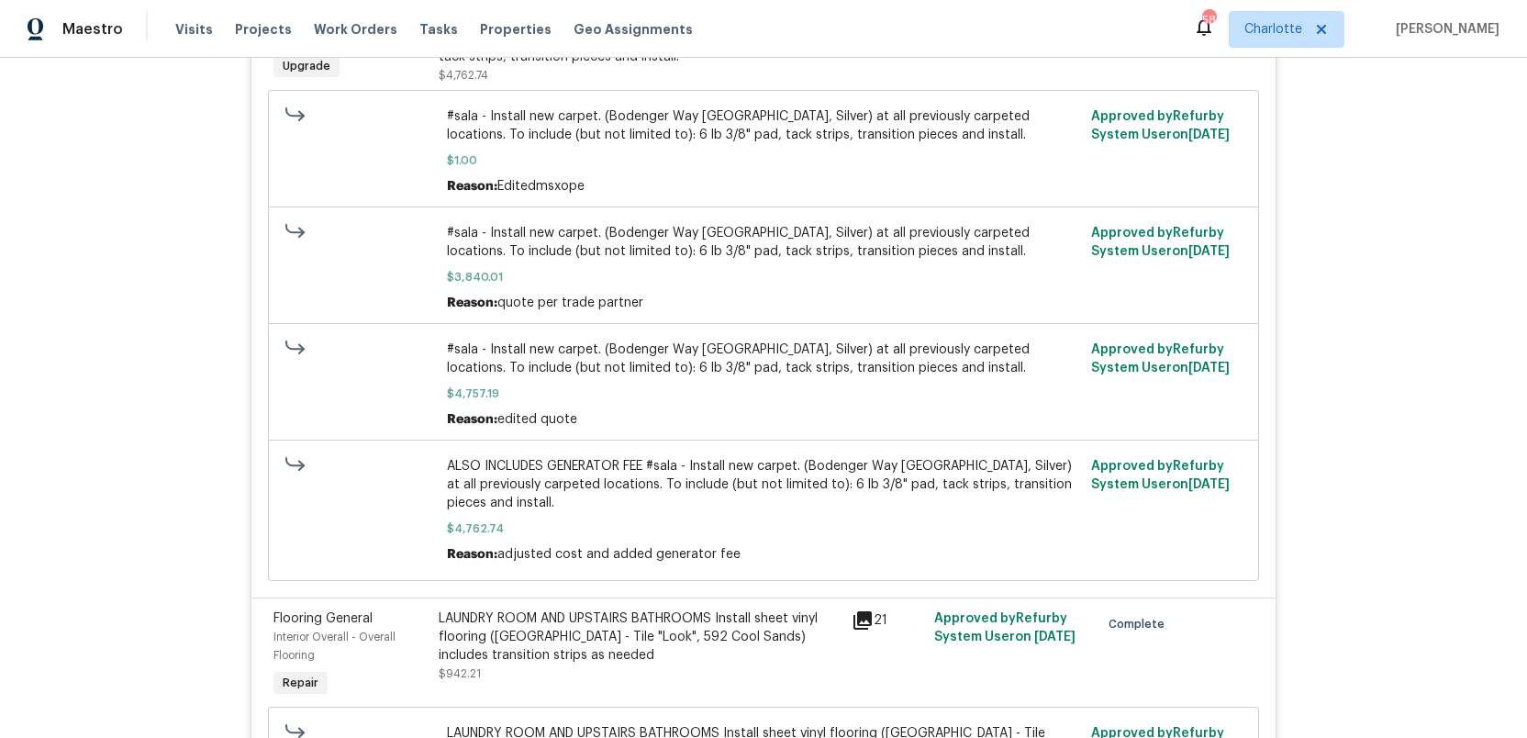
scroll to position [904, 0]
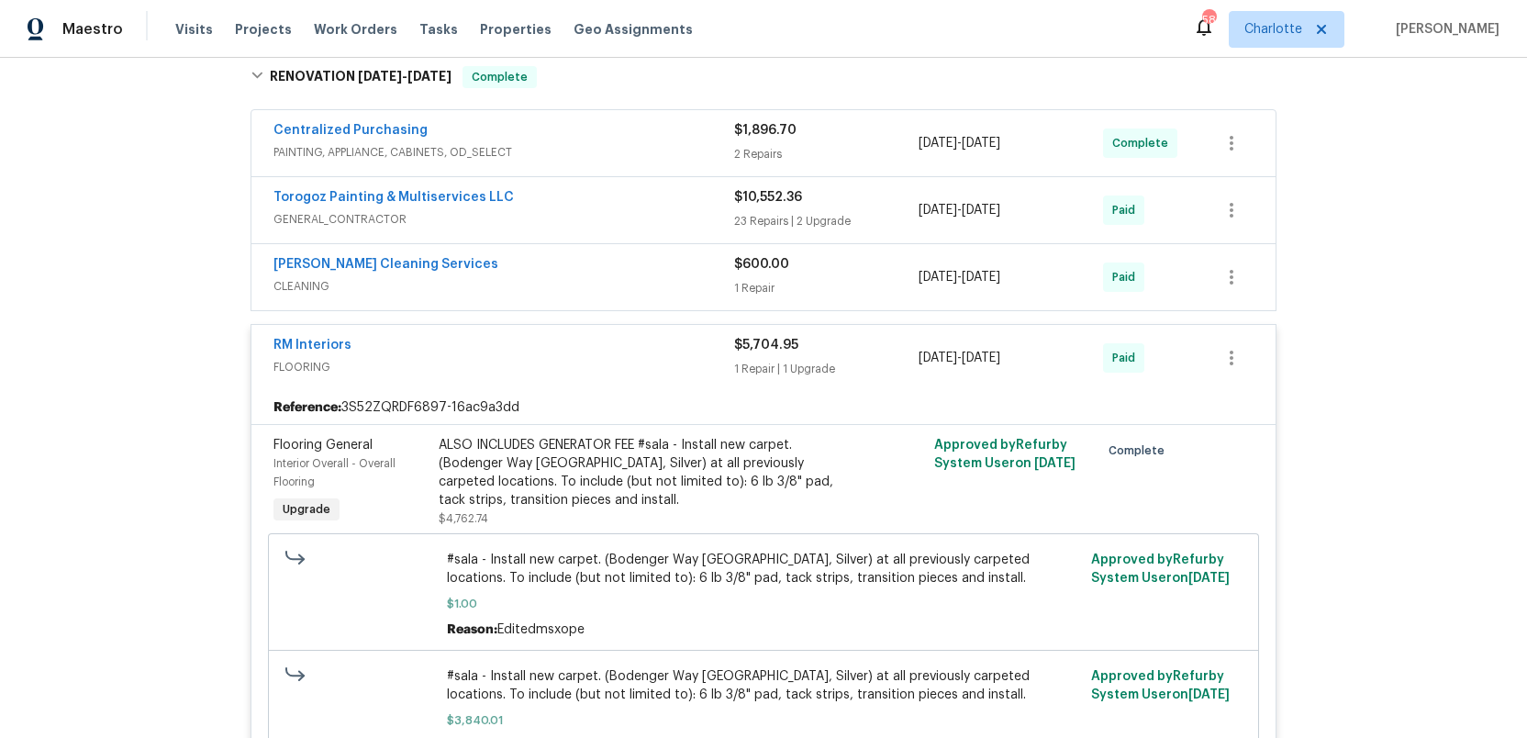
click at [632, 369] on span "FLOORING" at bounding box center [503, 367] width 461 height 18
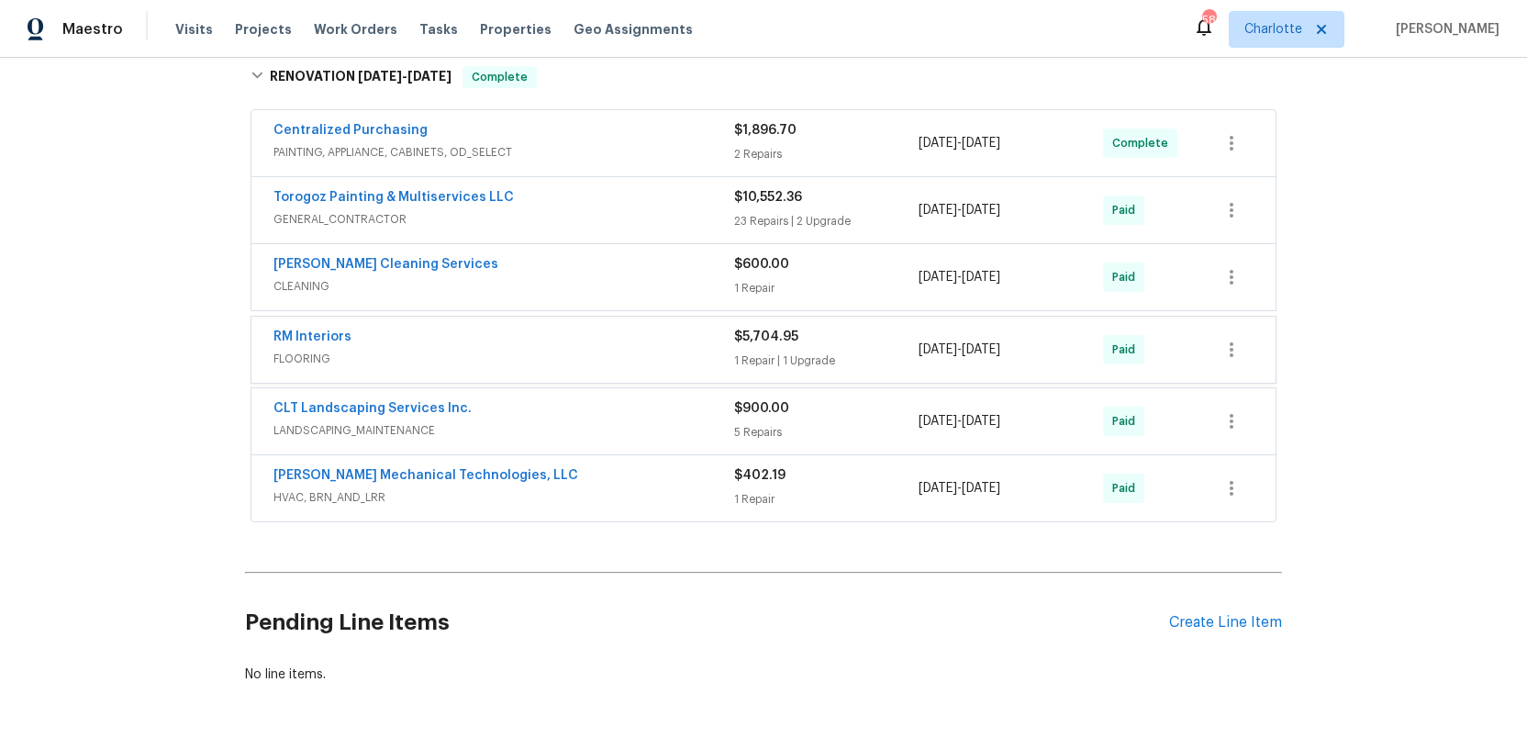
scroll to position [457, 0]
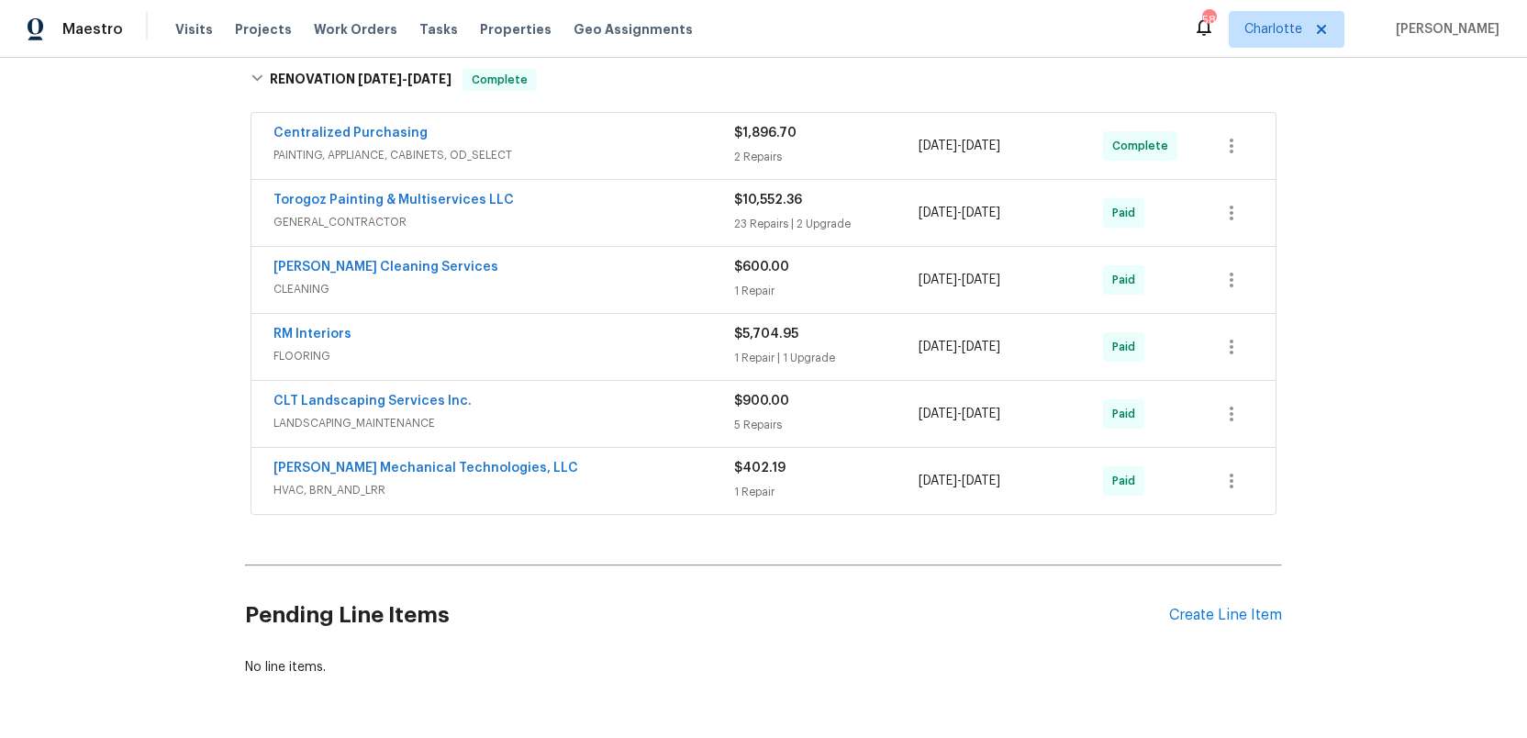
click at [632, 369] on div "RM Interiors FLOORING $5,704.95 1 Repair | 1 Upgrade 9/2/2025 - 10/3/2025 Paid" at bounding box center [763, 347] width 1024 height 66
click at [617, 350] on span "FLOORING" at bounding box center [503, 356] width 461 height 18
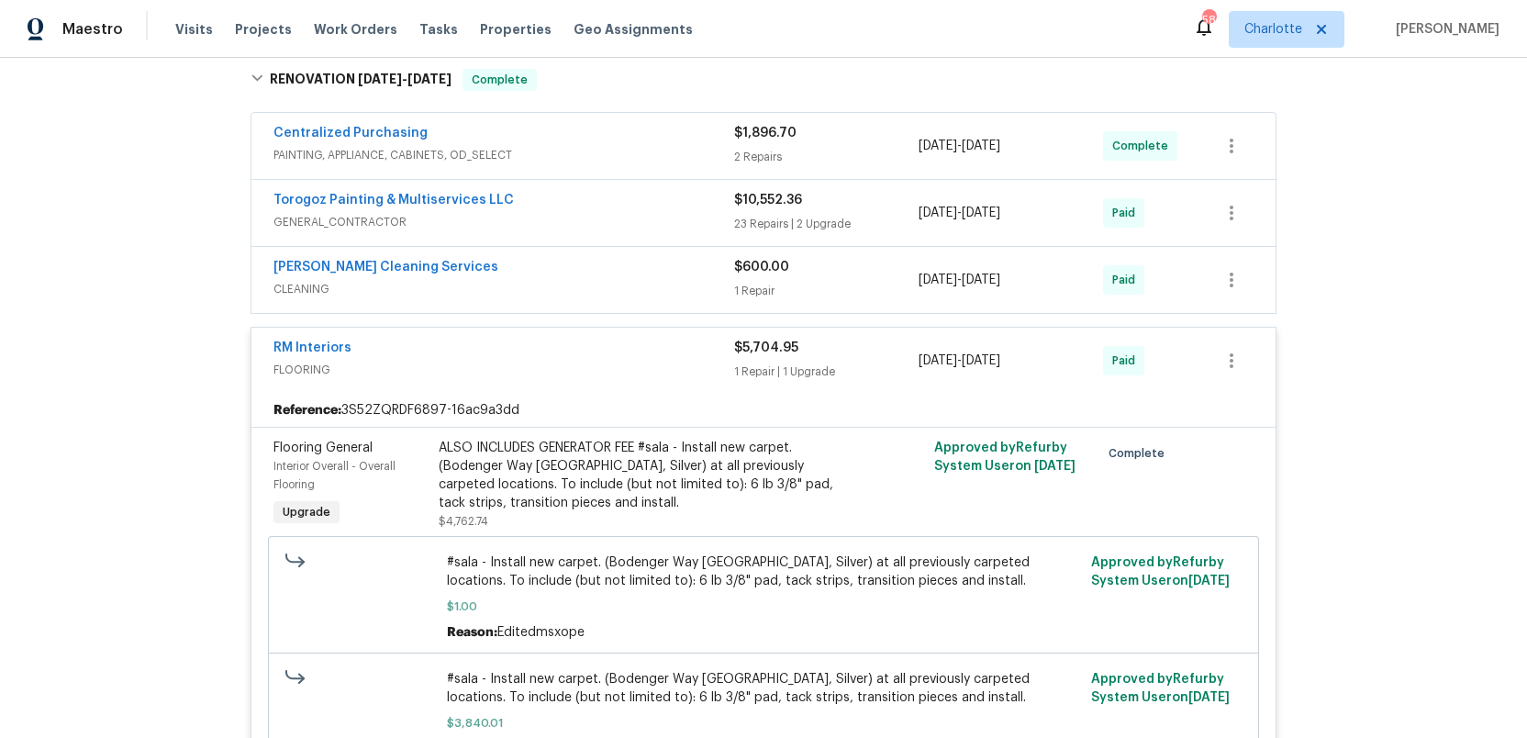
click at [614, 359] on div "RM Interiors" at bounding box center [503, 350] width 461 height 22
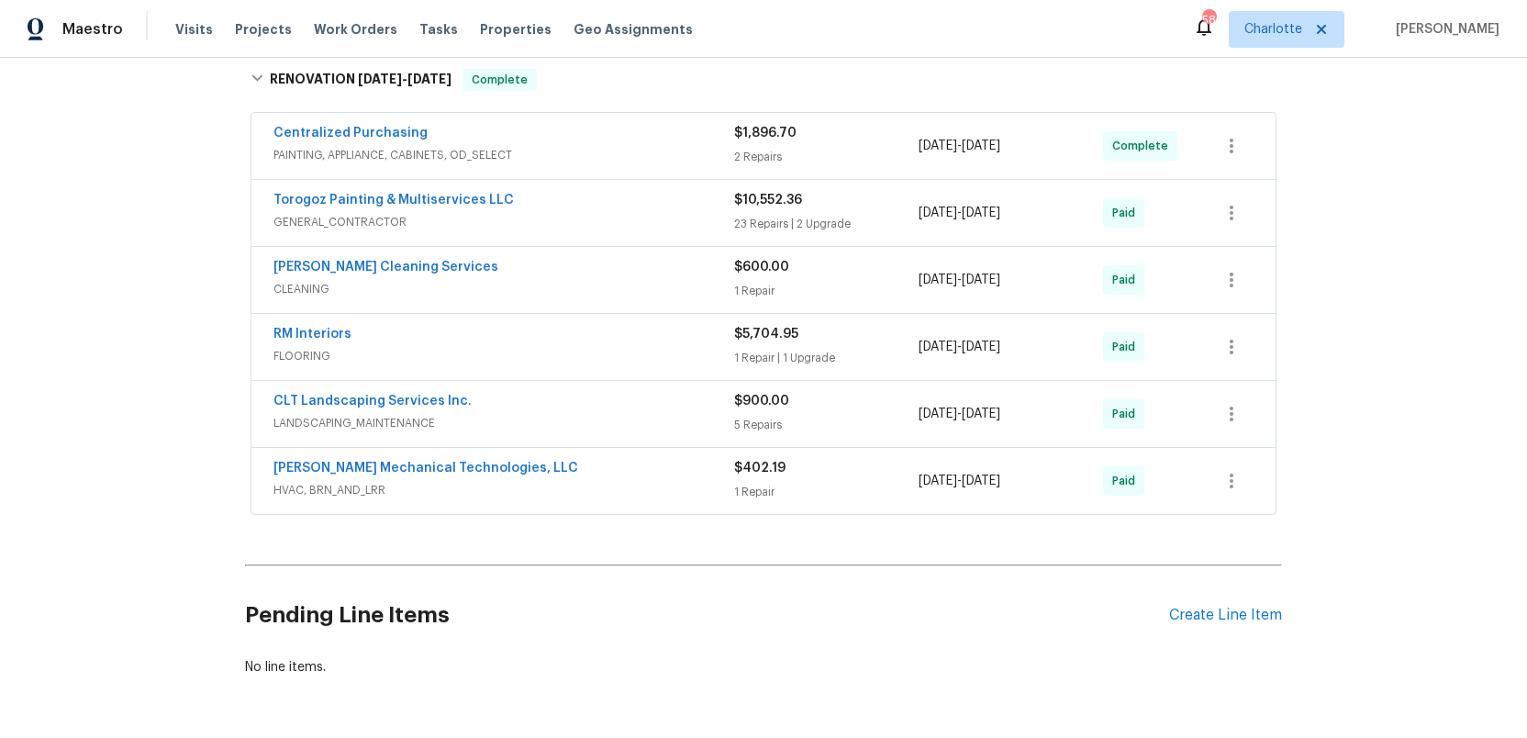
click at [624, 264] on div "DePascale Cleaning Services" at bounding box center [503, 269] width 461 height 22
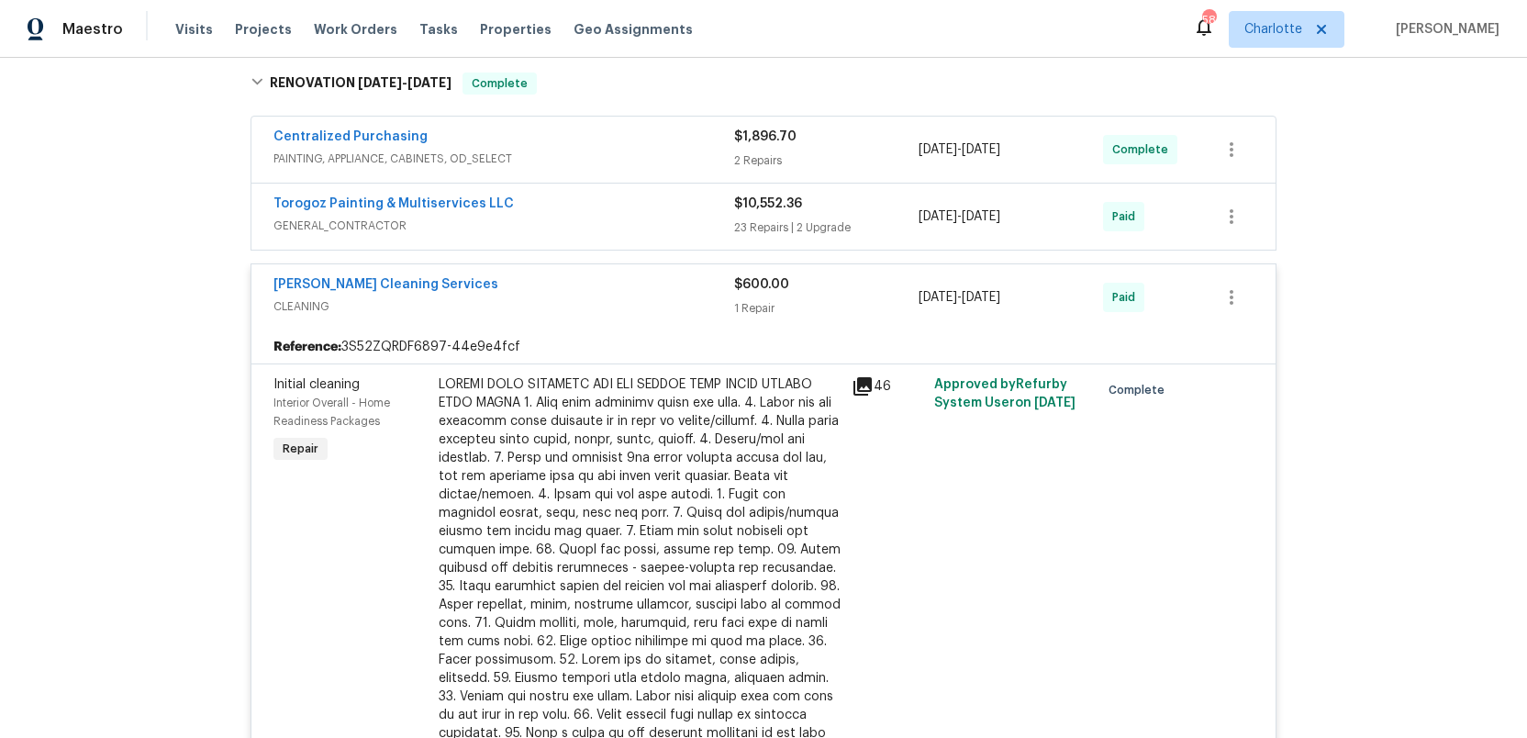
scroll to position [440, 0]
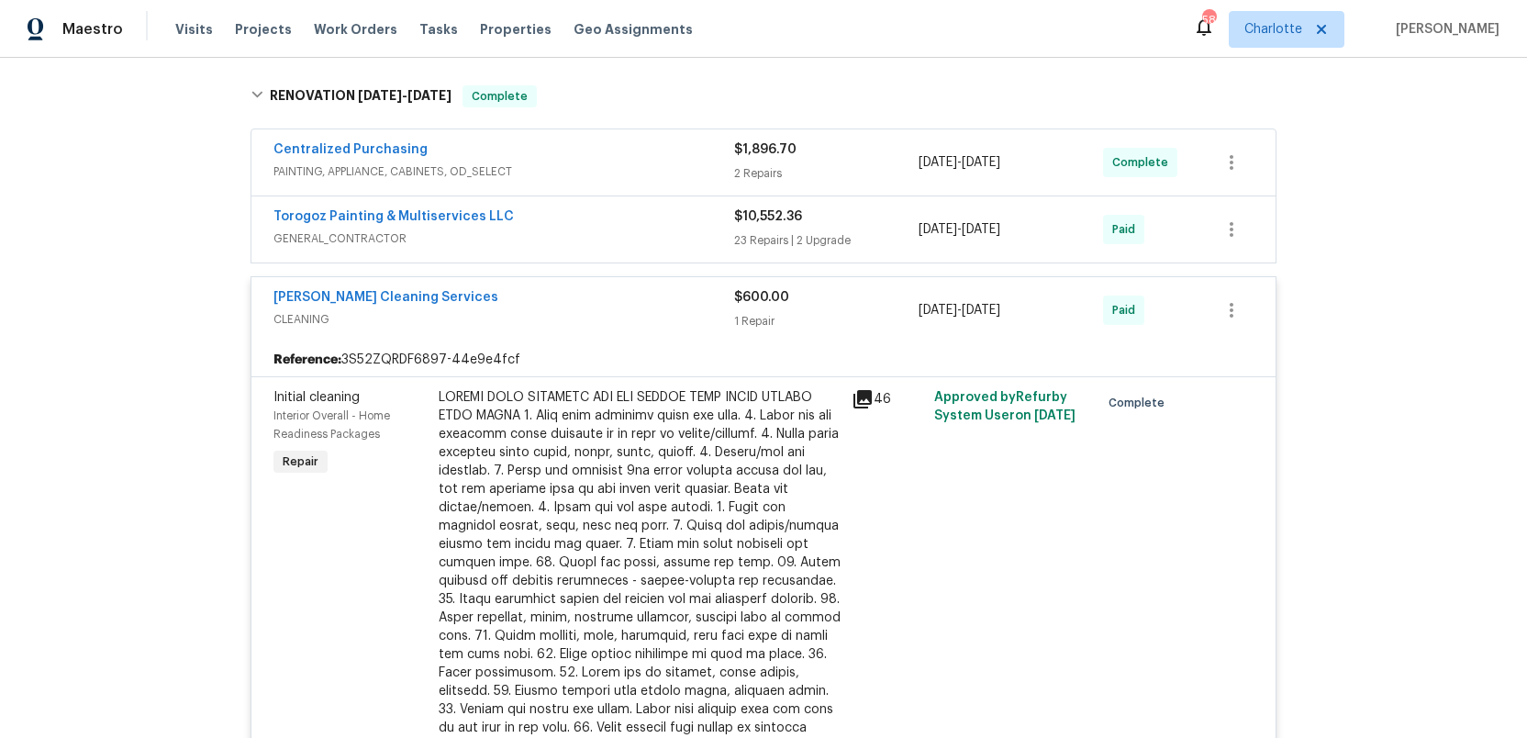
click at [625, 304] on div "DePascale Cleaning Services" at bounding box center [503, 299] width 461 height 22
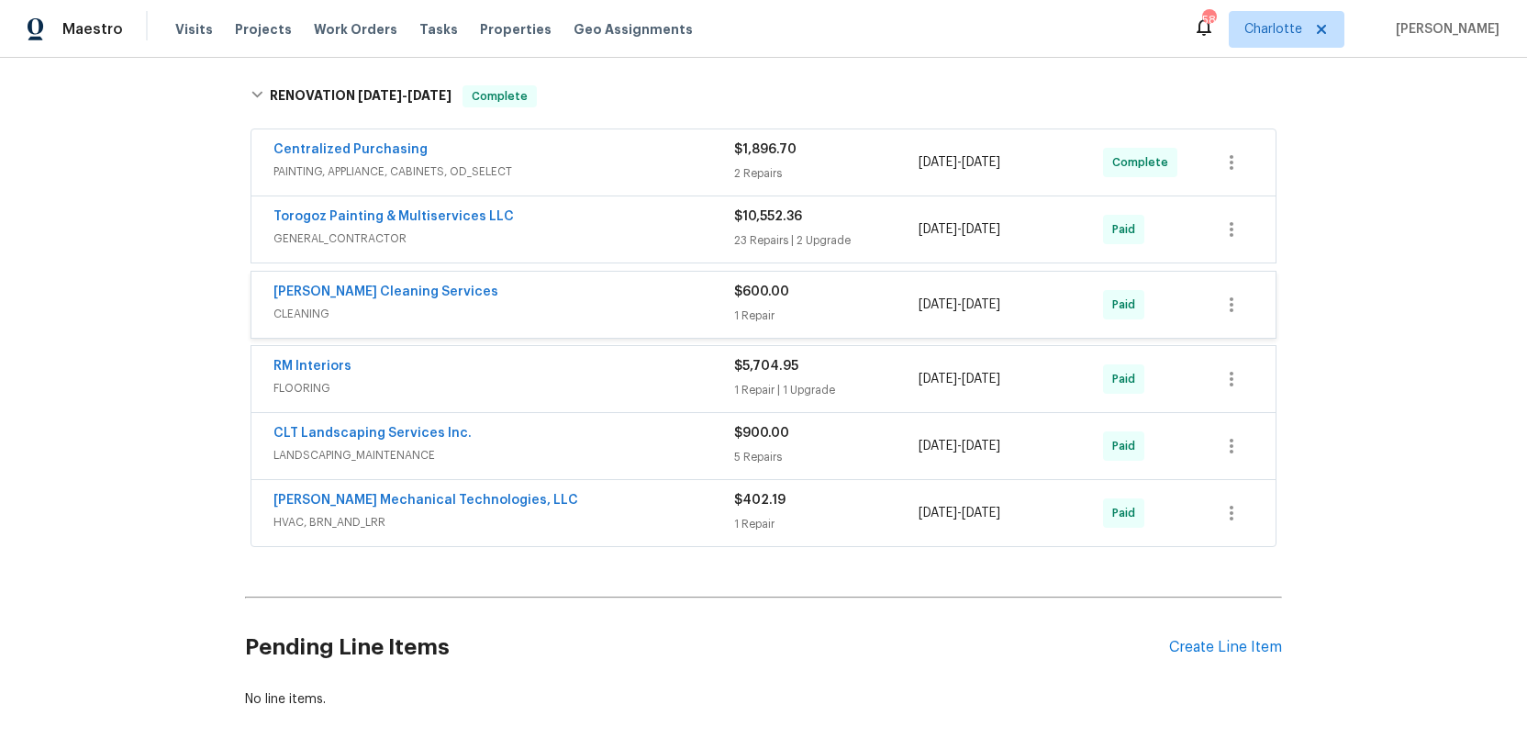
scroll to position [438, 0]
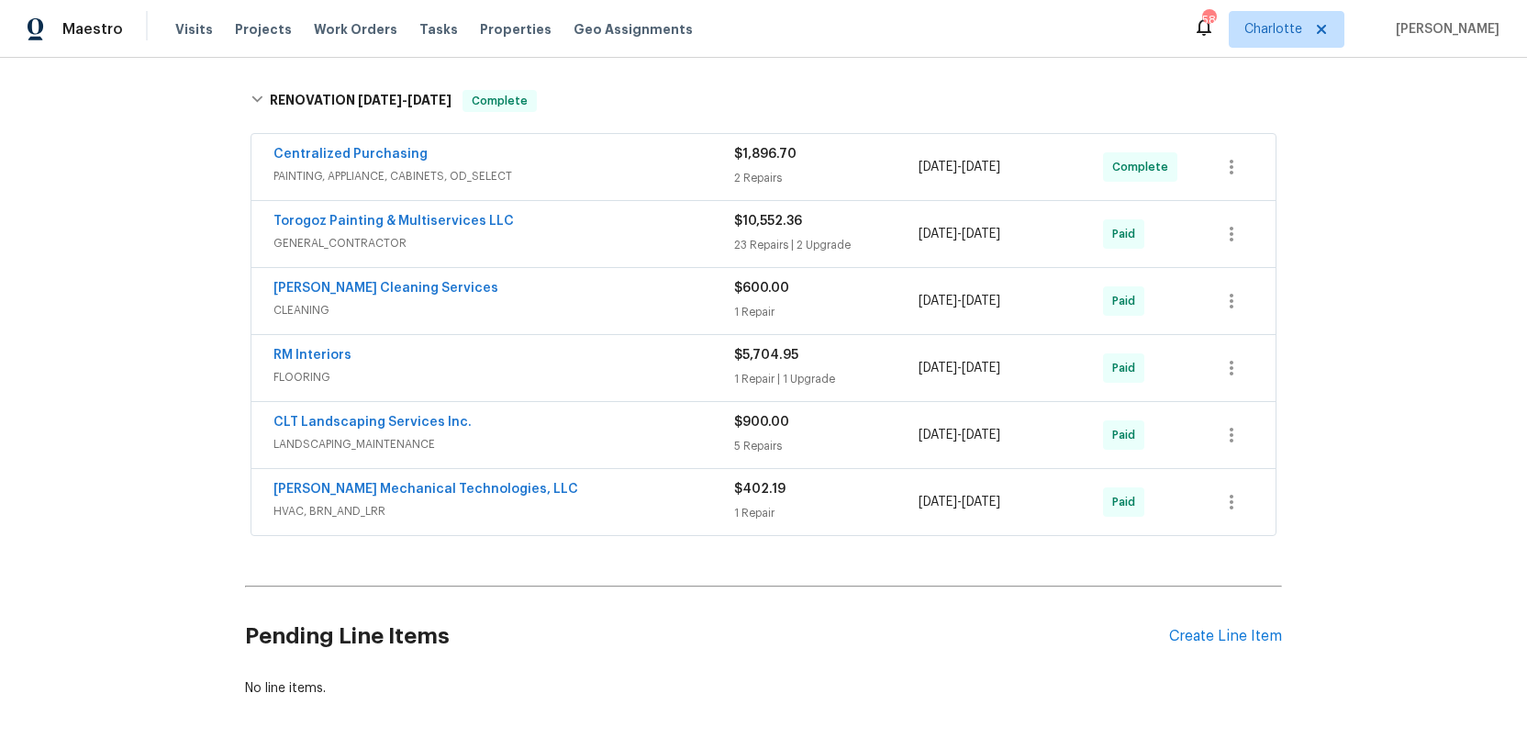
click at [624, 239] on span "GENERAL_CONTRACTOR" at bounding box center [503, 243] width 461 height 18
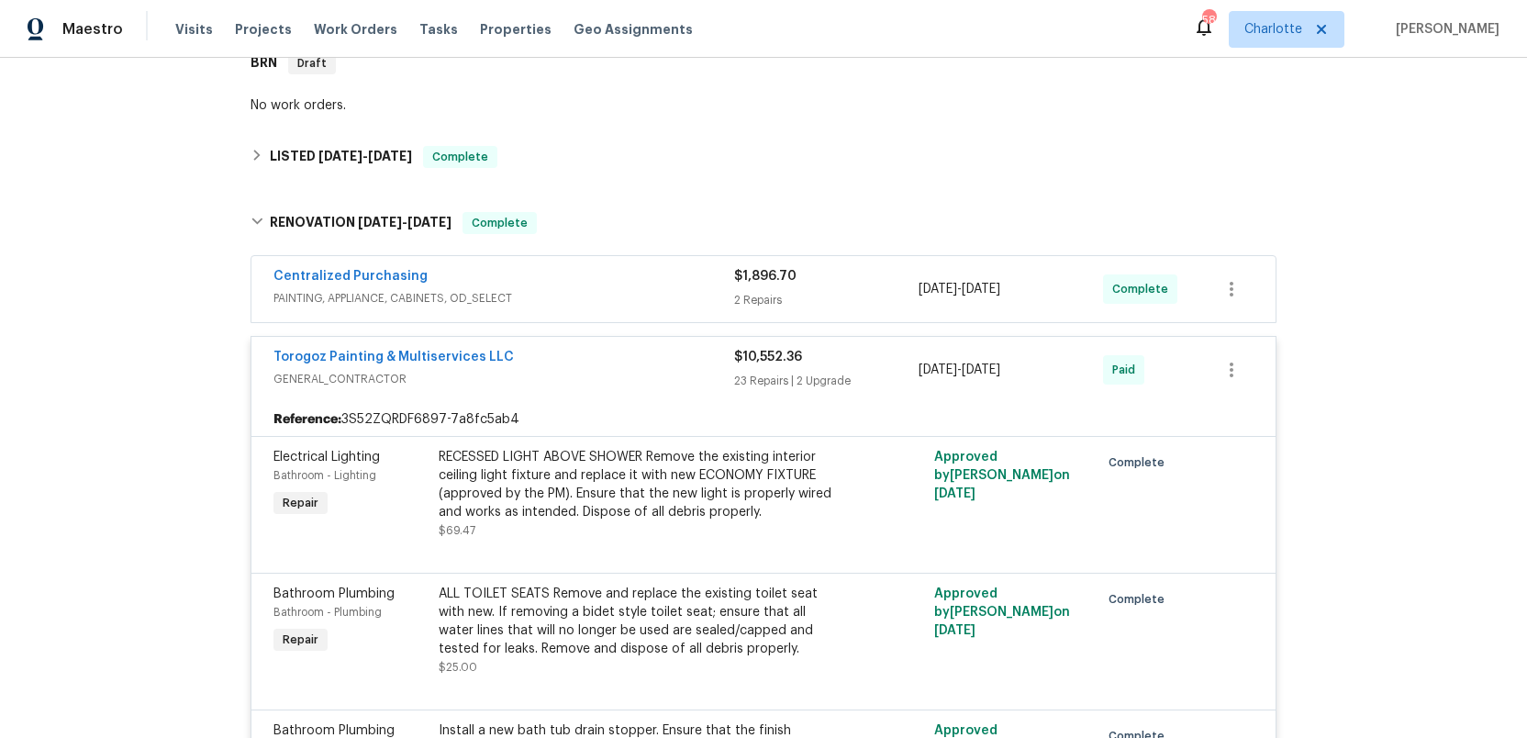
scroll to position [290, 0]
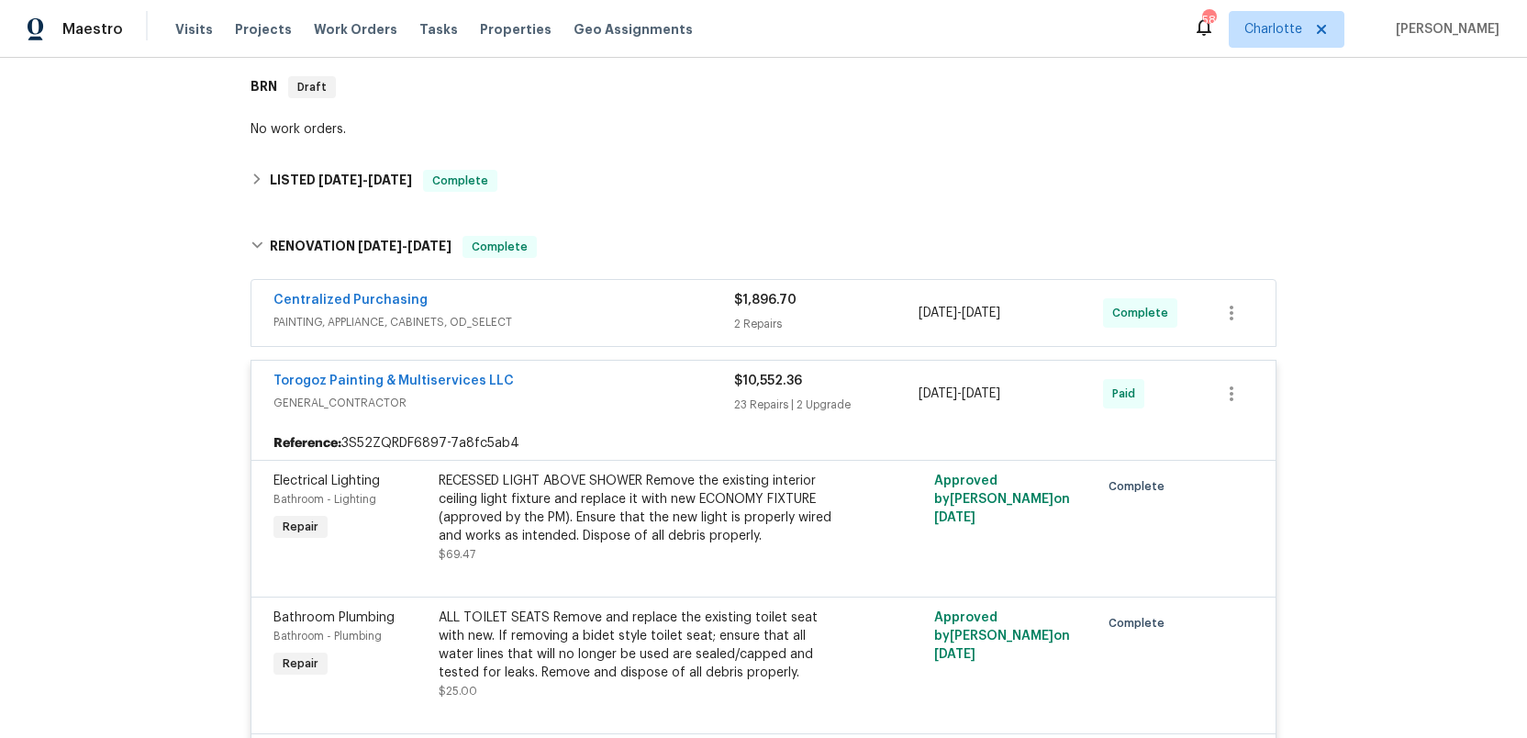
click at [573, 398] on span "GENERAL_CONTRACTOR" at bounding box center [503, 403] width 461 height 18
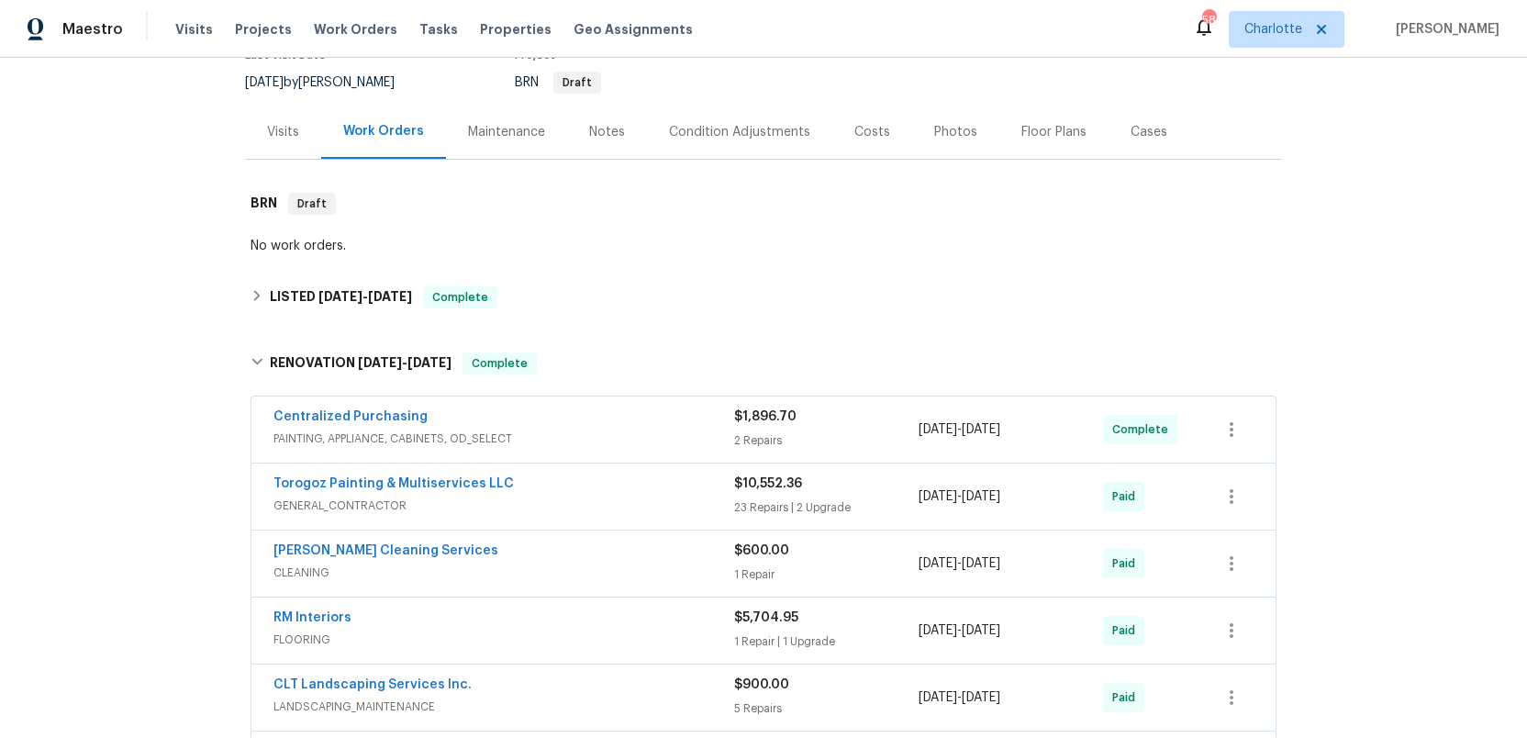
scroll to position [190, 0]
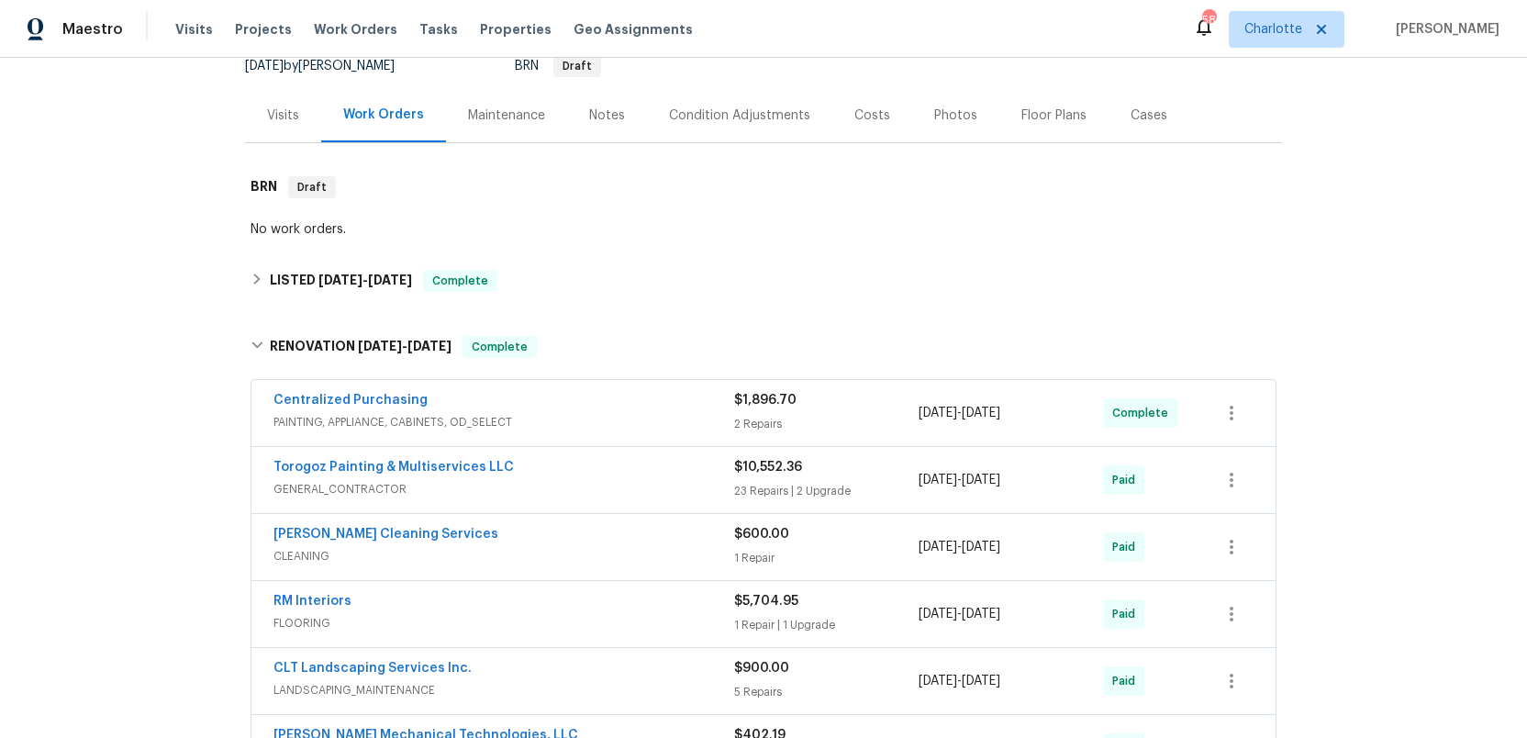
click at [716, 116] on div "Condition Adjustments" at bounding box center [739, 115] width 141 height 18
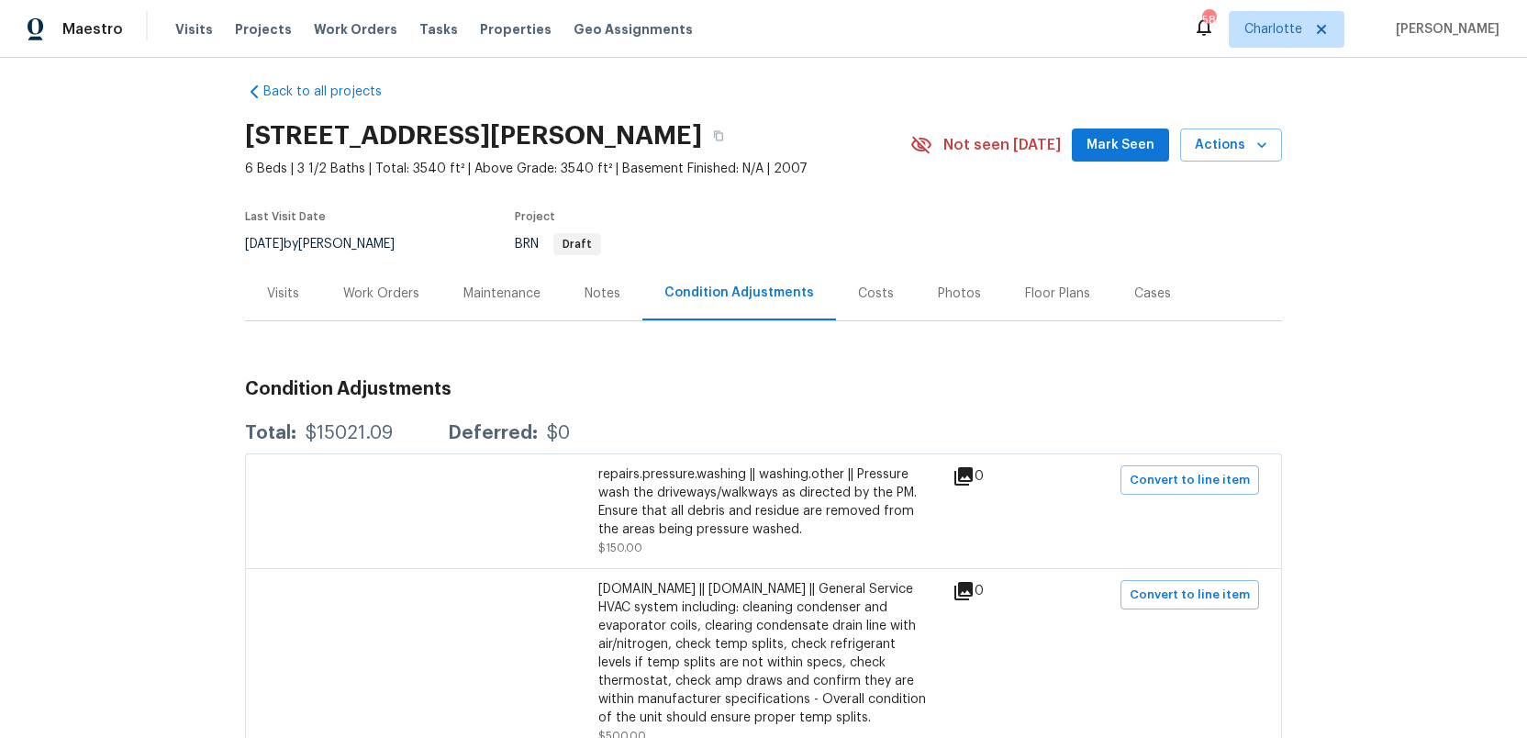
scroll to position [13, 0]
click at [861, 304] on div "Costs" at bounding box center [876, 292] width 80 height 54
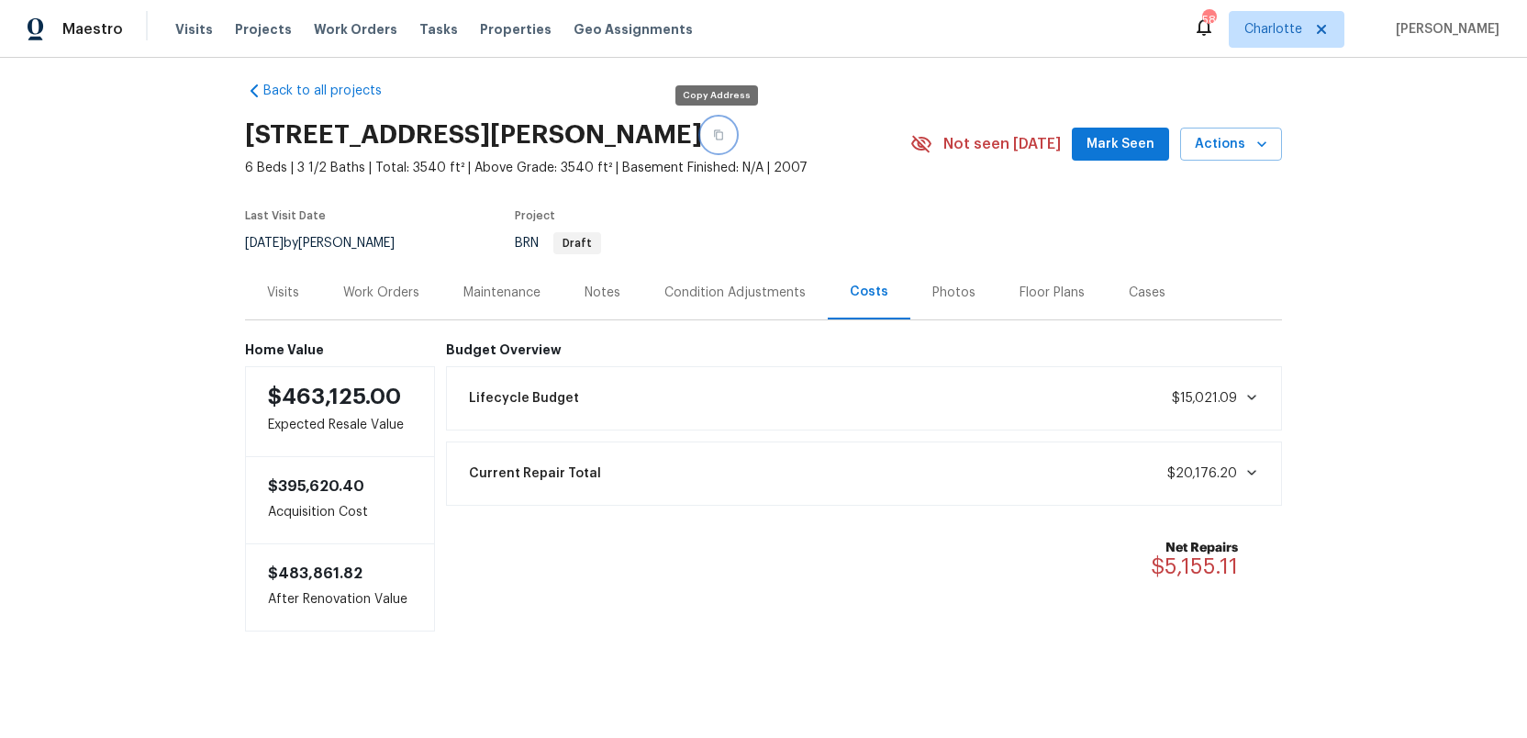
click at [713, 137] on icon "button" at bounding box center [718, 134] width 11 height 11
click at [732, 290] on div "Condition Adjustments" at bounding box center [734, 292] width 141 height 18
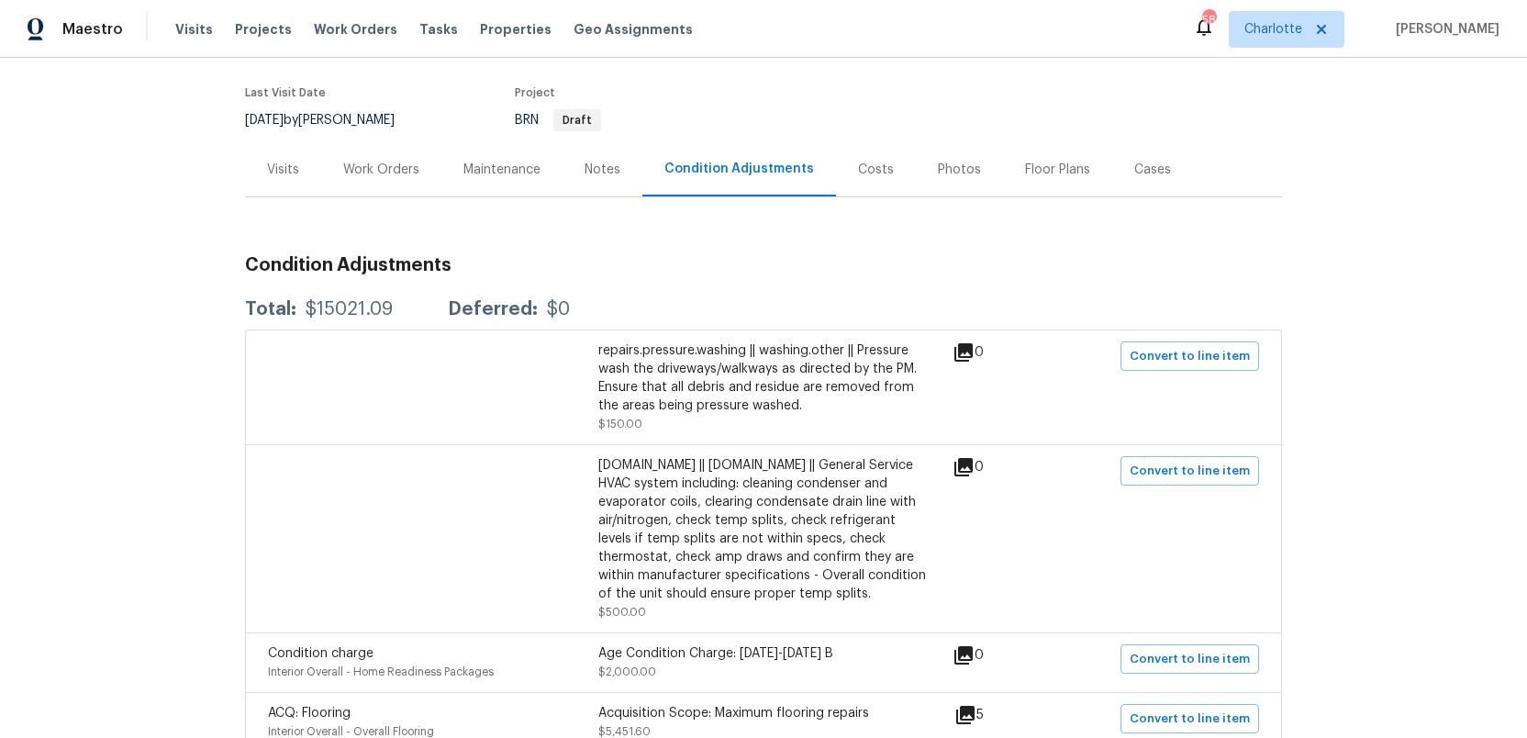
scroll to position [103, 0]
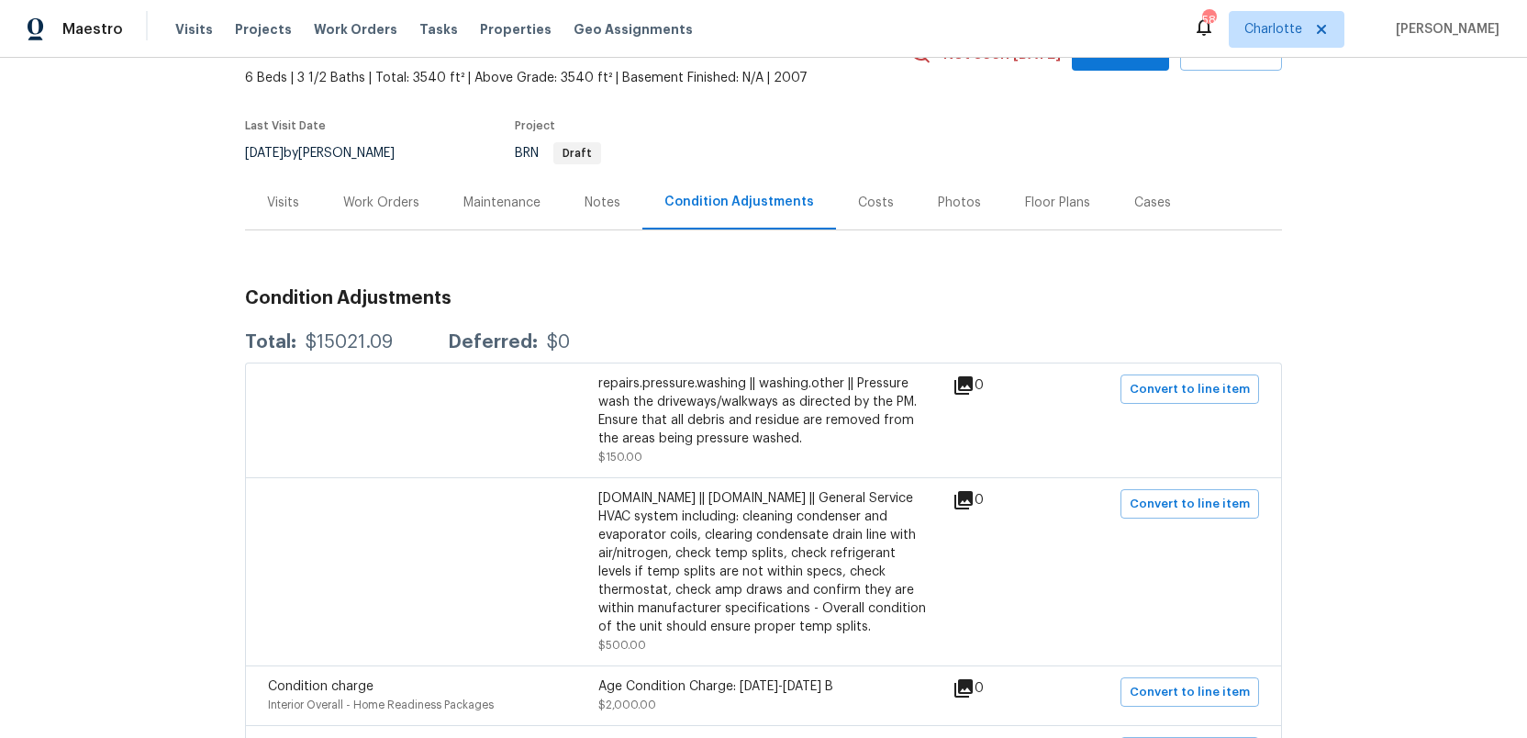
click at [382, 203] on div "Work Orders" at bounding box center [381, 203] width 76 height 18
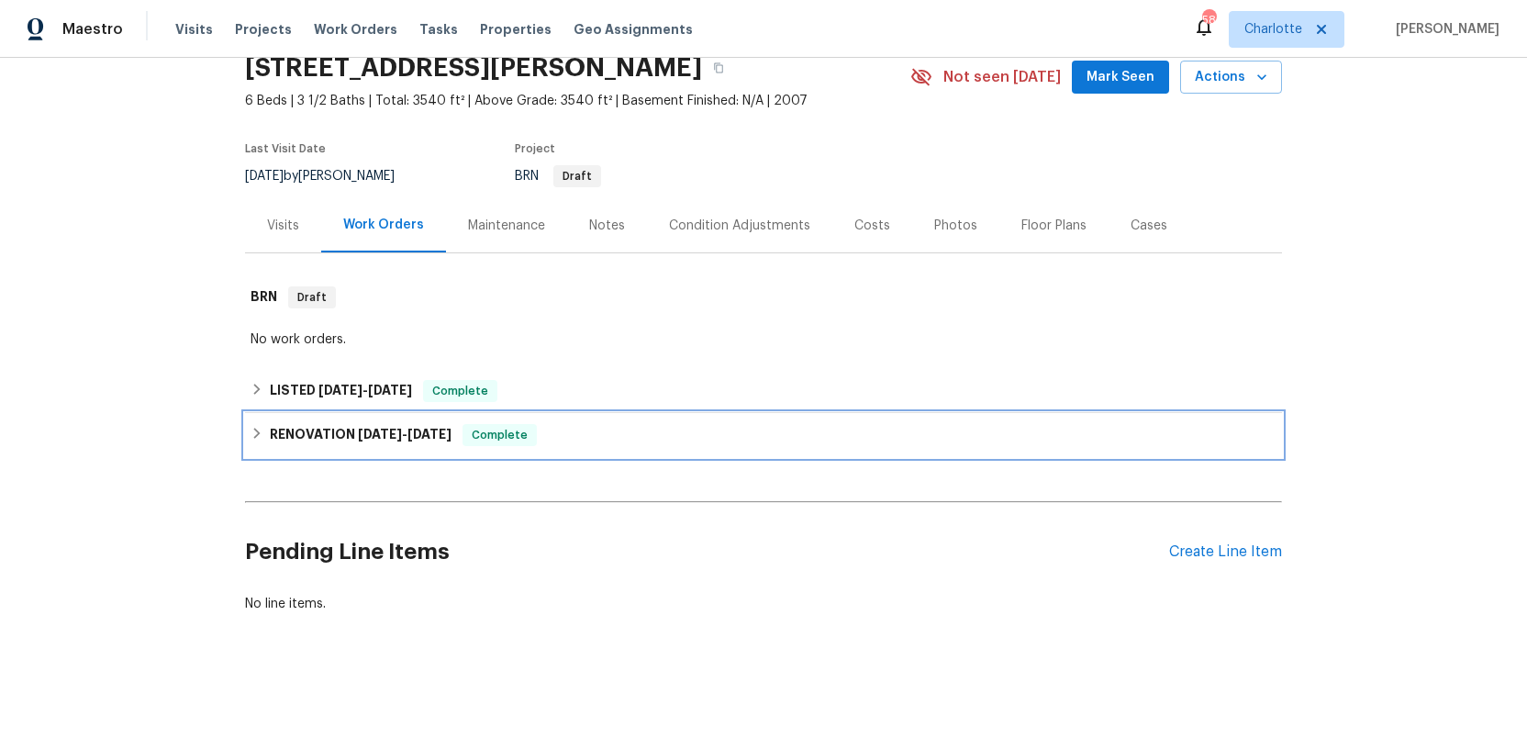
click at [354, 436] on h6 "RENOVATION 9/2/25 - 10/3/25" at bounding box center [361, 435] width 182 height 22
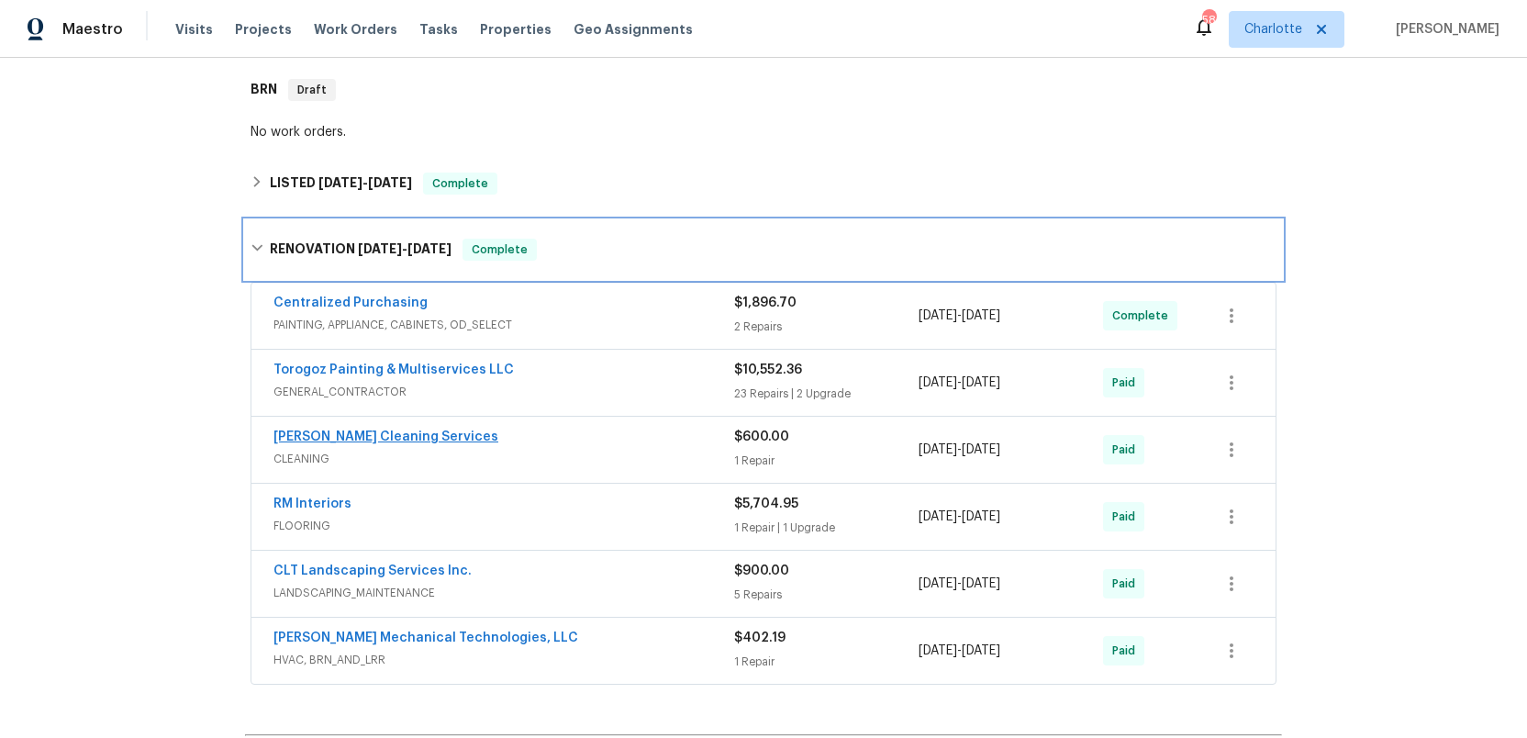
scroll to position [297, 0]
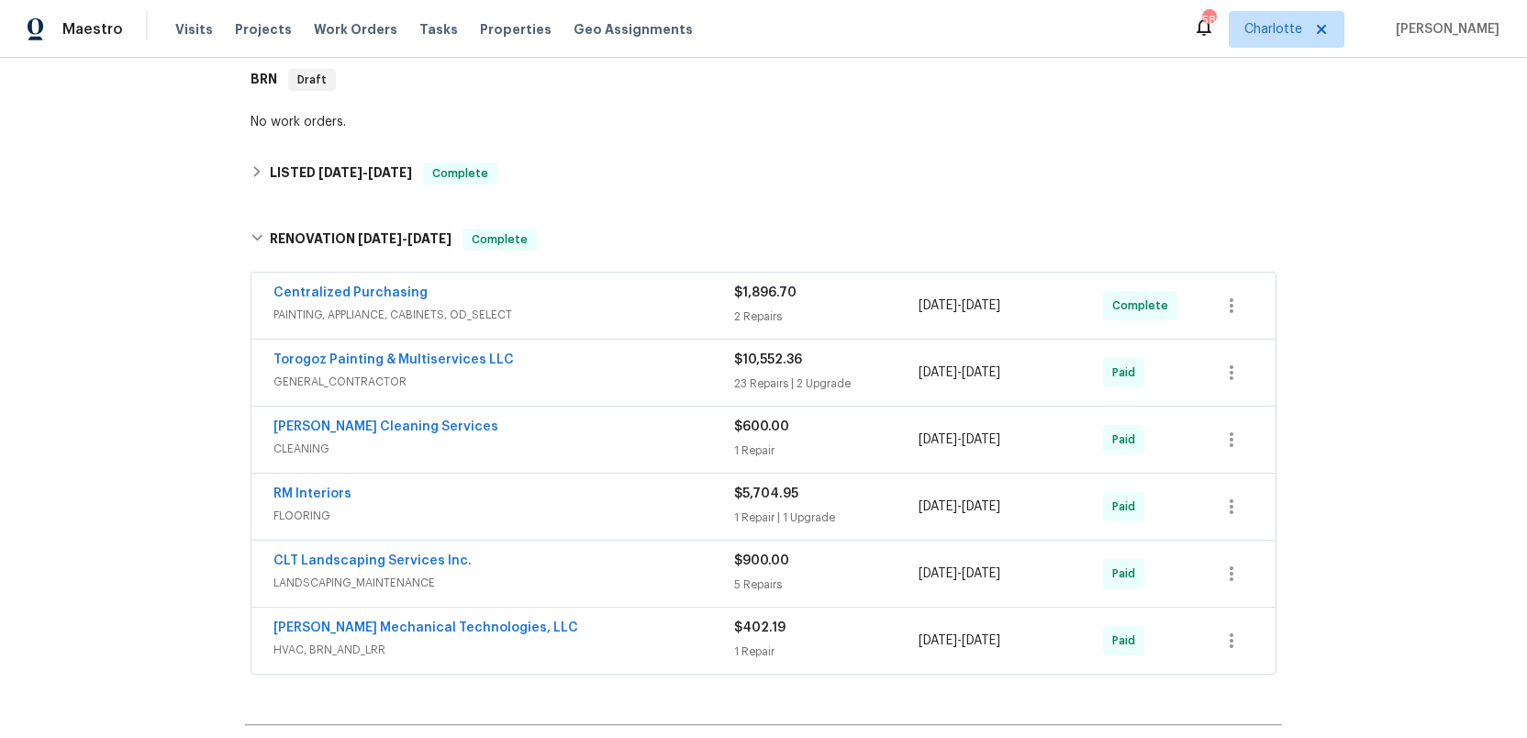
click at [695, 303] on div "Centralized Purchasing" at bounding box center [503, 294] width 461 height 22
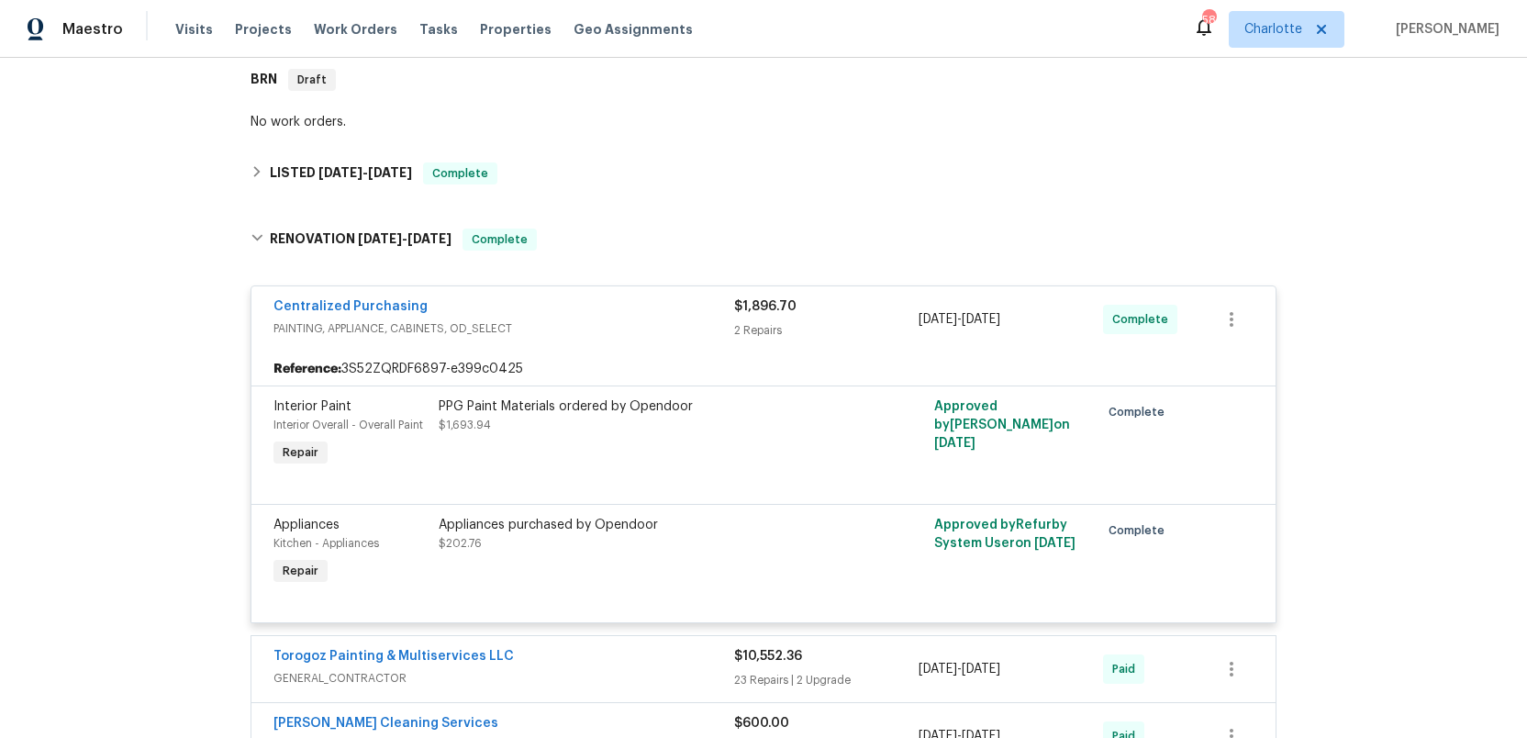
click at [683, 311] on div "Centralized Purchasing" at bounding box center [503, 308] width 461 height 22
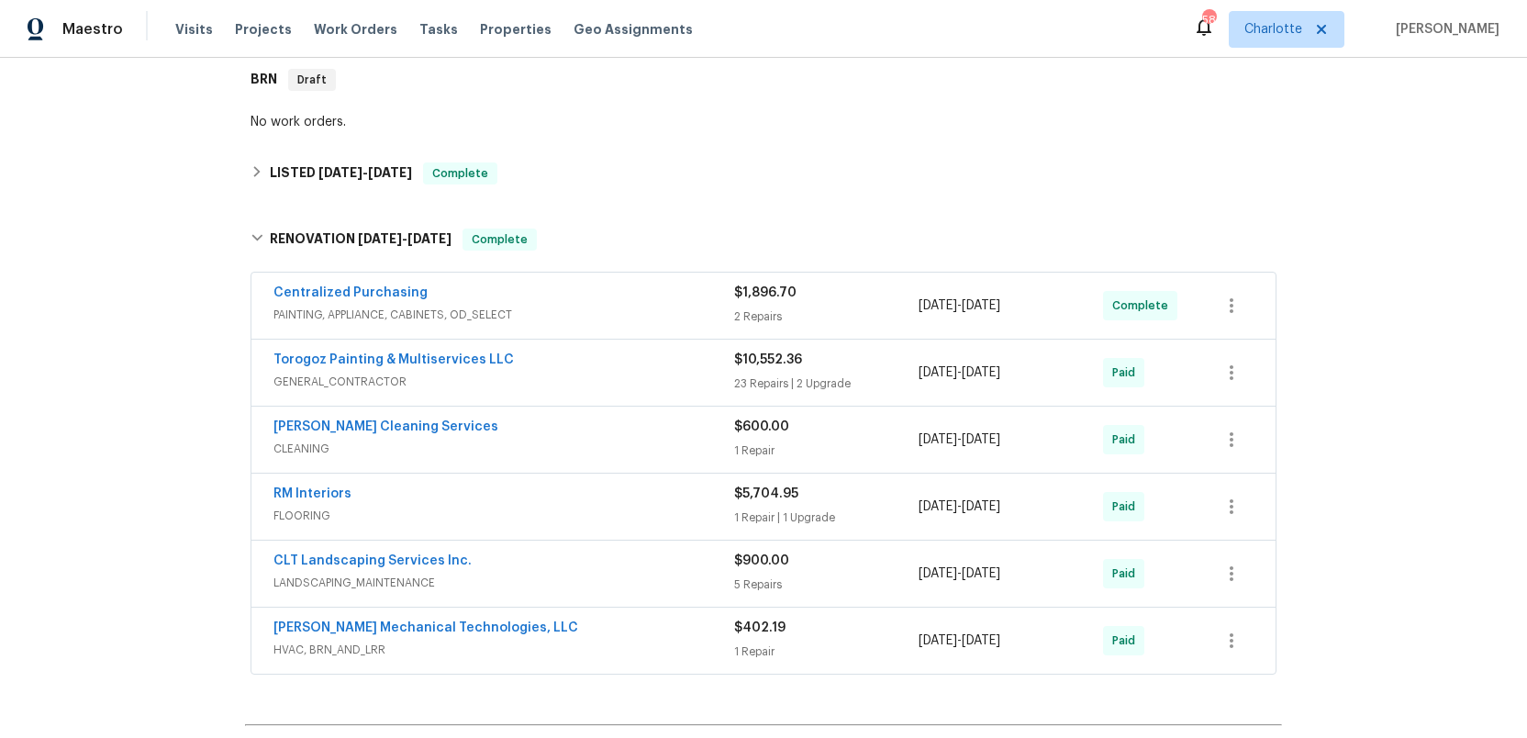
click at [683, 311] on span "PAINTING, APPLIANCE, CABINETS, OD_SELECT" at bounding box center [503, 315] width 461 height 18
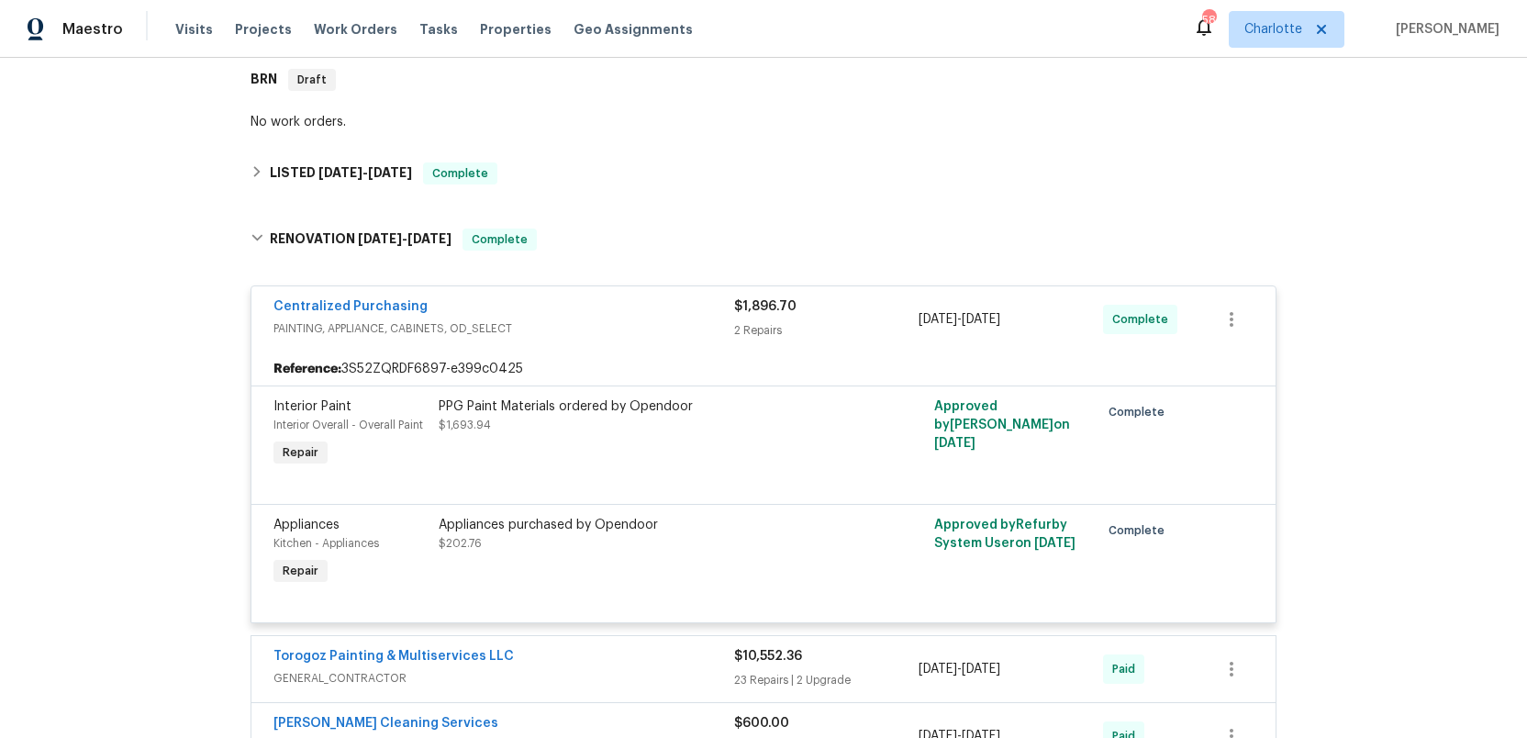
click at [683, 311] on div "Centralized Purchasing" at bounding box center [503, 308] width 461 height 22
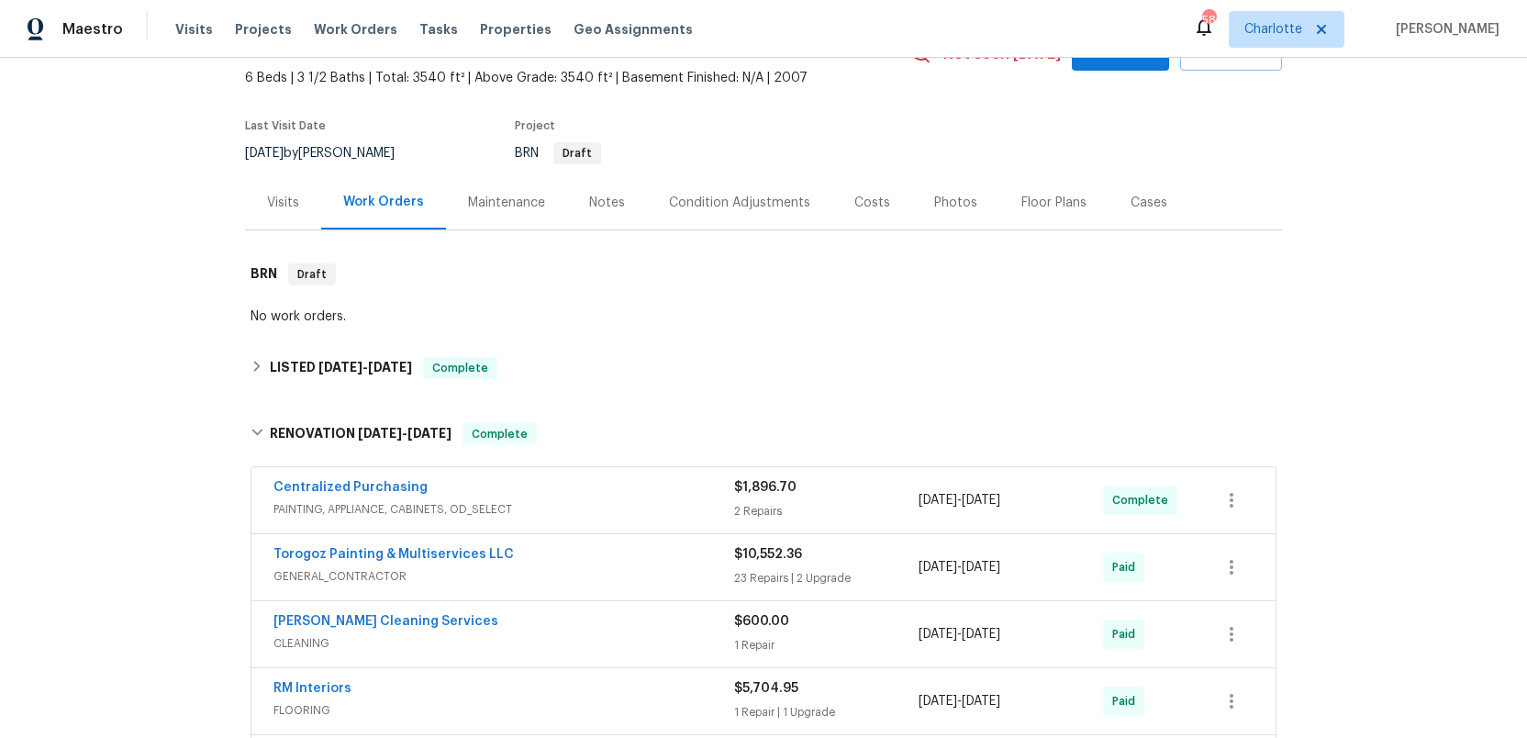
scroll to position [0, 0]
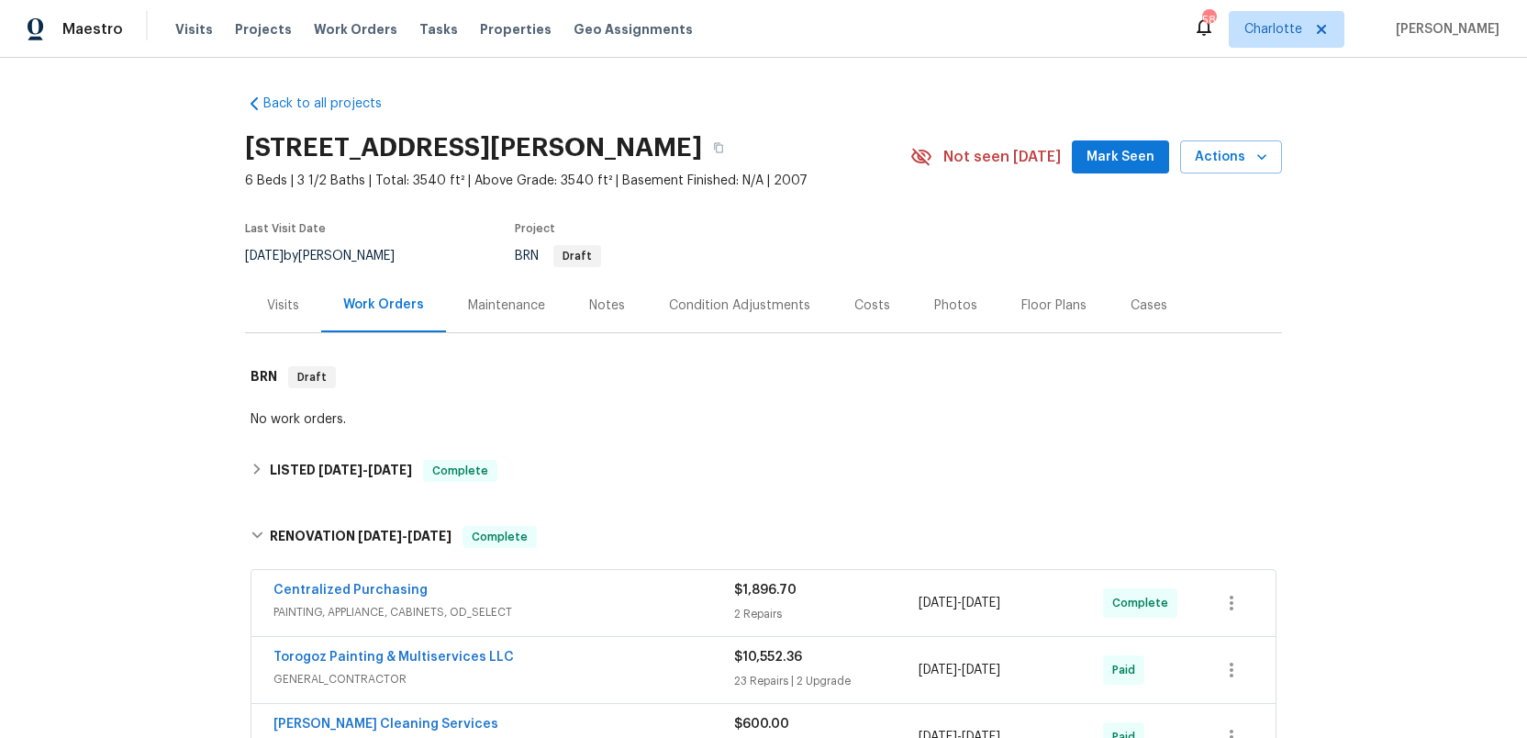
click at [719, 300] on div "Condition Adjustments" at bounding box center [739, 305] width 141 height 18
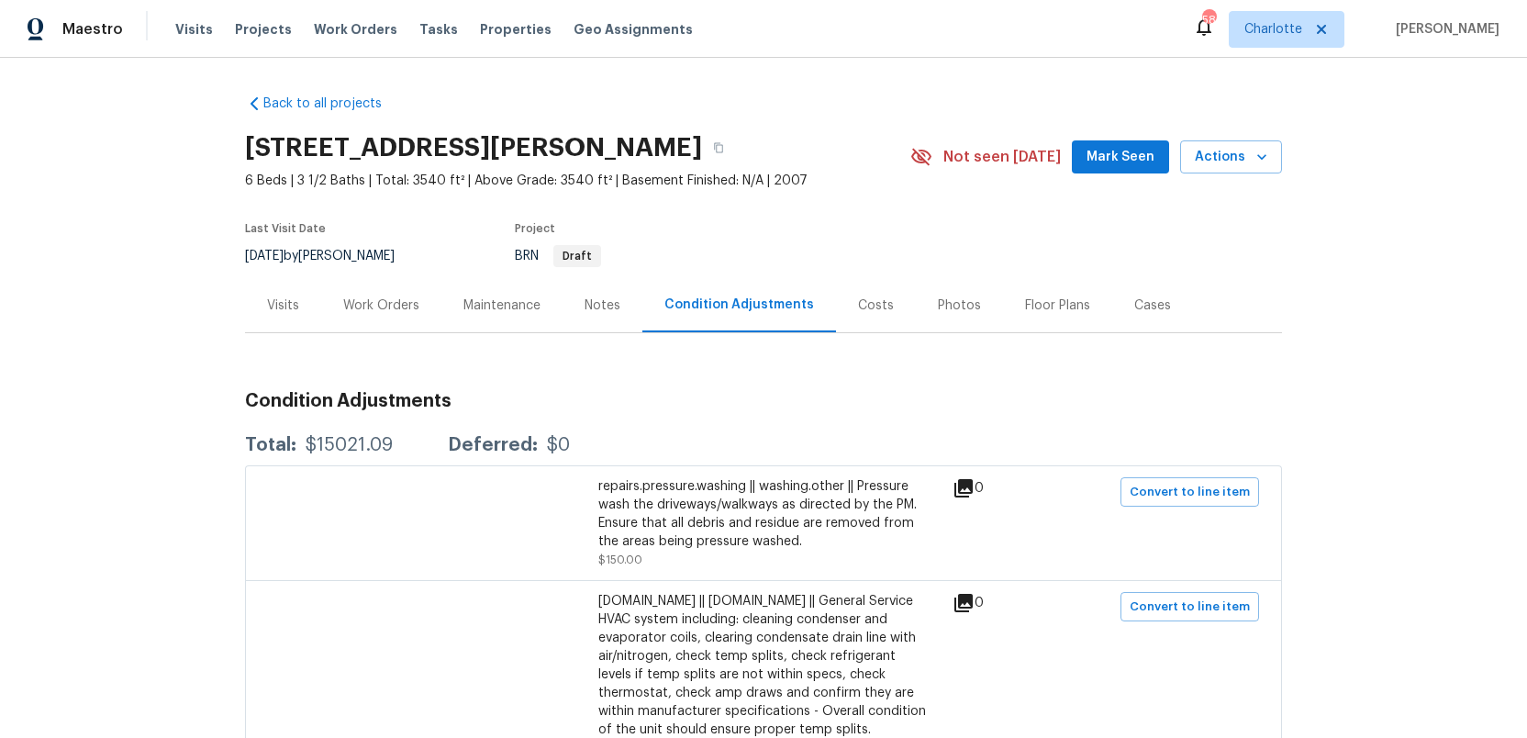
click at [374, 301] on div "Work Orders" at bounding box center [381, 305] width 76 height 18
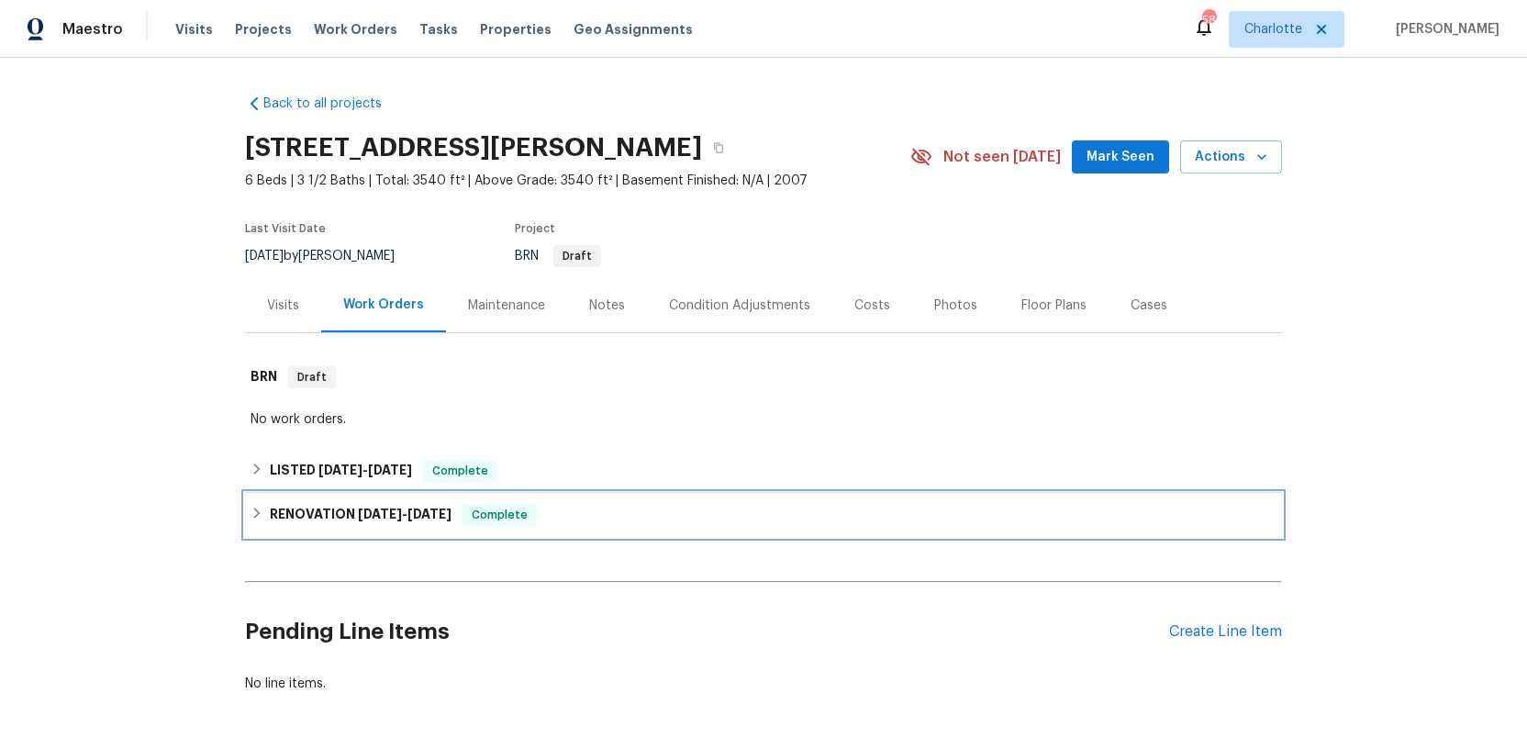
click at [373, 510] on span "9/2/25" at bounding box center [380, 513] width 44 height 13
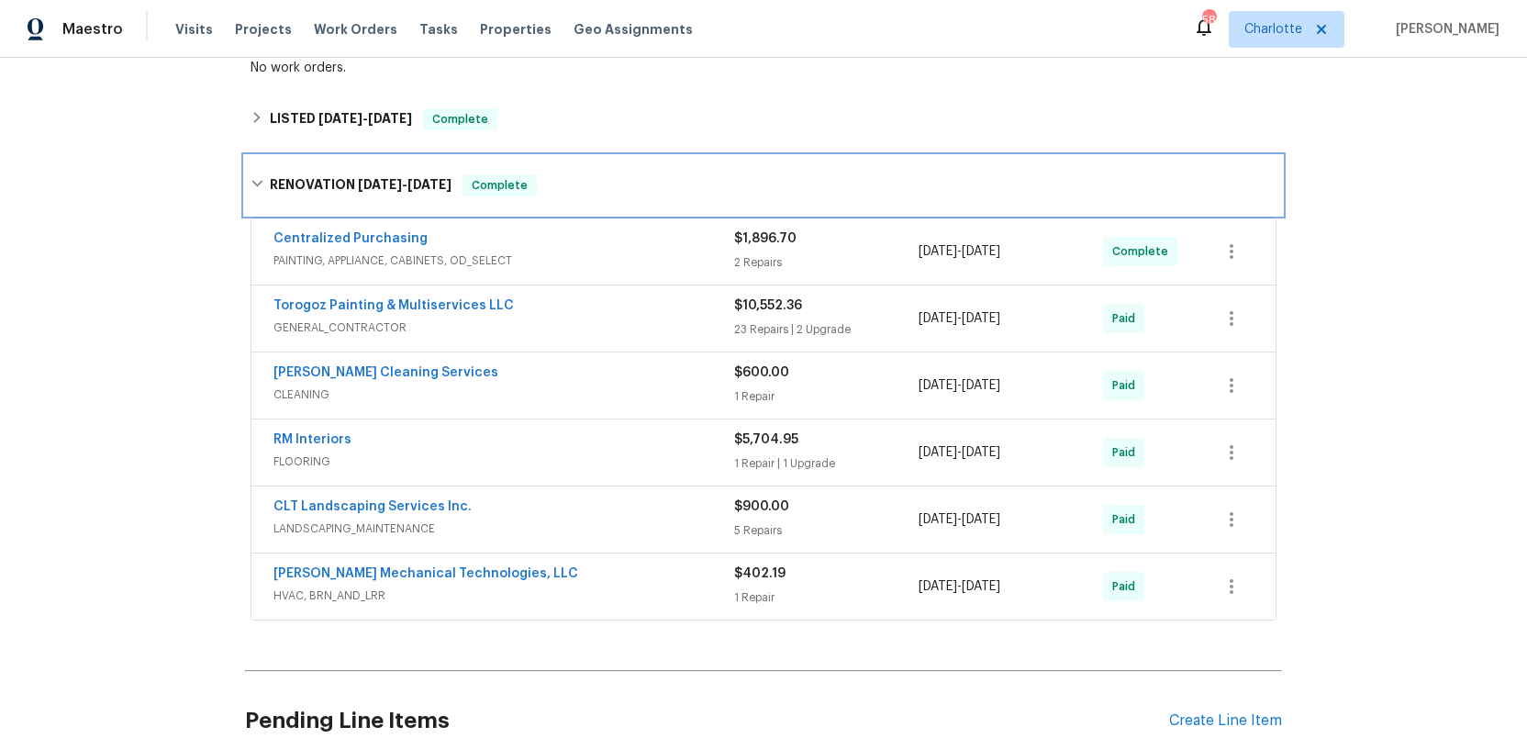
scroll to position [355, 0]
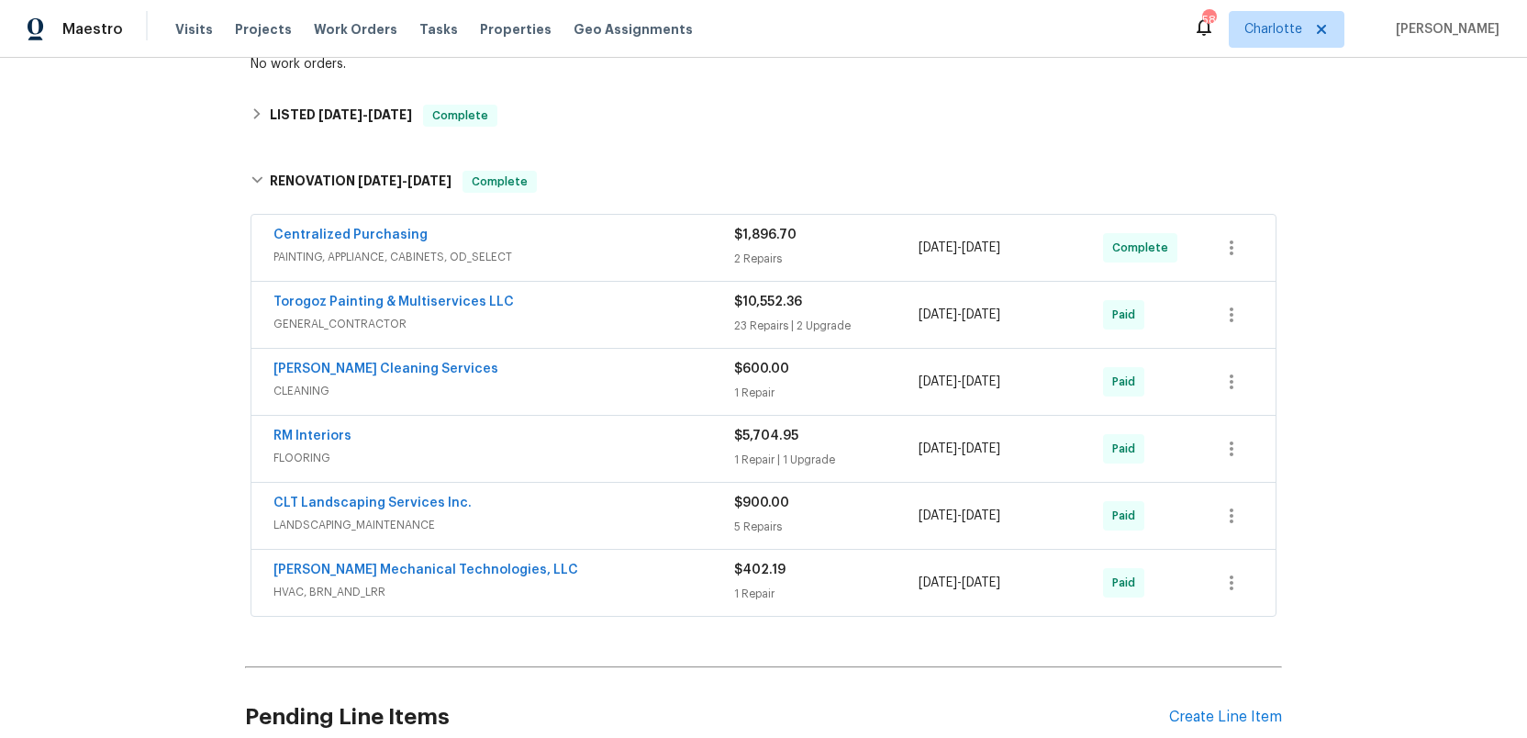
click at [626, 315] on span "GENERAL_CONTRACTOR" at bounding box center [503, 324] width 461 height 18
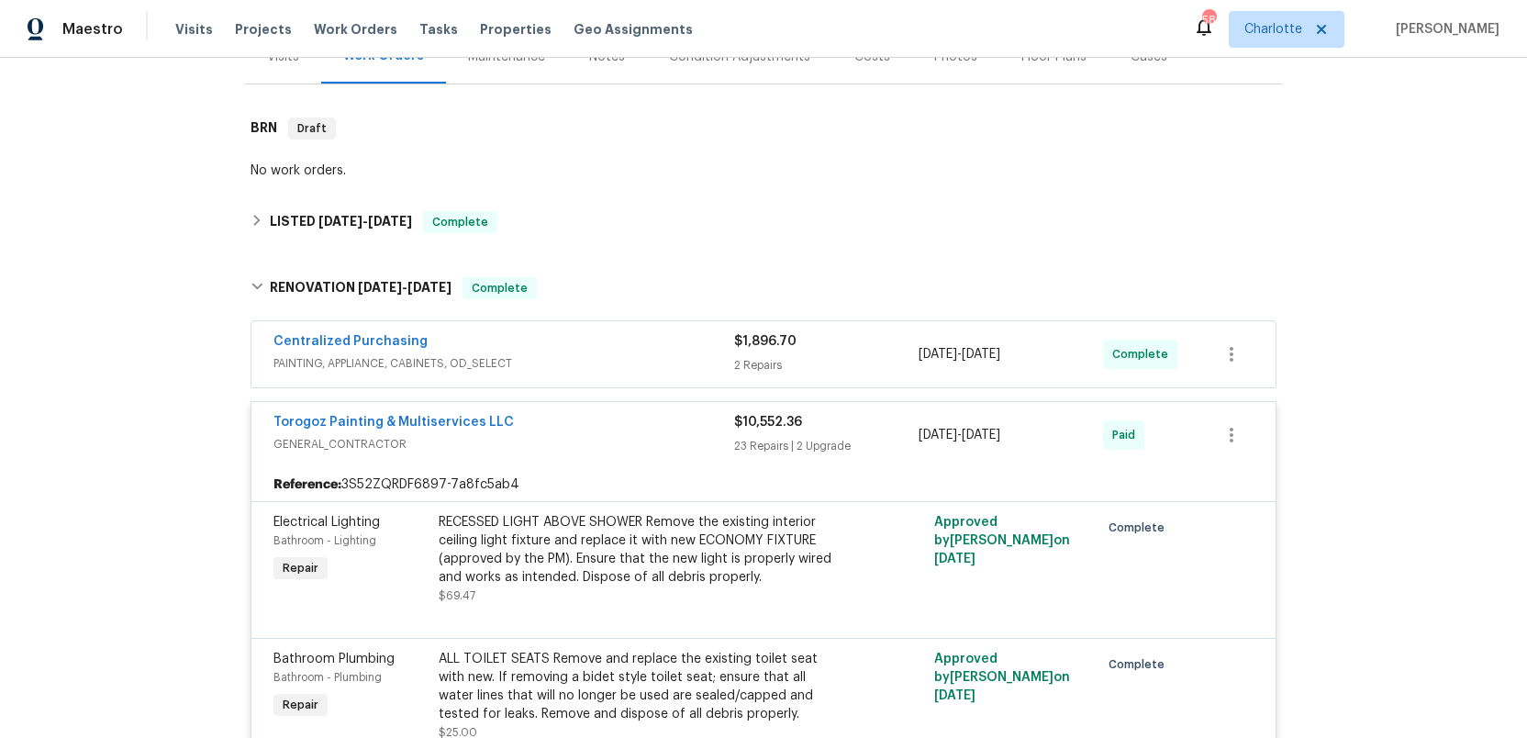
scroll to position [199, 0]
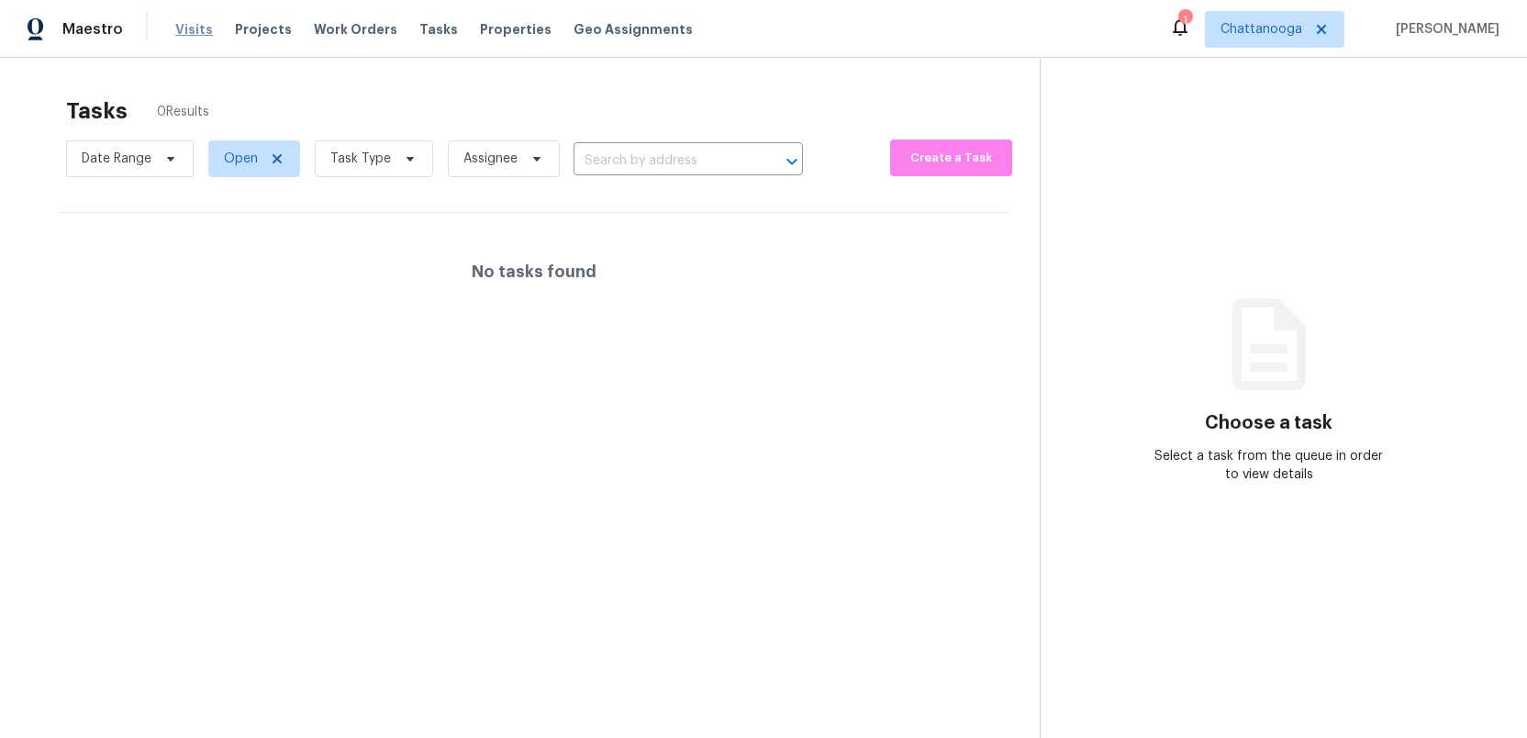
click at [180, 22] on span "Visits" at bounding box center [194, 29] width 38 height 18
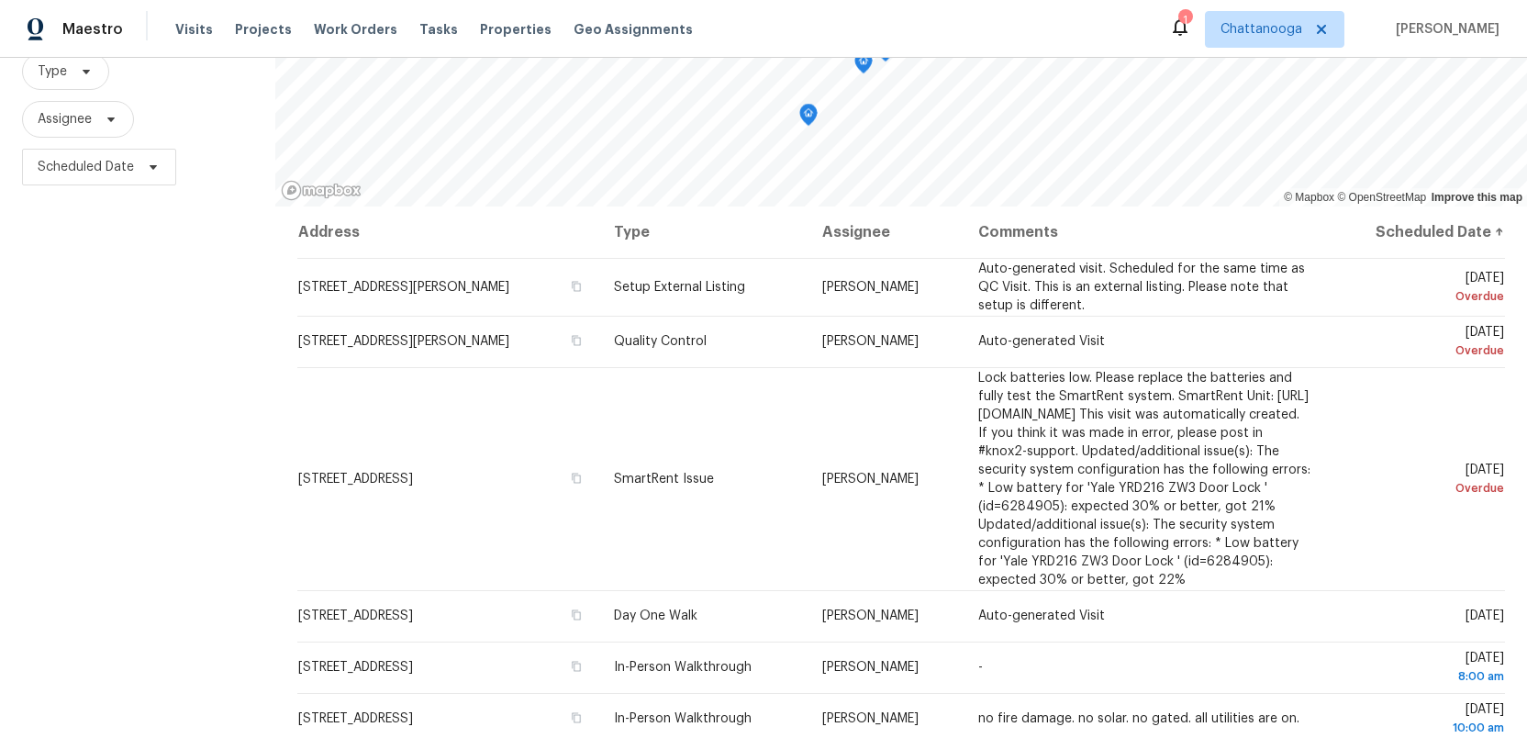
scroll to position [240, 0]
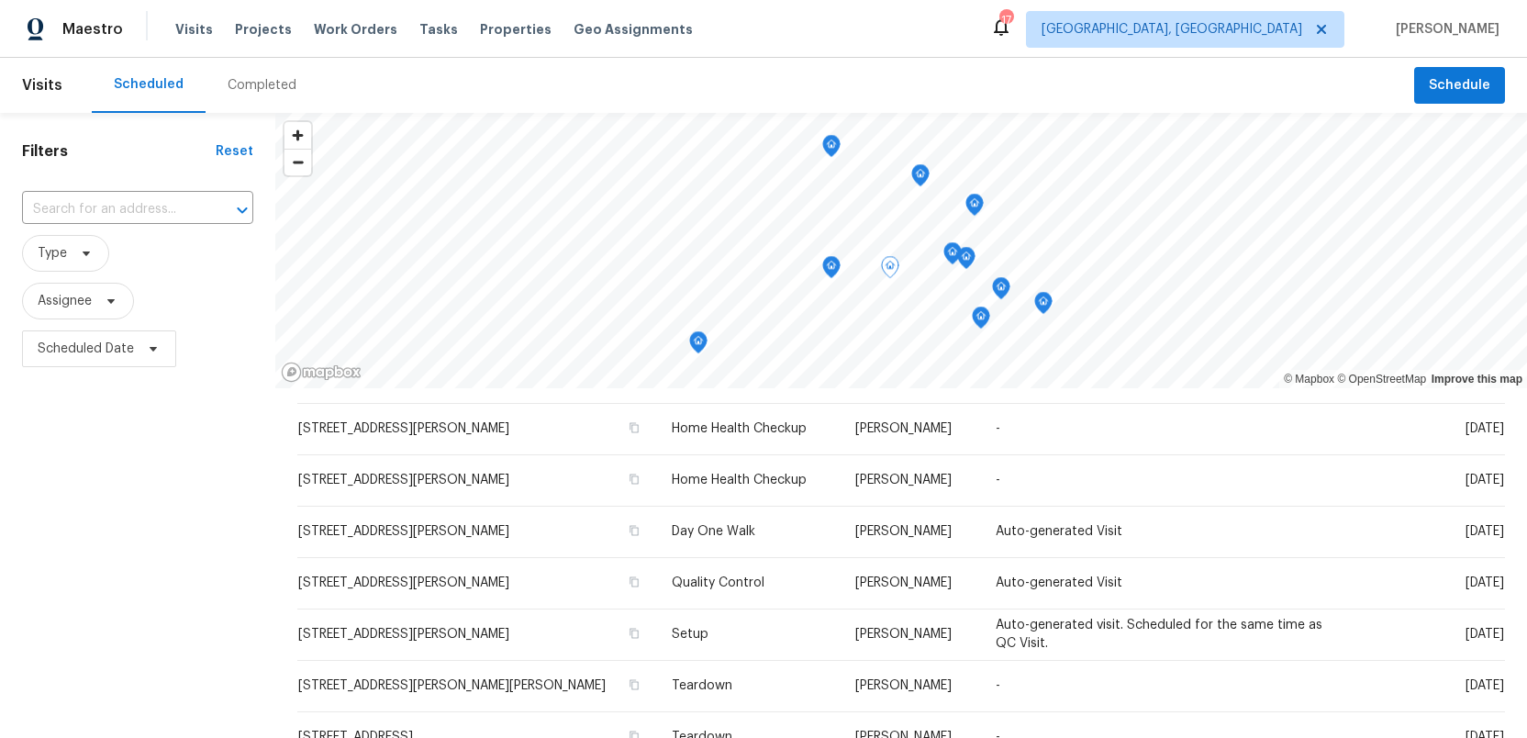
scroll to position [451, 0]
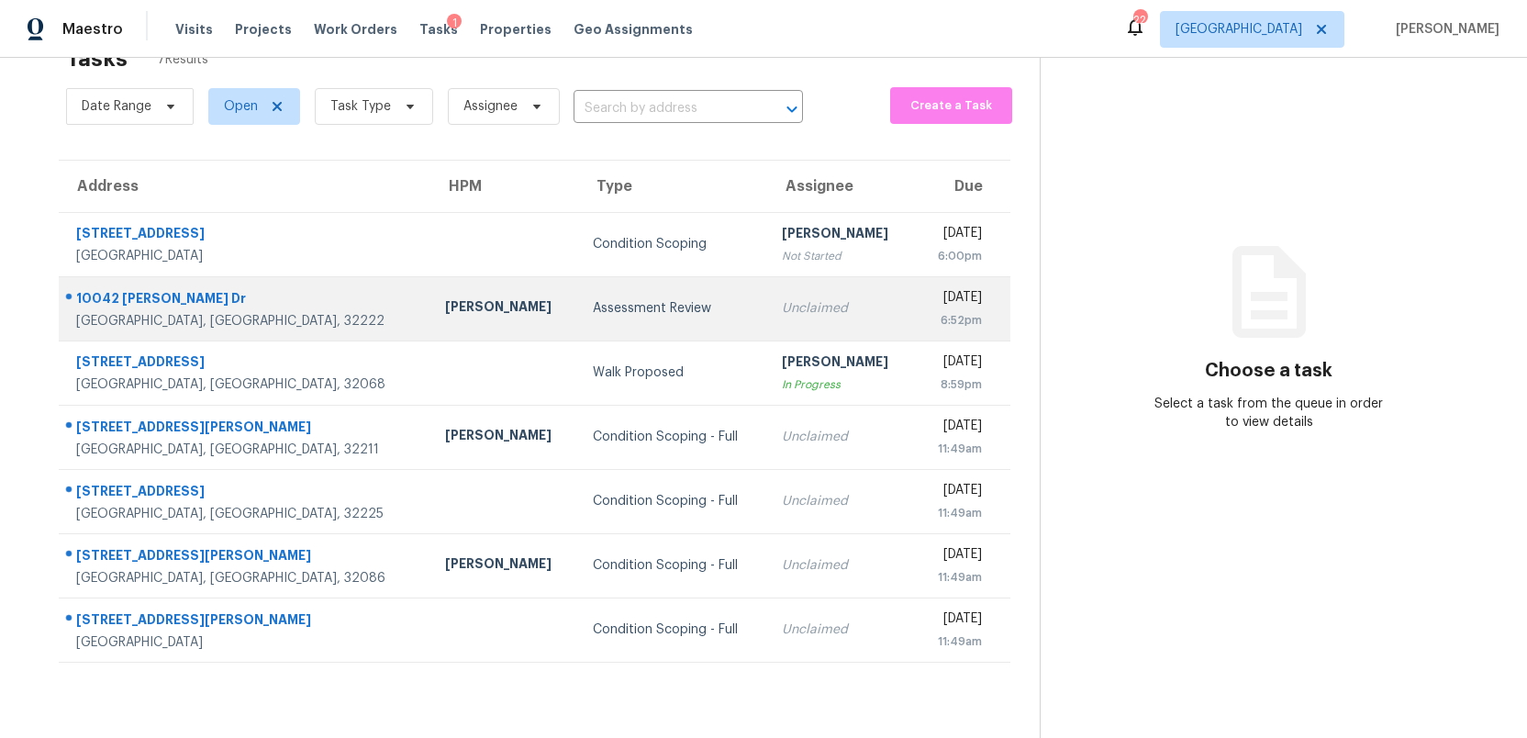
scroll to position [58, 0]
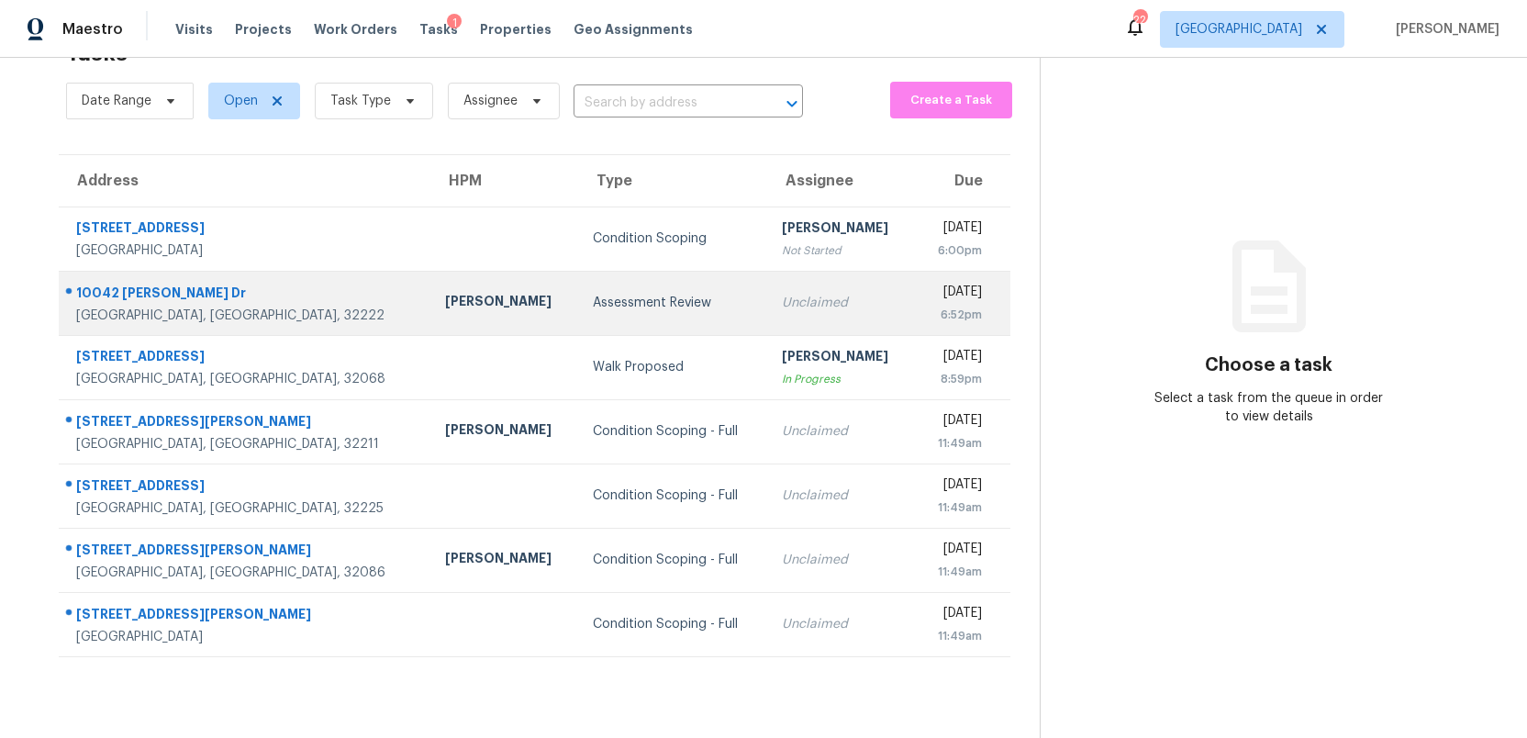
click at [249, 303] on div "10042 Andean Fox Dr" at bounding box center [245, 294] width 339 height 23
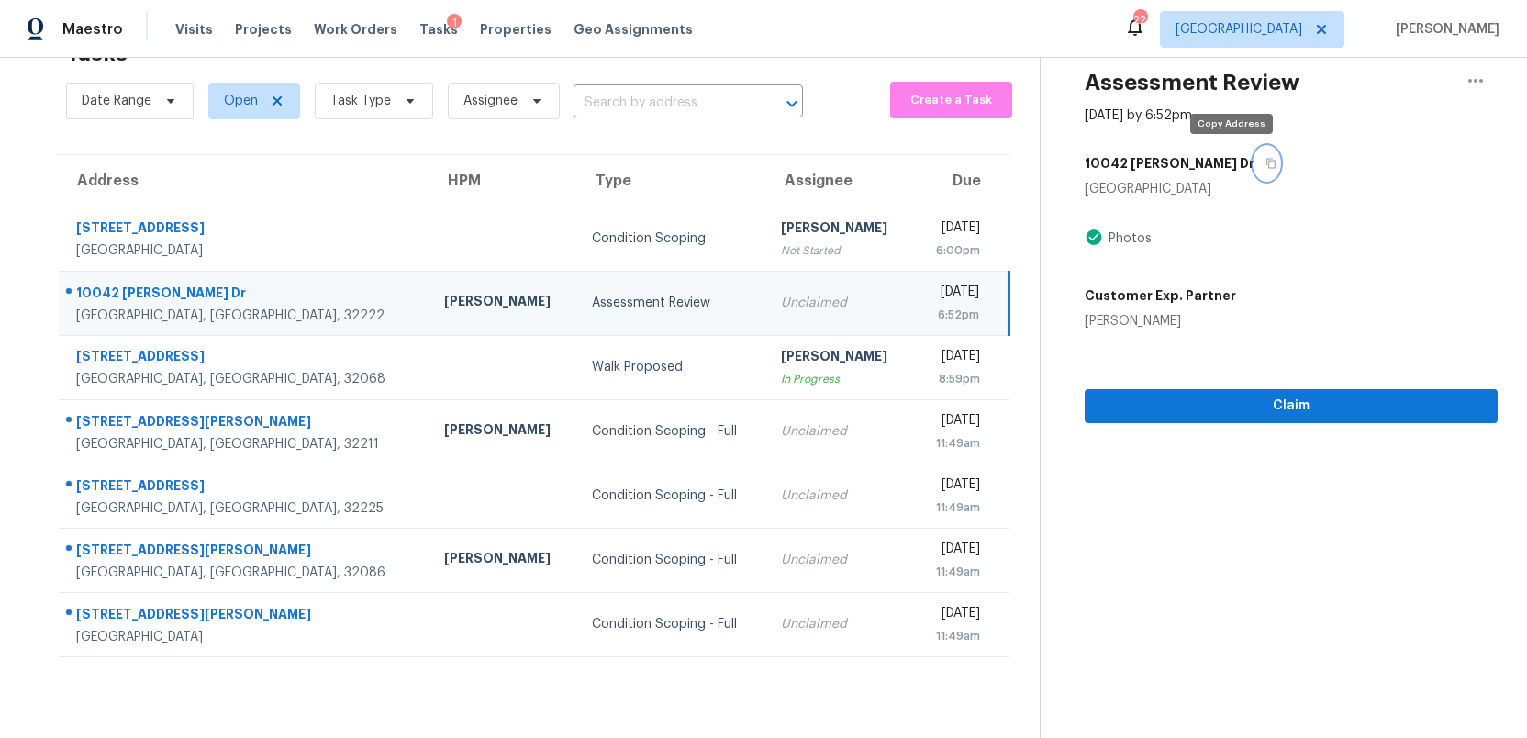
click at [1265, 161] on icon "button" at bounding box center [1270, 163] width 11 height 11
click at [1311, 413] on span "Claim" at bounding box center [1290, 405] width 383 height 23
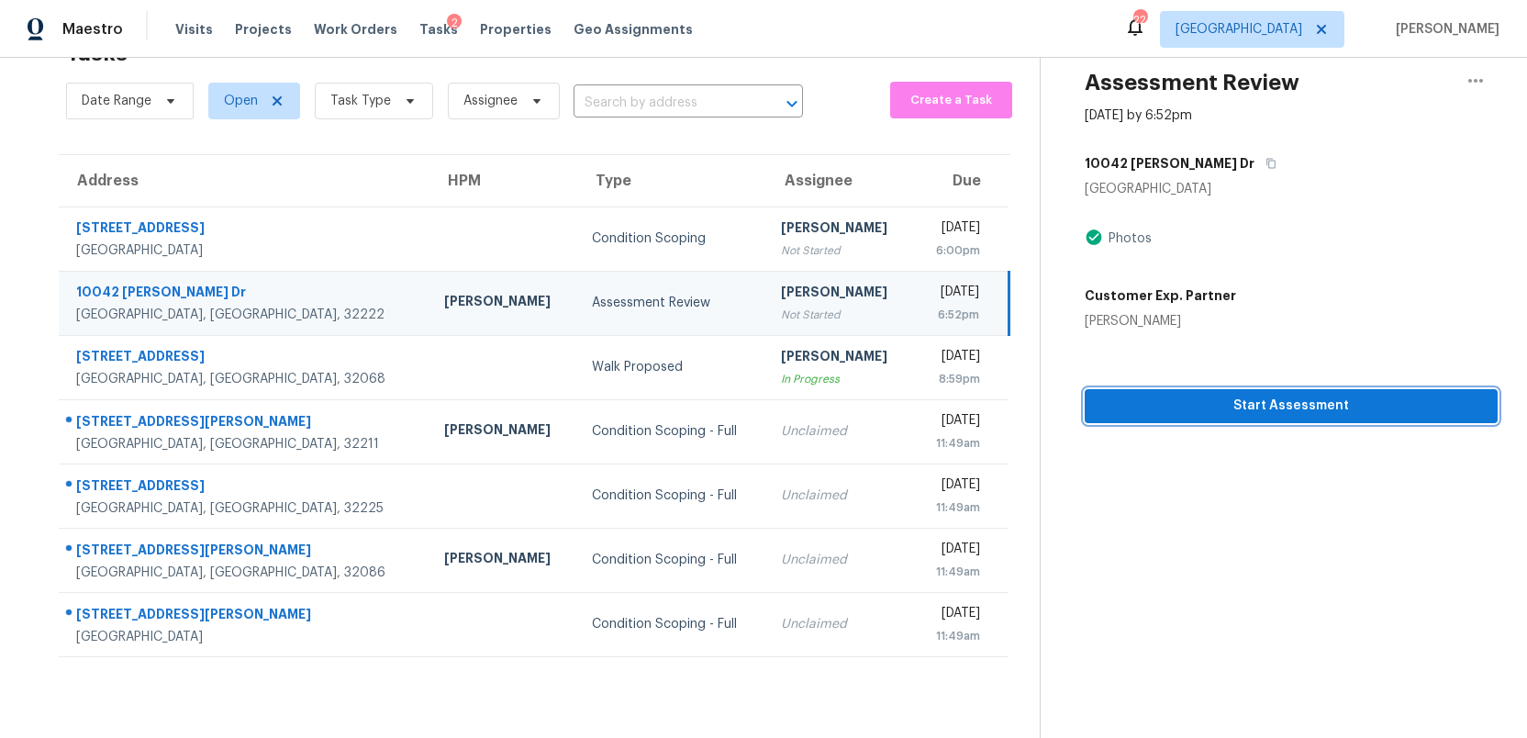
click at [1294, 403] on span "Start Assessment" at bounding box center [1290, 405] width 383 height 23
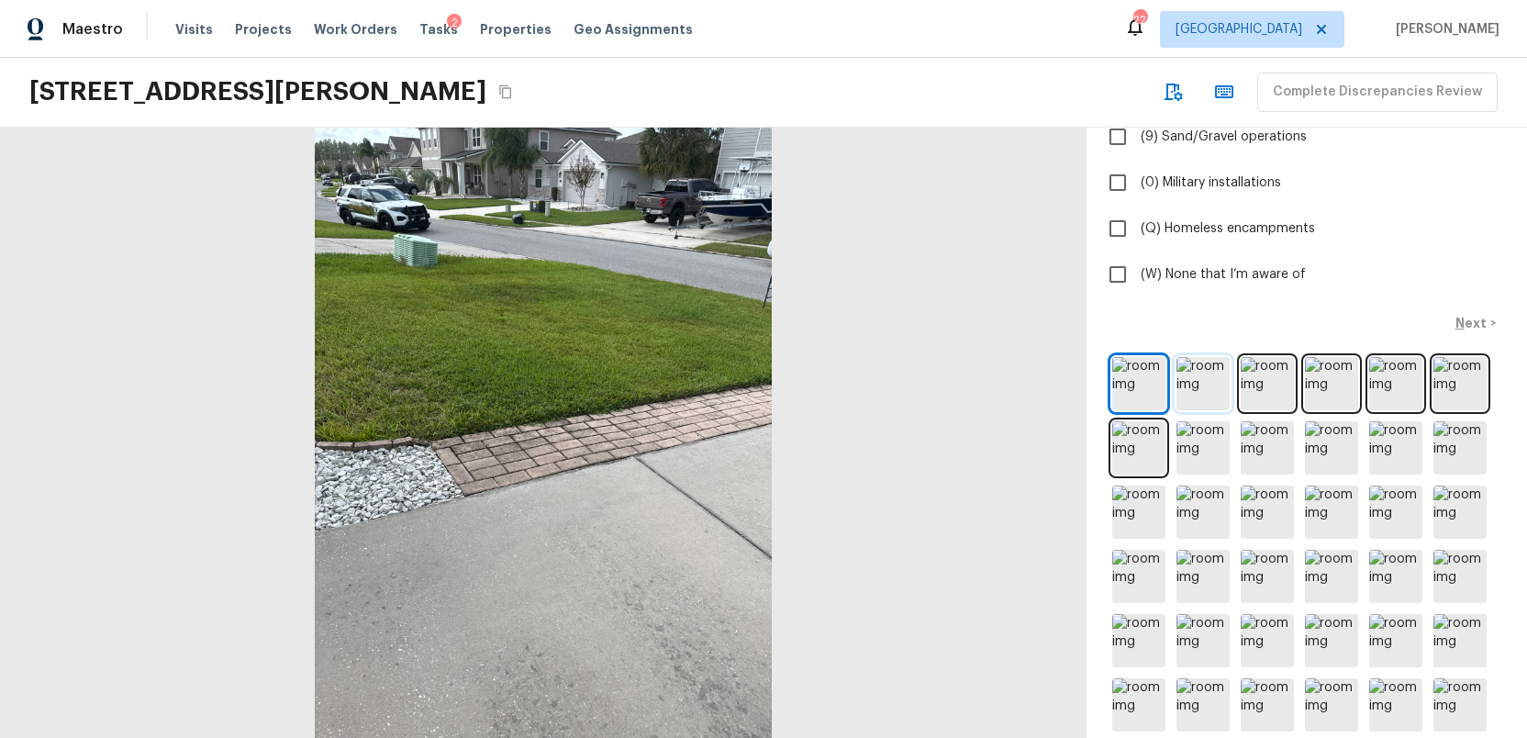
scroll to position [530, 0]
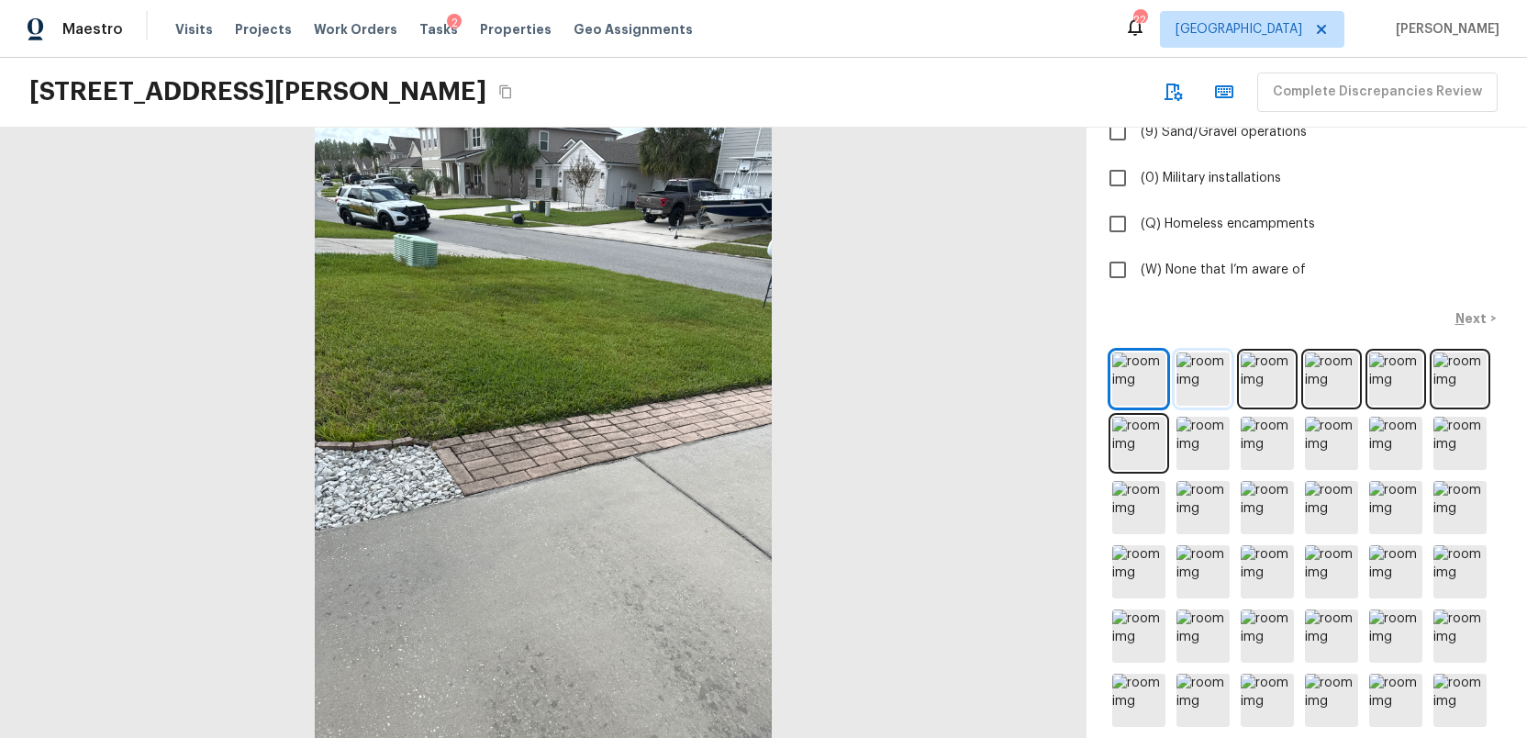
click at [1198, 366] on img at bounding box center [1202, 378] width 53 height 53
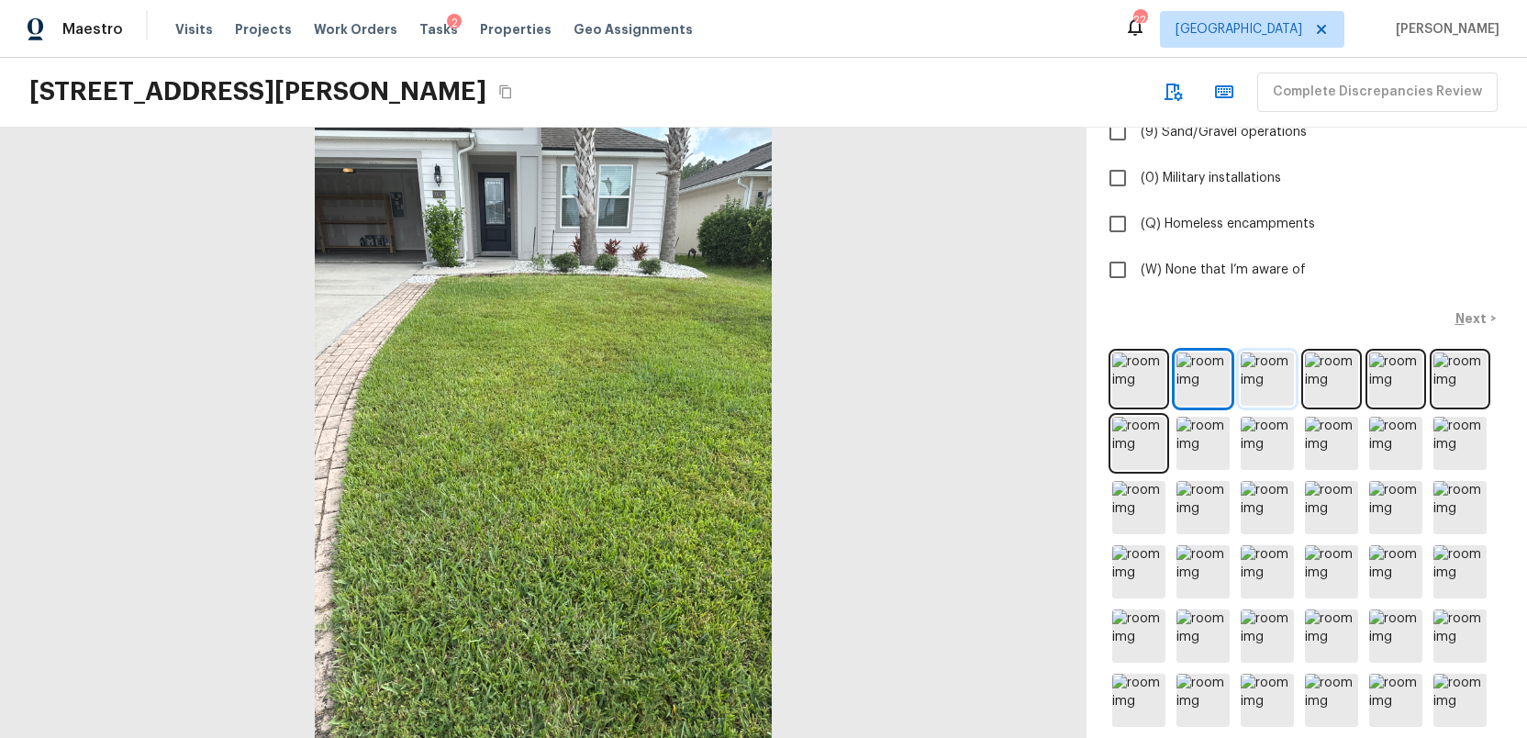
click at [1261, 379] on img at bounding box center [1266, 378] width 53 height 53
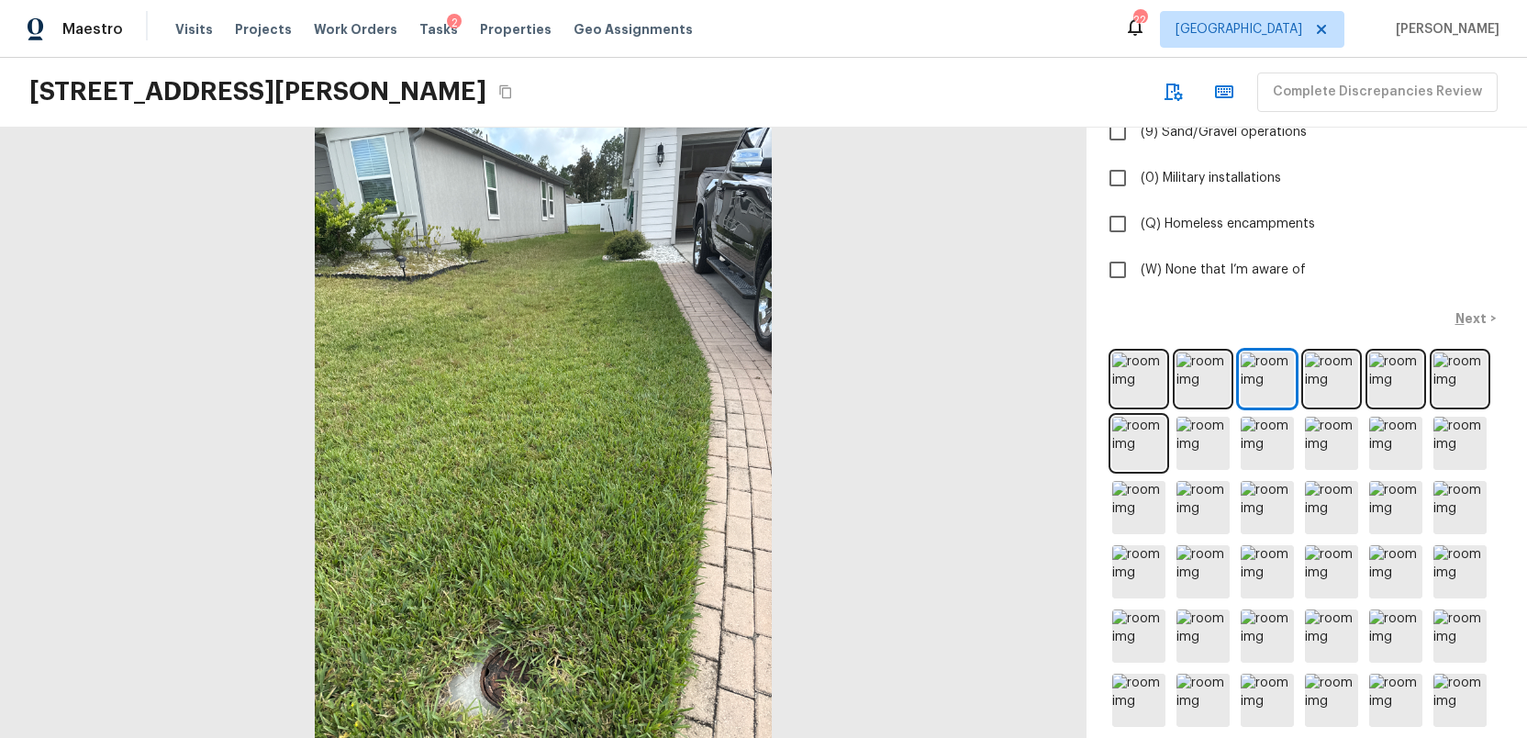
click at [1045, 443] on div at bounding box center [543, 433] width 1086 height 610
click at [938, 440] on div at bounding box center [543, 433] width 1086 height 610
click at [1334, 389] on img at bounding box center [1331, 378] width 53 height 53
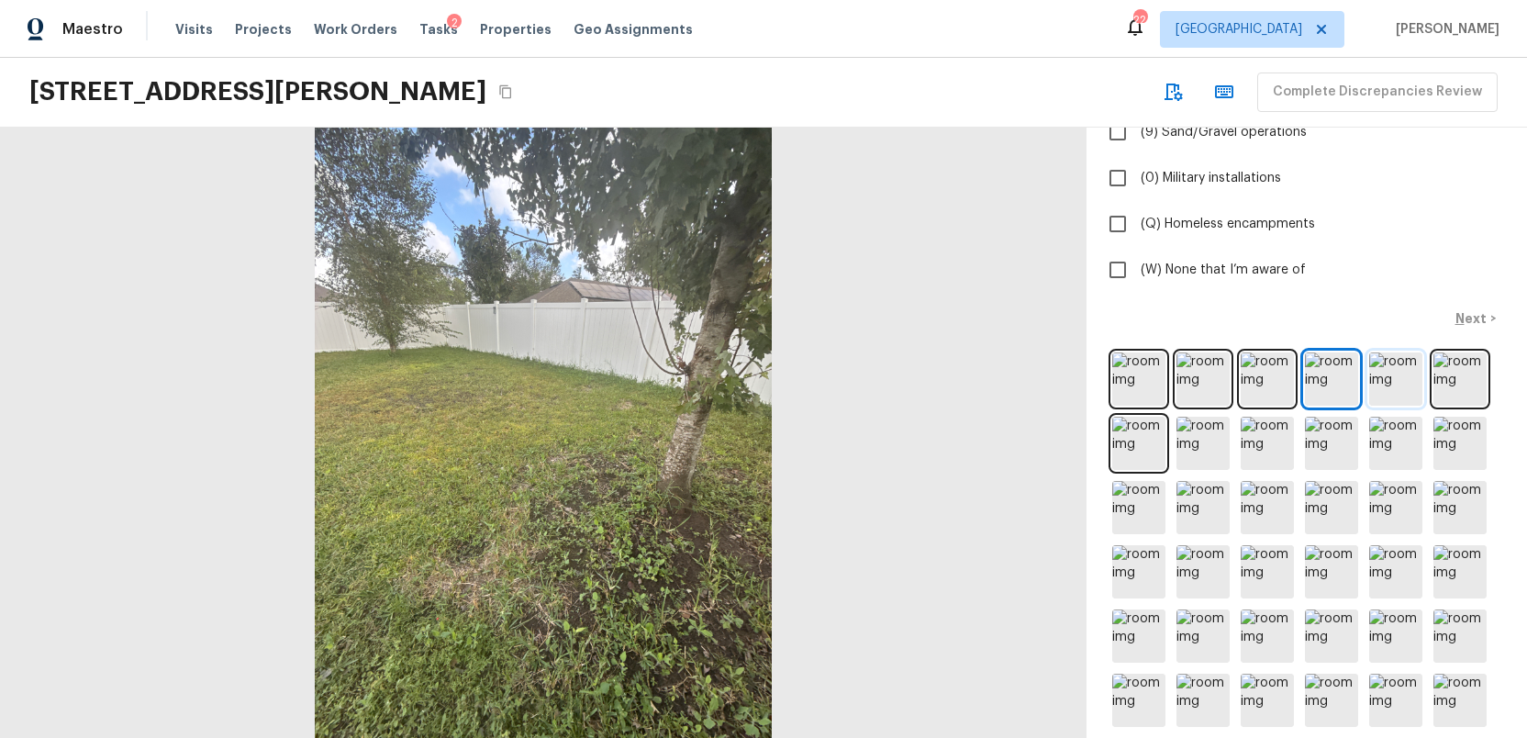
click at [1394, 380] on img at bounding box center [1395, 378] width 53 height 53
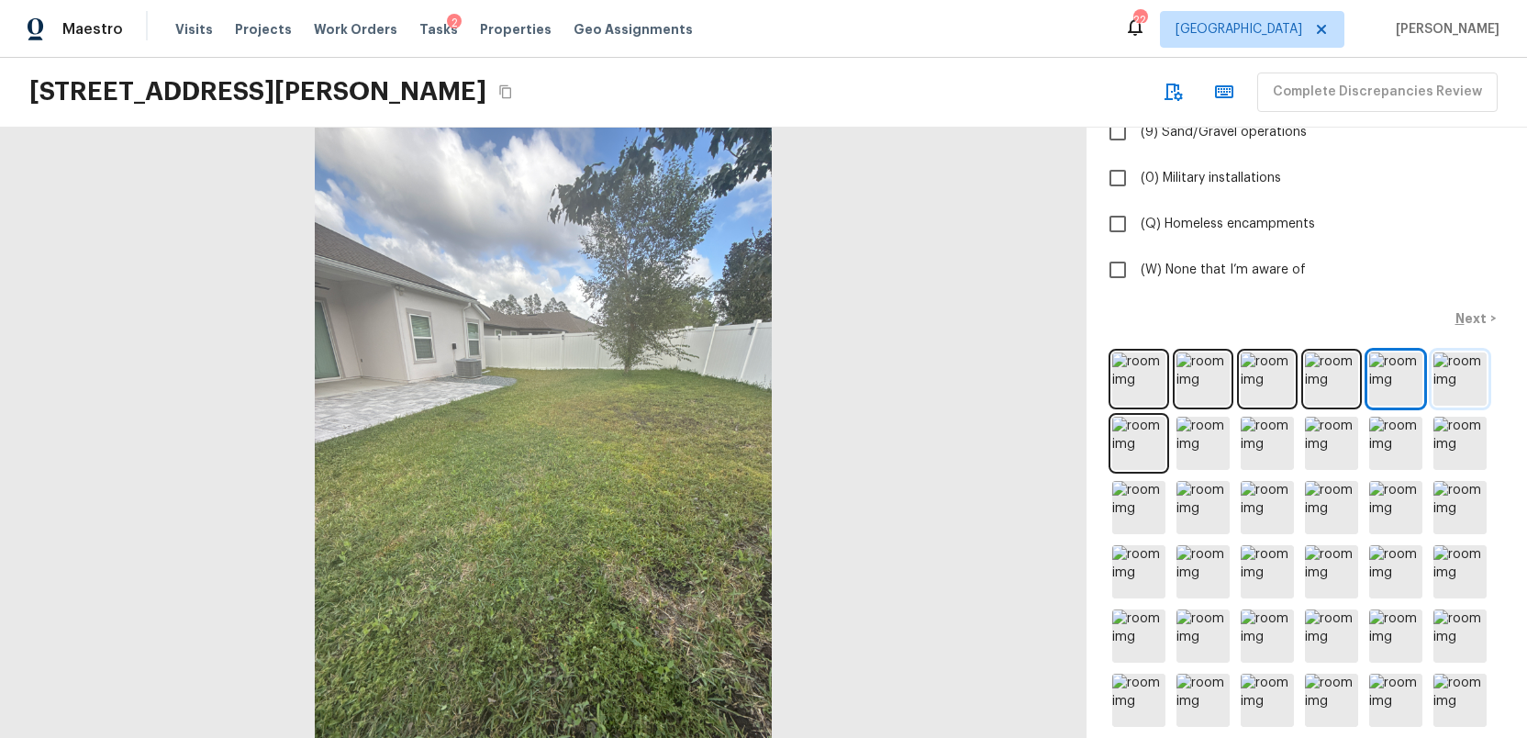
click at [1446, 378] on img at bounding box center [1459, 378] width 53 height 53
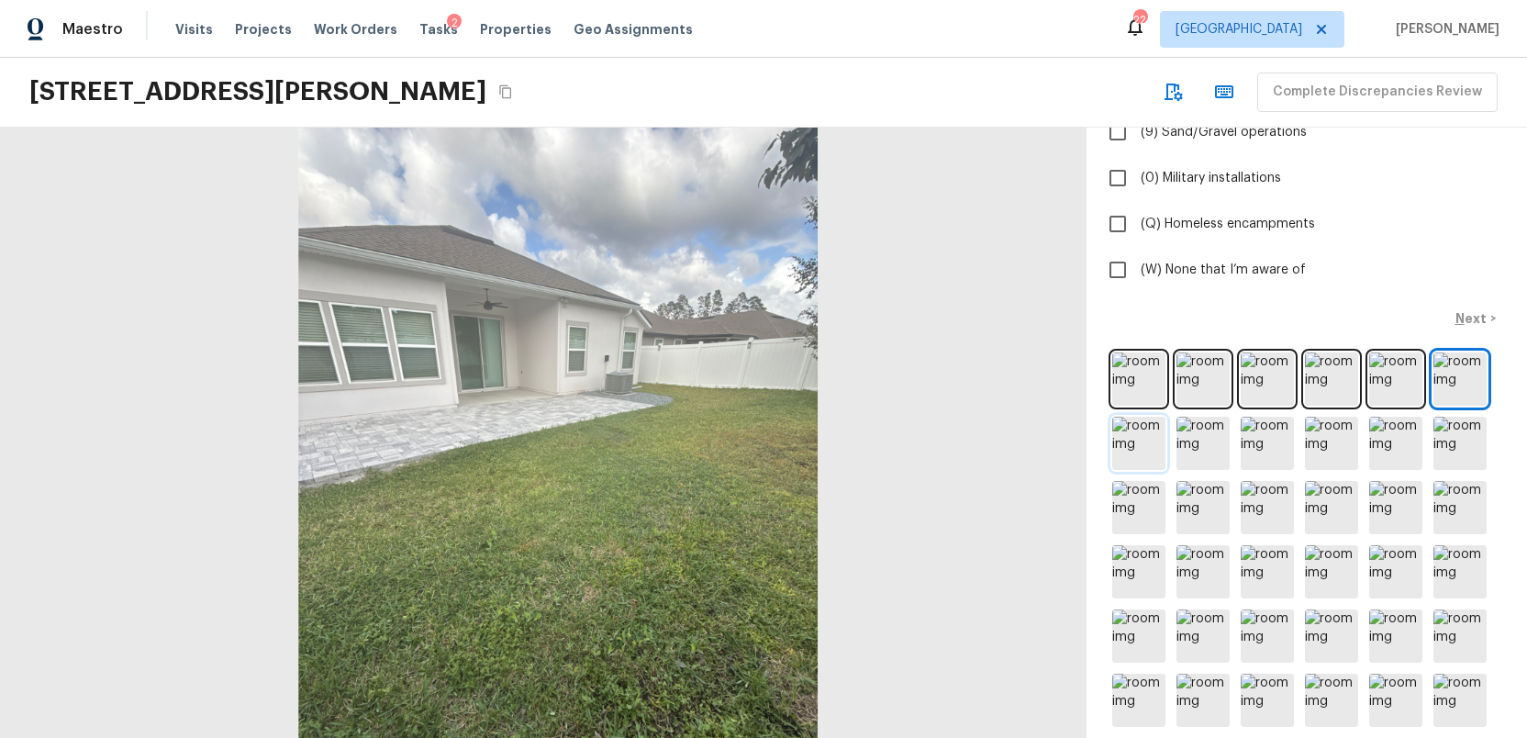
click at [1135, 437] on img at bounding box center [1138, 443] width 53 height 53
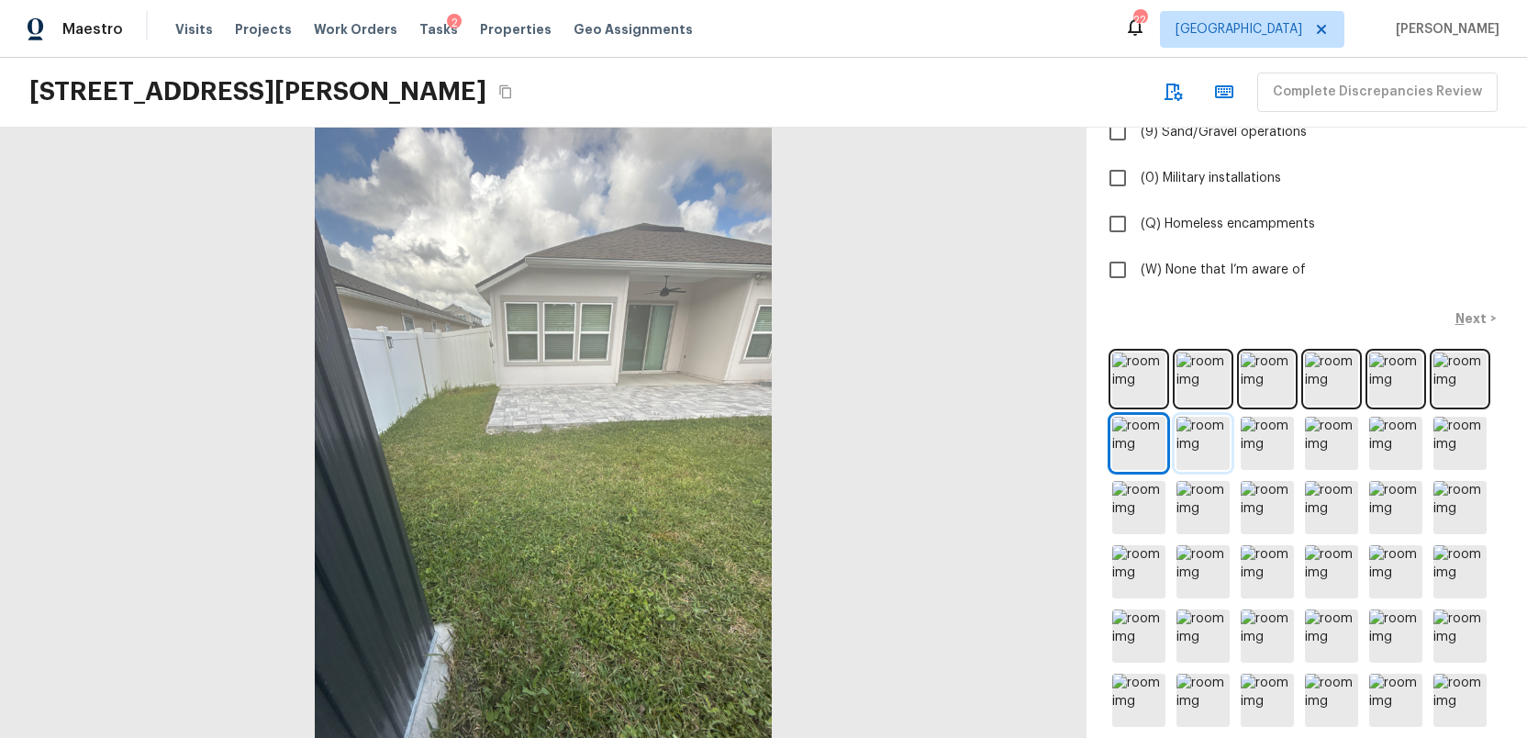
click at [1200, 441] on img at bounding box center [1202, 443] width 53 height 53
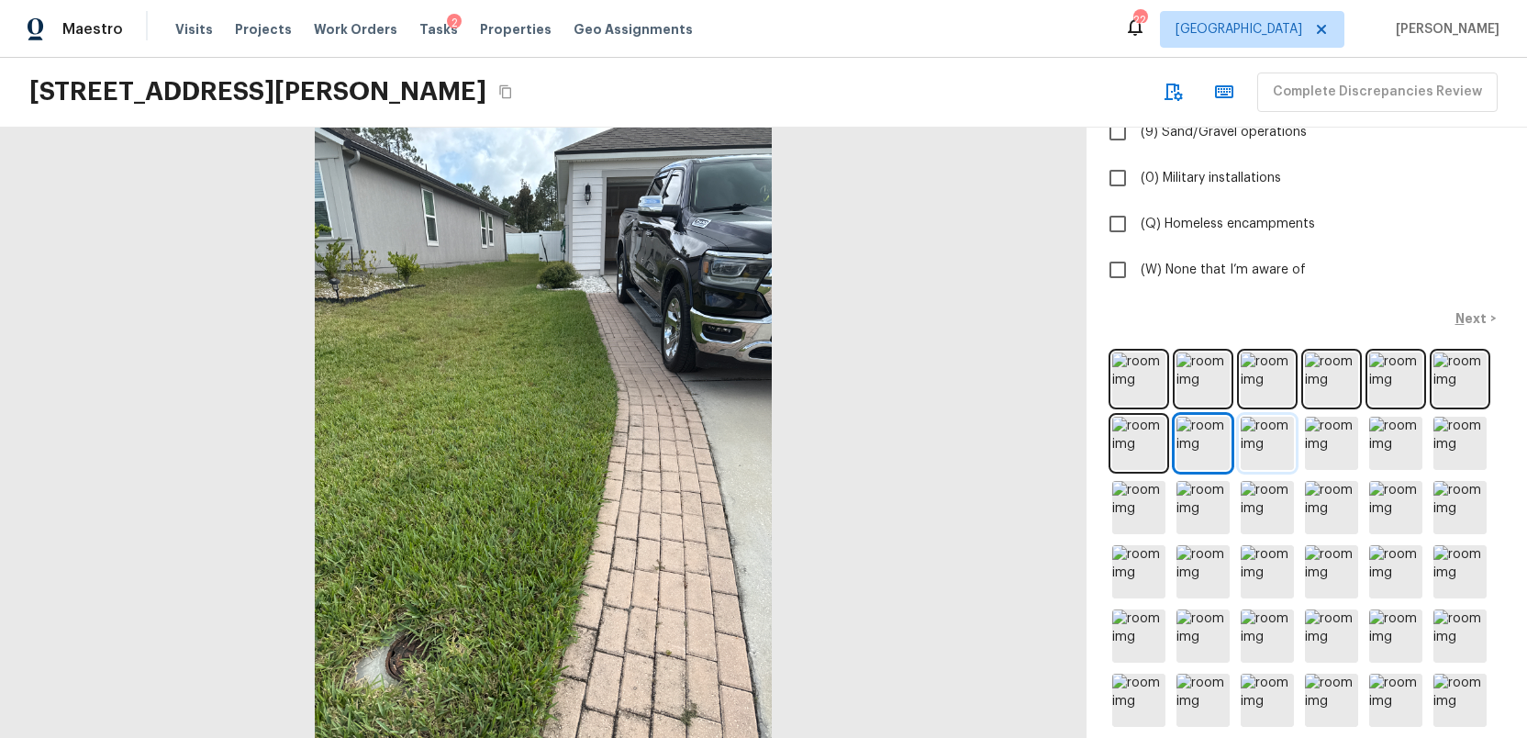
click at [1260, 446] on img at bounding box center [1266, 443] width 53 height 53
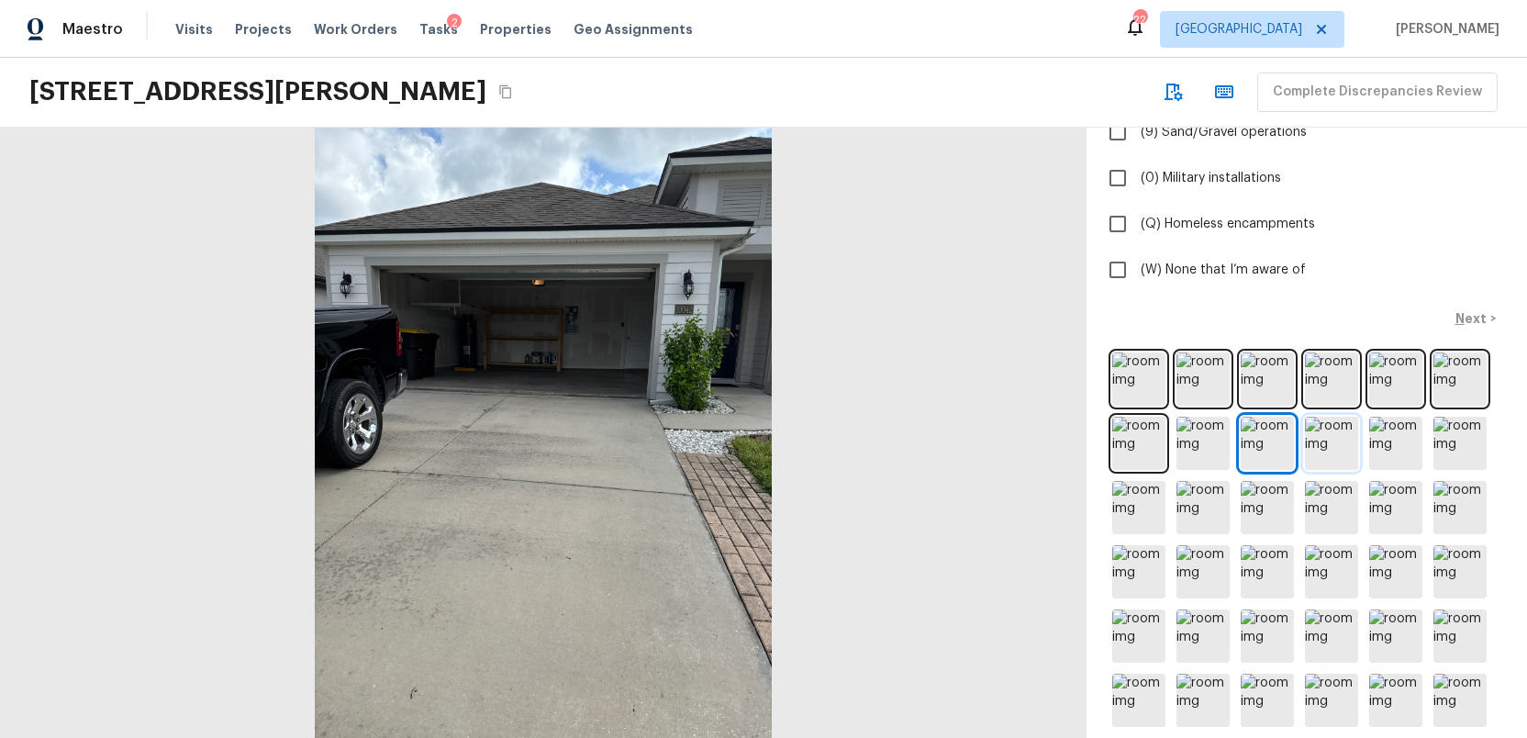
click at [1333, 442] on img at bounding box center [1331, 443] width 53 height 53
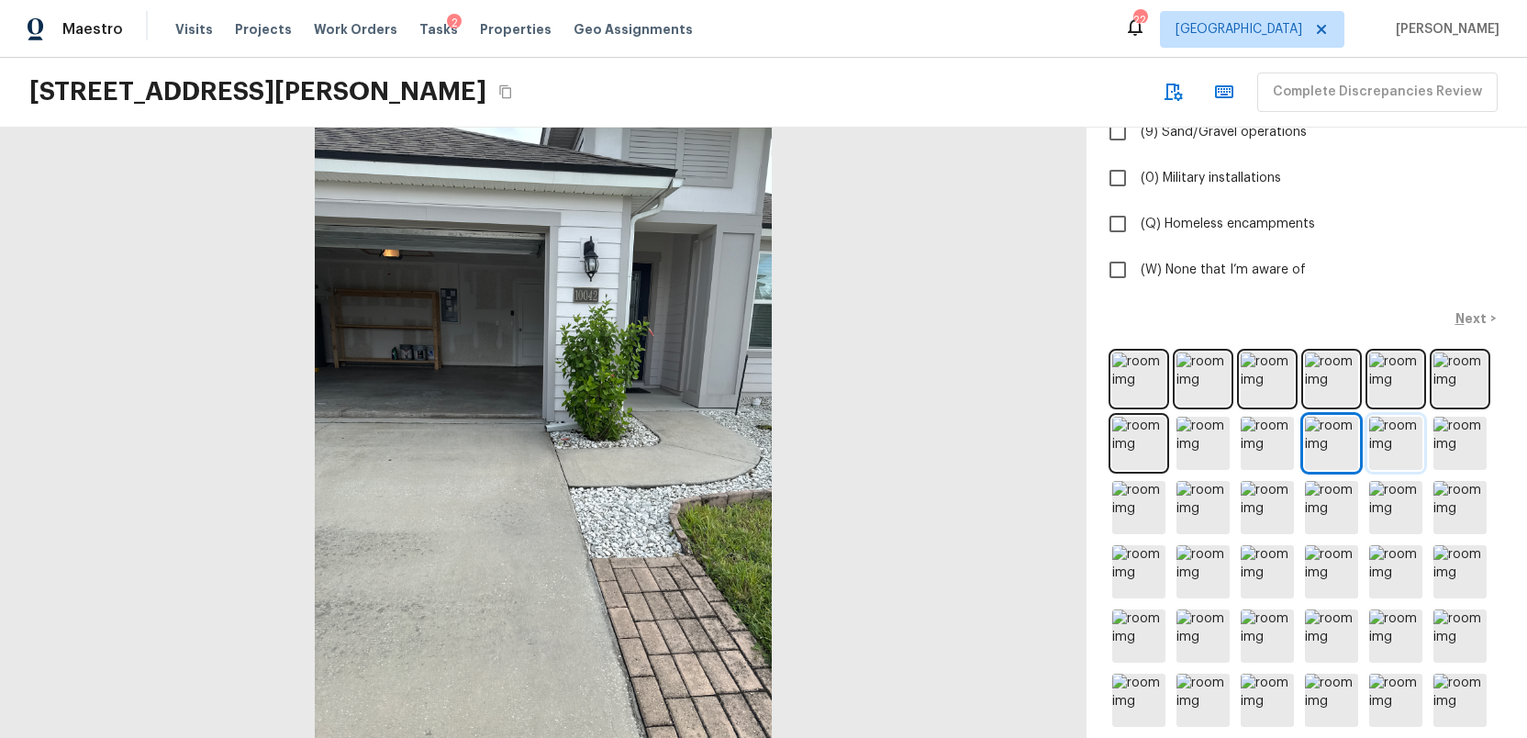
click at [1397, 440] on img at bounding box center [1395, 443] width 53 height 53
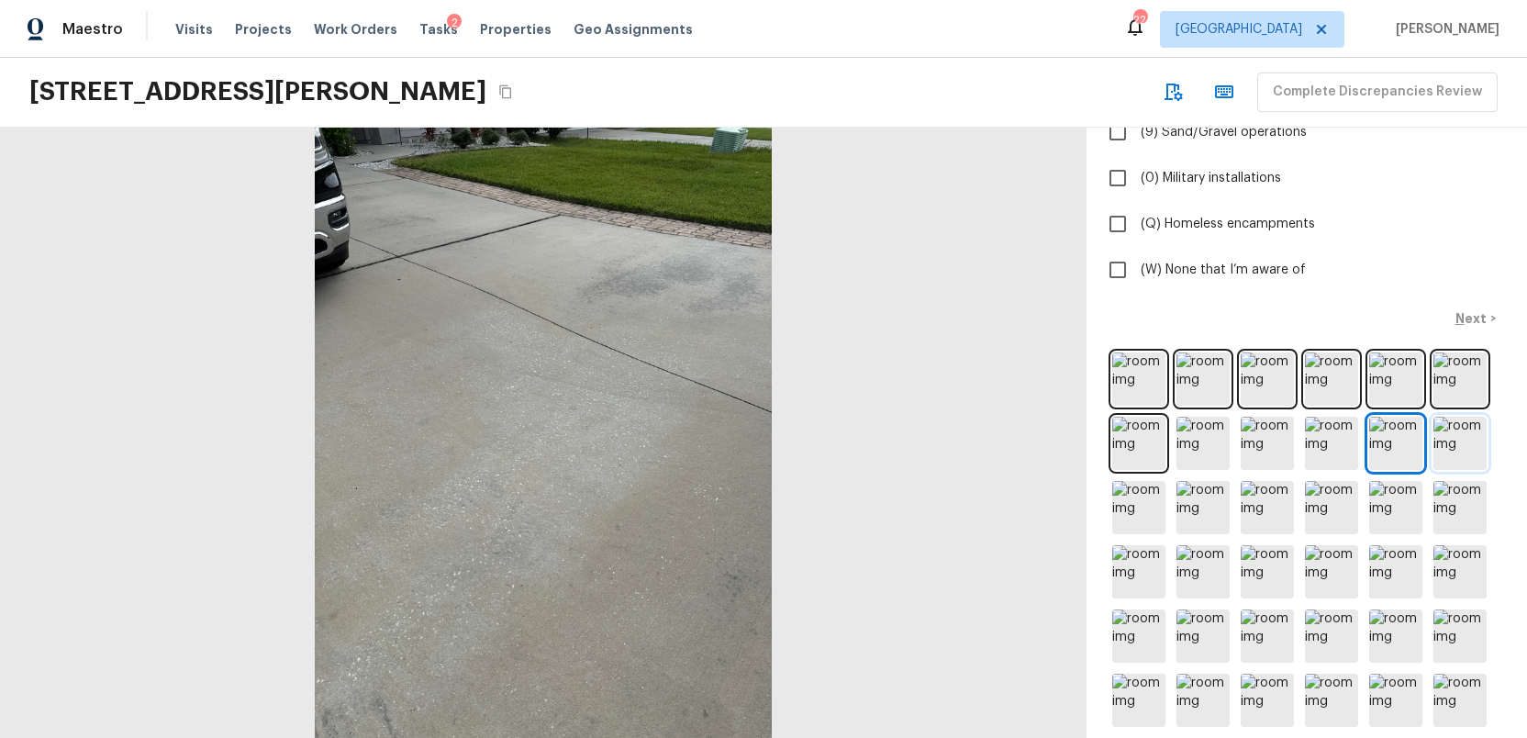
click at [1461, 438] on img at bounding box center [1459, 443] width 53 height 53
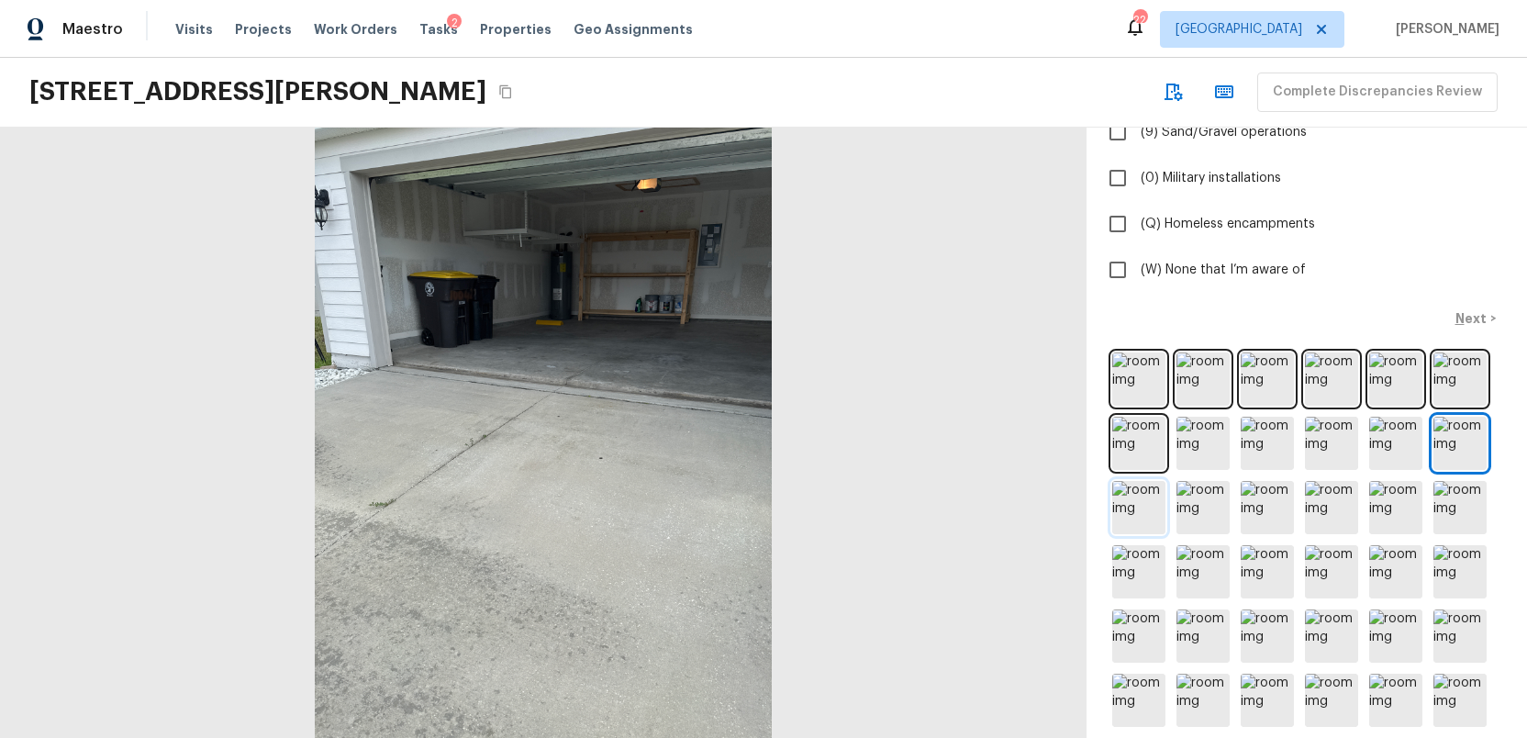
click at [1125, 506] on img at bounding box center [1138, 507] width 53 height 53
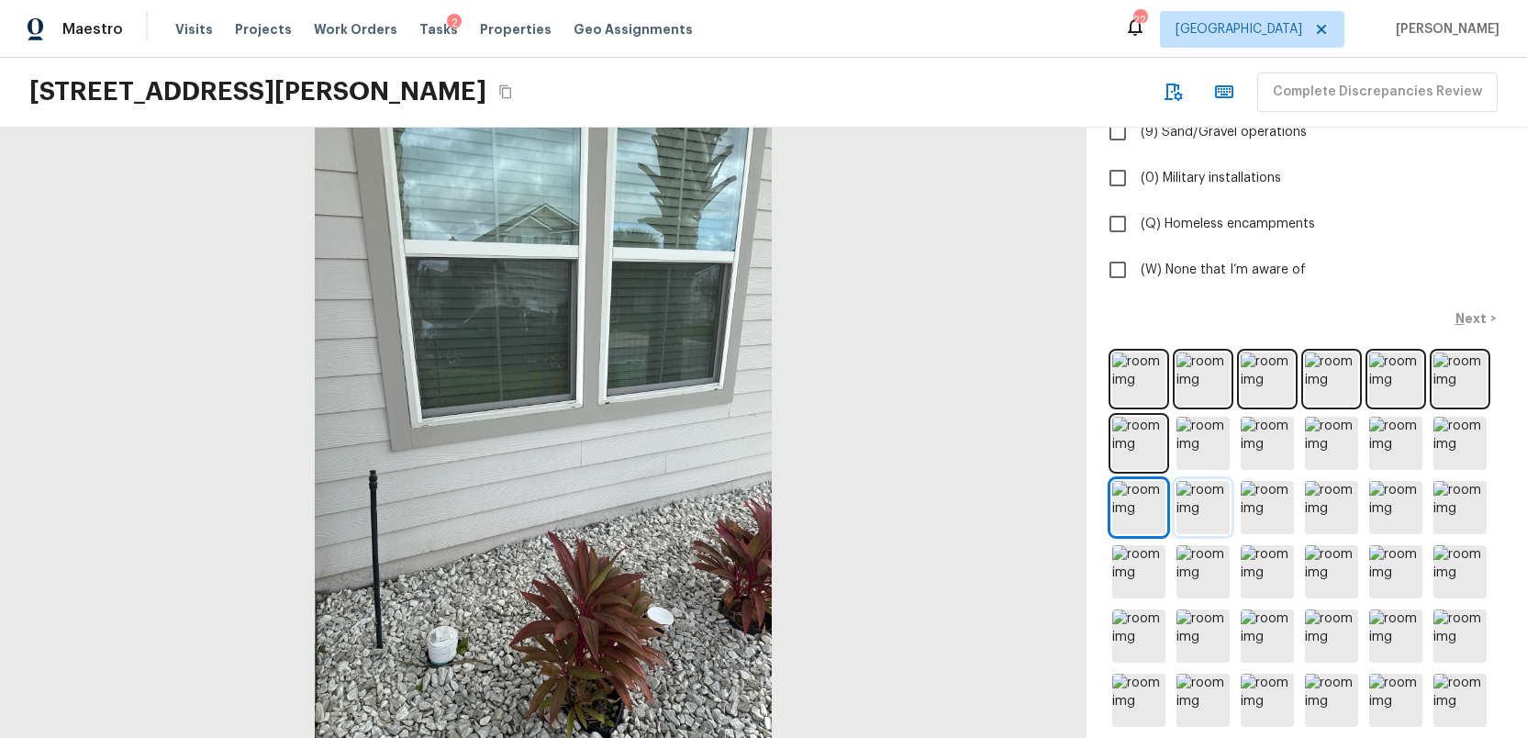
click at [1200, 504] on img at bounding box center [1202, 507] width 53 height 53
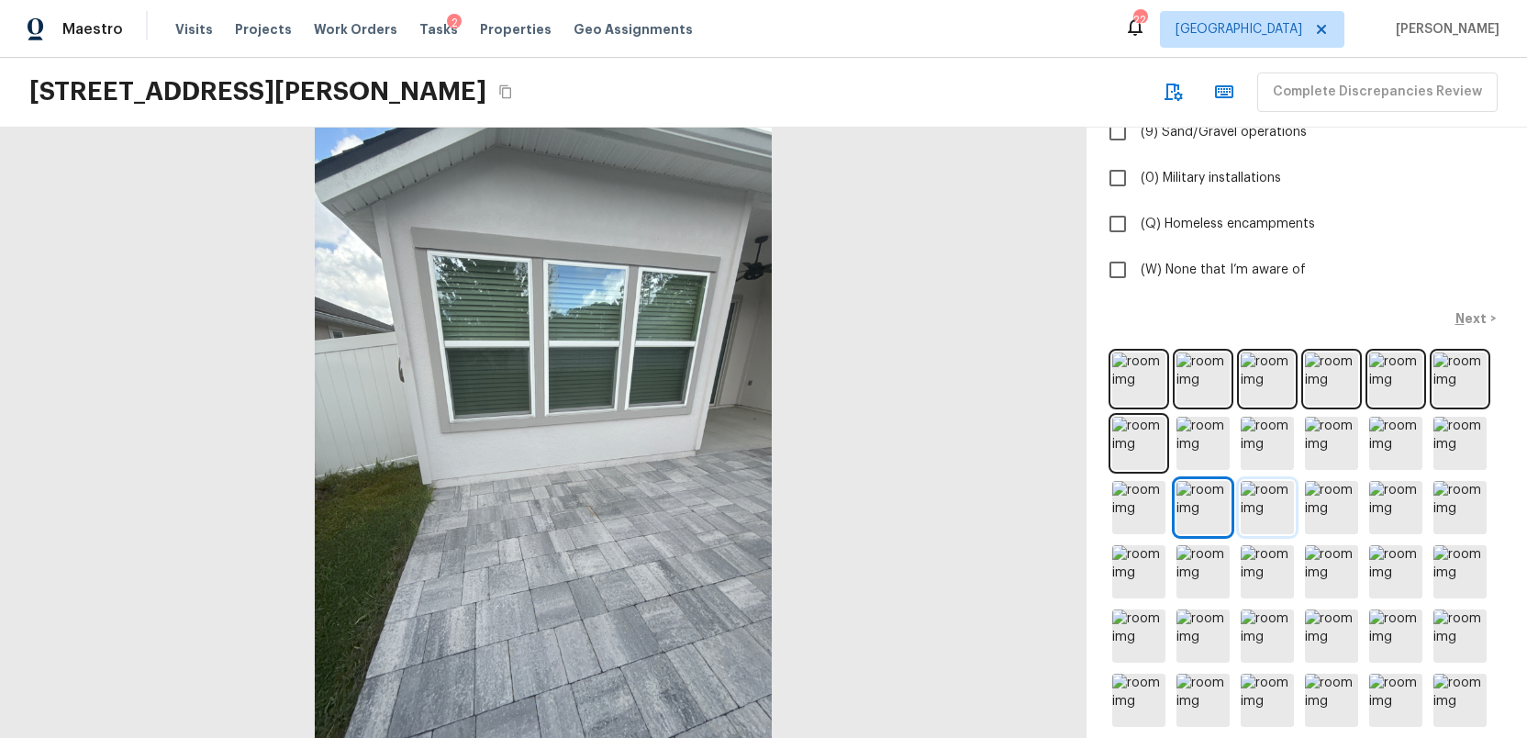
click at [1260, 505] on img at bounding box center [1266, 507] width 53 height 53
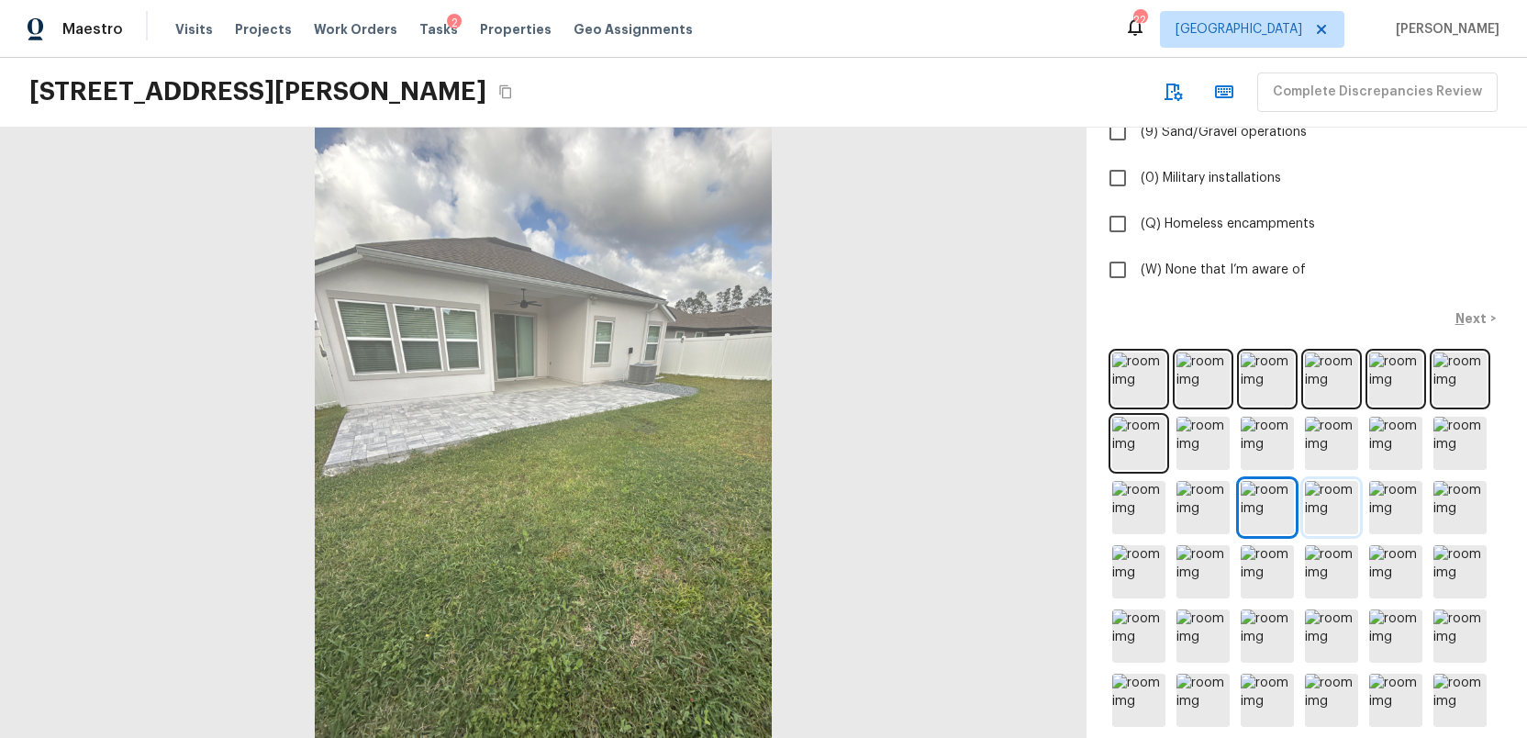
click at [1317, 507] on img at bounding box center [1331, 507] width 53 height 53
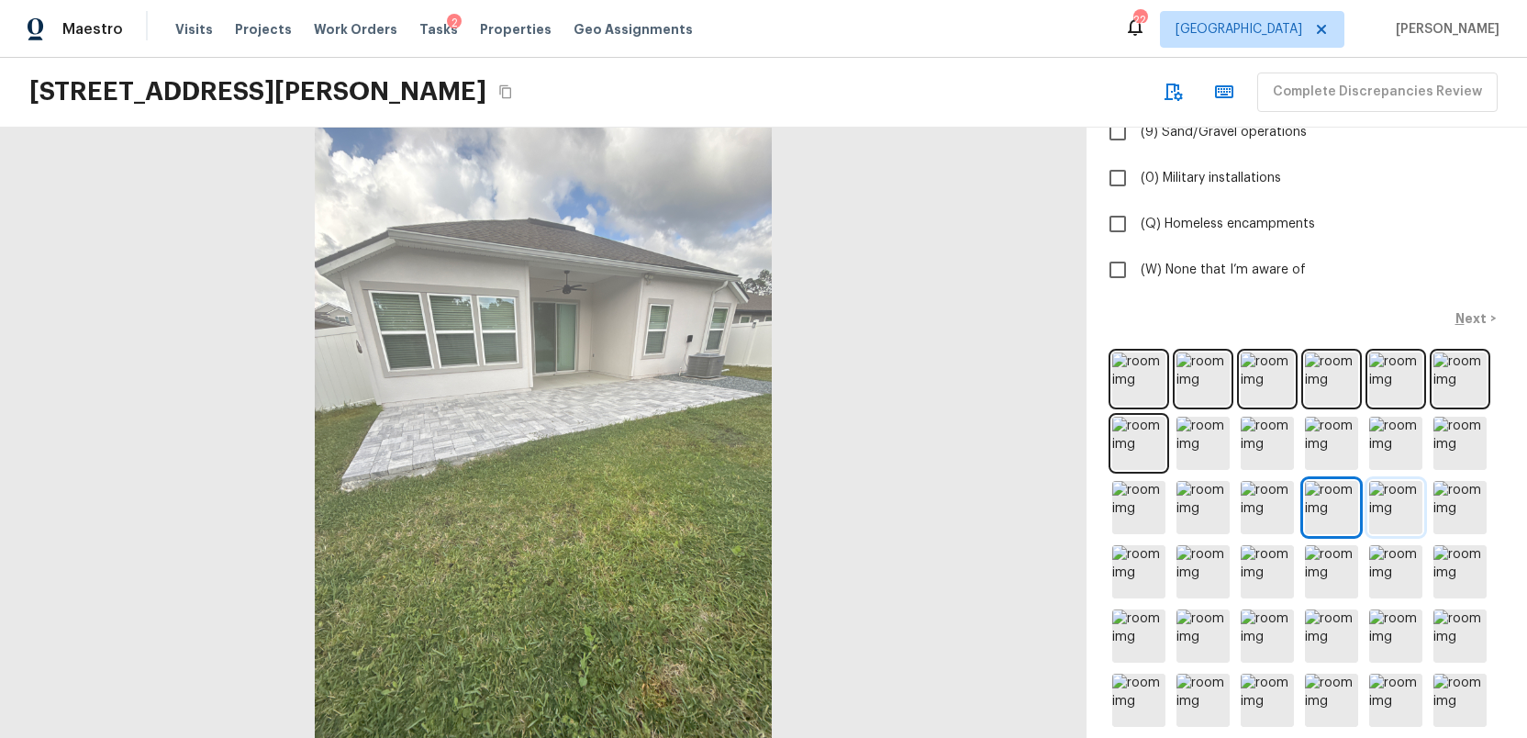
click at [1383, 507] on img at bounding box center [1395, 507] width 53 height 53
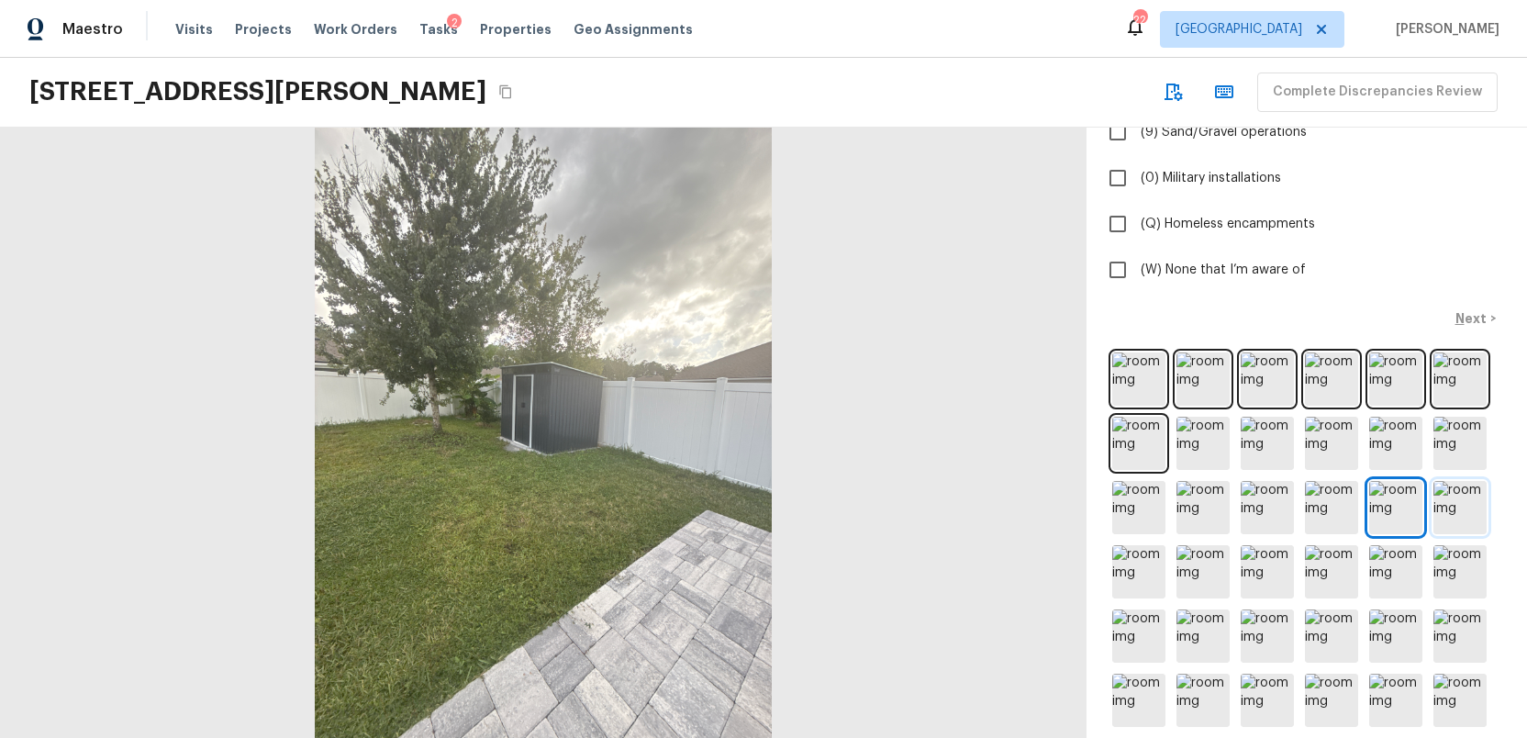
click at [1450, 507] on img at bounding box center [1459, 507] width 53 height 53
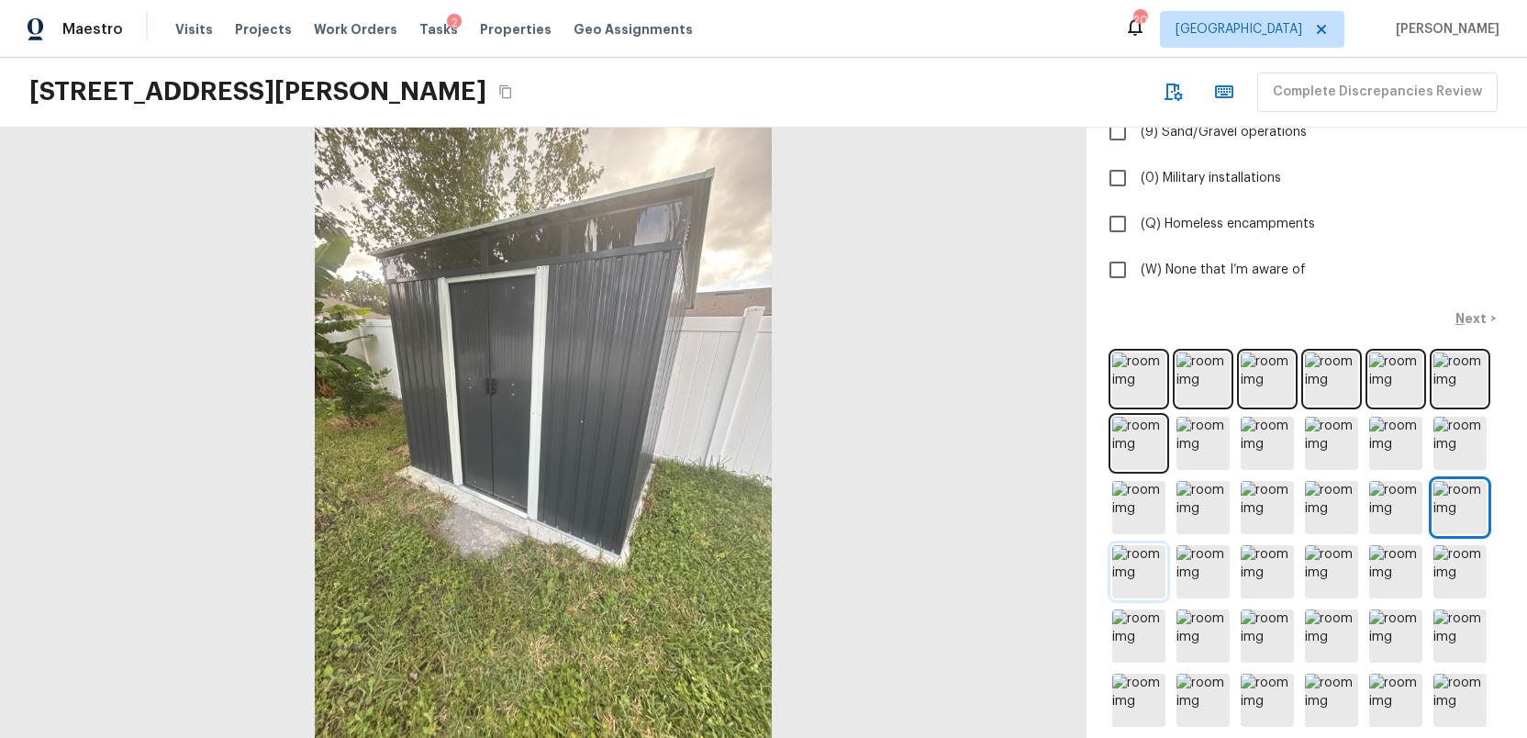
click at [1135, 571] on img at bounding box center [1138, 571] width 53 height 53
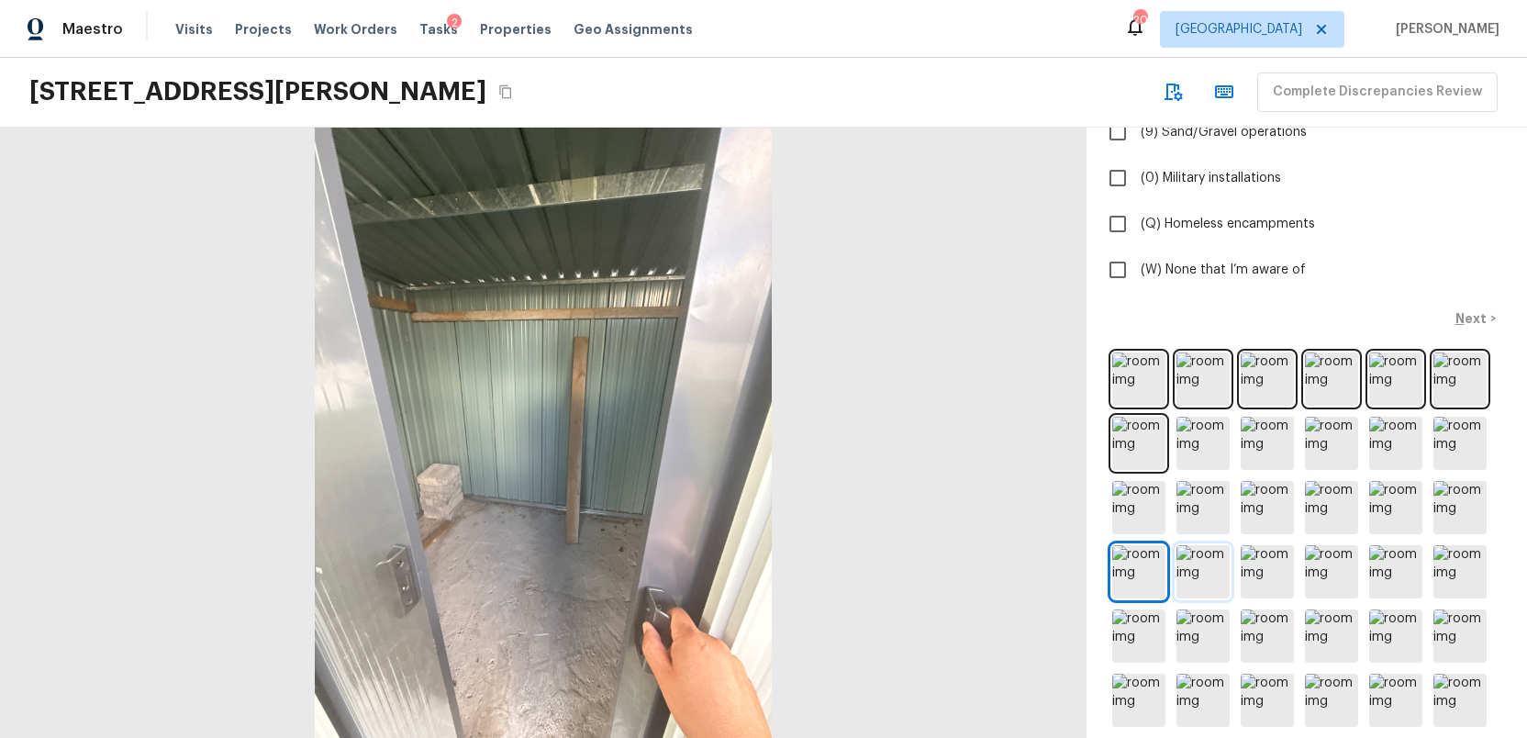
click at [1199, 566] on img at bounding box center [1202, 571] width 53 height 53
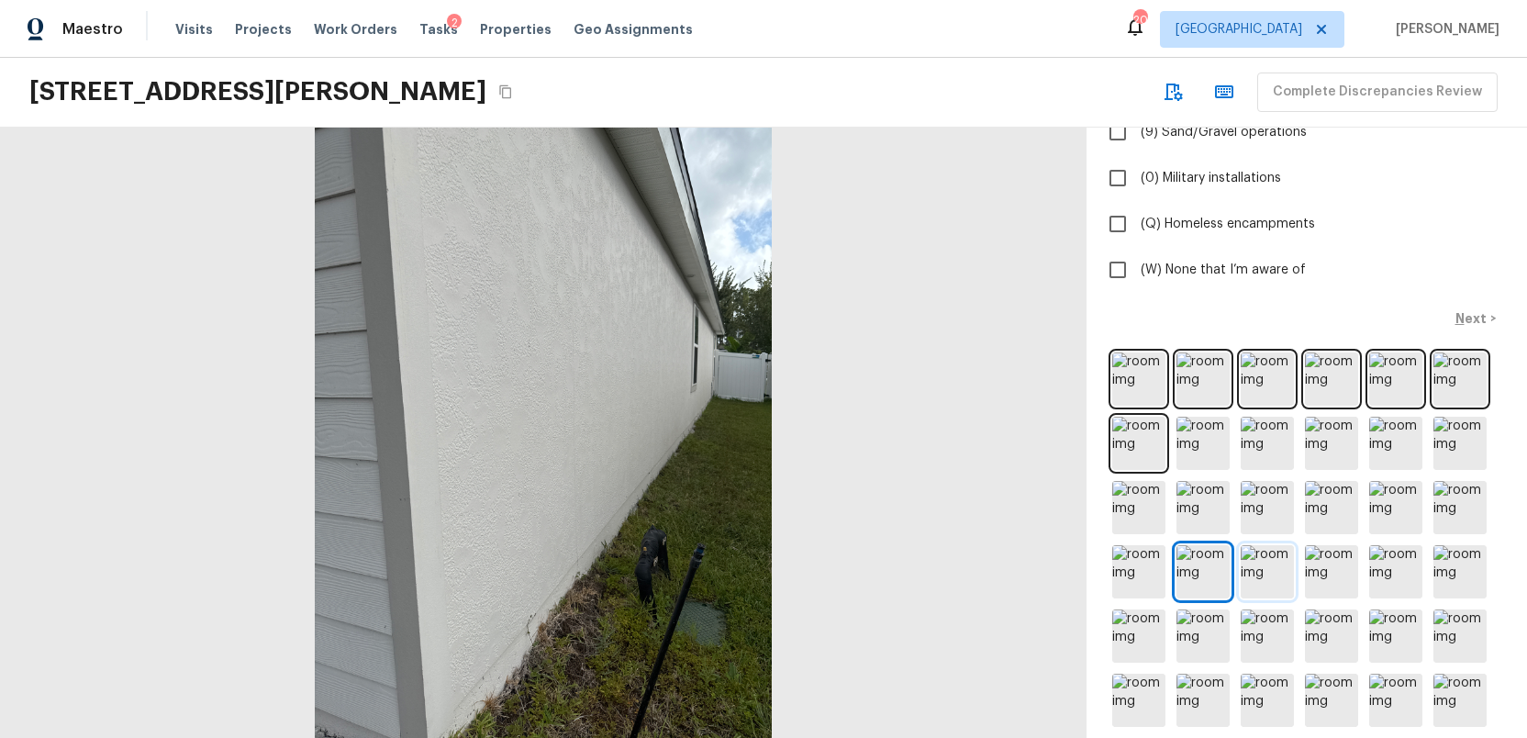
click at [1253, 568] on img at bounding box center [1266, 571] width 53 height 53
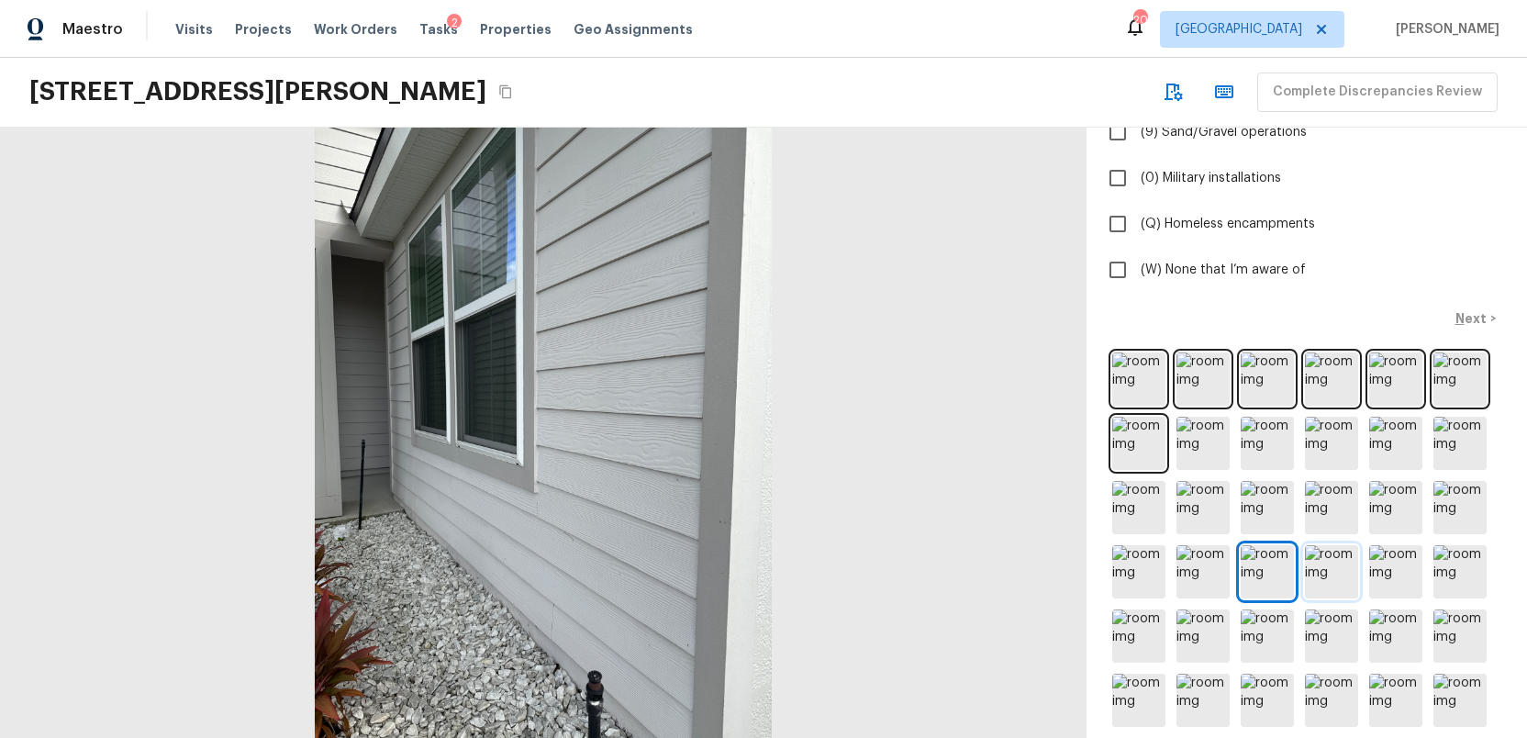
click at [1322, 572] on img at bounding box center [1331, 571] width 53 height 53
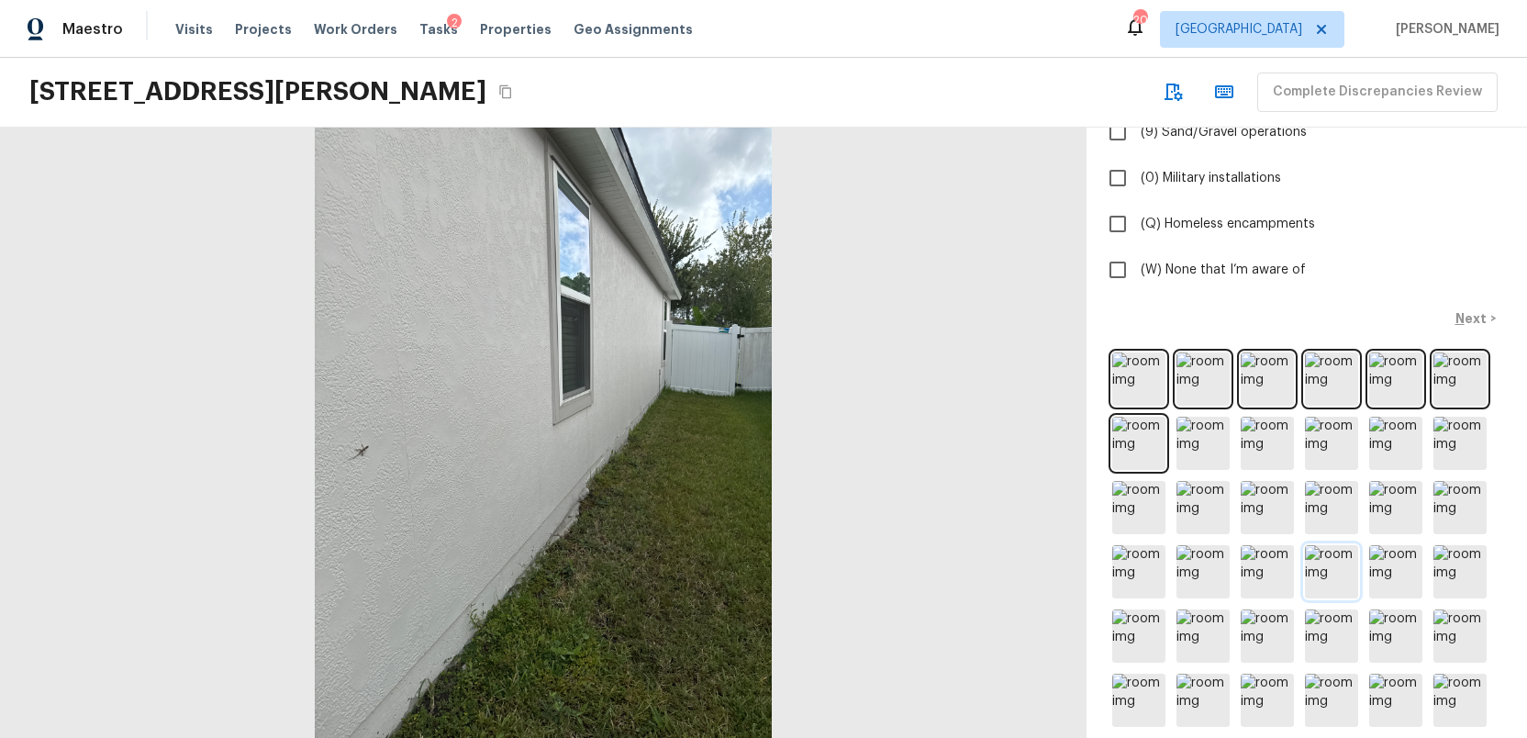
click at [1323, 572] on img at bounding box center [1331, 571] width 53 height 53
click at [1388, 575] on img at bounding box center [1395, 571] width 53 height 53
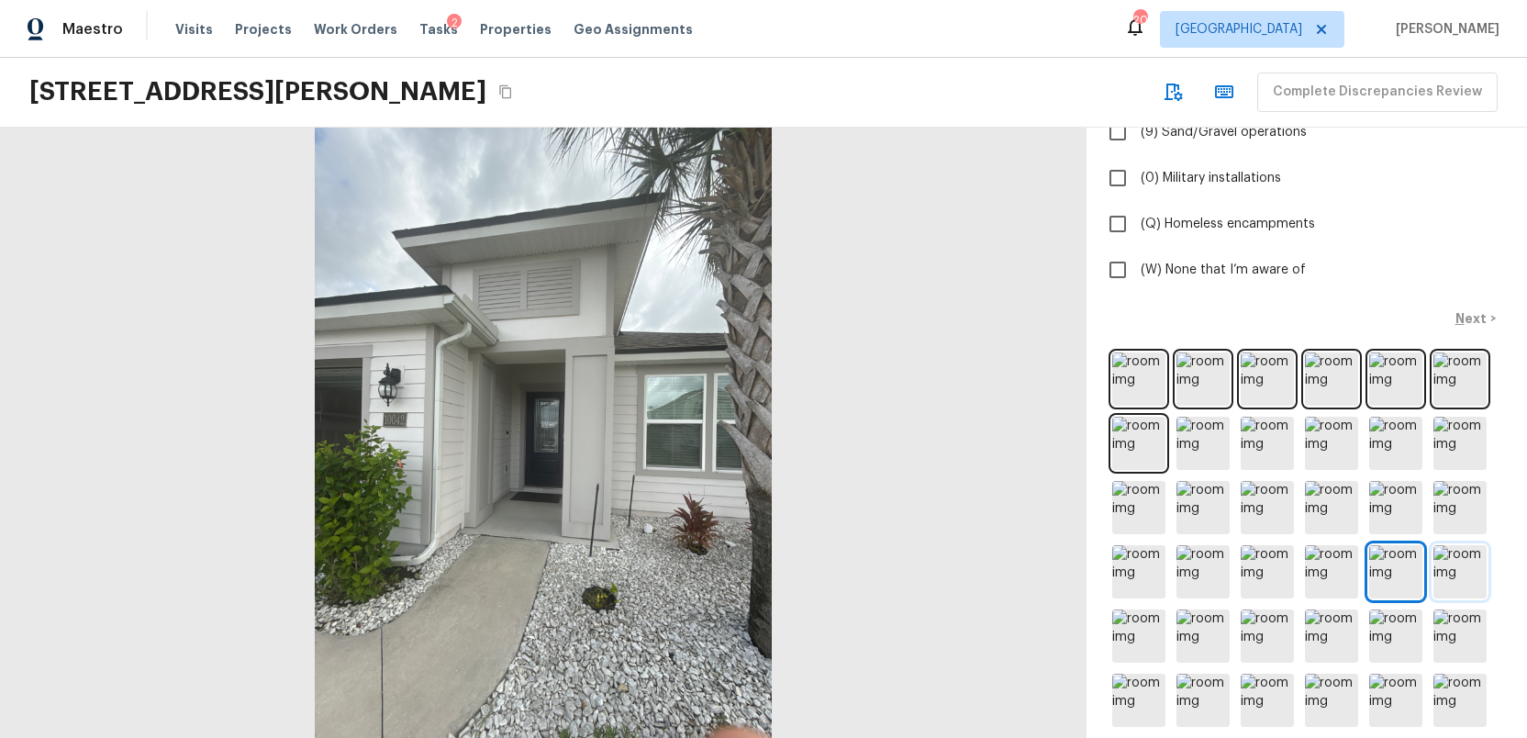
click at [1459, 577] on img at bounding box center [1459, 571] width 53 height 53
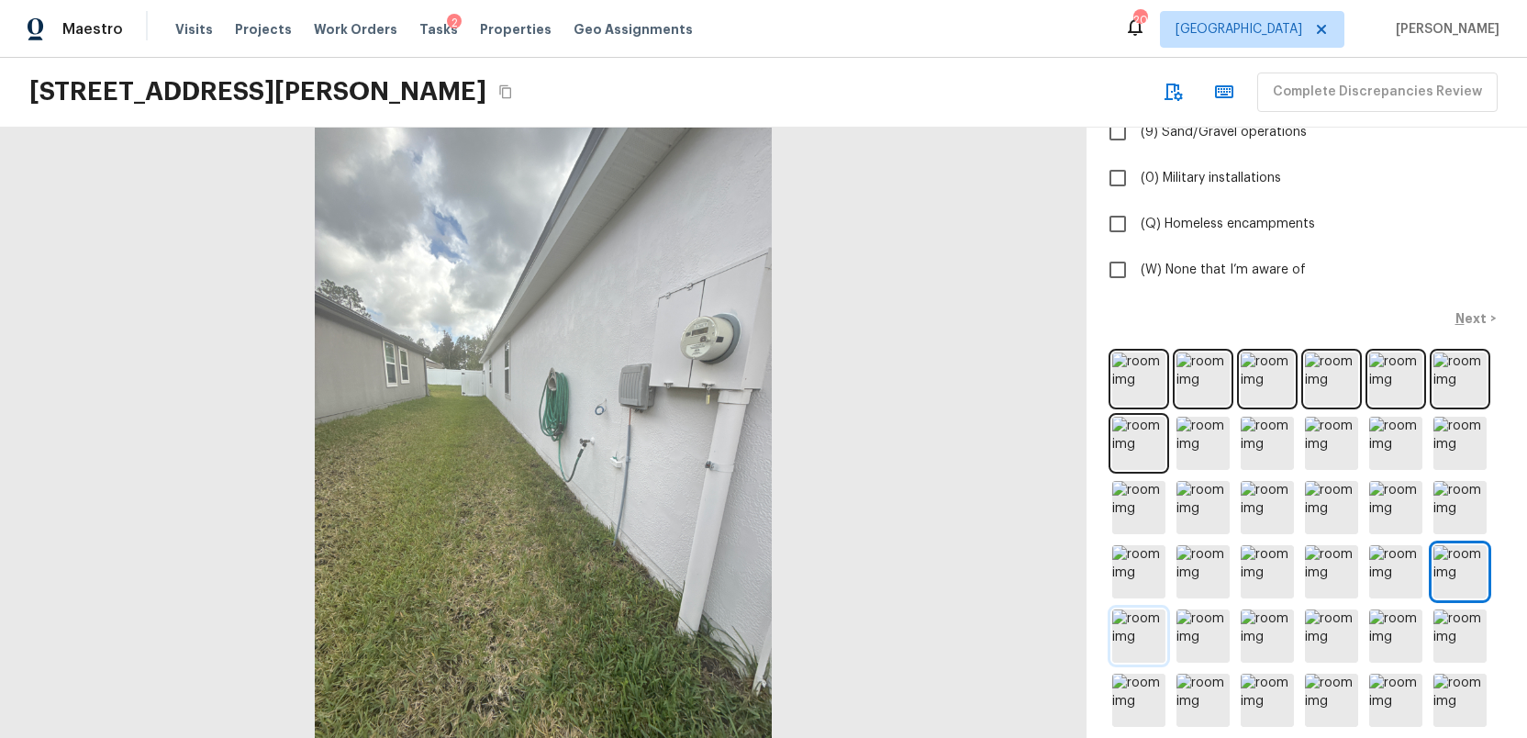
click at [1128, 638] on img at bounding box center [1138, 635] width 53 height 53
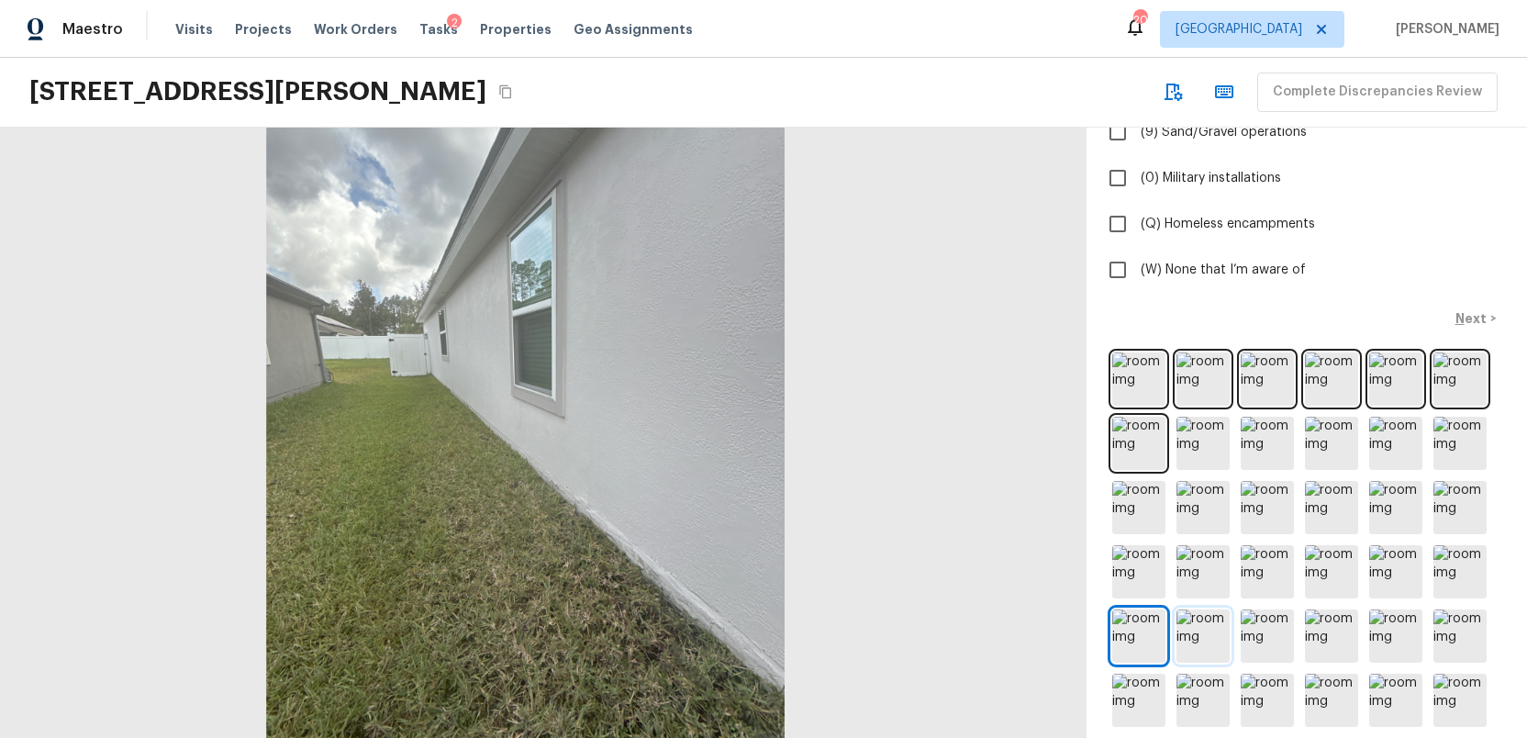
click at [1203, 630] on img at bounding box center [1202, 635] width 53 height 53
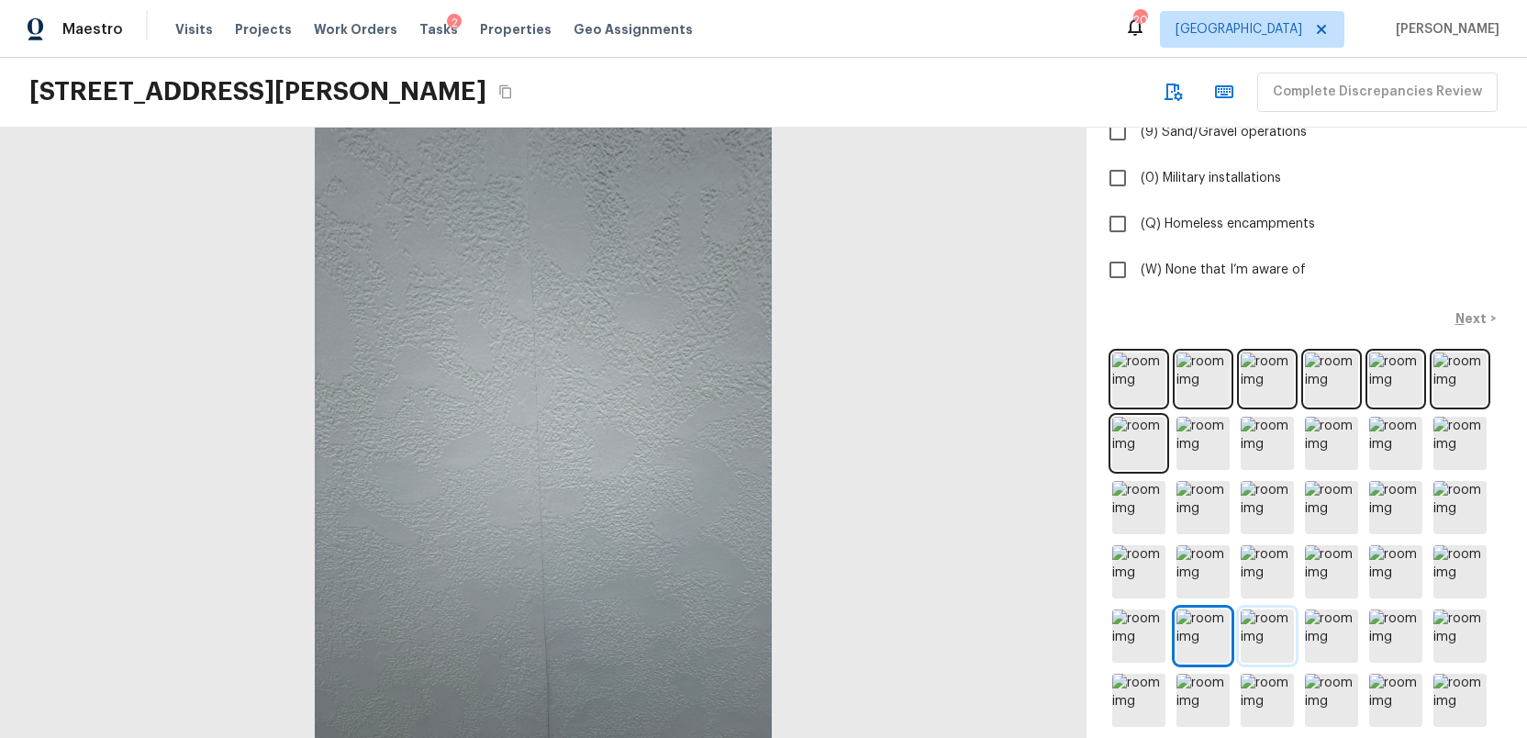
scroll to position [538, 0]
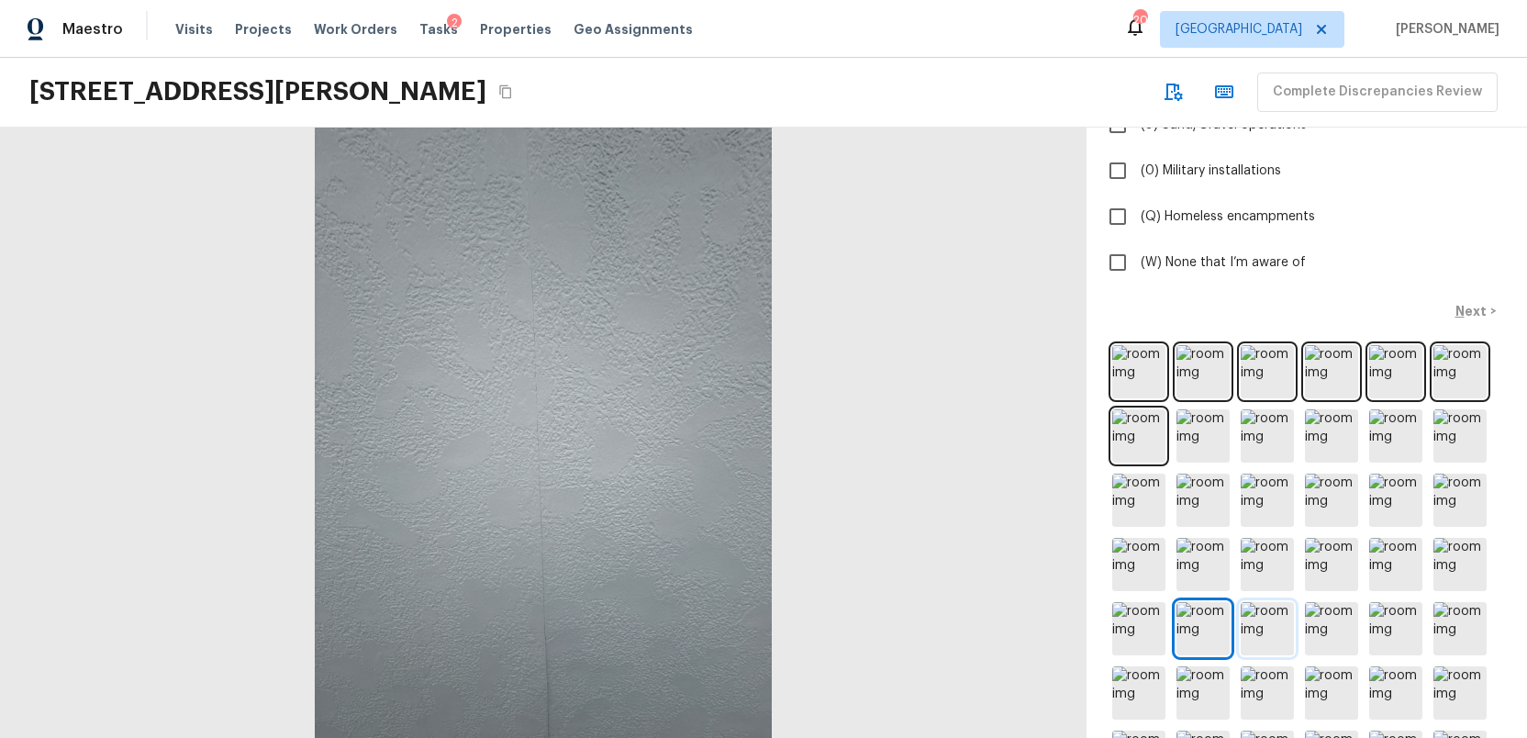
click at [1273, 632] on img at bounding box center [1266, 628] width 53 height 53
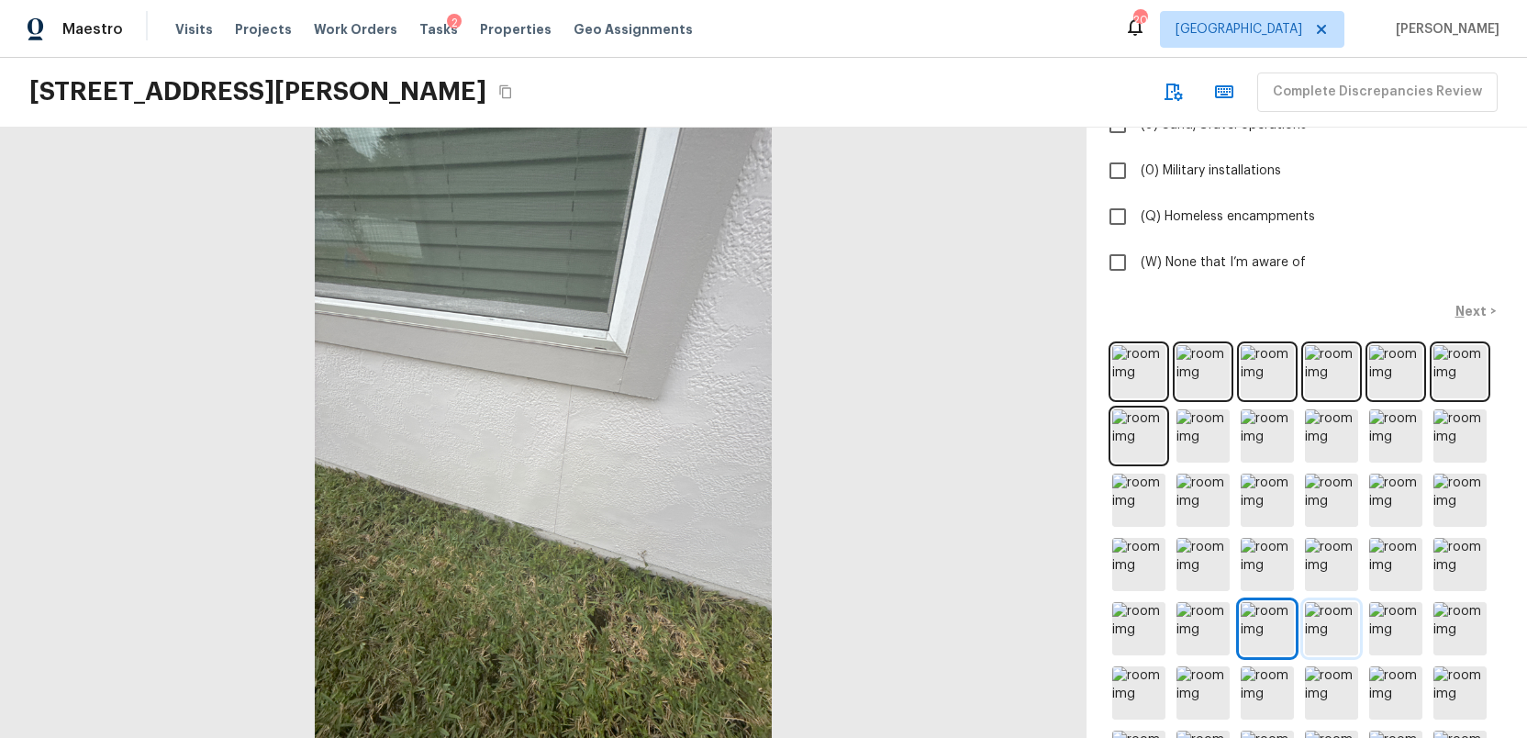
click at [1322, 627] on img at bounding box center [1331, 628] width 53 height 53
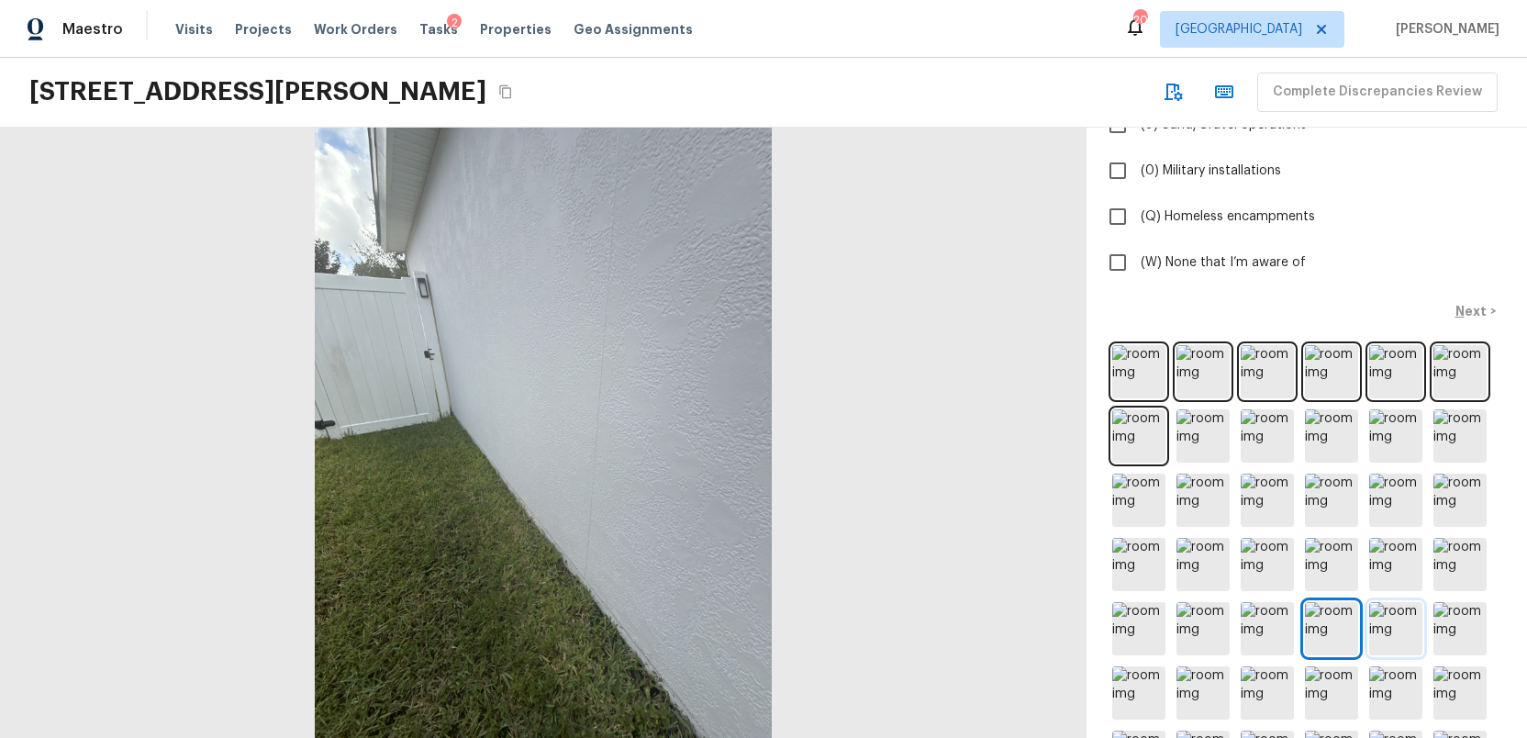
click at [1389, 622] on img at bounding box center [1395, 628] width 53 height 53
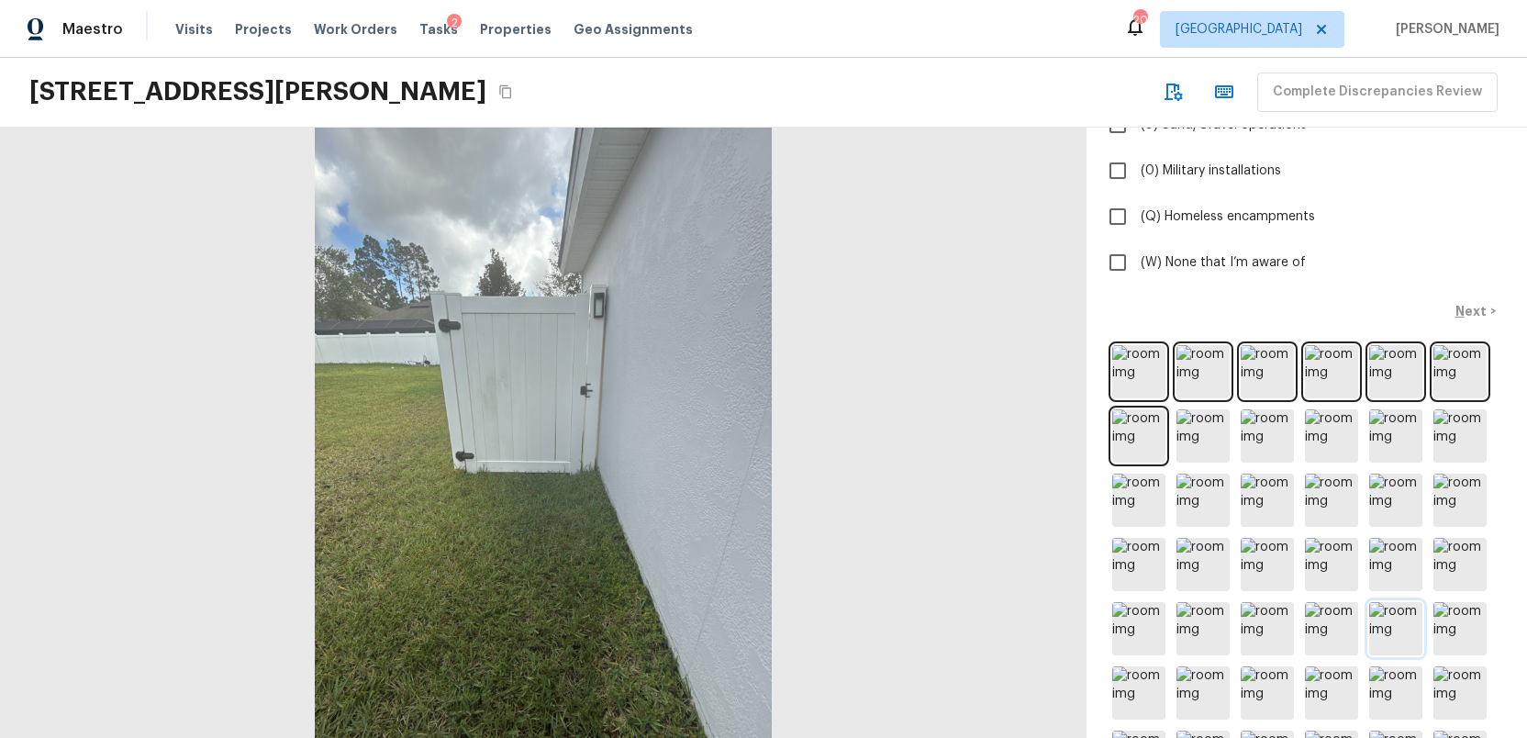
scroll to position [533, 0]
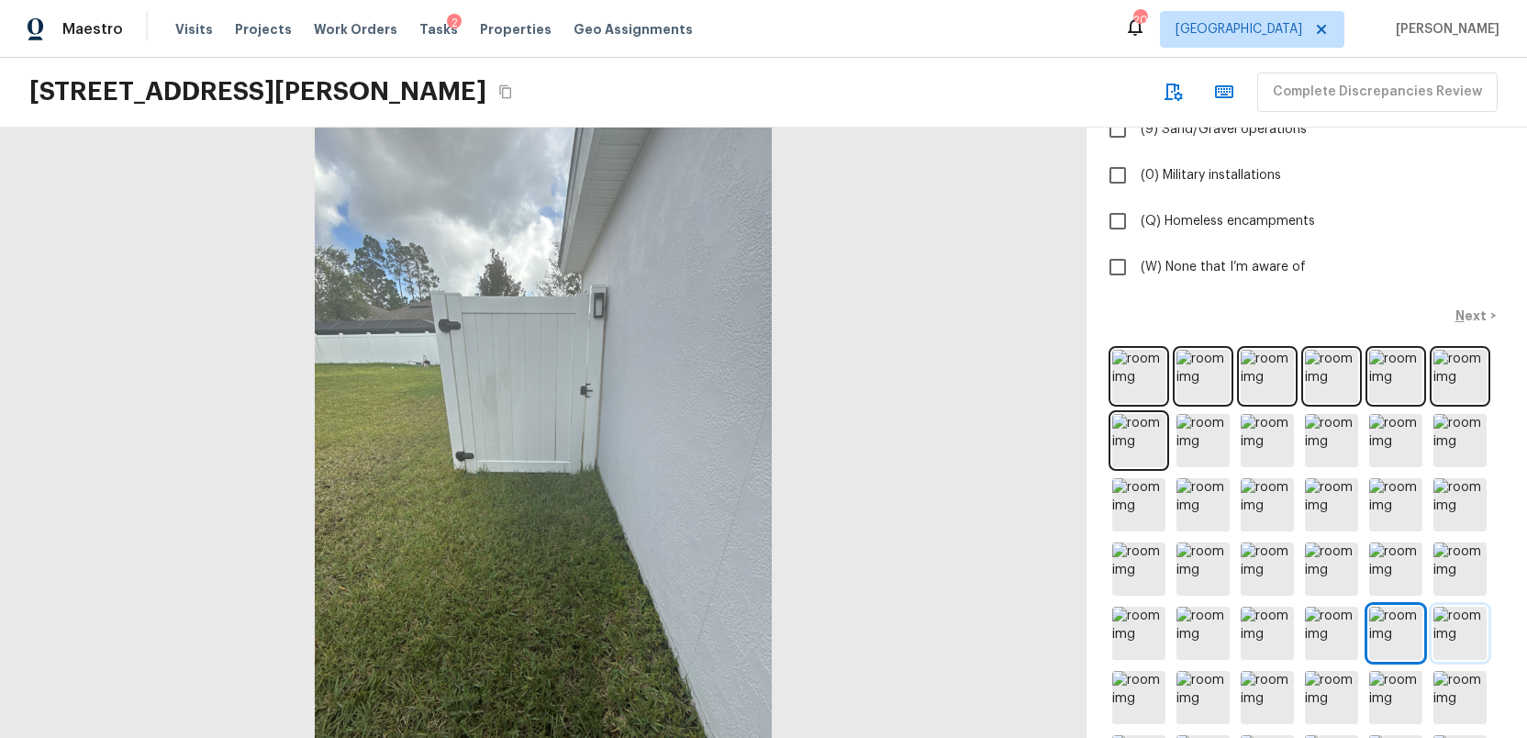
click at [1463, 622] on img at bounding box center [1459, 632] width 53 height 53
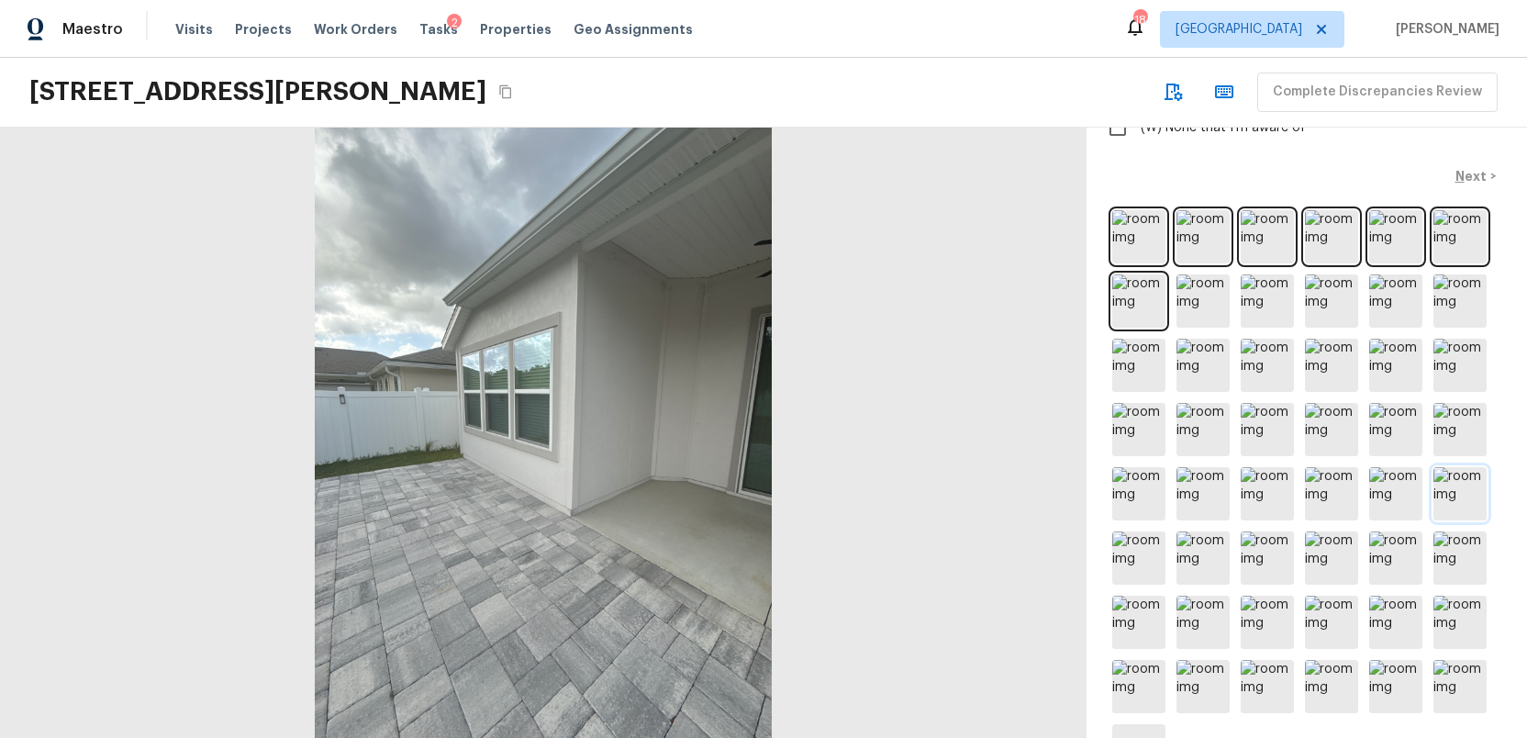
scroll to position [675, 0]
click at [1133, 561] on img at bounding box center [1138, 554] width 53 height 53
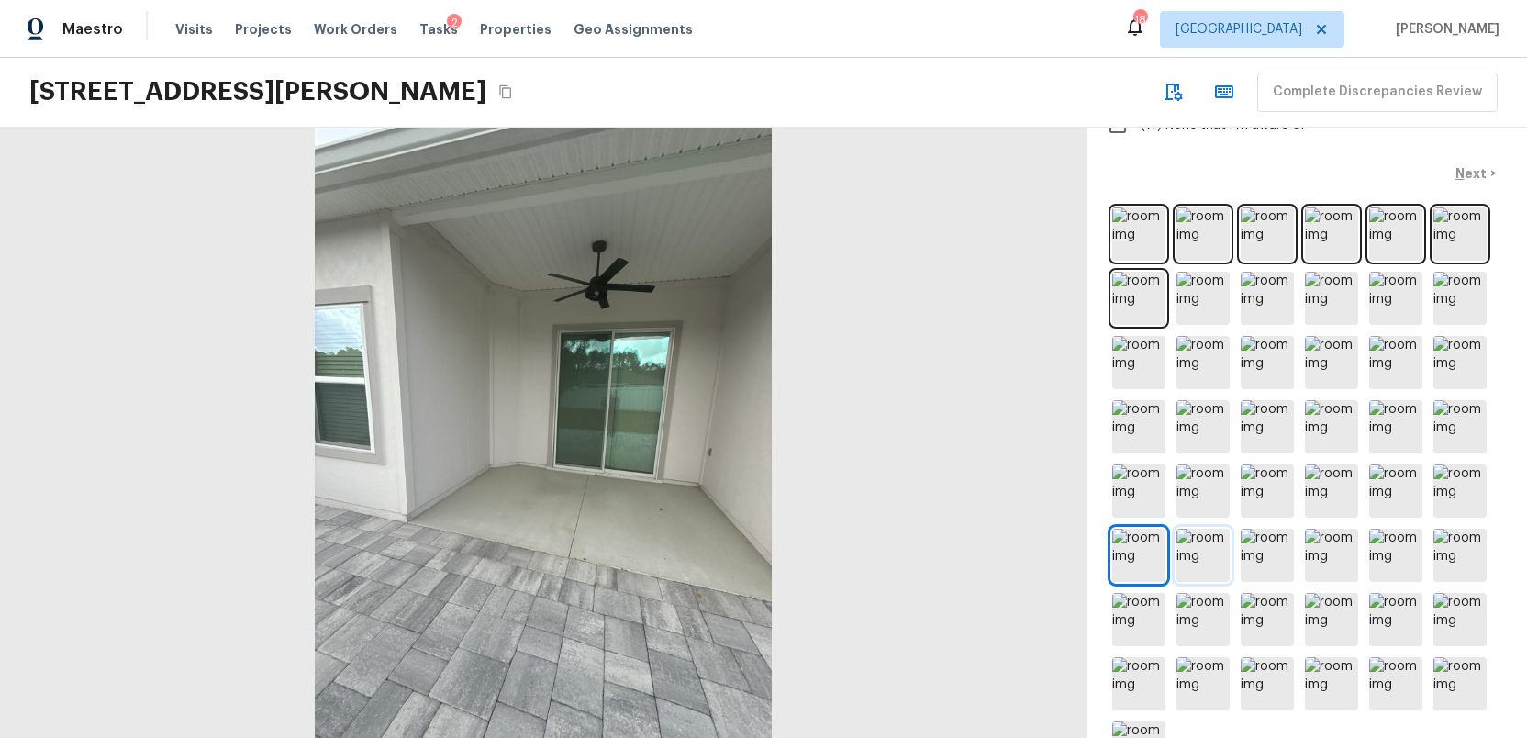
click at [1198, 554] on img at bounding box center [1202, 554] width 53 height 53
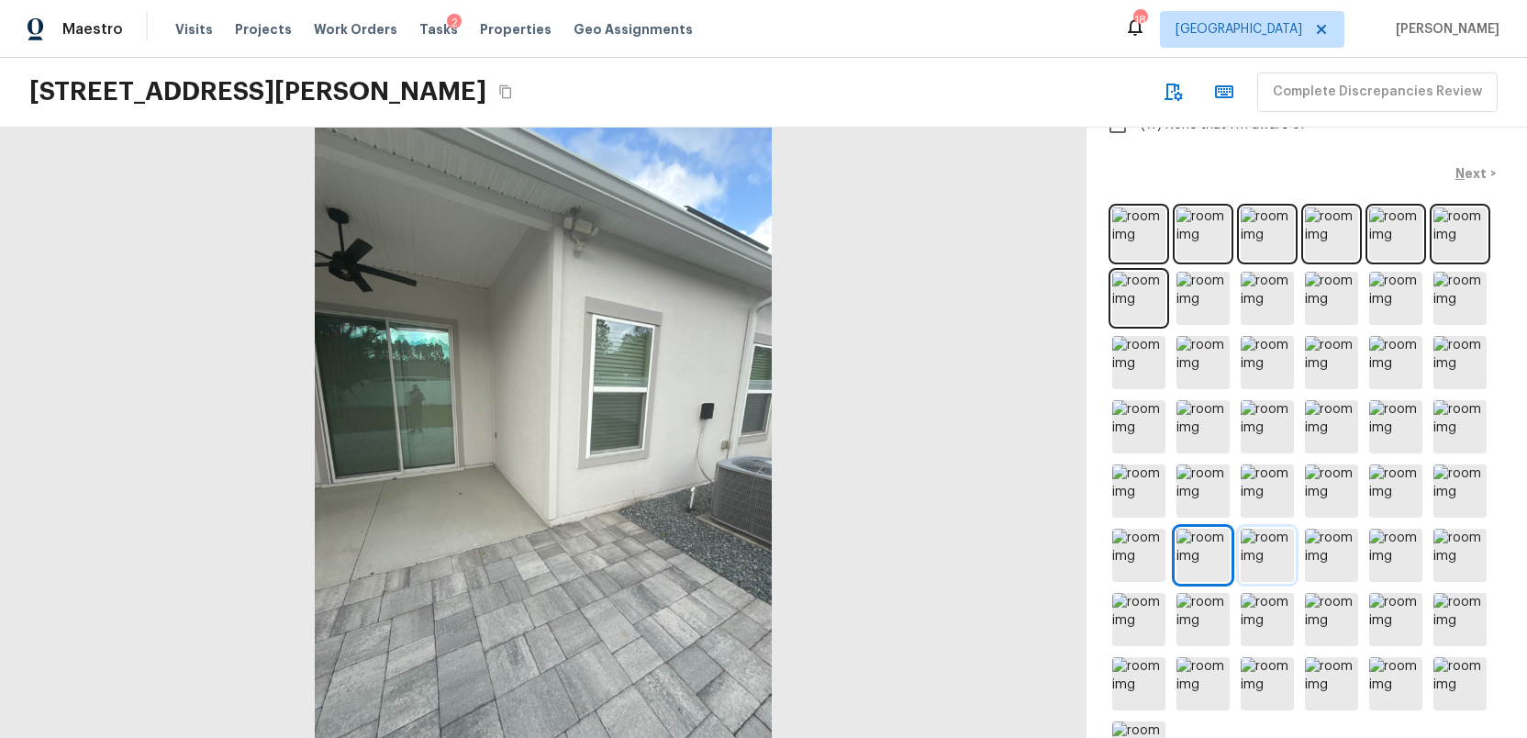
click at [1260, 554] on img at bounding box center [1266, 554] width 53 height 53
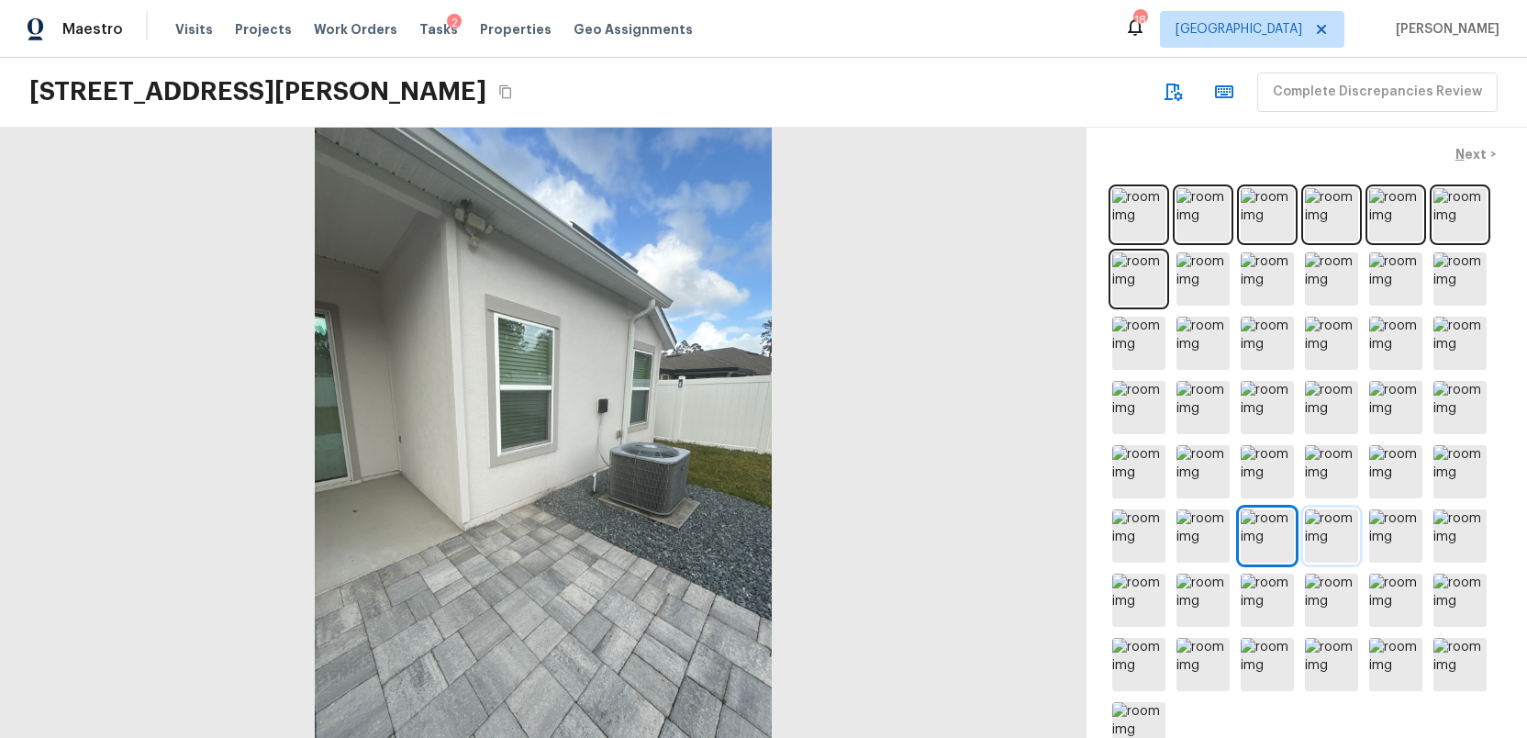
click at [1327, 539] on img at bounding box center [1331, 535] width 53 height 53
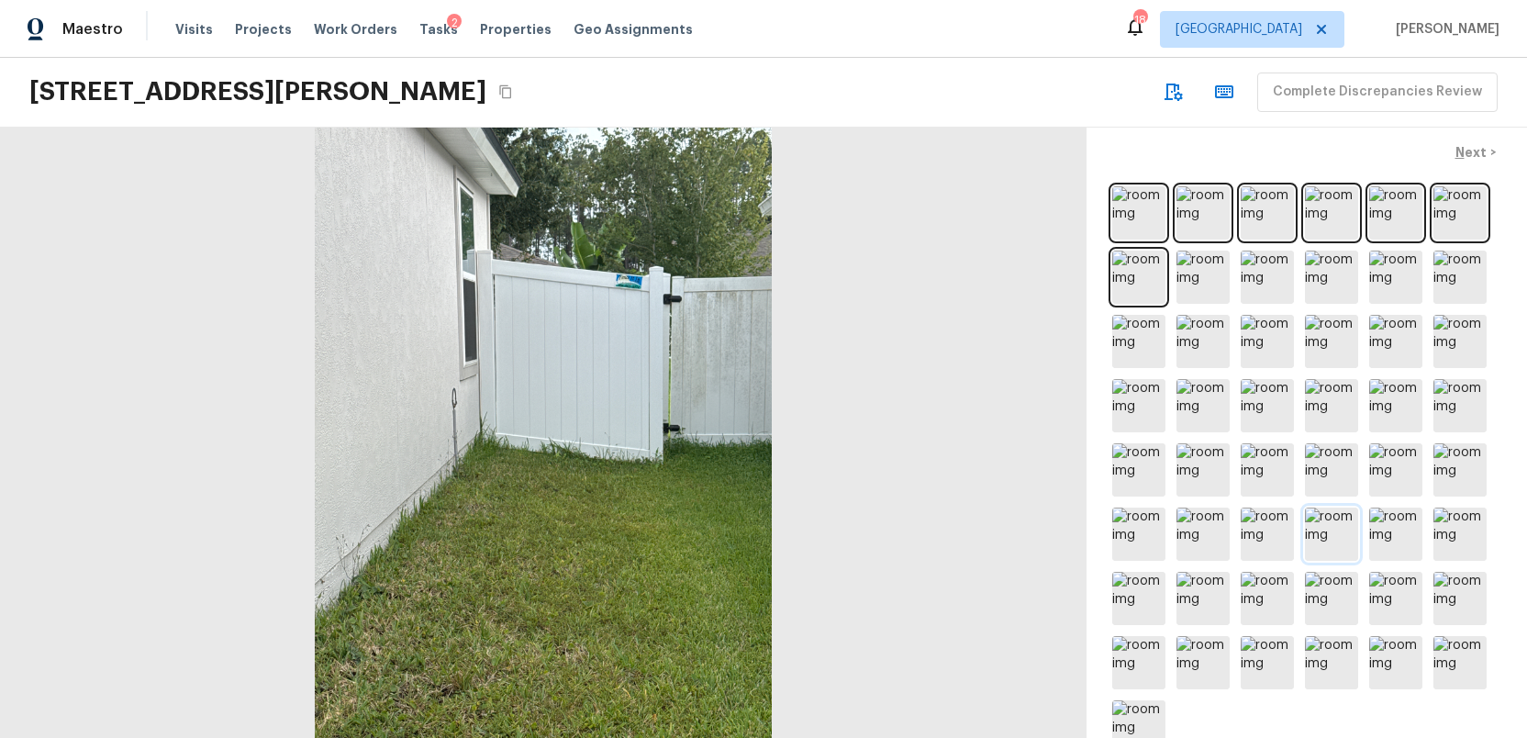
scroll to position [698, 0]
click at [1387, 534] on img at bounding box center [1395, 533] width 53 height 53
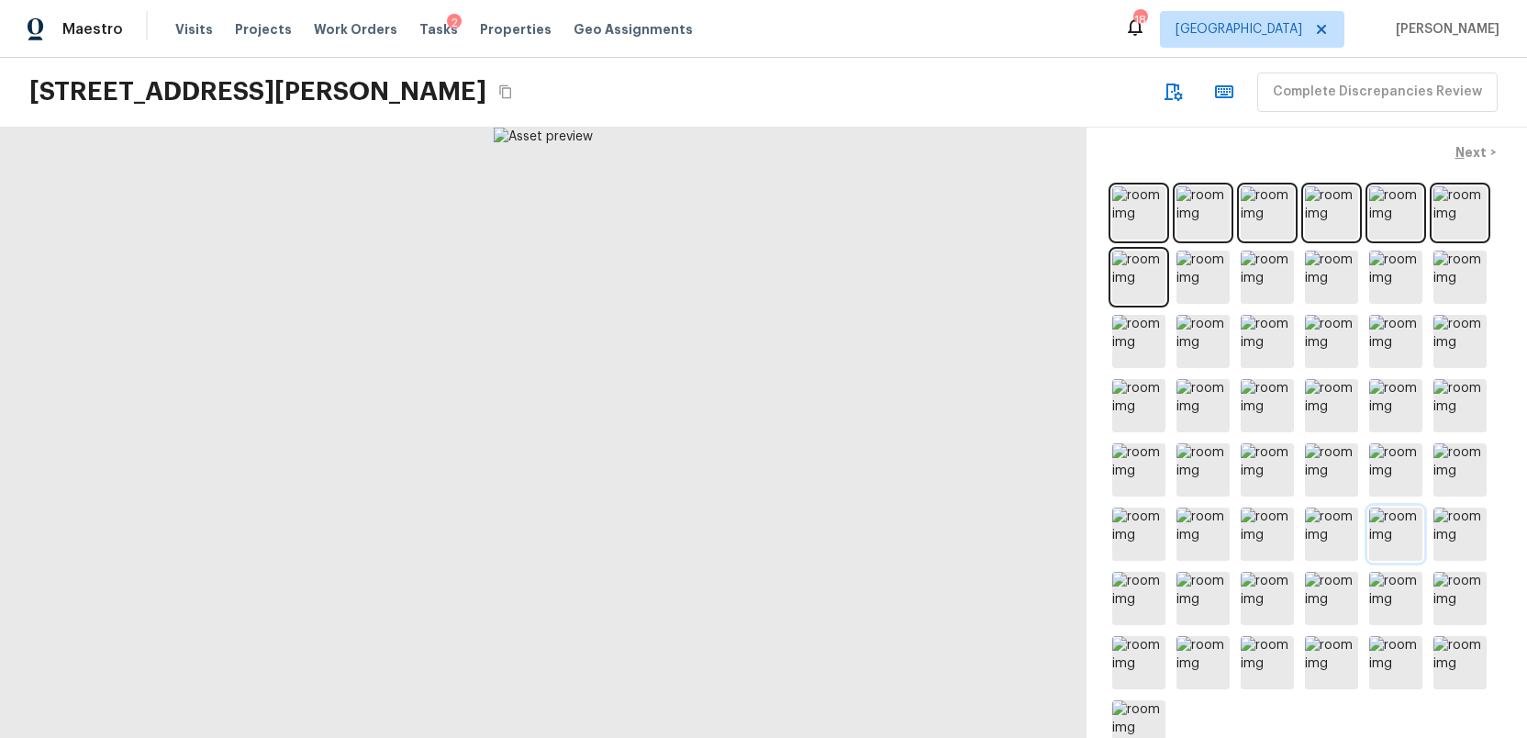
scroll to position [692, 0]
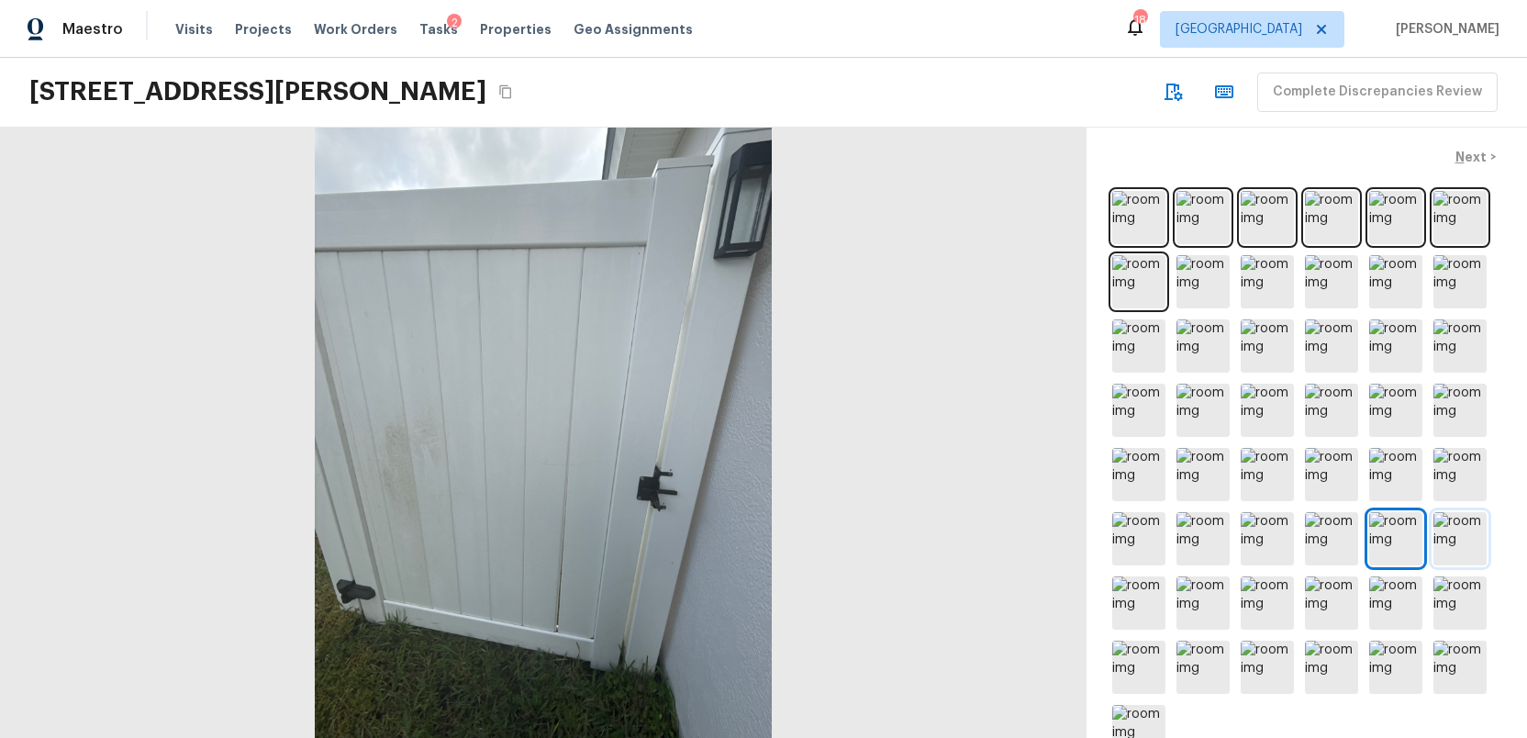
click at [1453, 530] on img at bounding box center [1459, 538] width 53 height 53
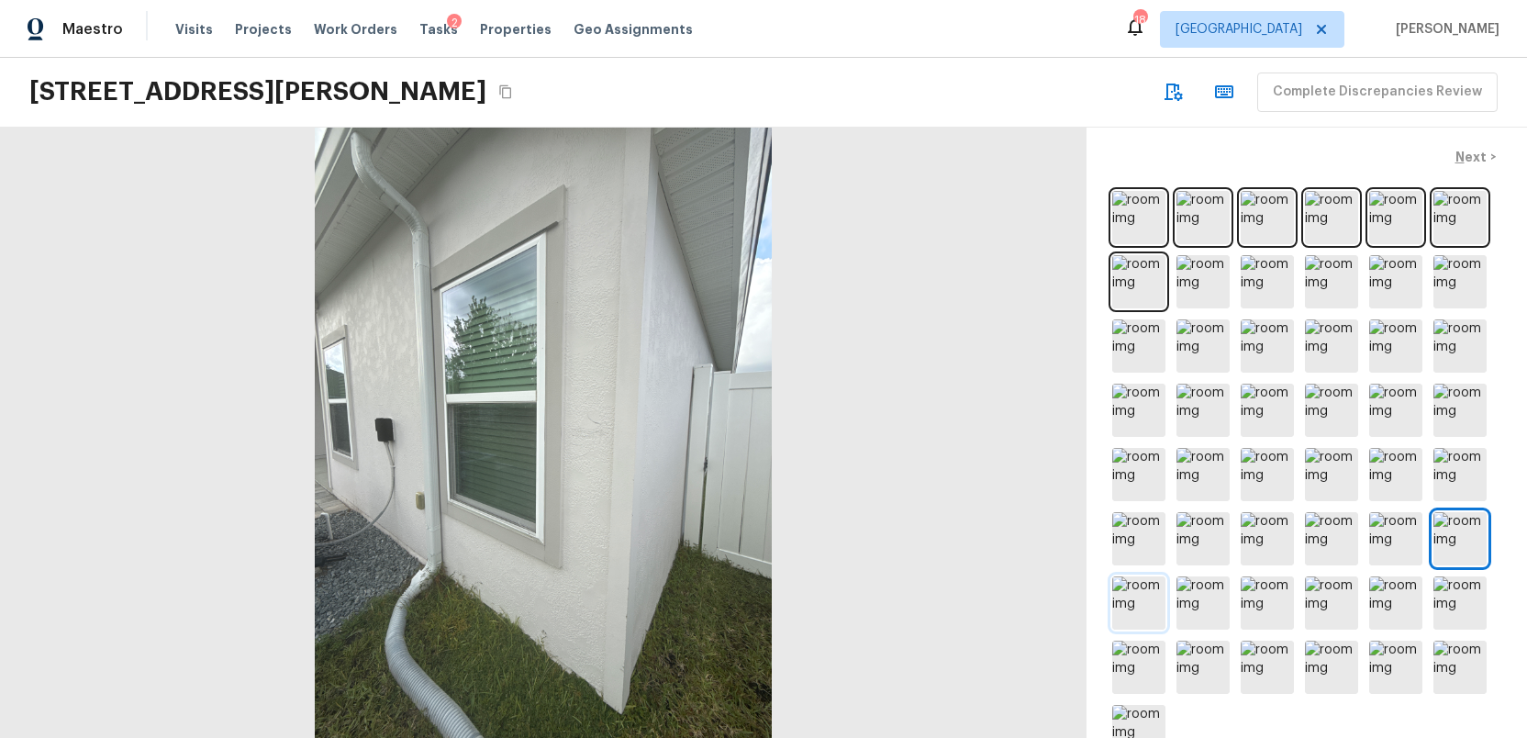
click at [1140, 604] on img at bounding box center [1138, 602] width 53 height 53
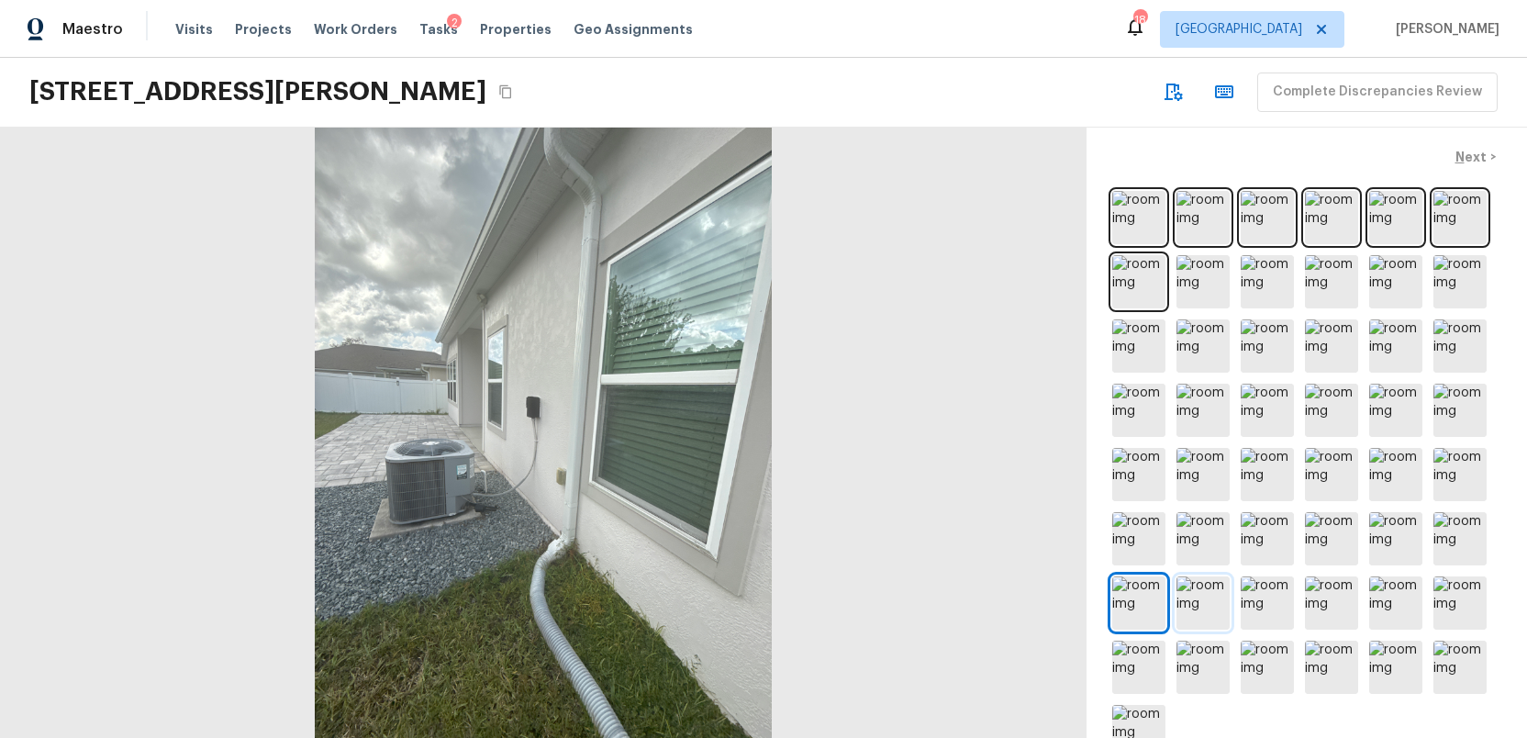
click at [1216, 600] on img at bounding box center [1202, 602] width 53 height 53
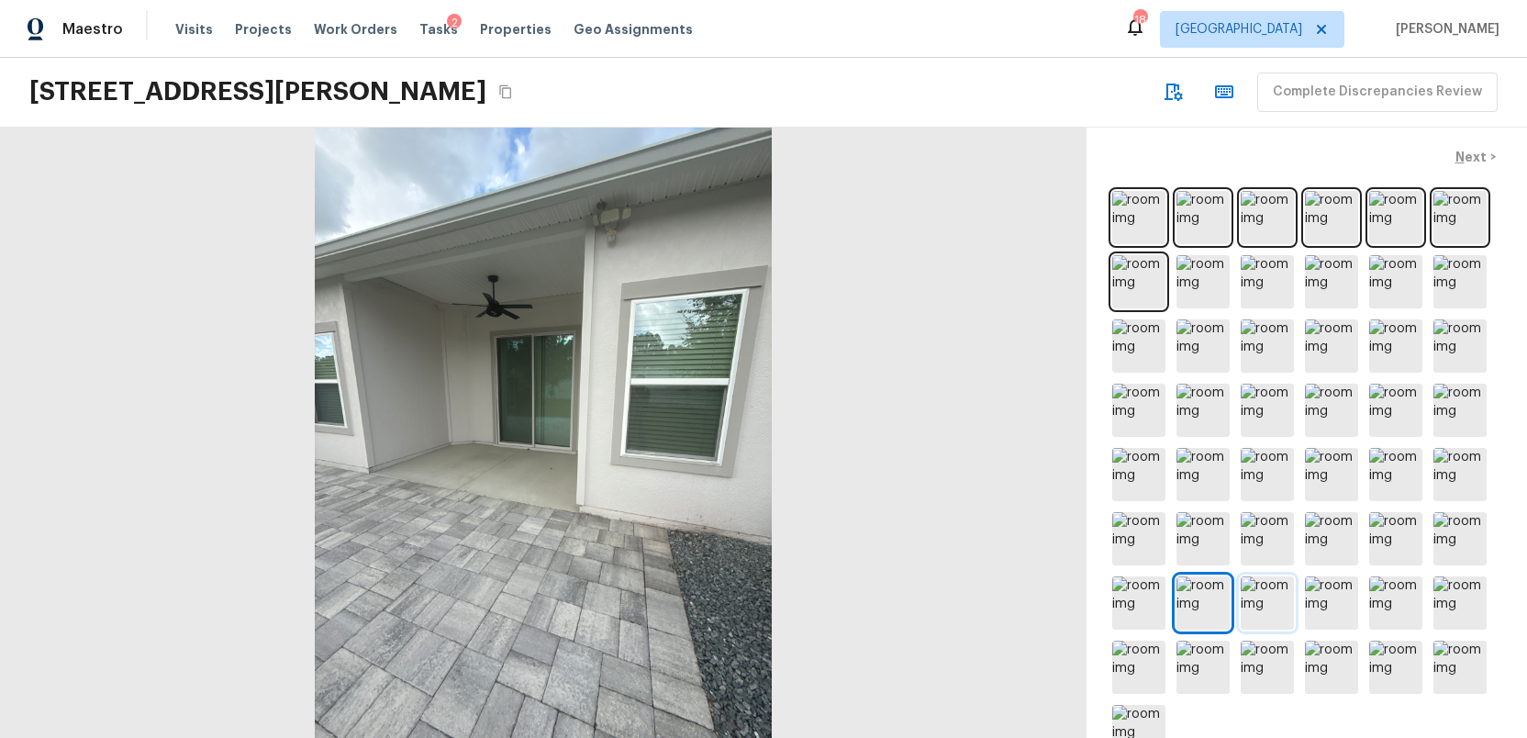
click at [1262, 600] on img at bounding box center [1266, 602] width 53 height 53
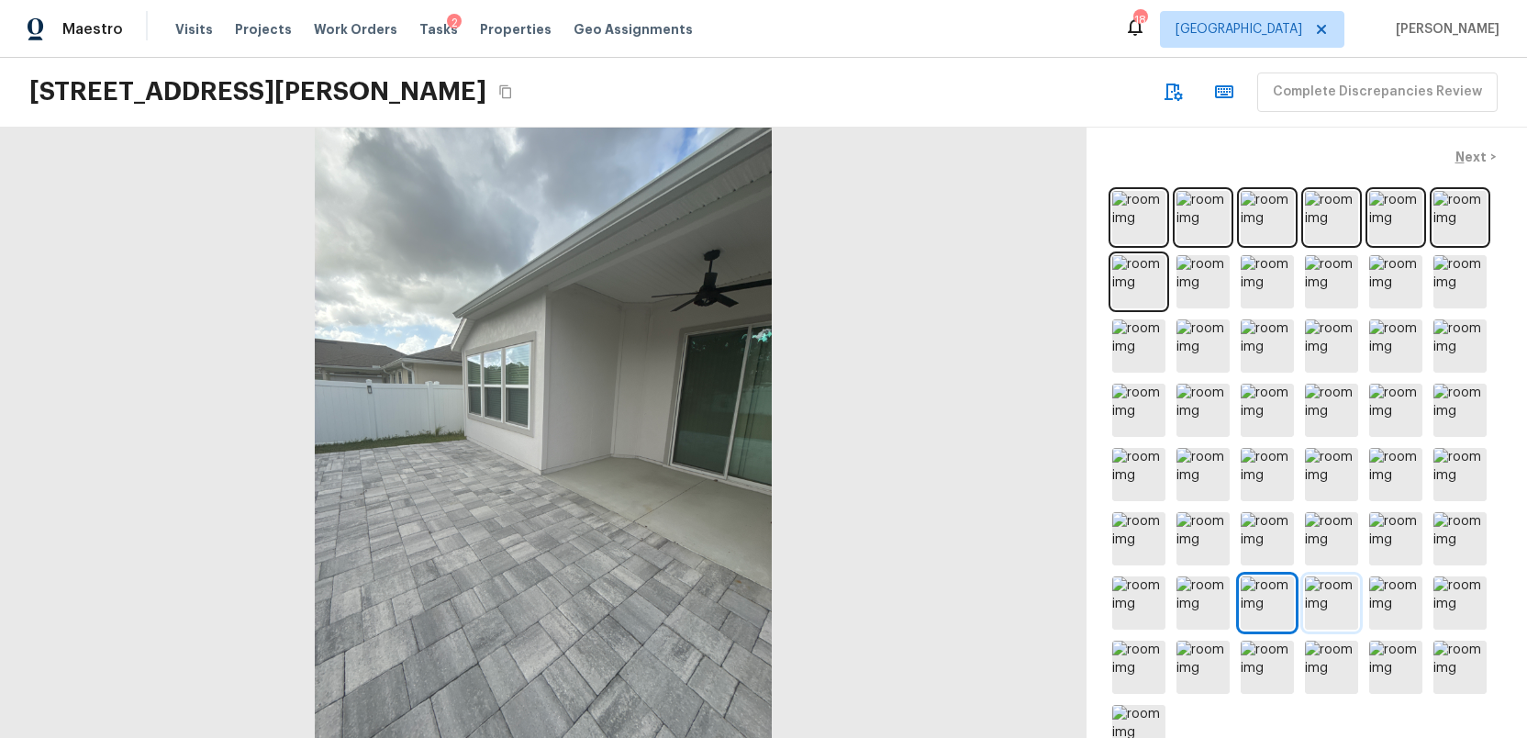
click at [1325, 601] on img at bounding box center [1331, 602] width 53 height 53
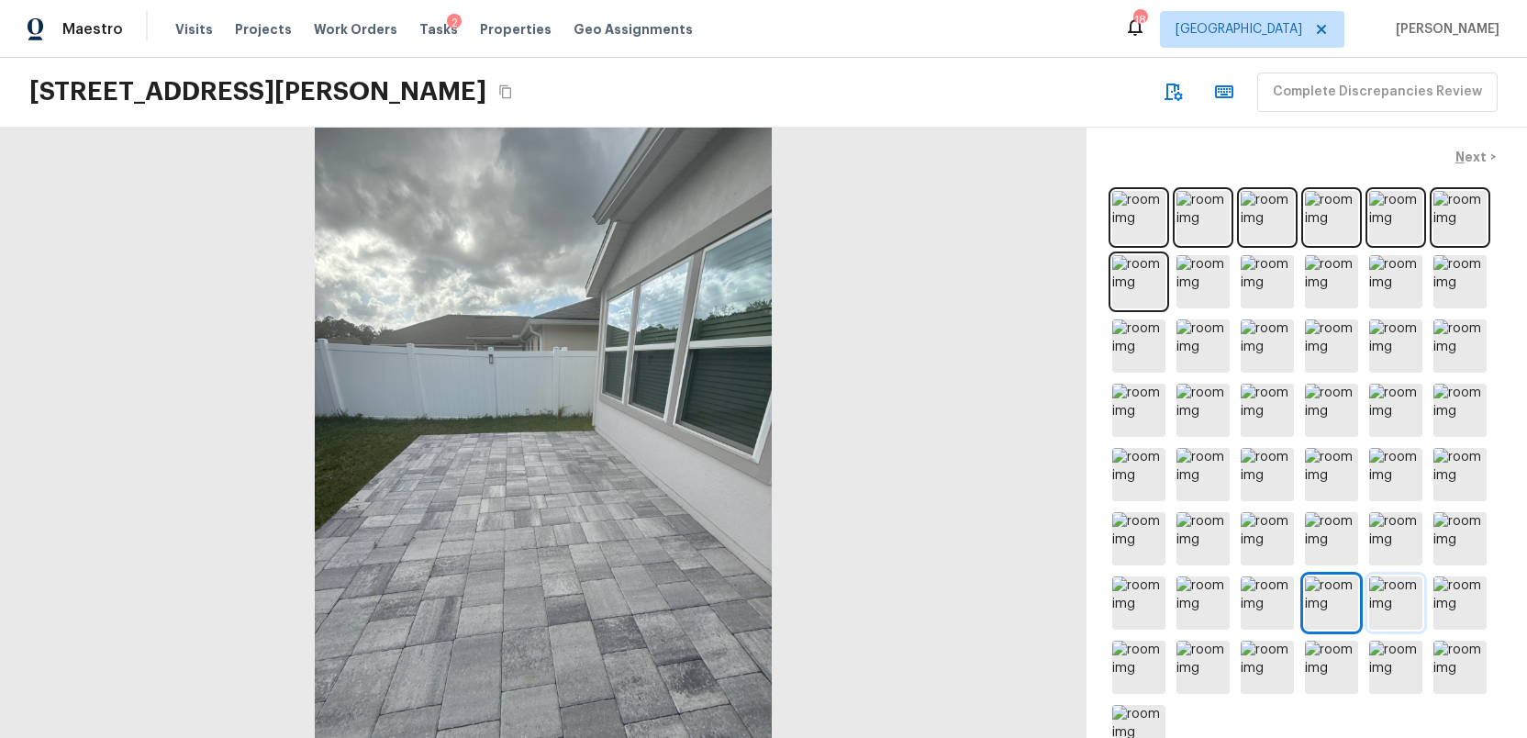
click at [1393, 596] on img at bounding box center [1395, 602] width 53 height 53
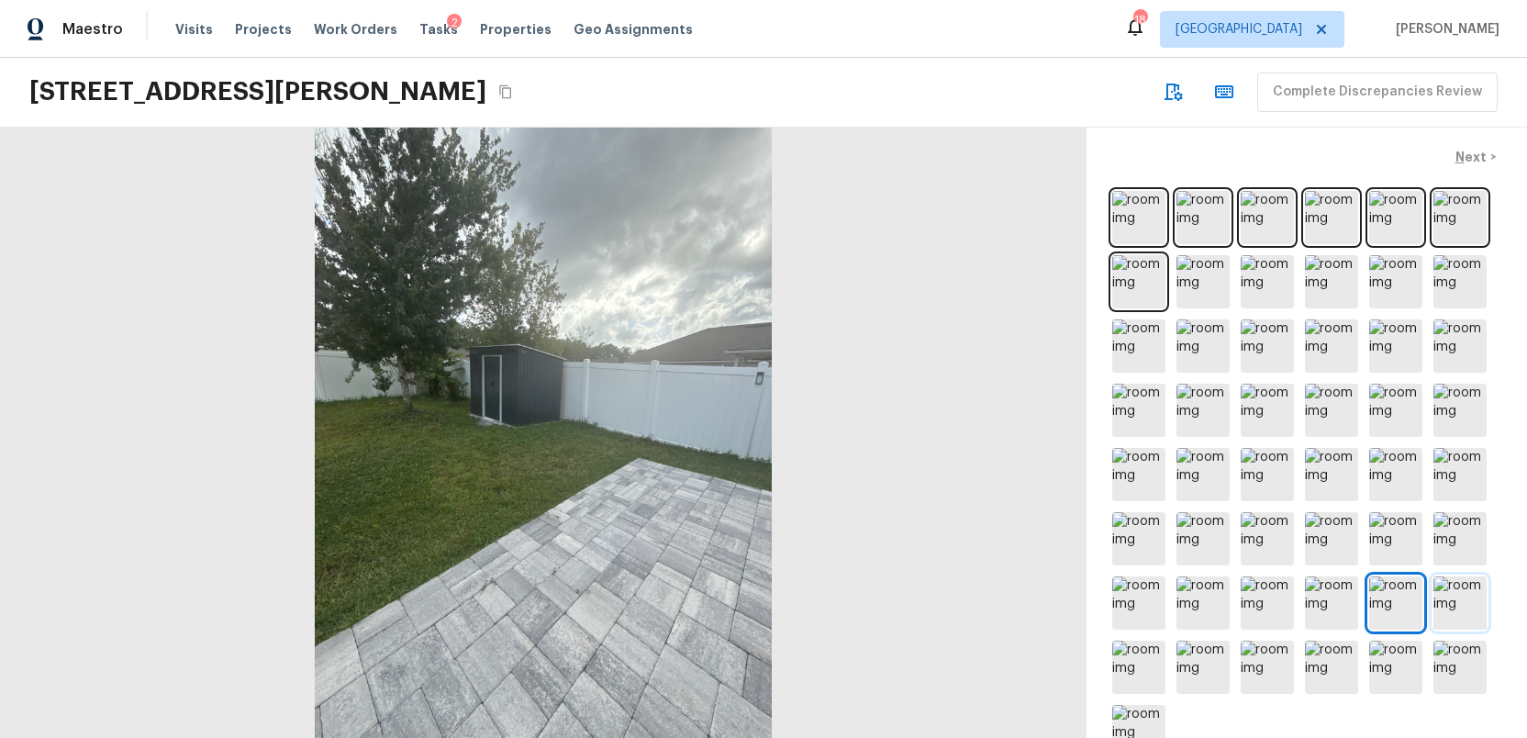
click at [1458, 598] on img at bounding box center [1459, 602] width 53 height 53
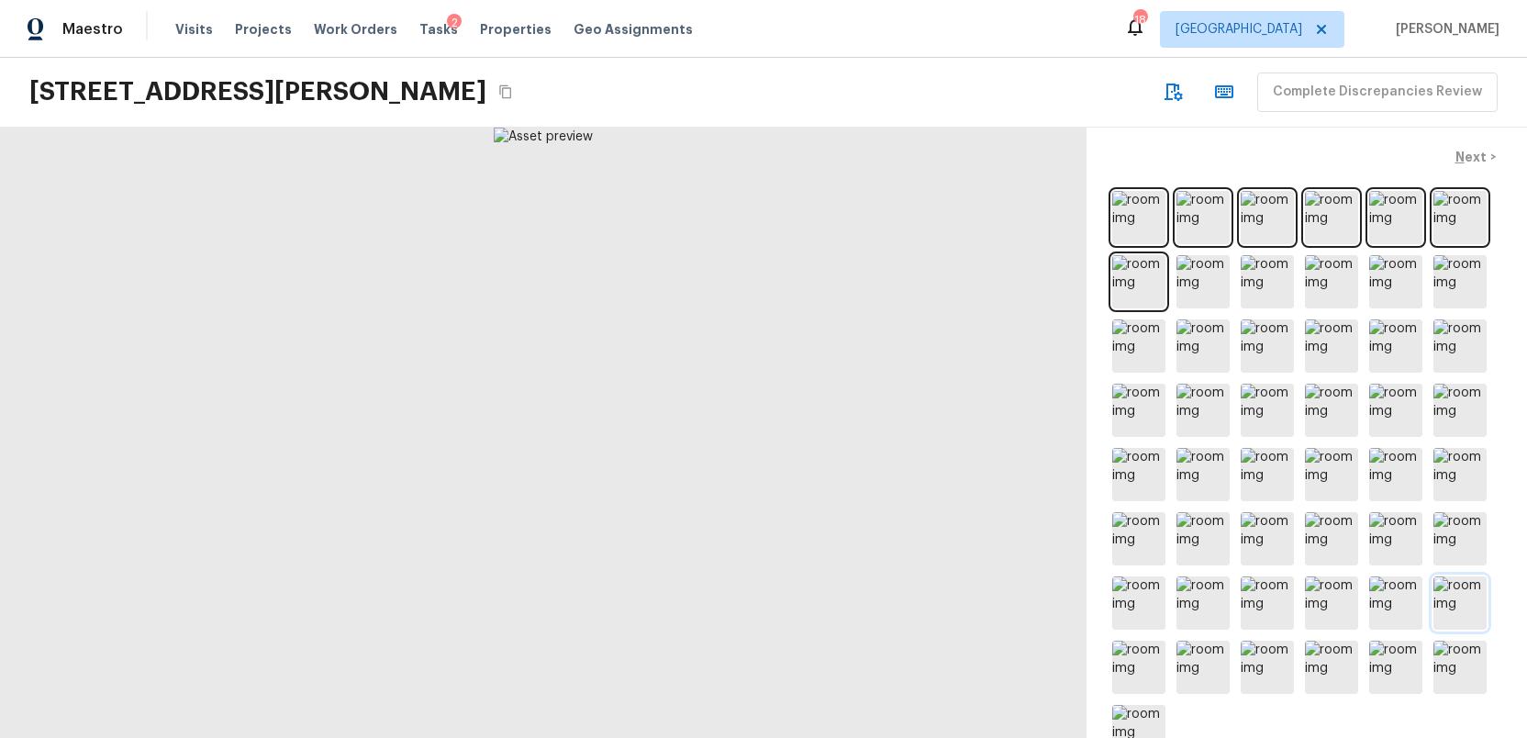
scroll to position [685, 0]
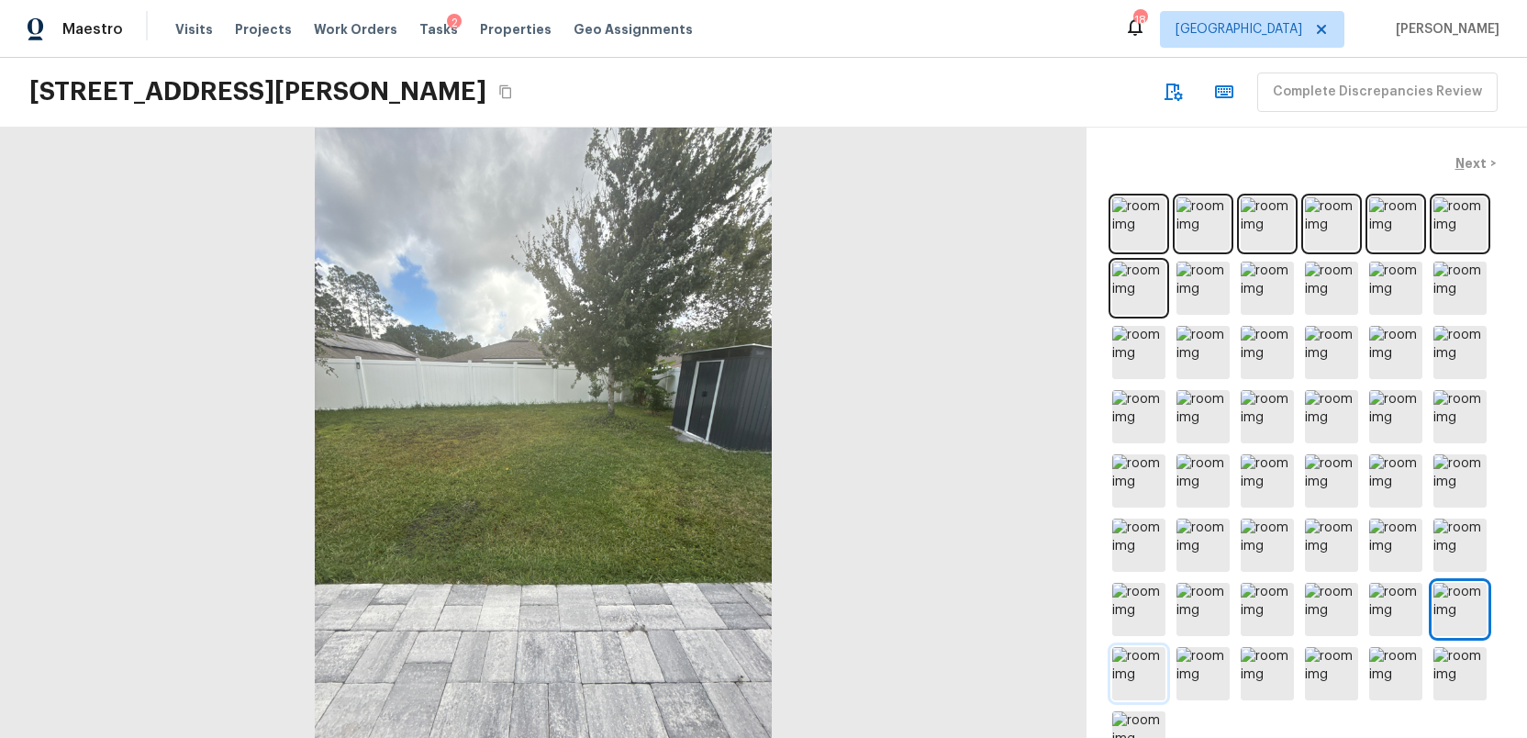
click at [1142, 680] on img at bounding box center [1138, 673] width 53 height 53
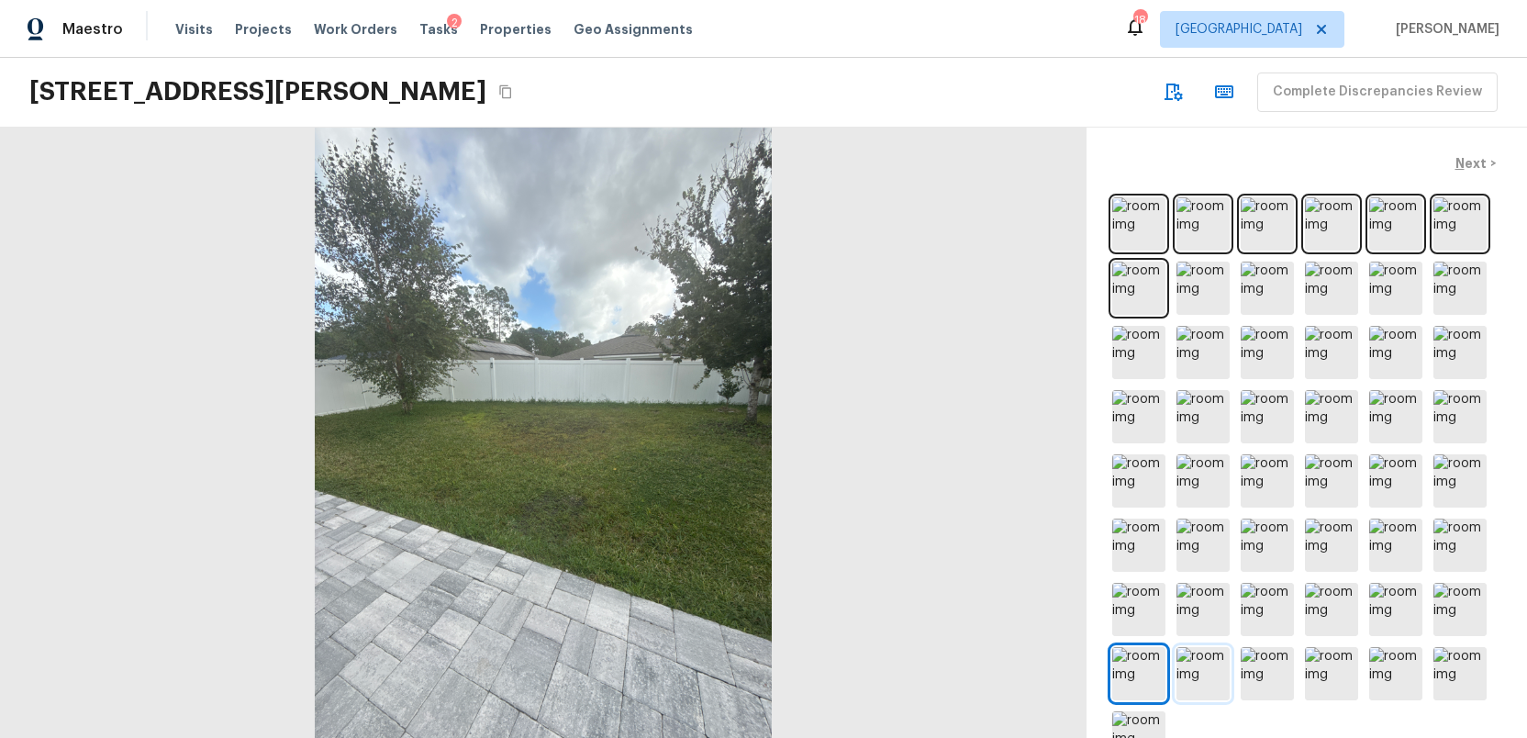
click at [1216, 677] on img at bounding box center [1202, 673] width 53 height 53
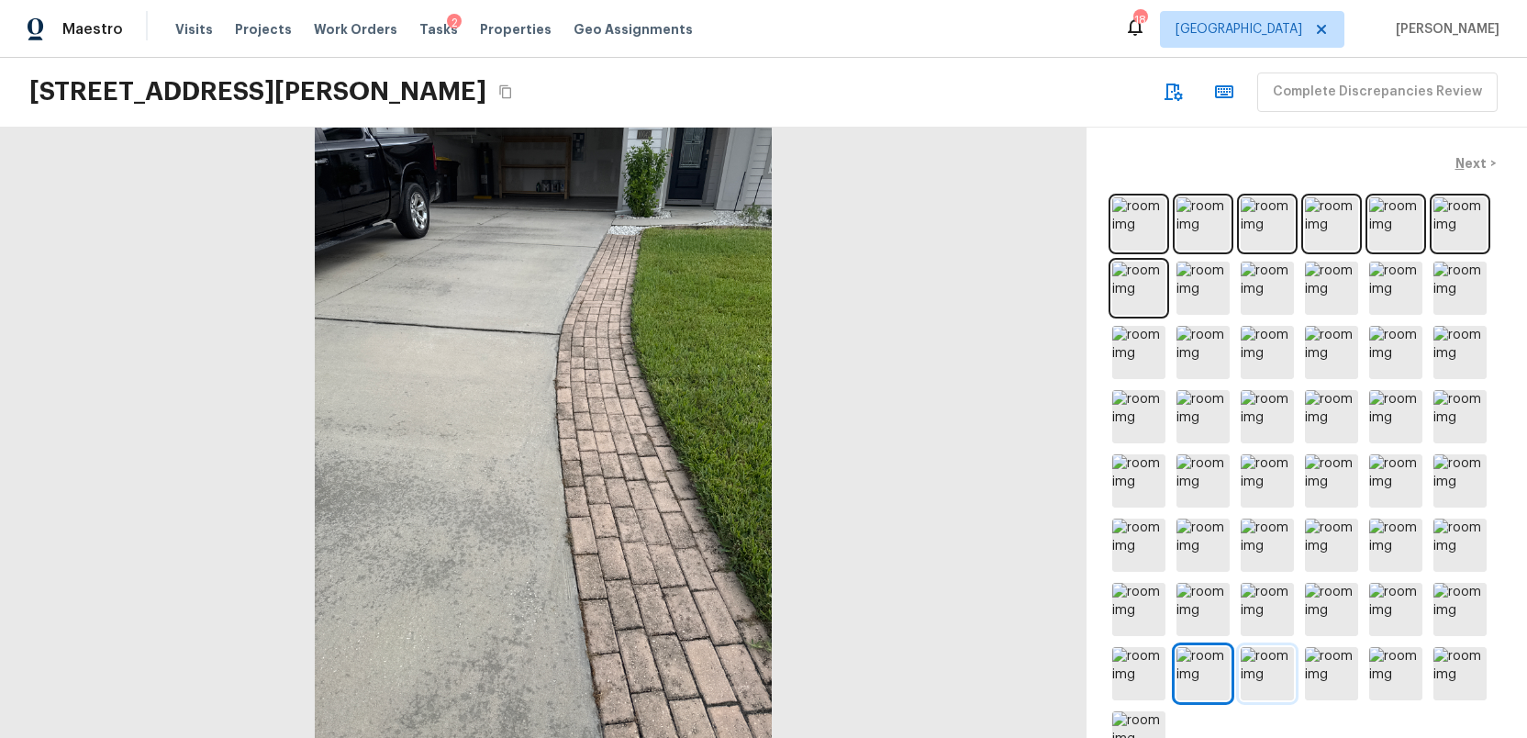
click at [1261, 672] on img at bounding box center [1266, 673] width 53 height 53
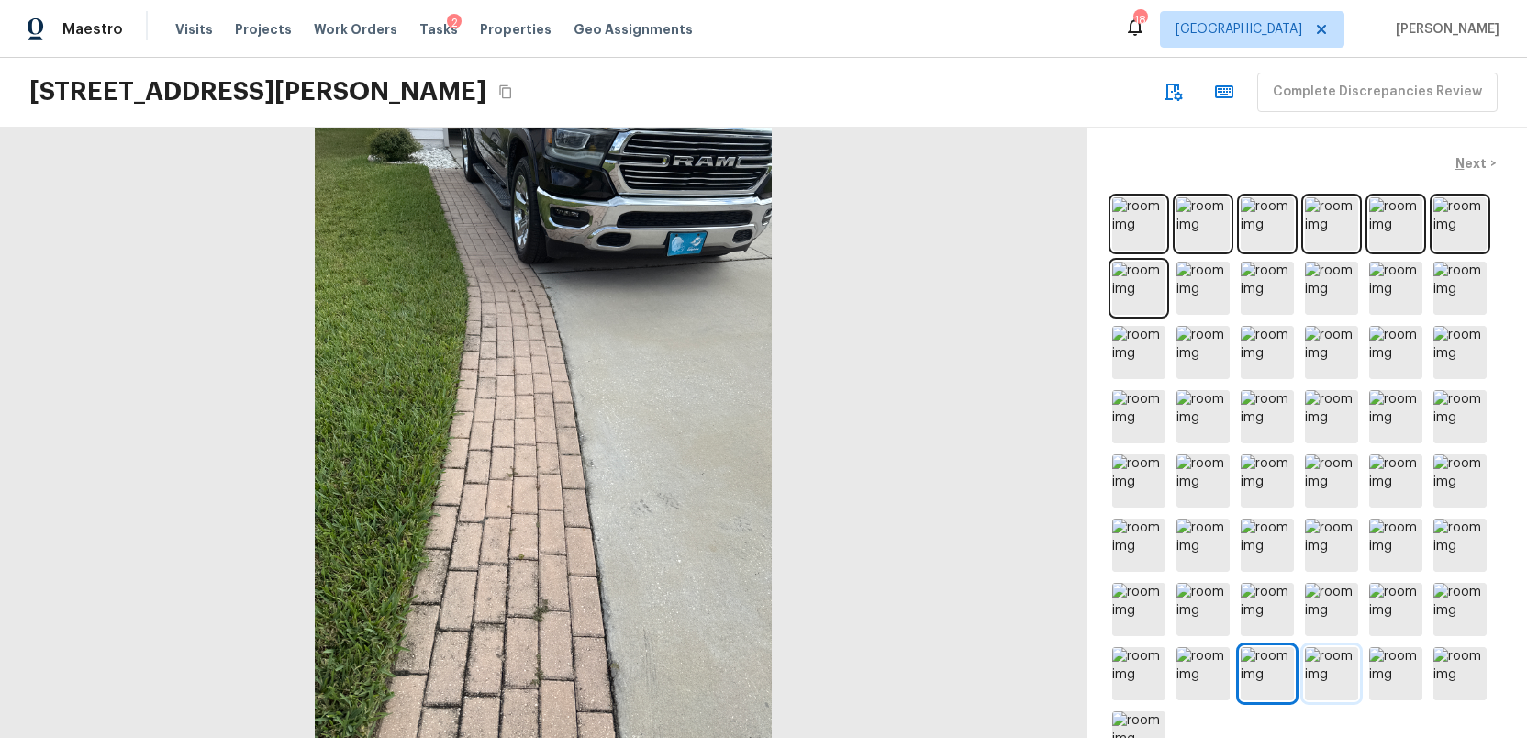
click at [1330, 669] on img at bounding box center [1331, 673] width 53 height 53
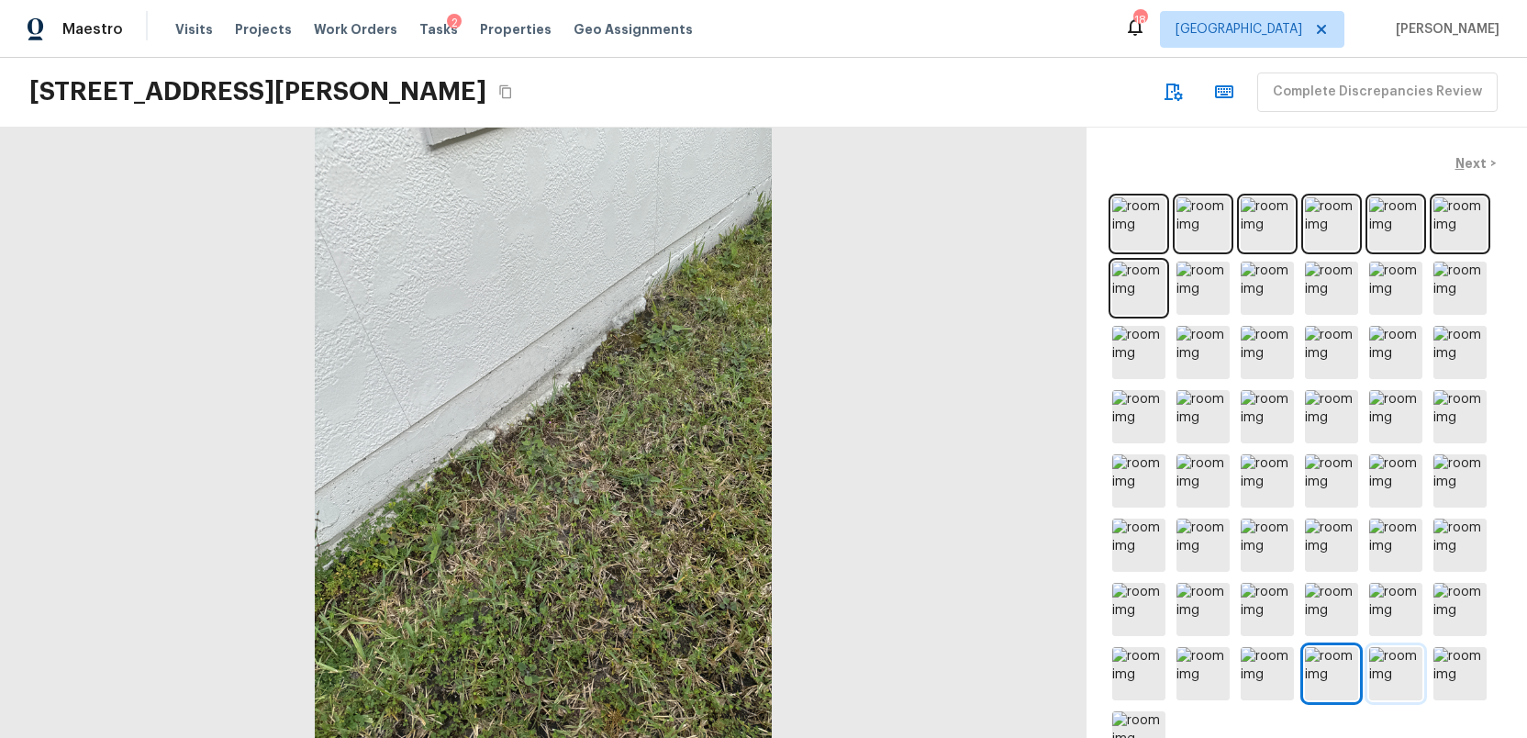
click at [1398, 670] on img at bounding box center [1395, 673] width 53 height 53
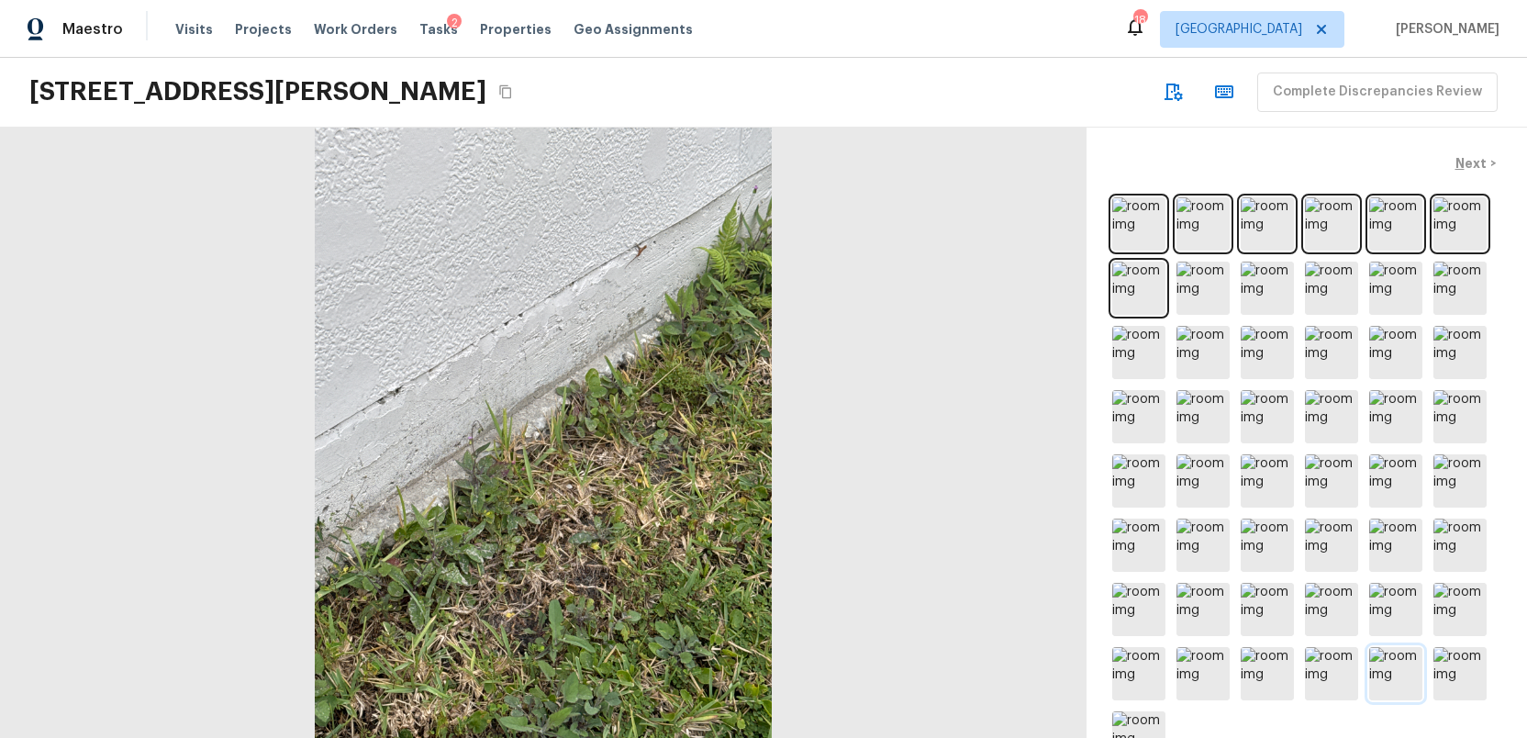
scroll to position [684, 0]
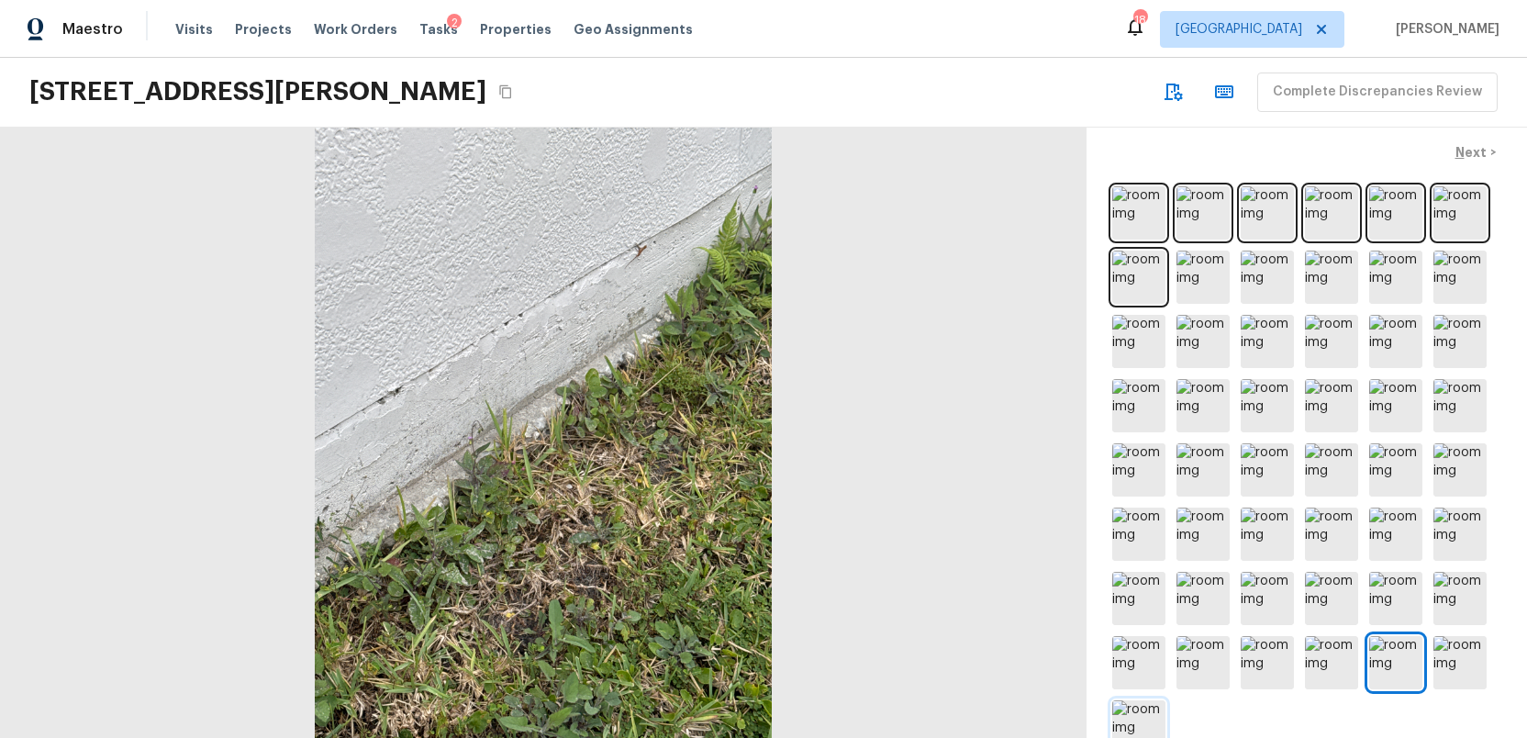
click at [1145, 720] on img at bounding box center [1138, 726] width 53 height 53
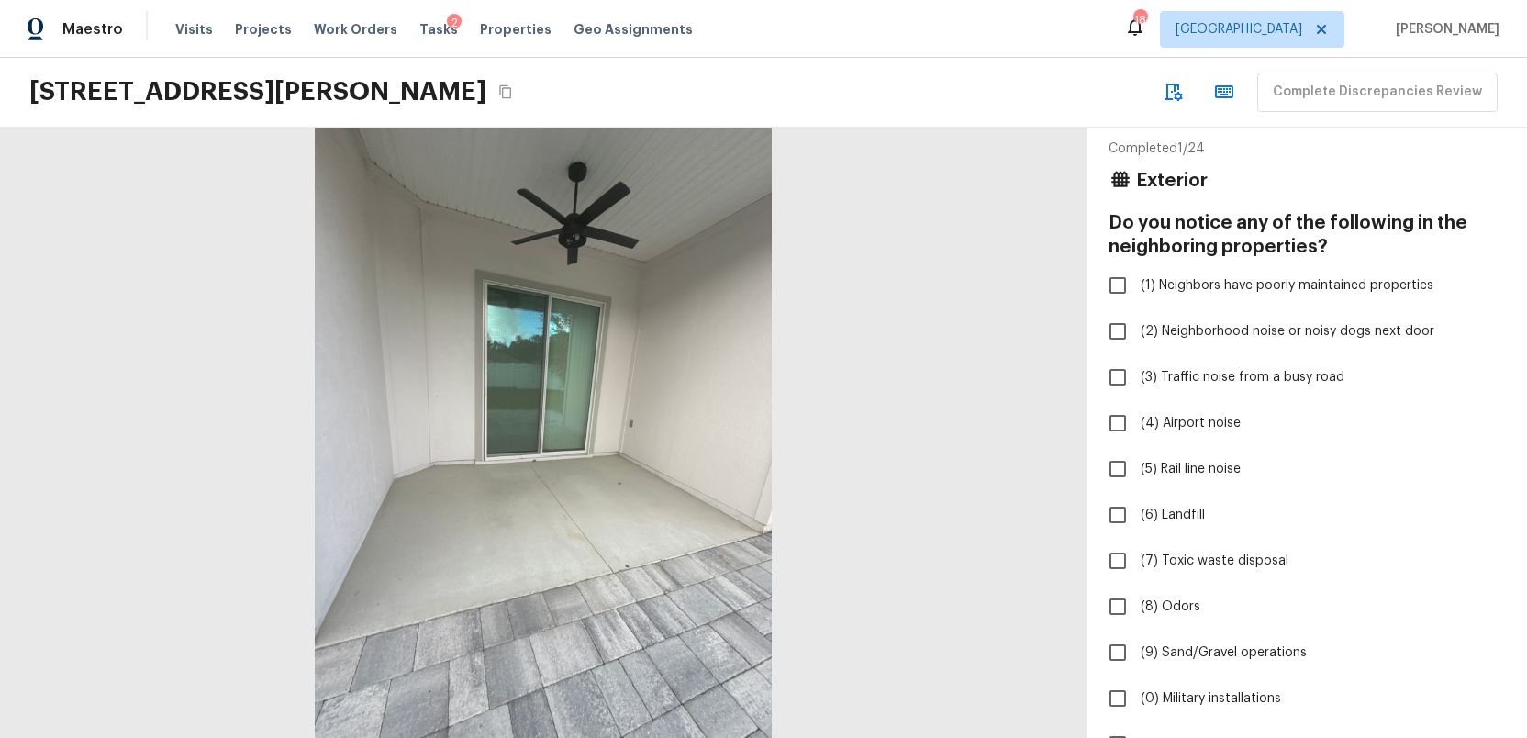
scroll to position [0, 0]
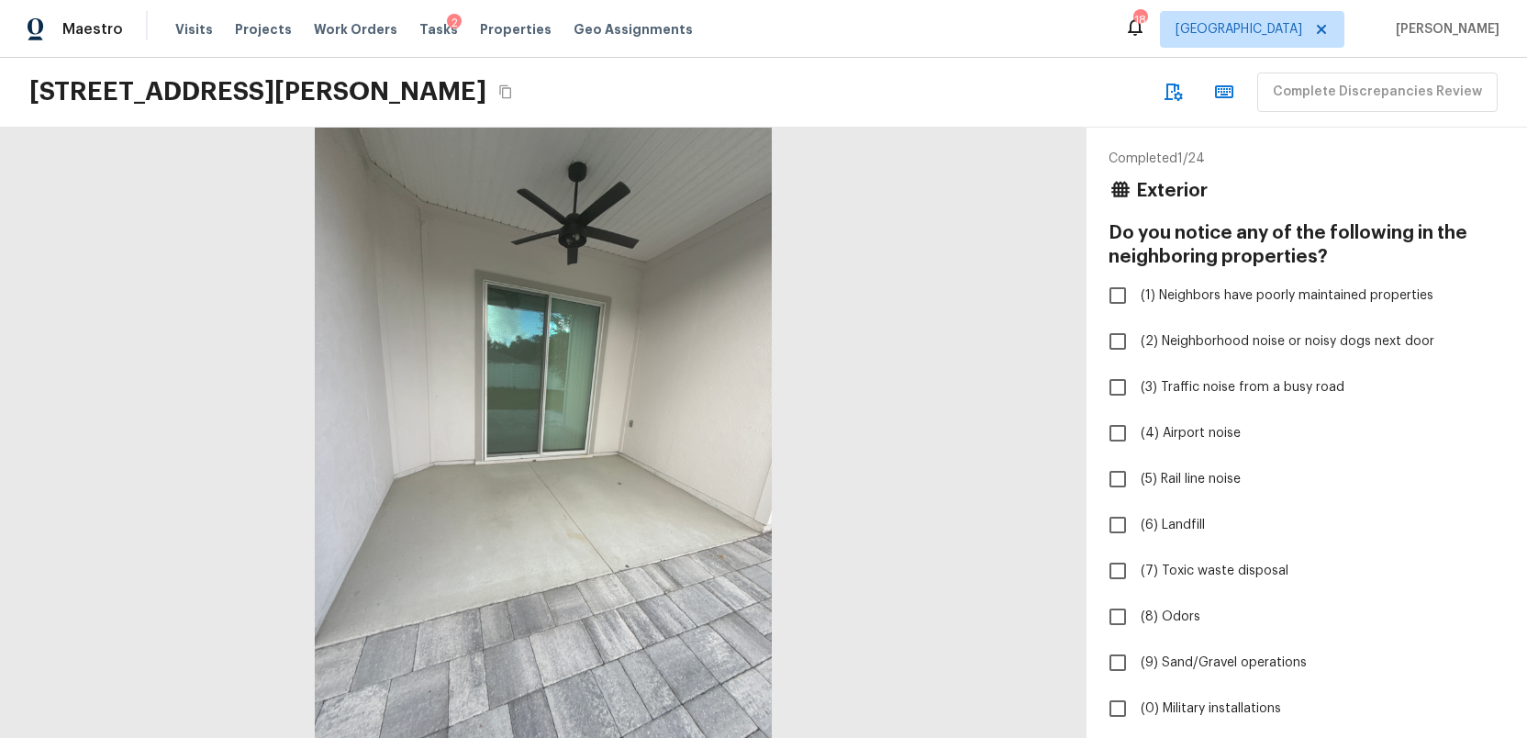
click at [513, 91] on icon "Copy Address" at bounding box center [505, 91] width 15 height 15
click at [419, 30] on span "Tasks" at bounding box center [438, 29] width 39 height 13
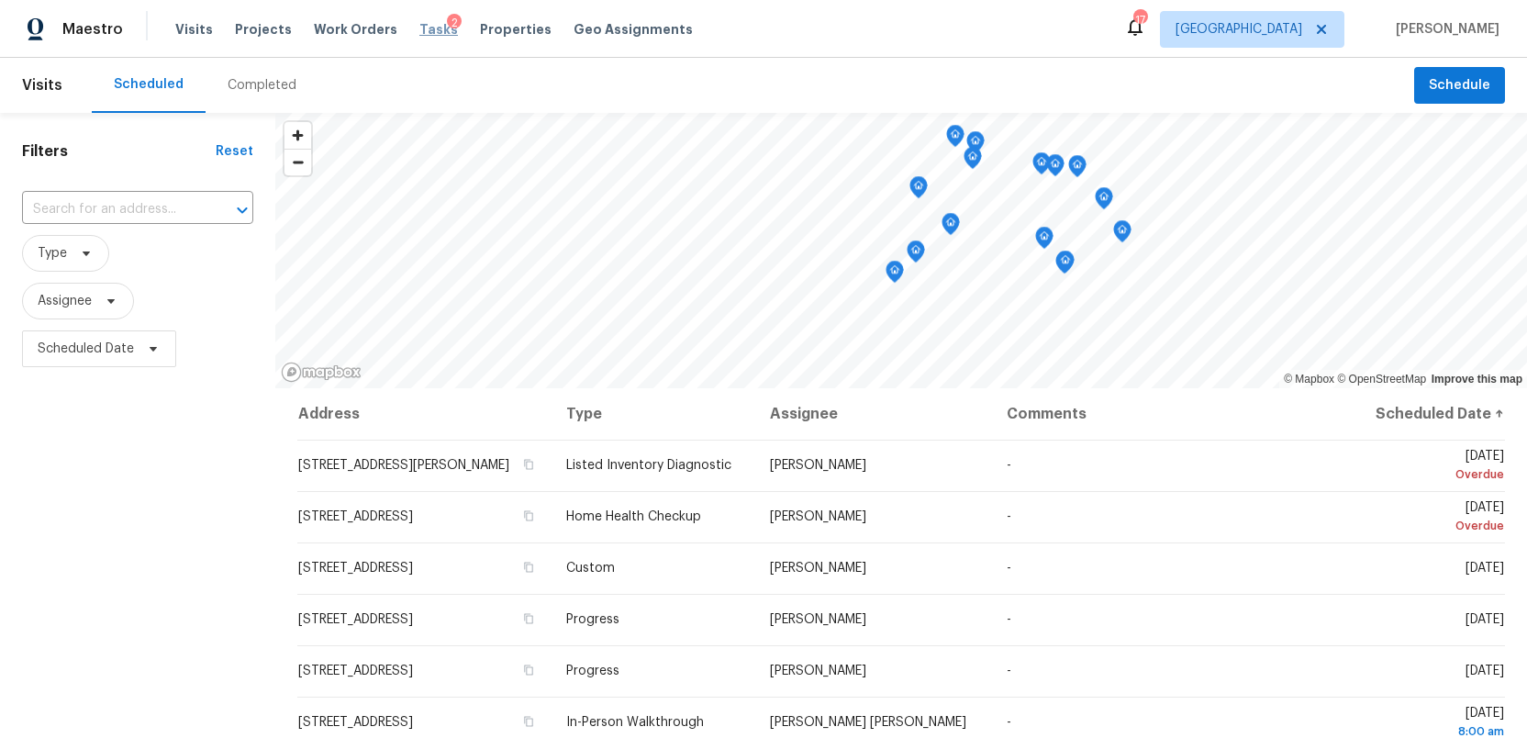
click at [419, 31] on span "Tasks" at bounding box center [438, 29] width 39 height 13
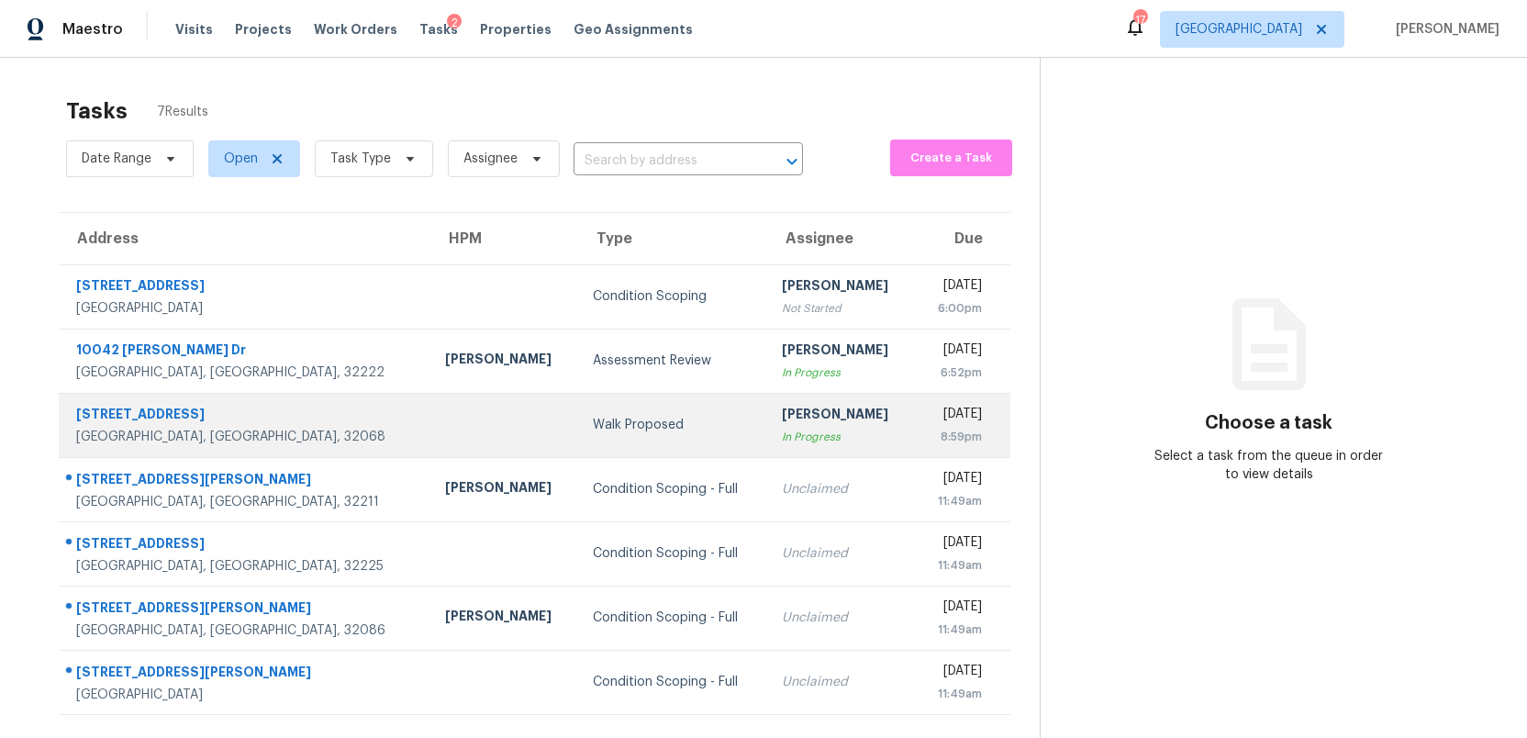
scroll to position [58, 0]
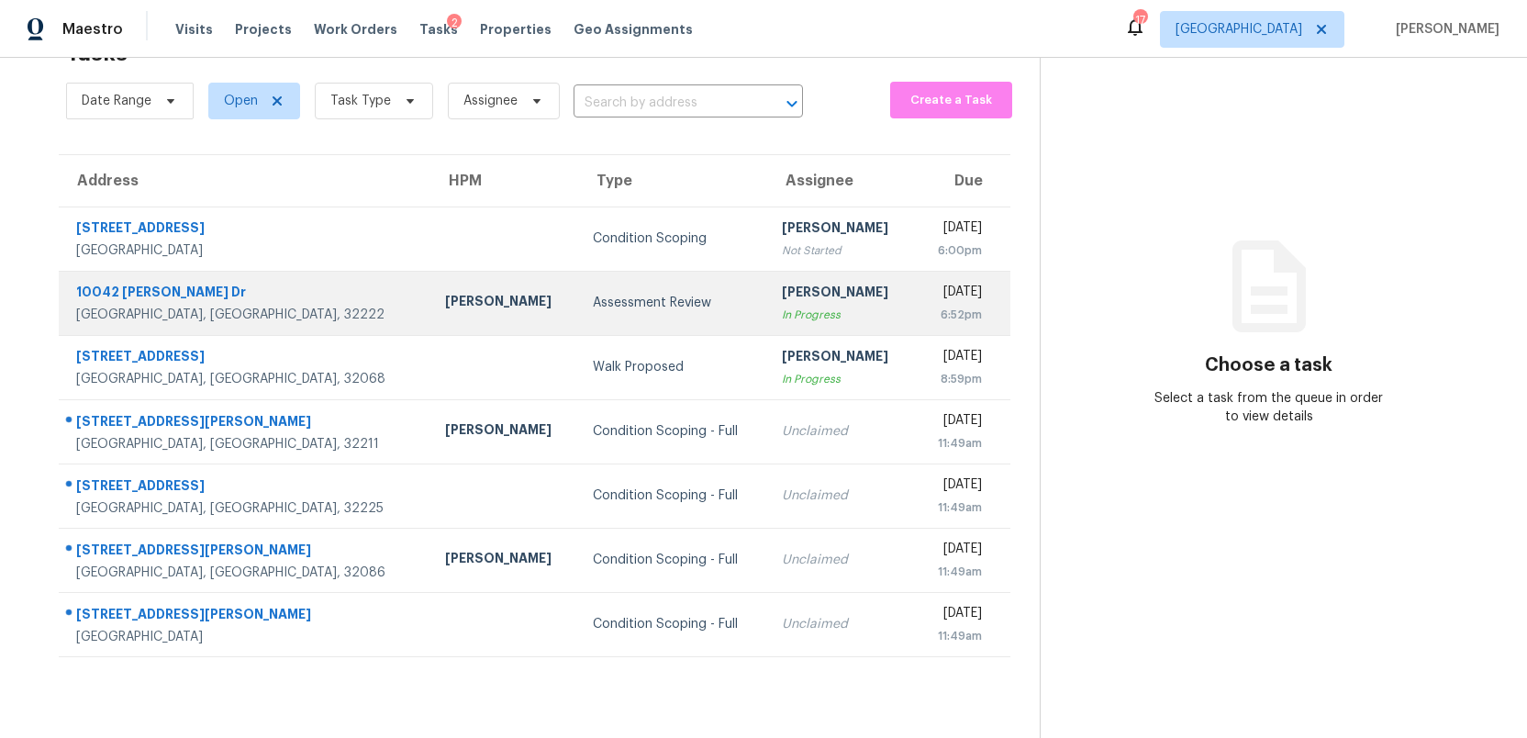
click at [578, 314] on td "Assessment Review" at bounding box center [673, 303] width 190 height 64
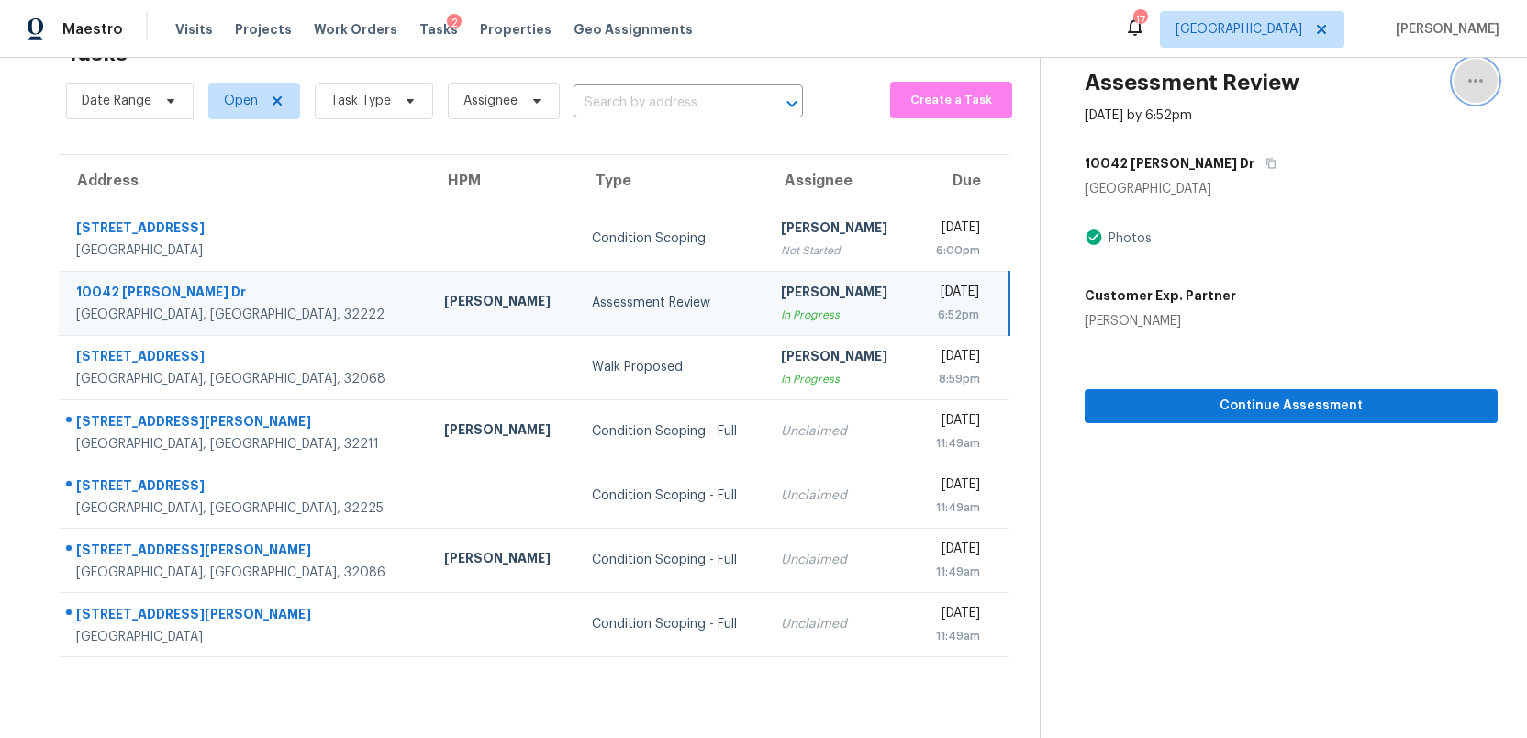
click at [1478, 79] on icon "button" at bounding box center [1475, 81] width 22 height 22
click at [1361, 115] on div "Unclaim this task" at bounding box center [1370, 108] width 143 height 18
